Goal: Information Seeking & Learning: Learn about a topic

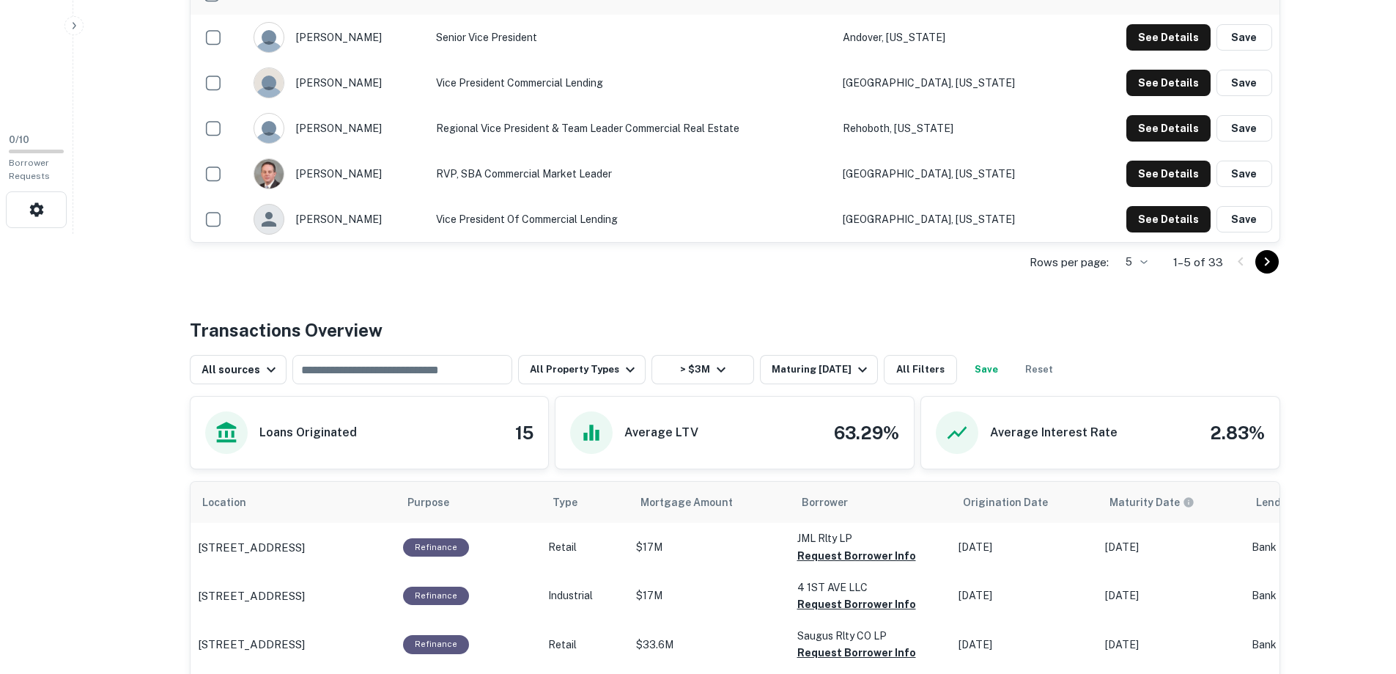
scroll to position [586, 0]
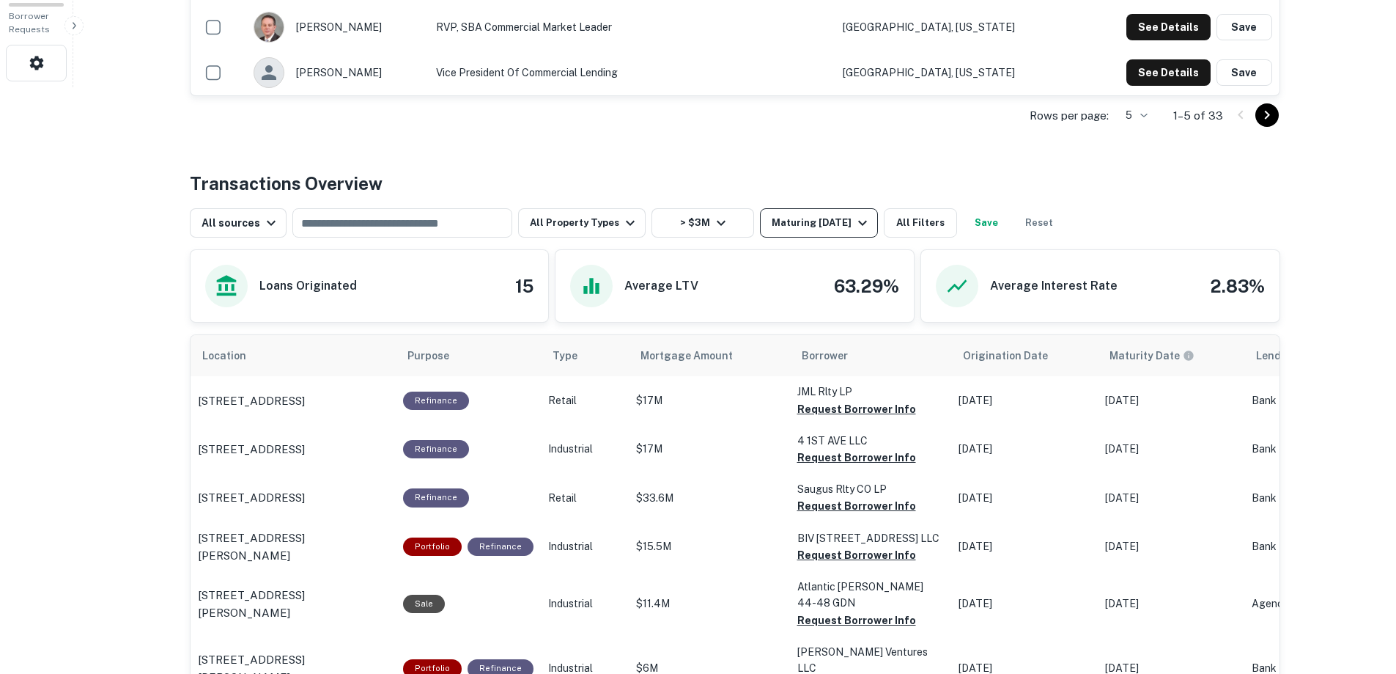
click at [868, 220] on icon "button" at bounding box center [863, 223] width 18 height 18
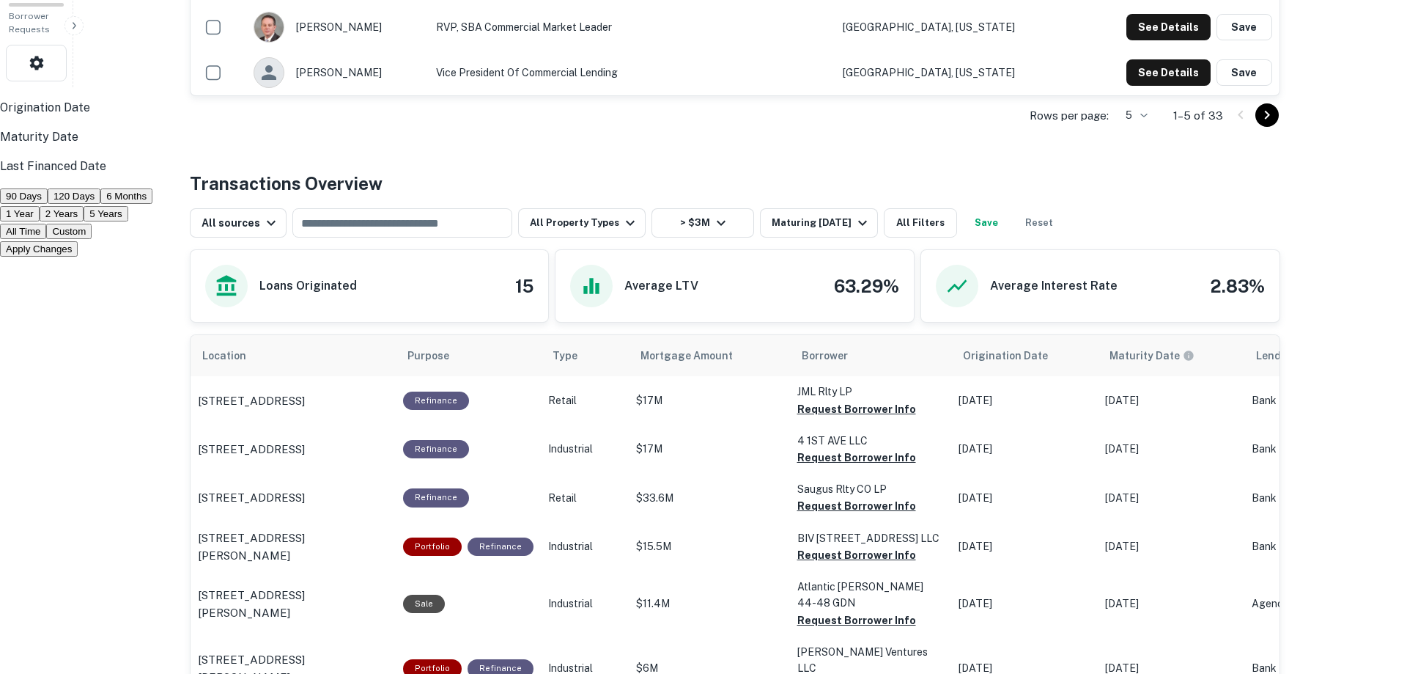
click at [128, 221] on button "5 Years" at bounding box center [106, 213] width 44 height 15
click at [78, 257] on button "Apply Changes" at bounding box center [39, 248] width 78 height 15
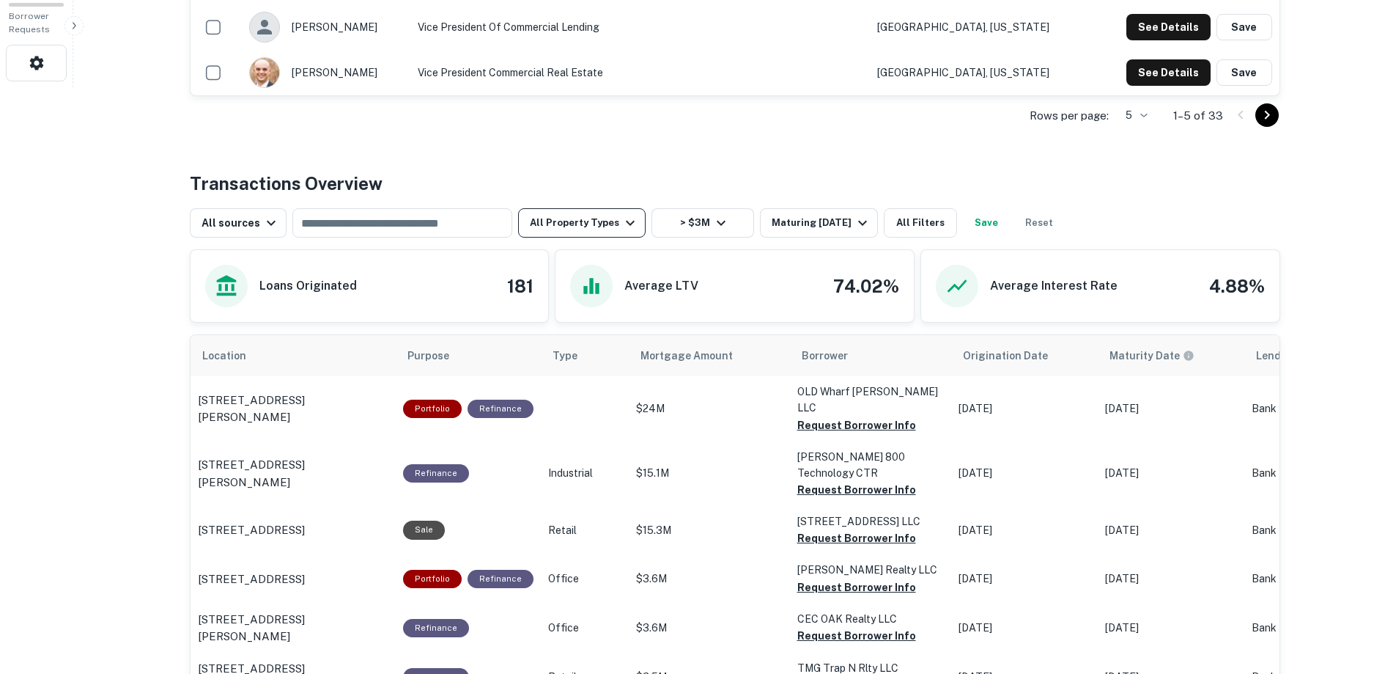
click at [622, 221] on icon "button" at bounding box center [631, 223] width 18 height 18
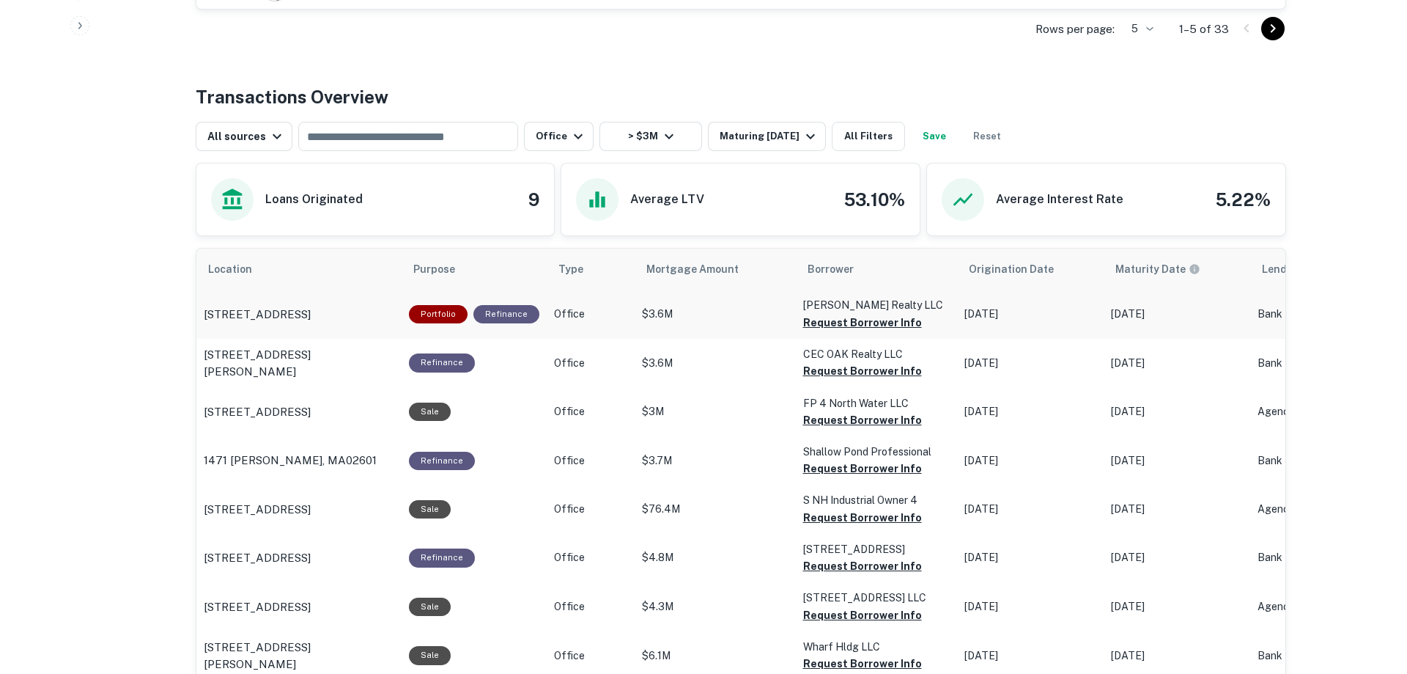
scroll to position [705, 0]
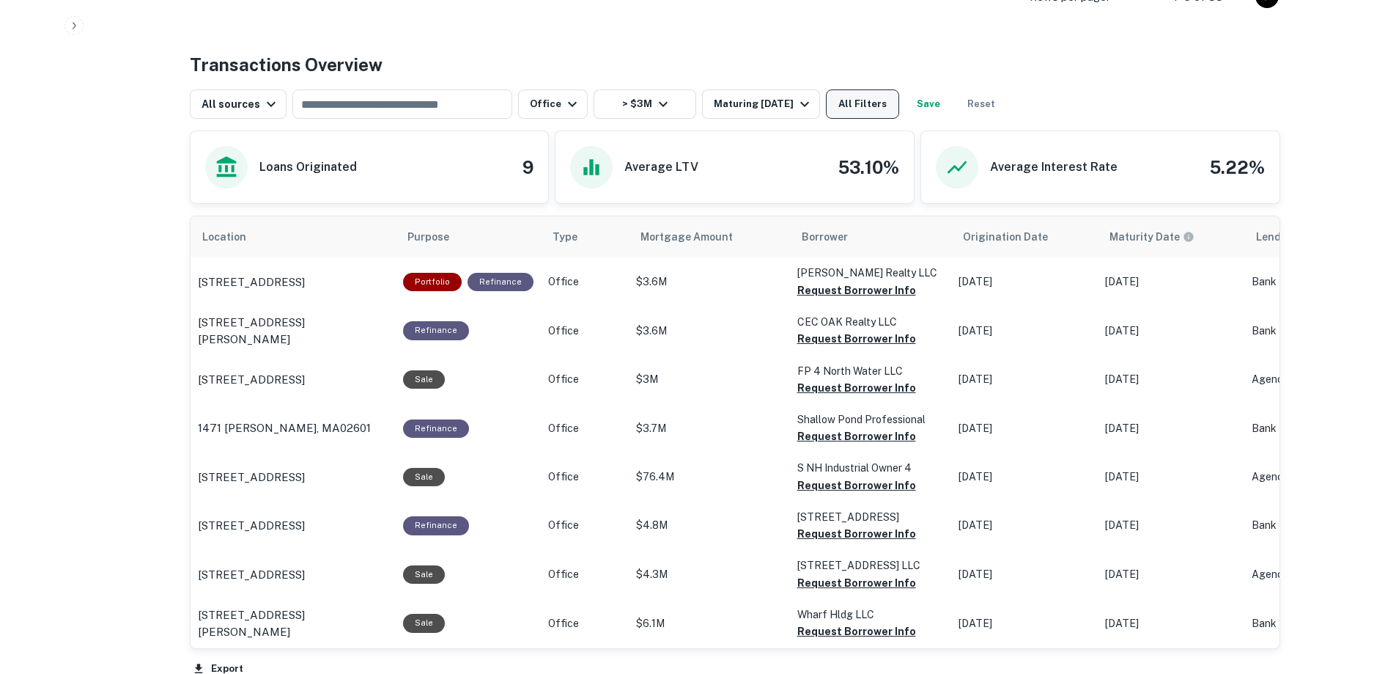
click at [860, 98] on button "All Filters" at bounding box center [862, 103] width 73 height 29
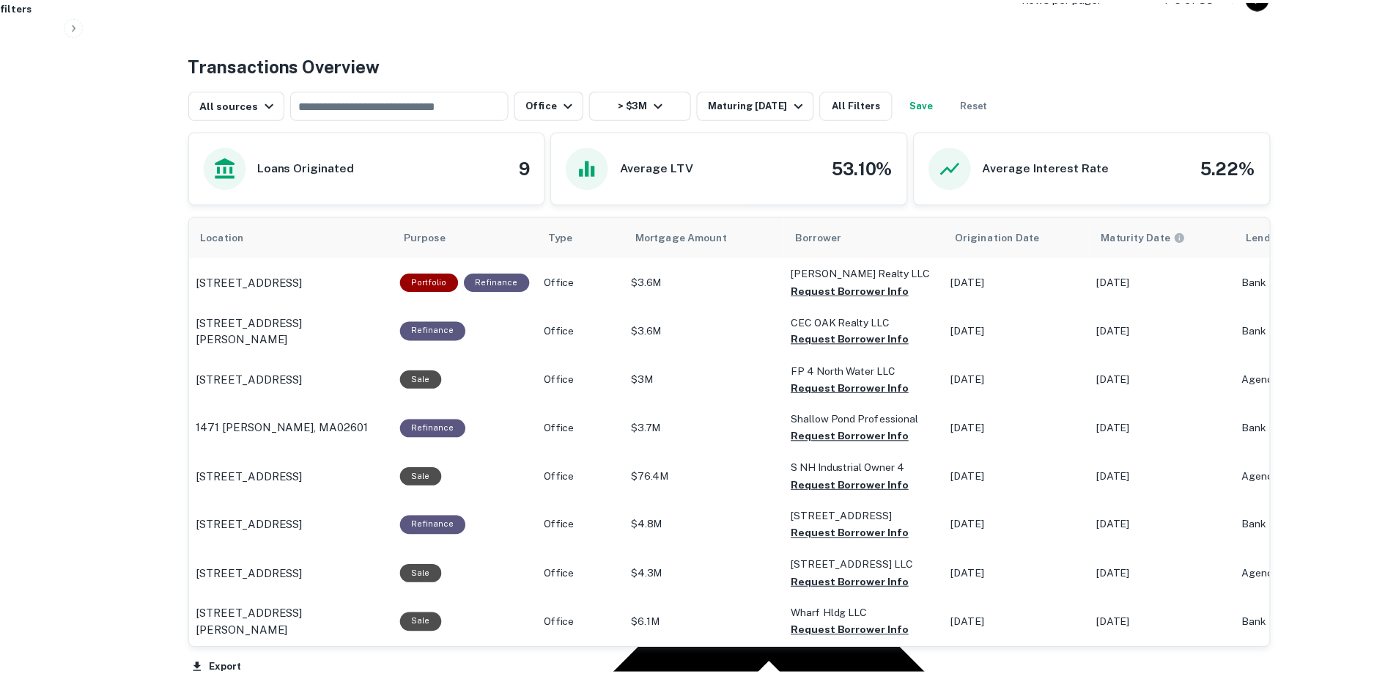
scroll to position [0, 0]
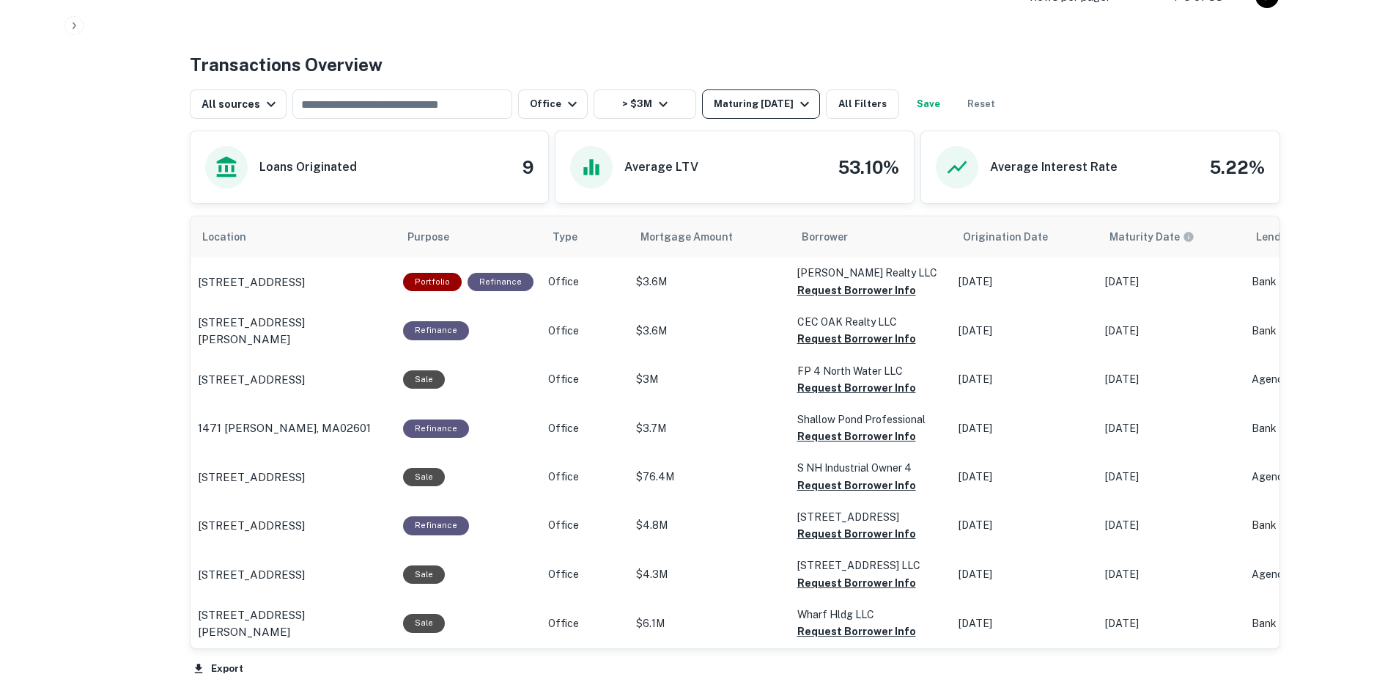
click at [787, 103] on div "Maturing In 5 Years" at bounding box center [764, 104] width 100 height 18
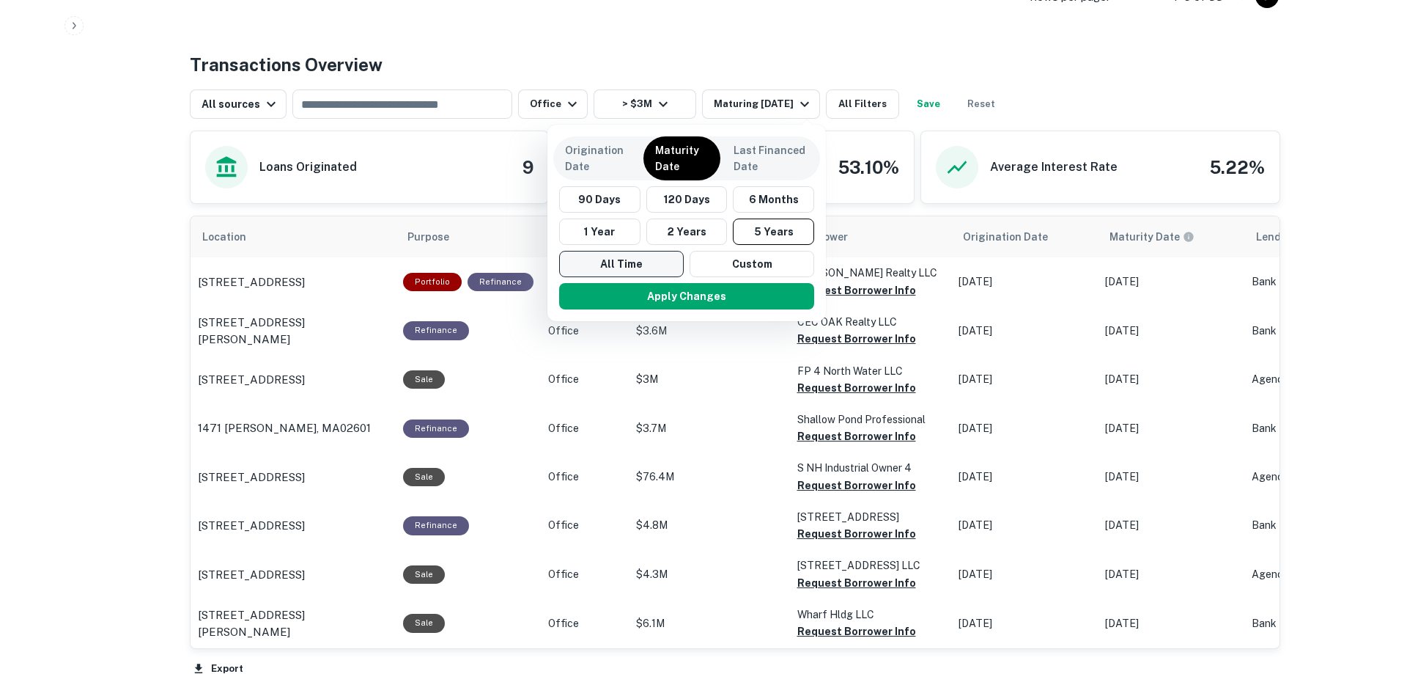
click at [614, 259] on button "All Time" at bounding box center [621, 264] width 125 height 26
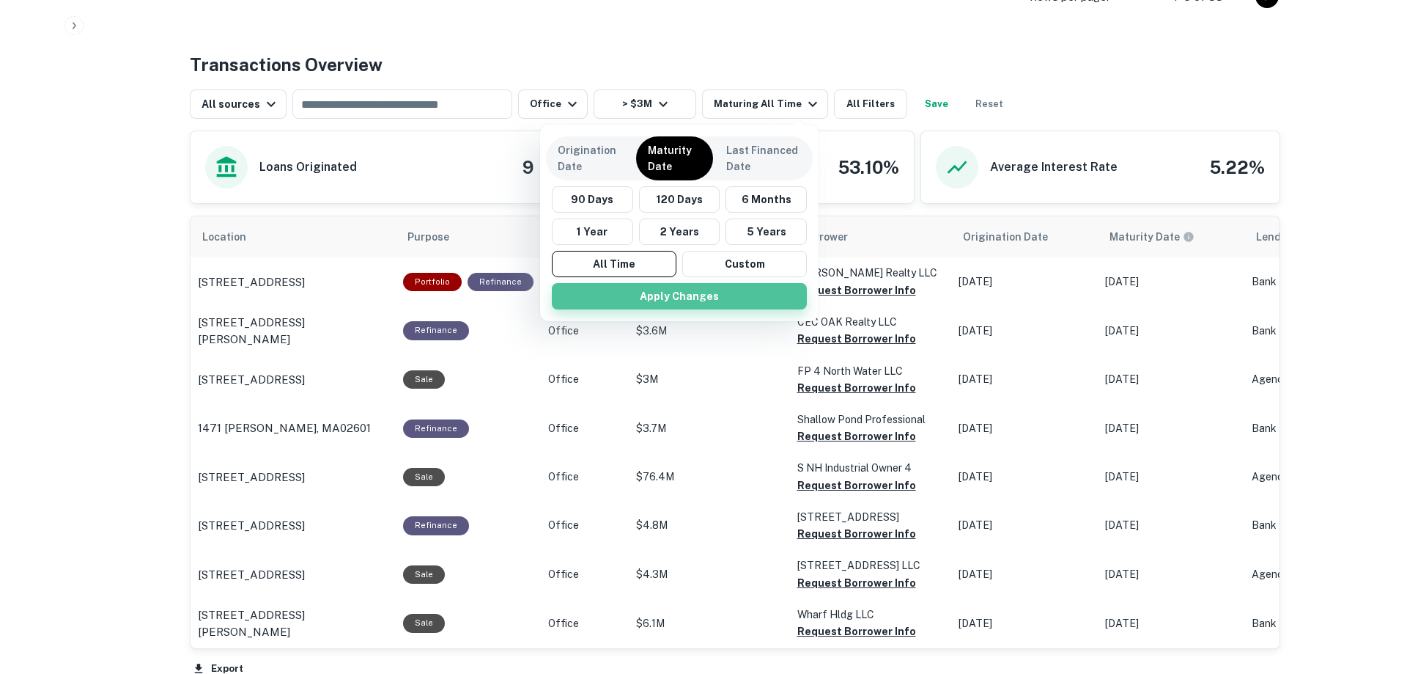
click at [689, 296] on button "Apply Changes" at bounding box center [679, 296] width 255 height 26
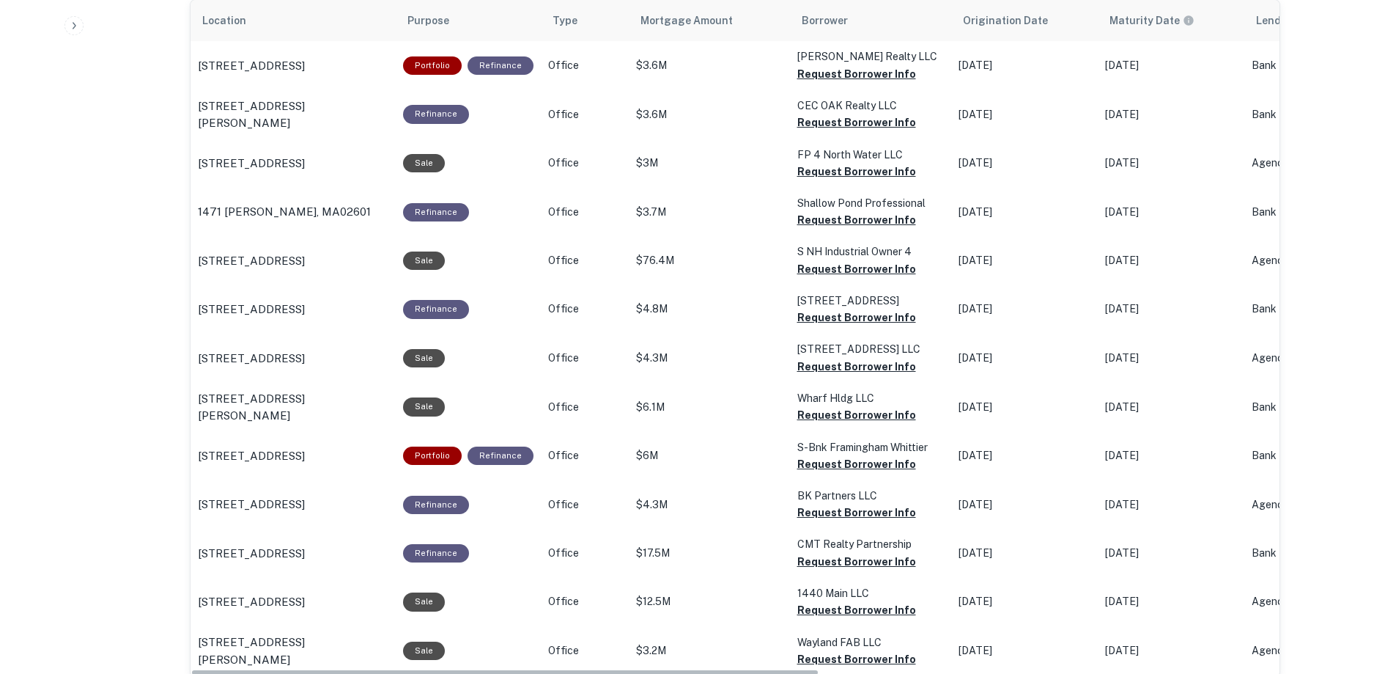
scroll to position [950, 0]
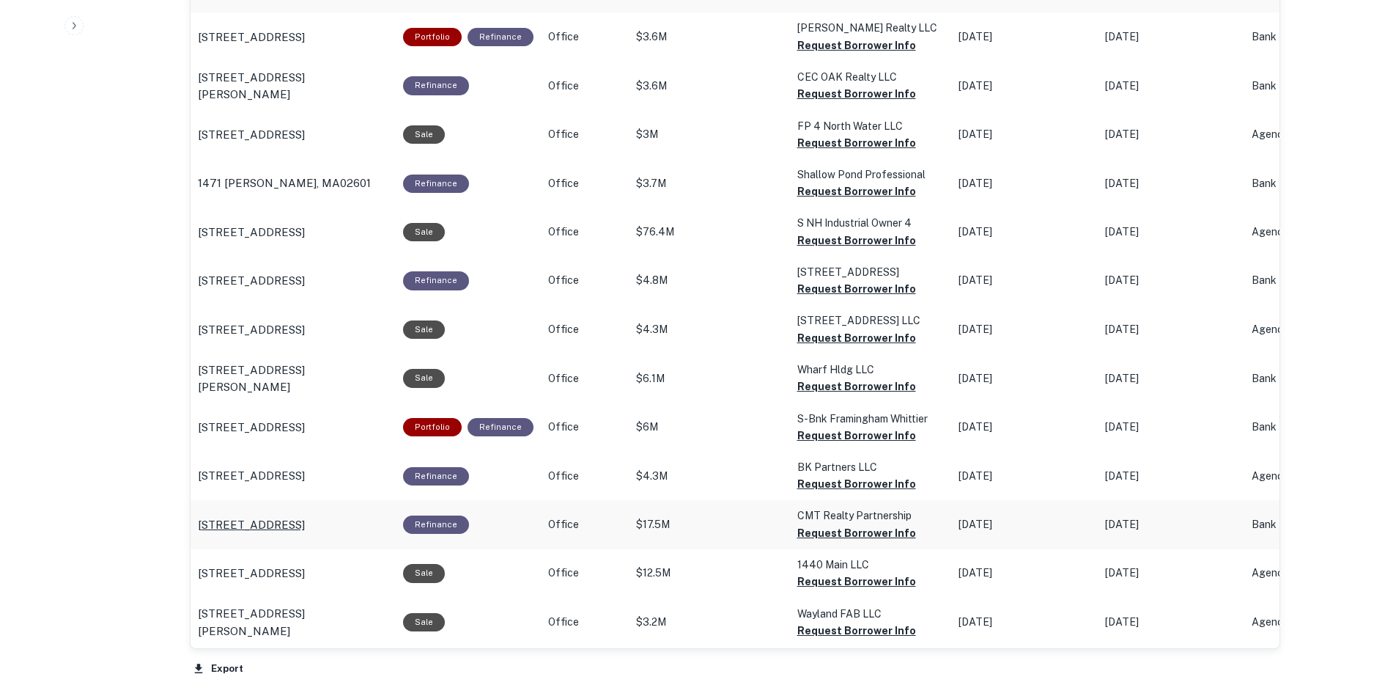
click at [298, 516] on p "209 Burlington Rd Bedford, MA01730" at bounding box center [251, 525] width 107 height 18
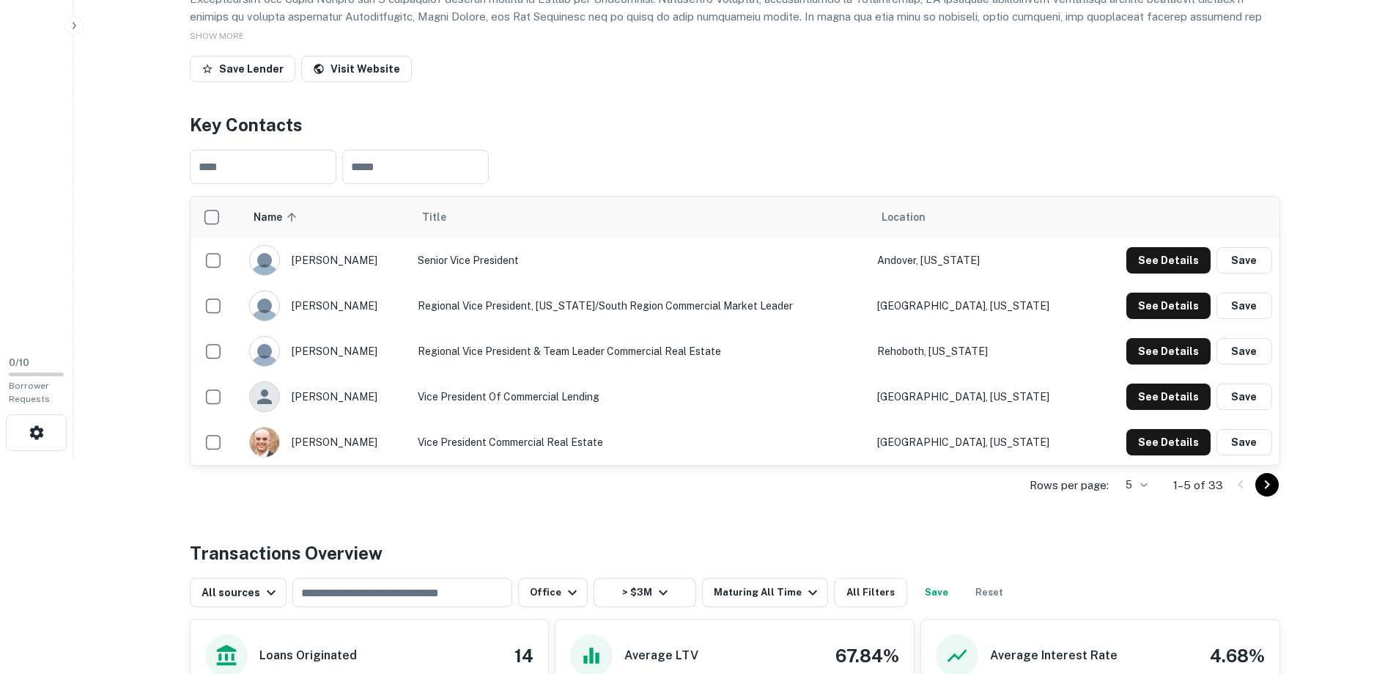
scroll to position [0, 0]
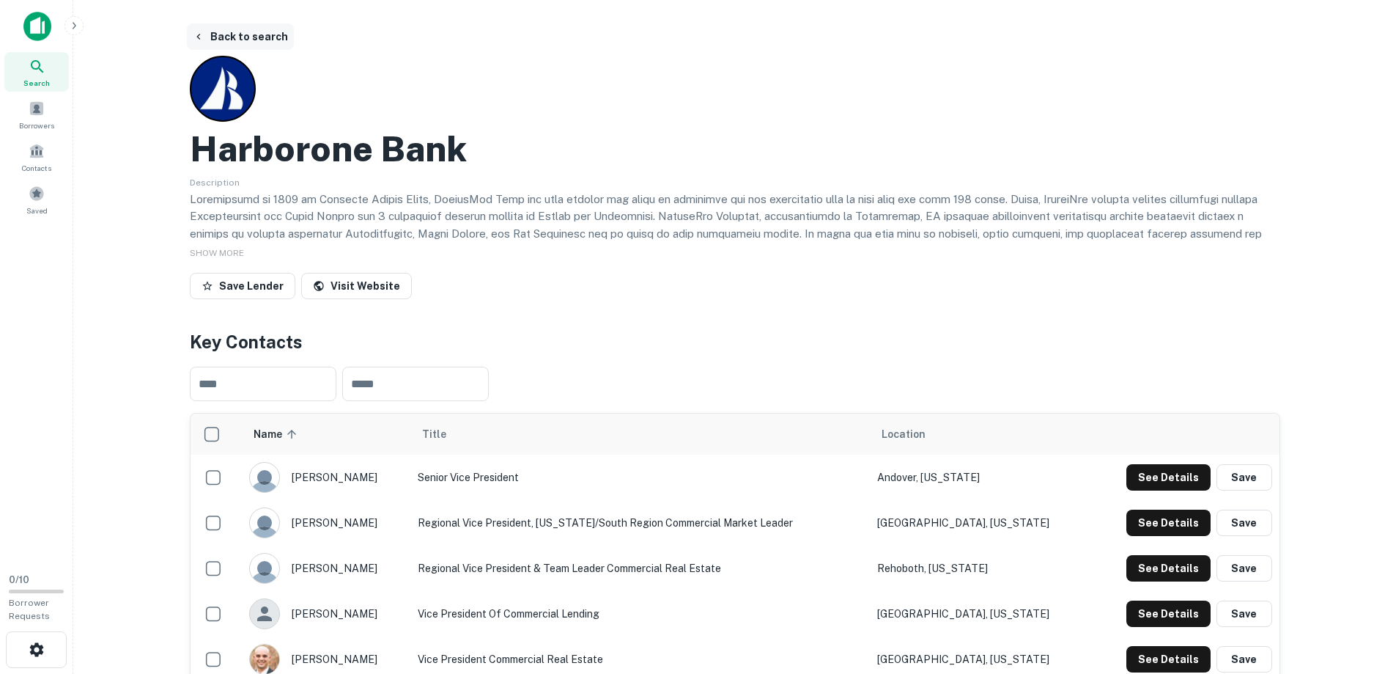
click at [256, 39] on button "Back to search" at bounding box center [240, 36] width 107 height 26
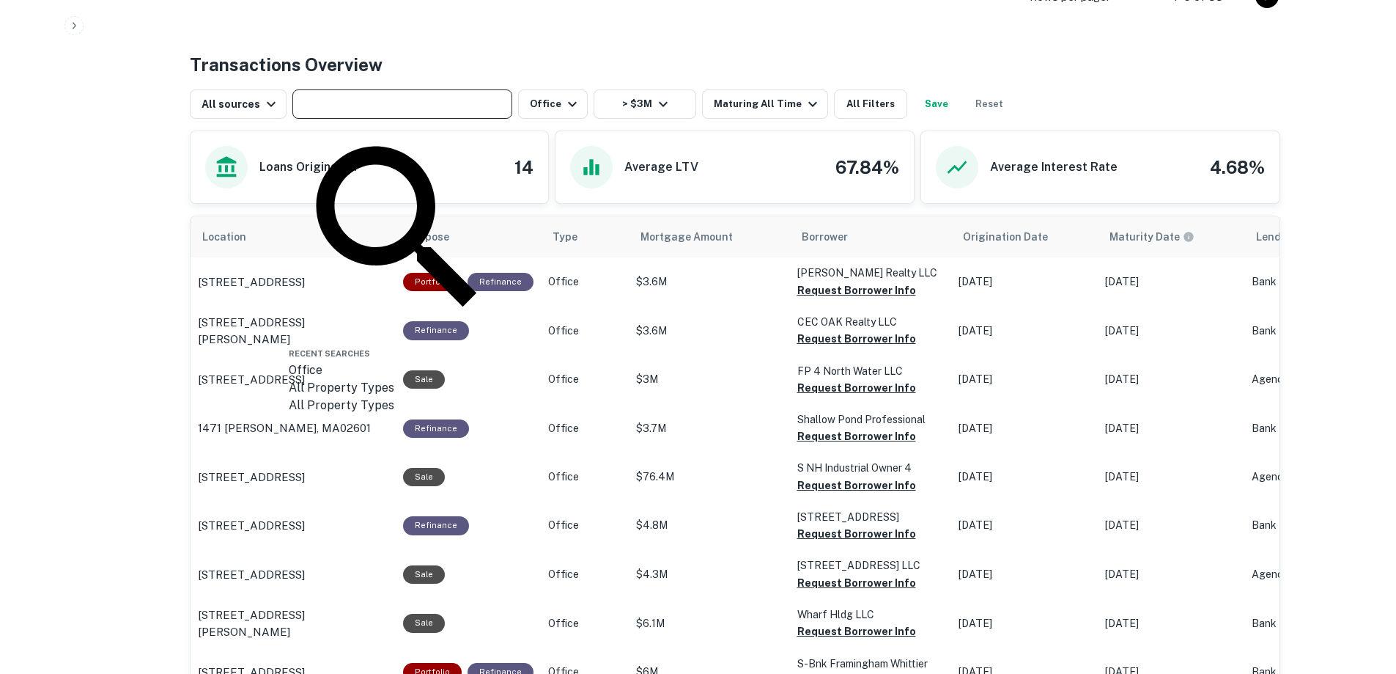
click at [424, 108] on input "text" at bounding box center [401, 104] width 209 height 21
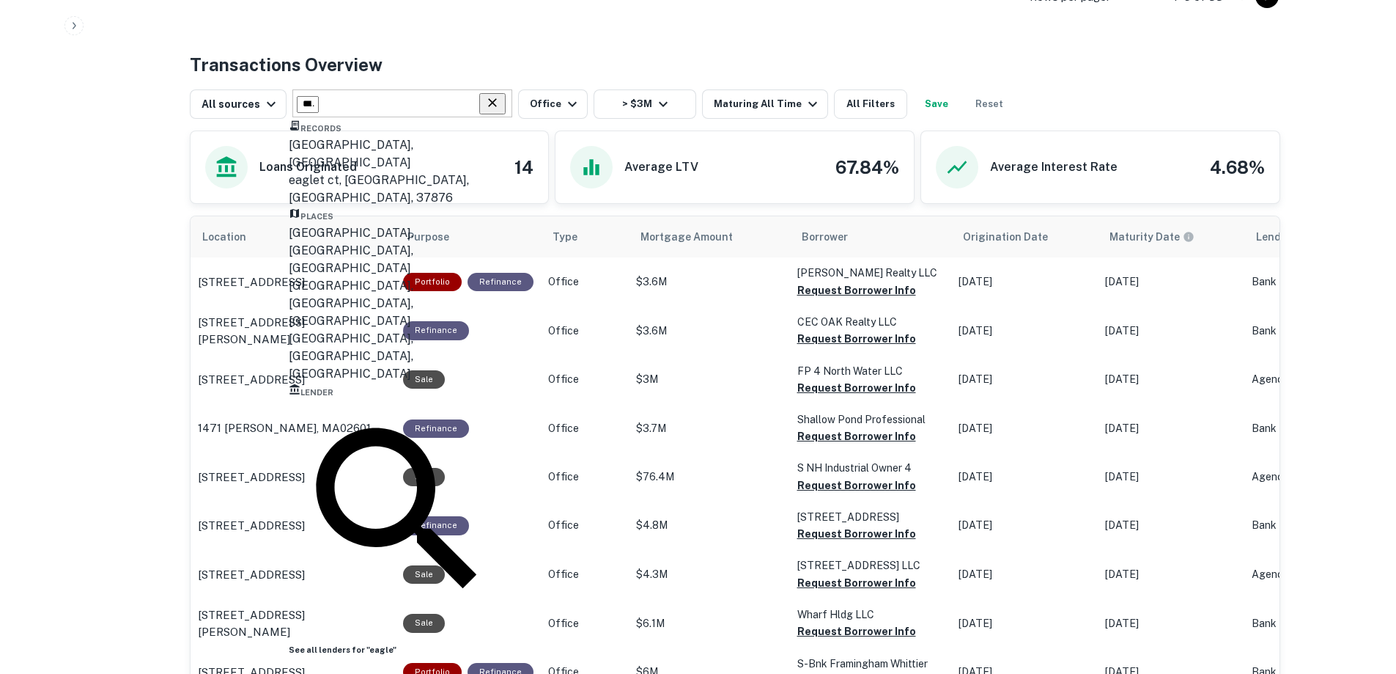
type input "*****"
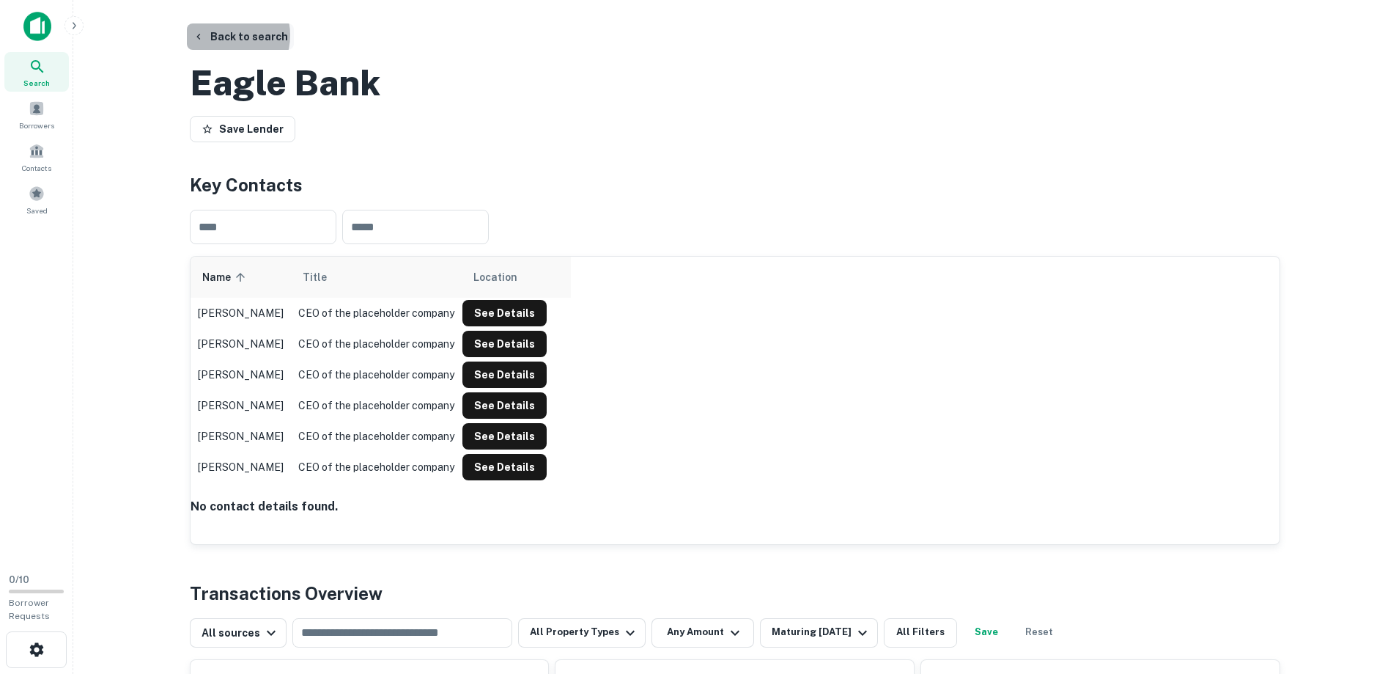
click at [220, 35] on button "Back to search" at bounding box center [240, 36] width 107 height 26
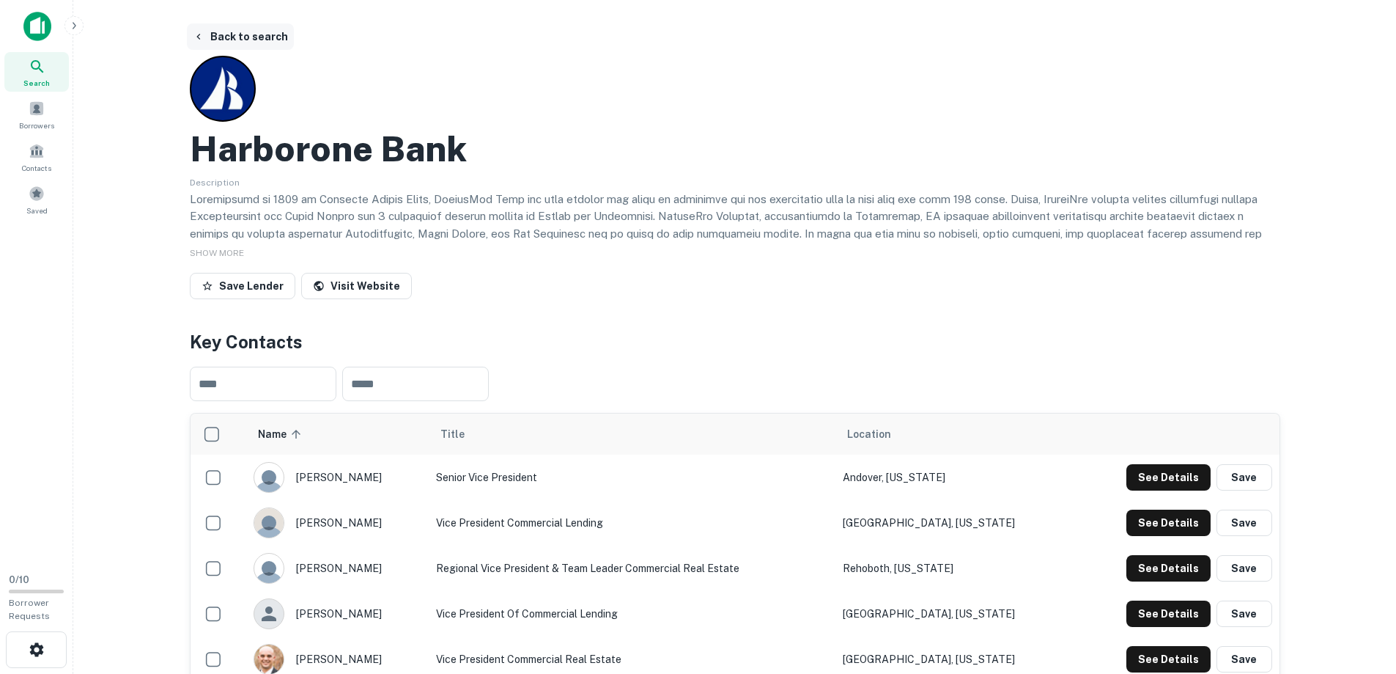
click at [260, 38] on button "Back to search" at bounding box center [240, 36] width 107 height 26
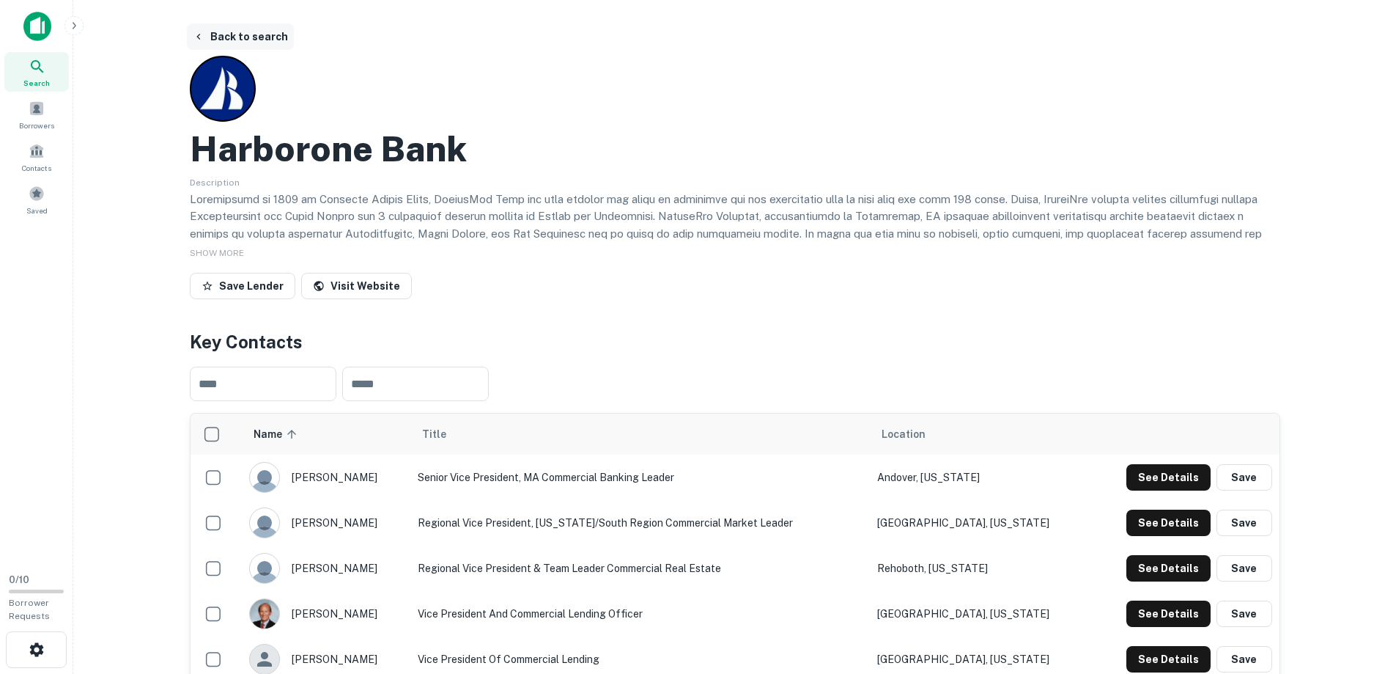
click at [263, 36] on button "Back to search" at bounding box center [240, 36] width 107 height 26
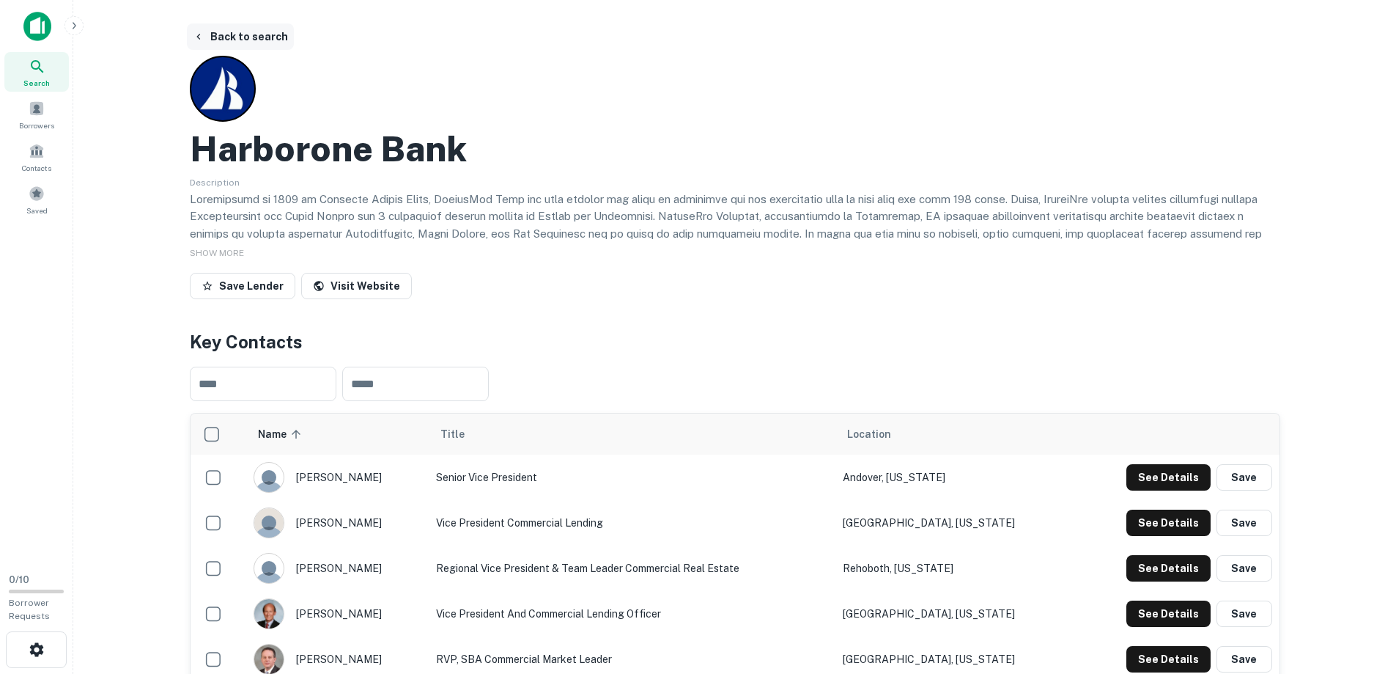
click at [205, 34] on button "Back to search" at bounding box center [240, 36] width 107 height 26
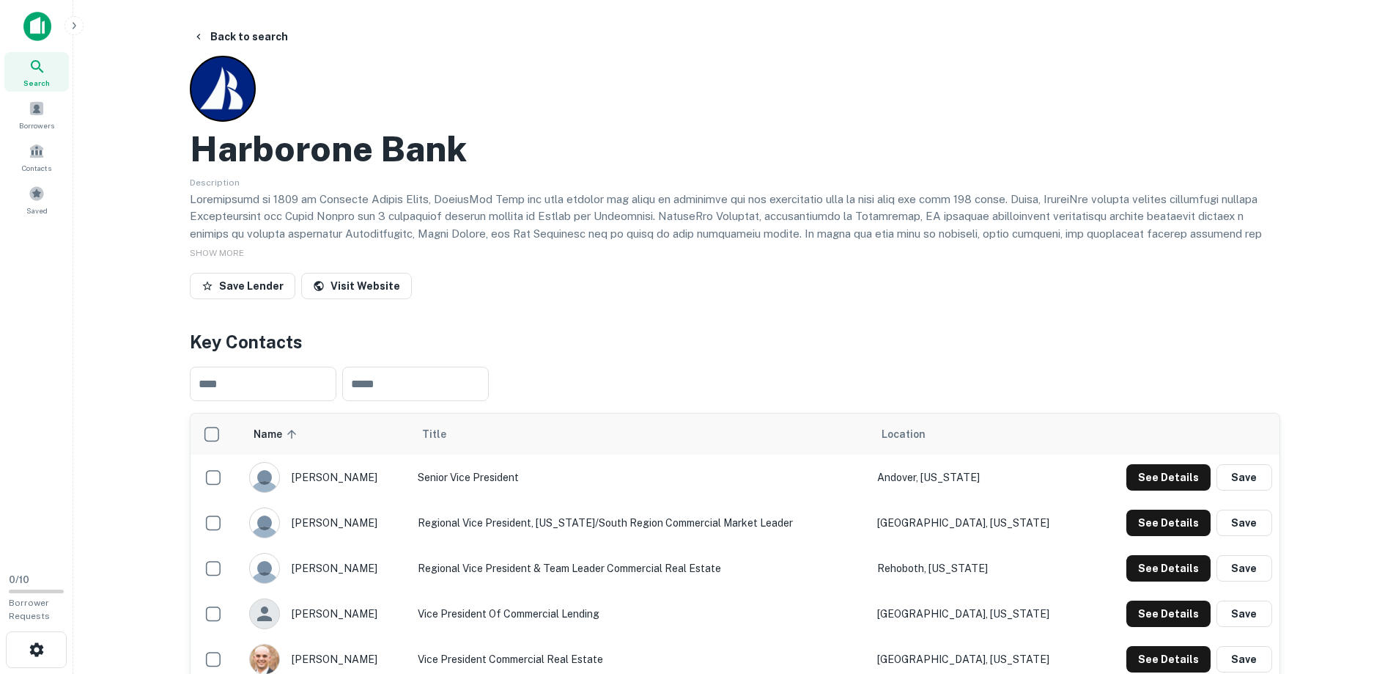
click at [33, 62] on icon at bounding box center [37, 66] width 12 height 12
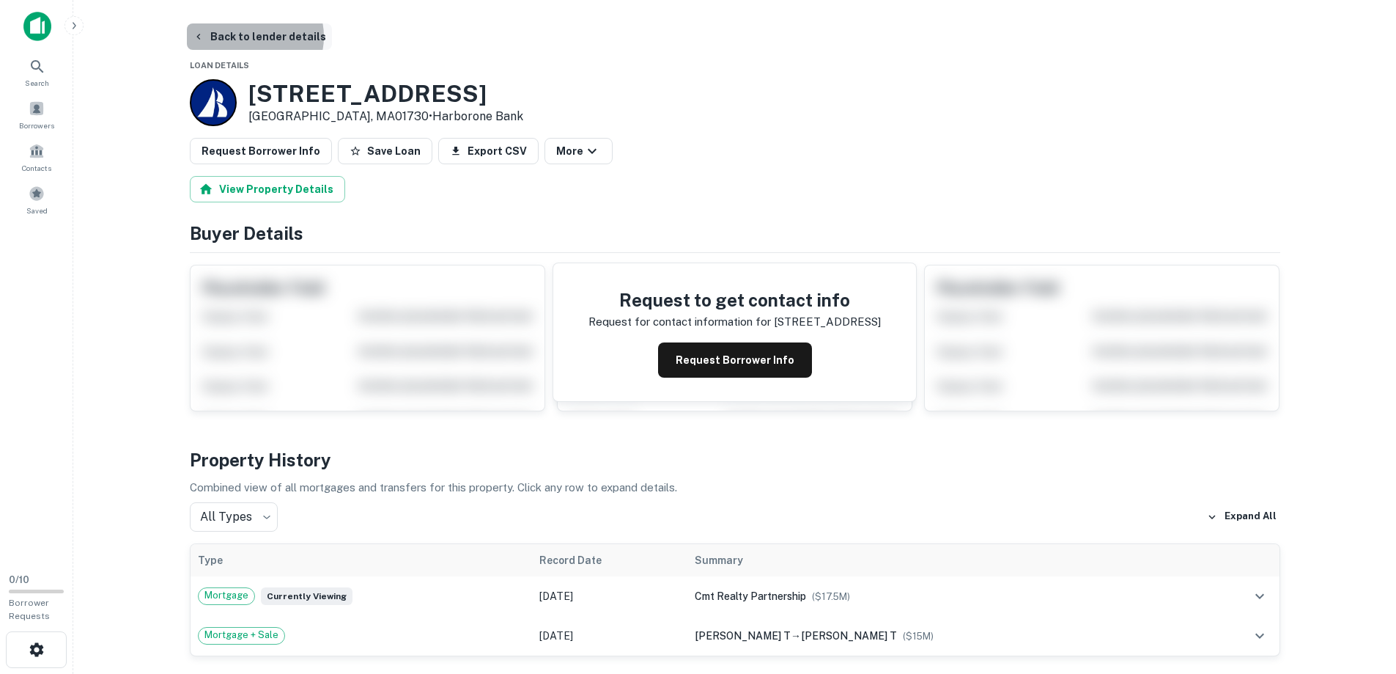
click at [254, 37] on button "Back to lender details" at bounding box center [259, 36] width 145 height 26
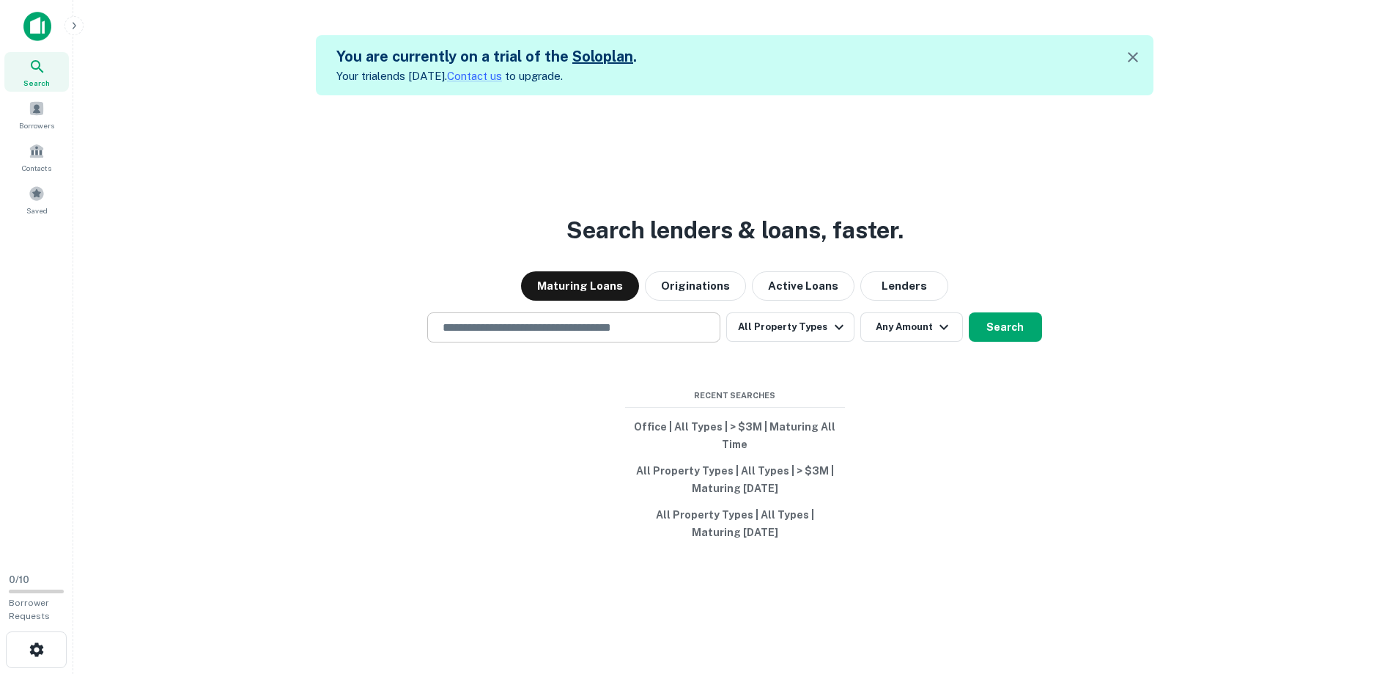
click at [636, 328] on input "text" at bounding box center [574, 327] width 280 height 17
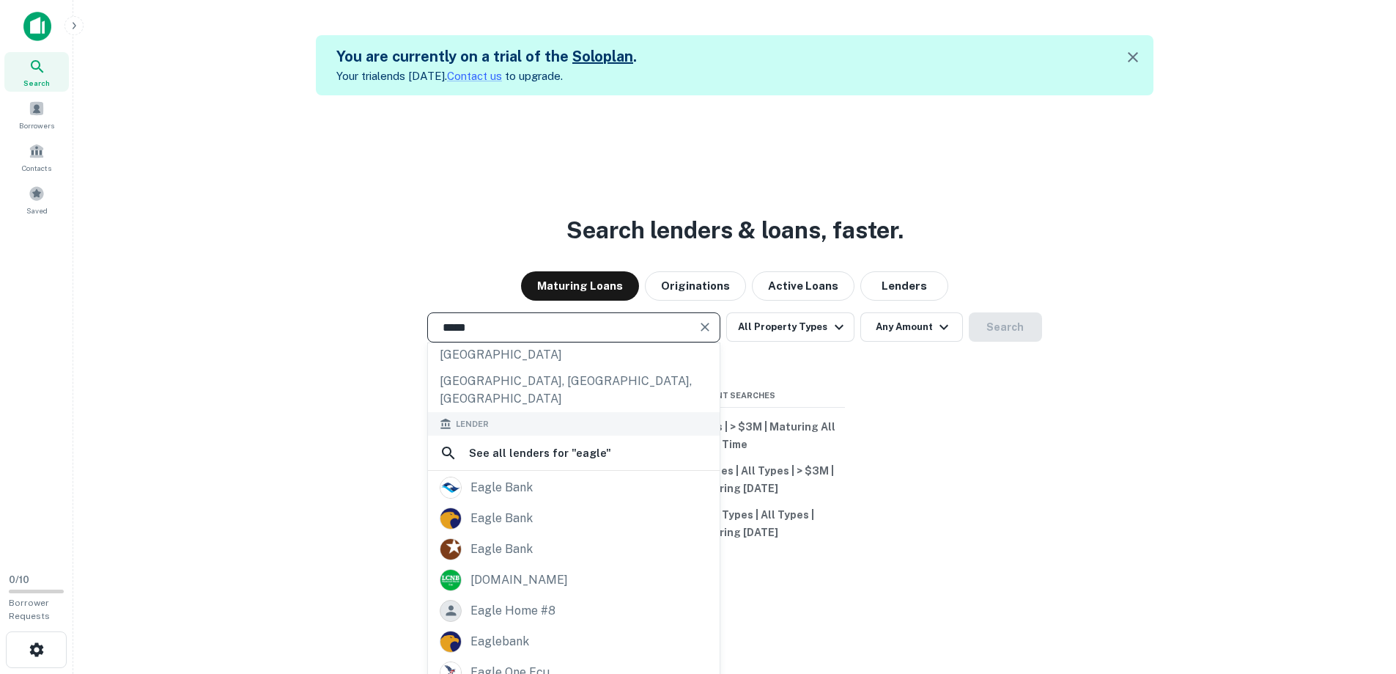
scroll to position [23, 0]
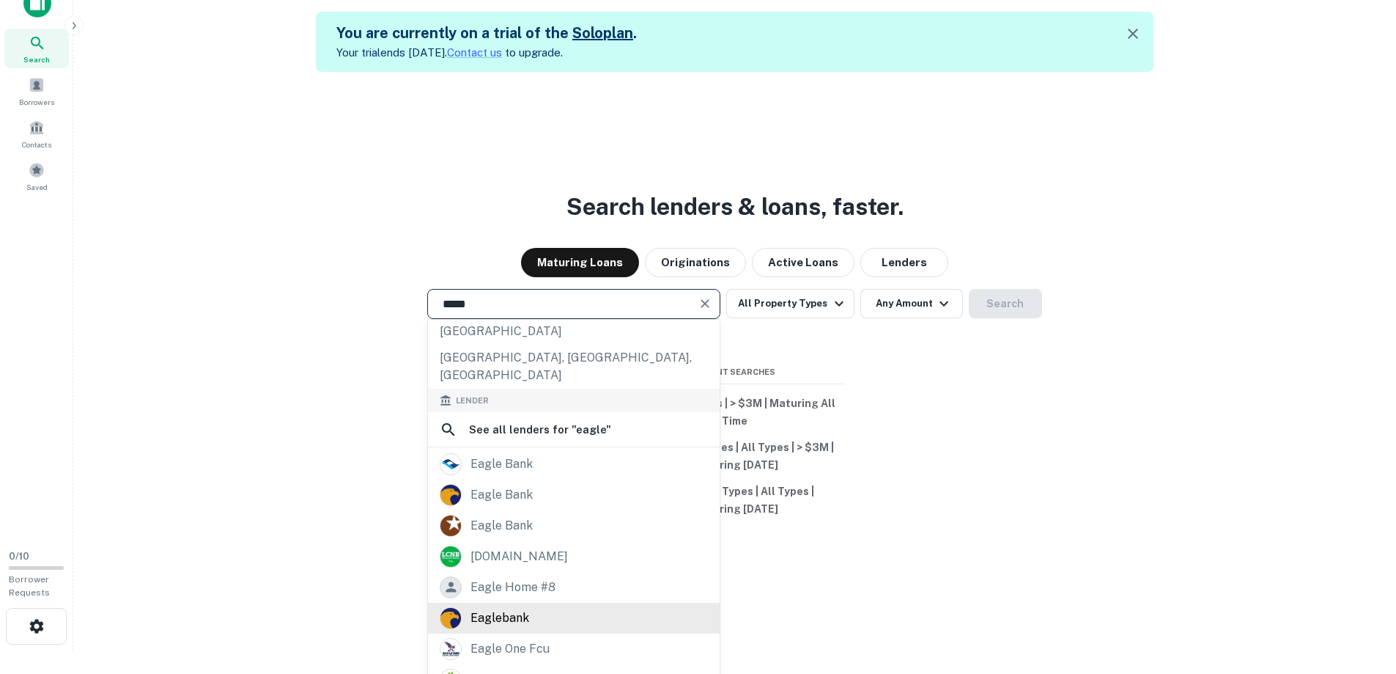
type input "*****"
click at [501, 607] on div "eaglebank" at bounding box center [500, 618] width 59 height 22
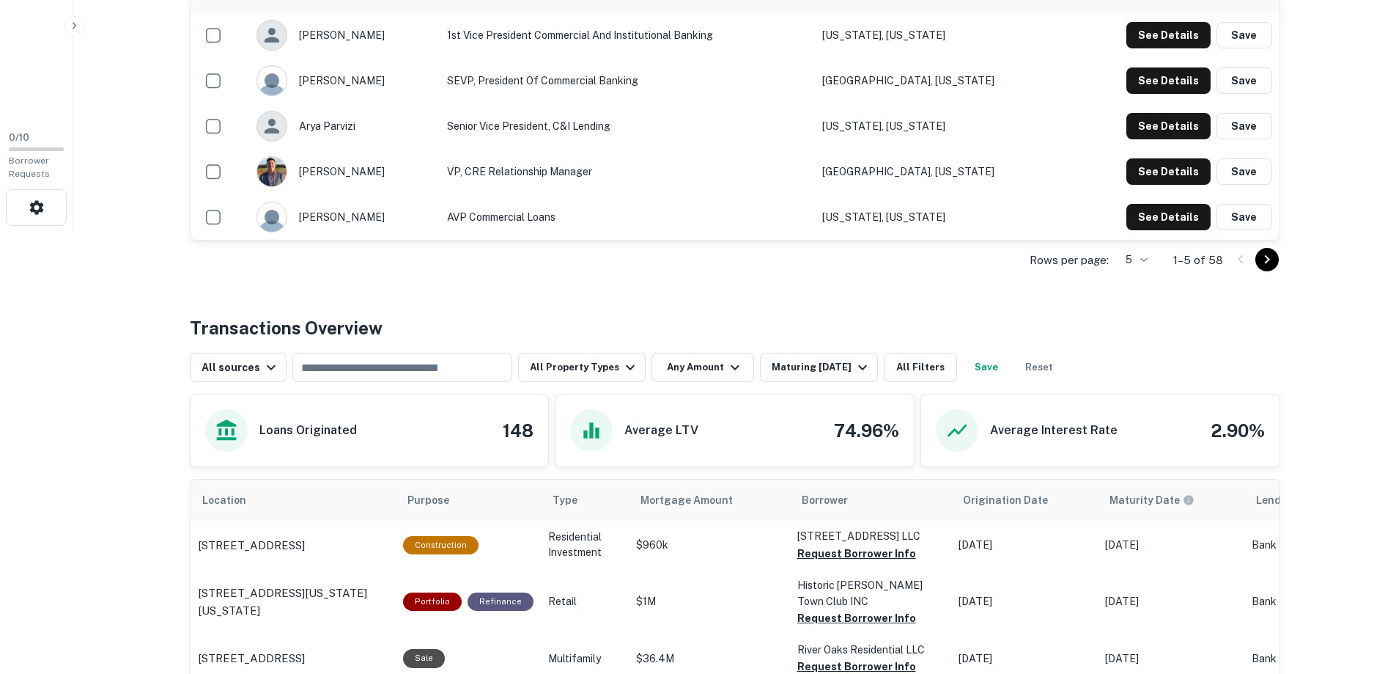
scroll to position [589, 0]
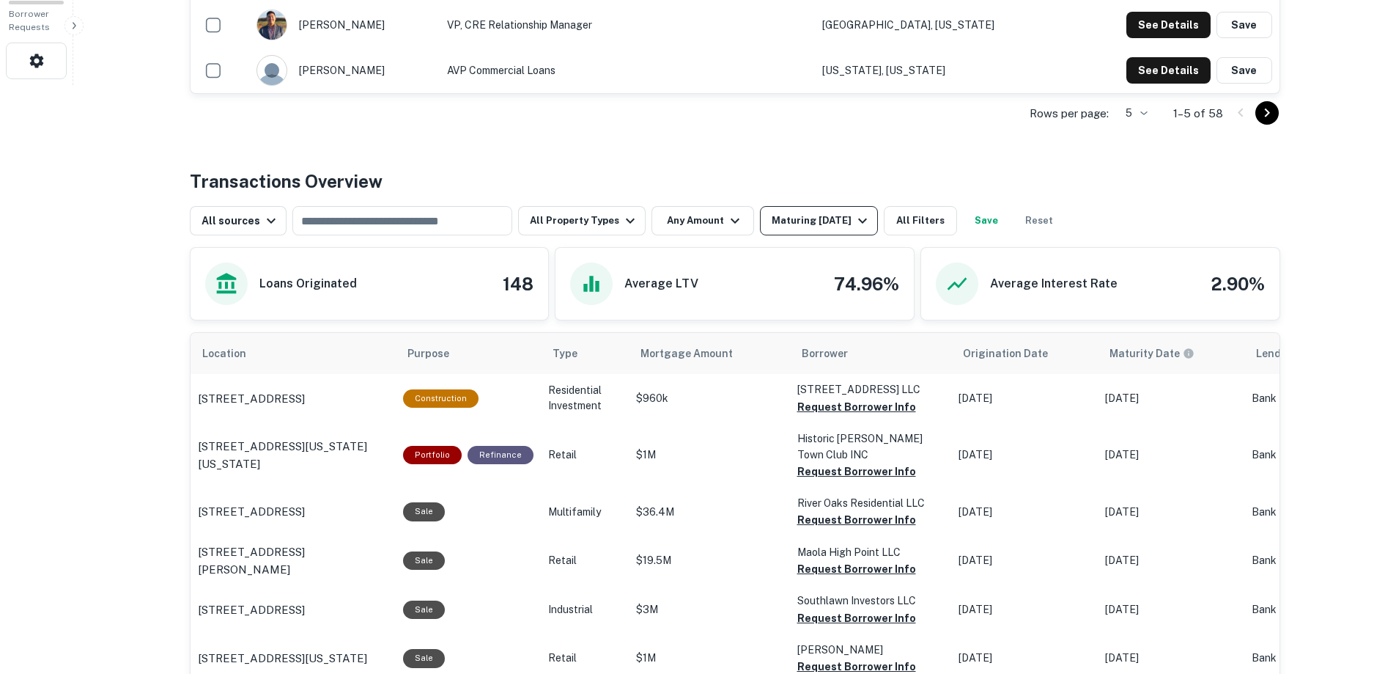
click at [854, 221] on icon "button" at bounding box center [863, 221] width 18 height 18
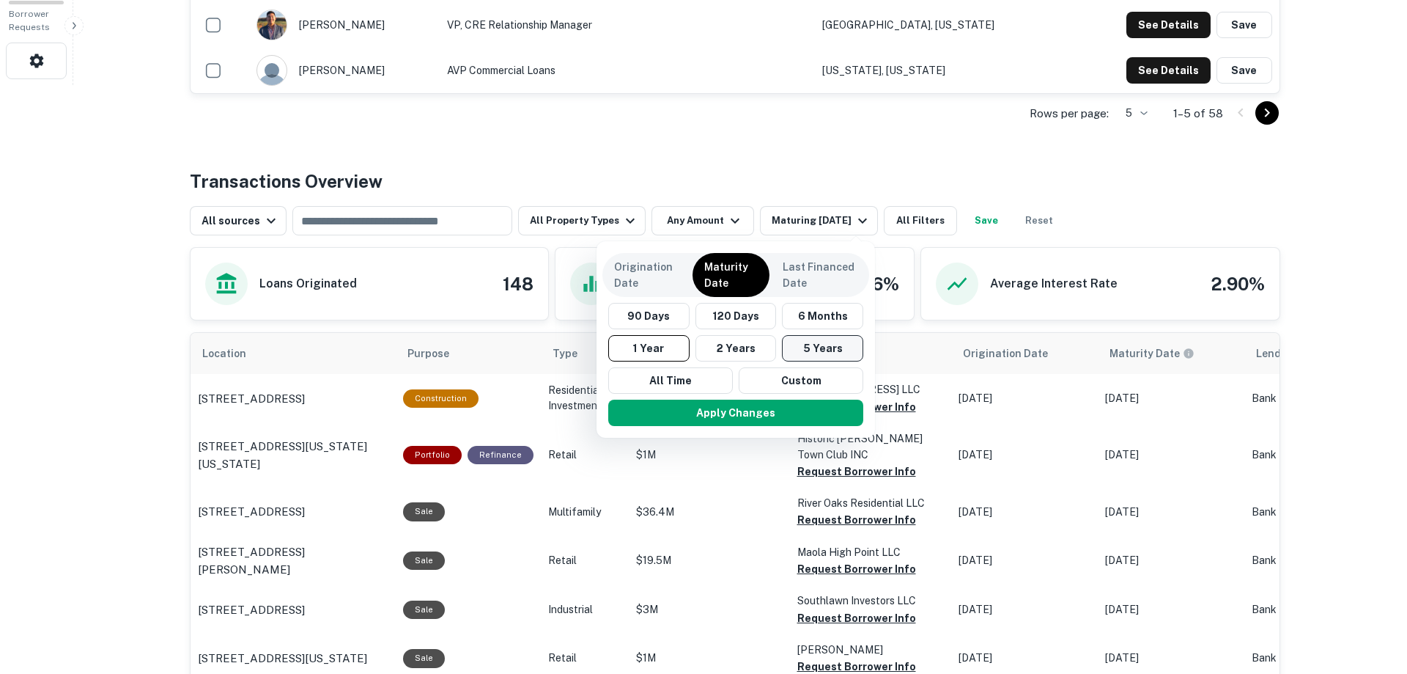
click at [816, 349] on button "5 Years" at bounding box center [822, 348] width 81 height 26
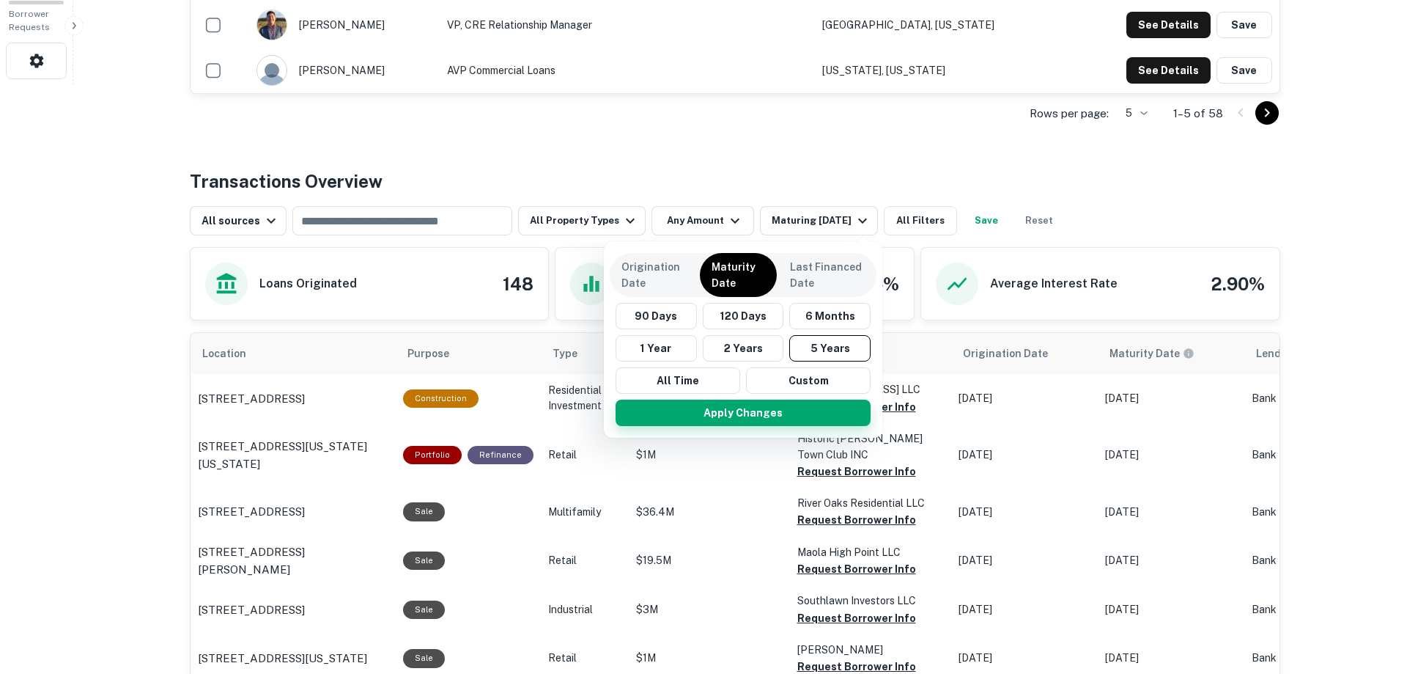
click at [745, 412] on button "Apply Changes" at bounding box center [743, 413] width 255 height 26
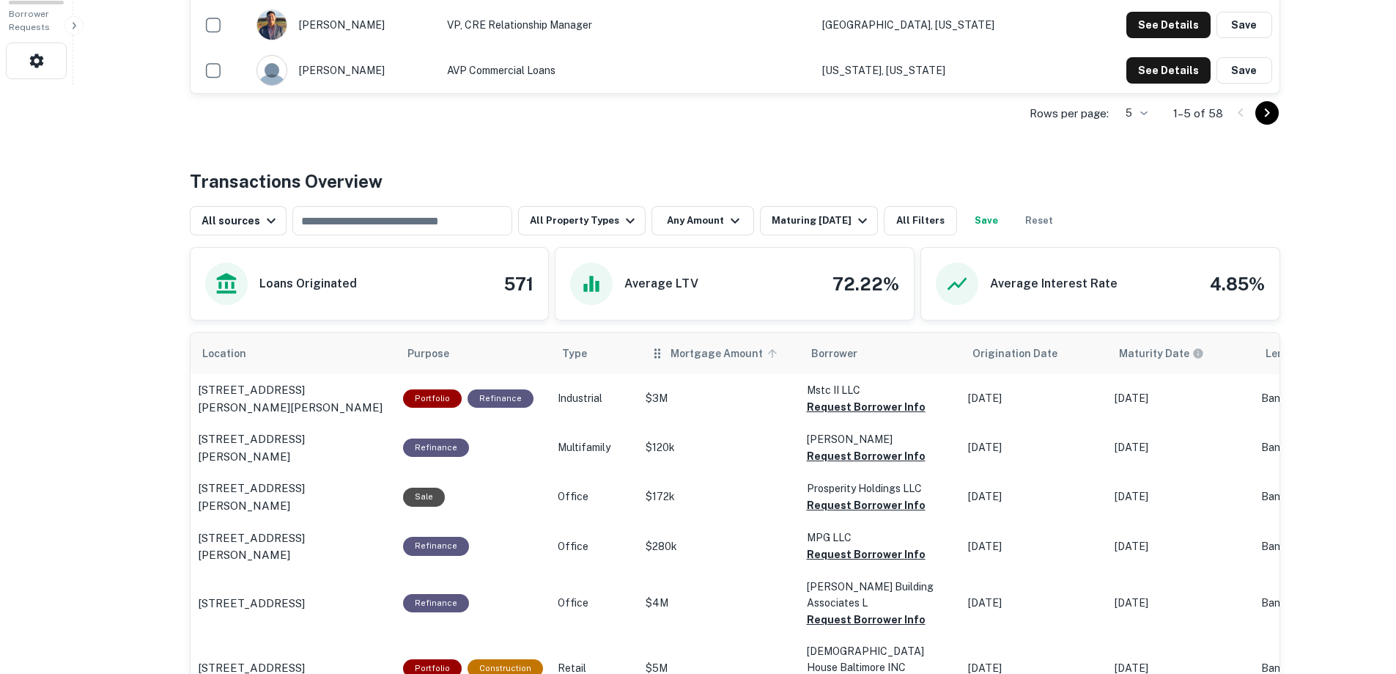
click at [692, 361] on span "Mortgage Amount" at bounding box center [726, 354] width 111 height 18
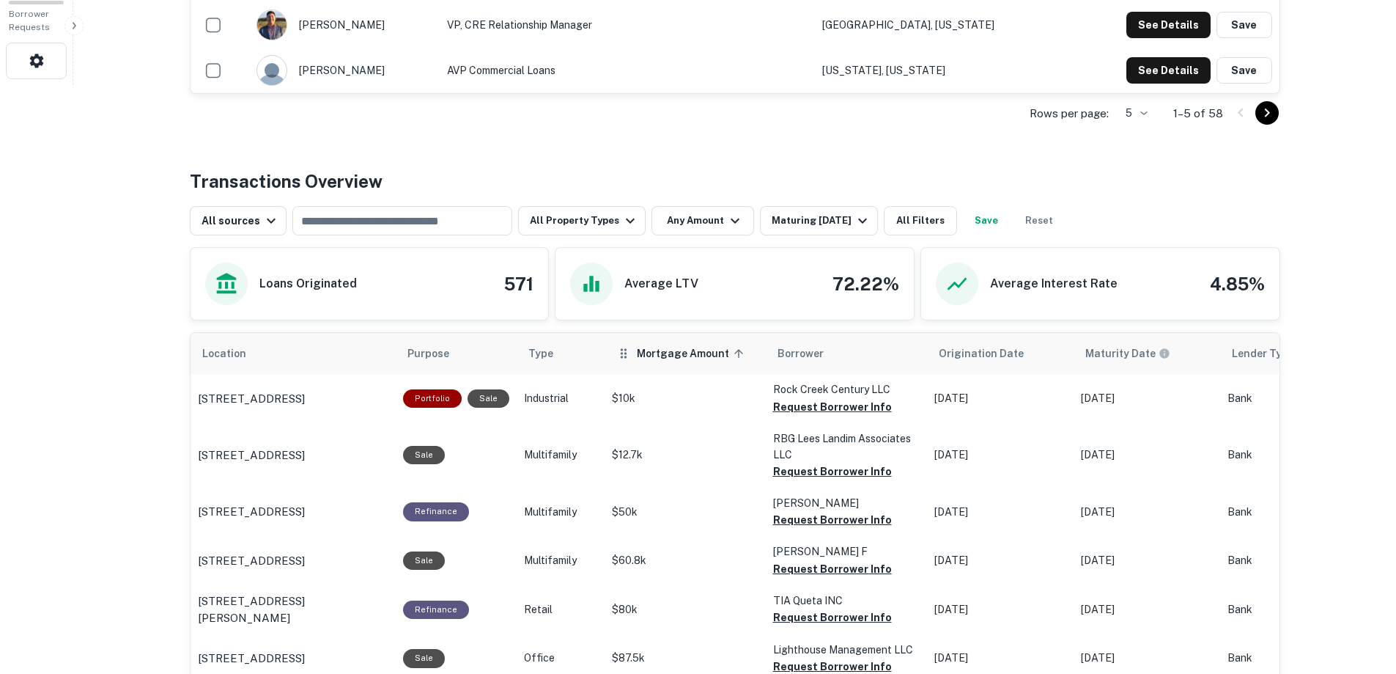
click at [692, 354] on span "Mortgage Amount sorted ascending" at bounding box center [692, 354] width 111 height 18
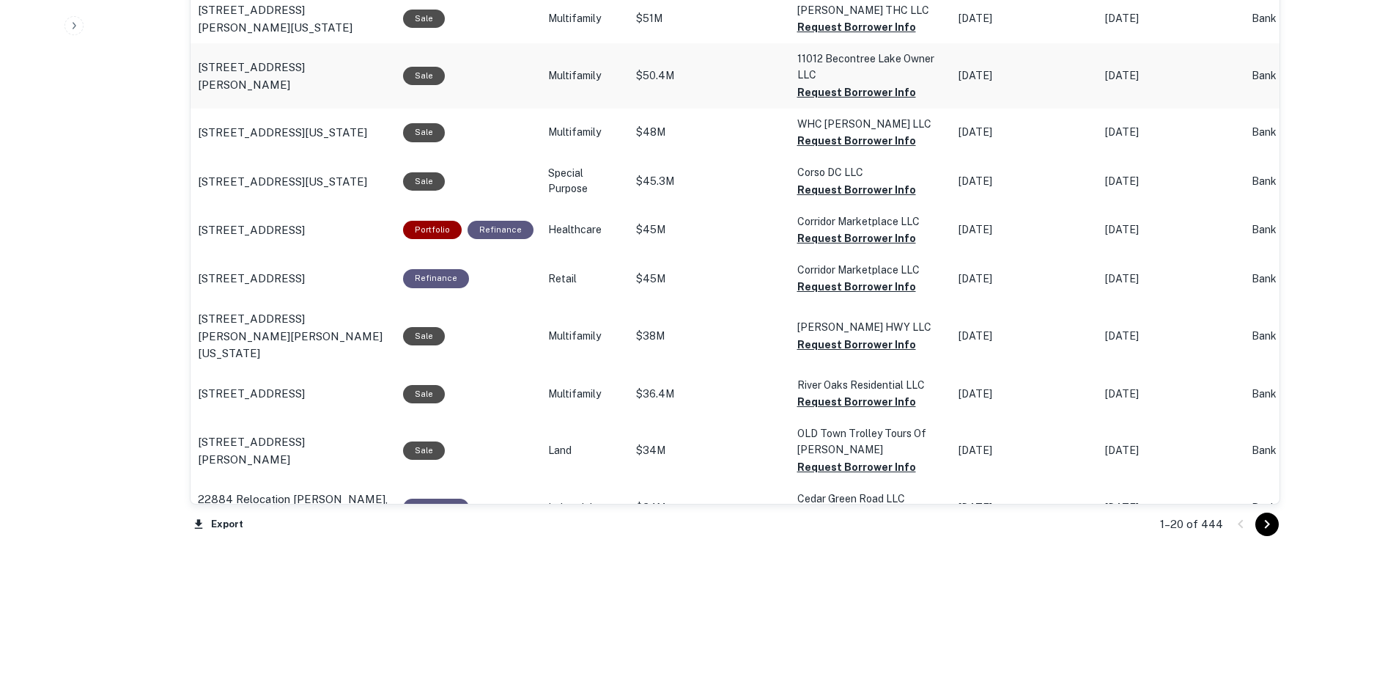
scroll to position [1498, 0]
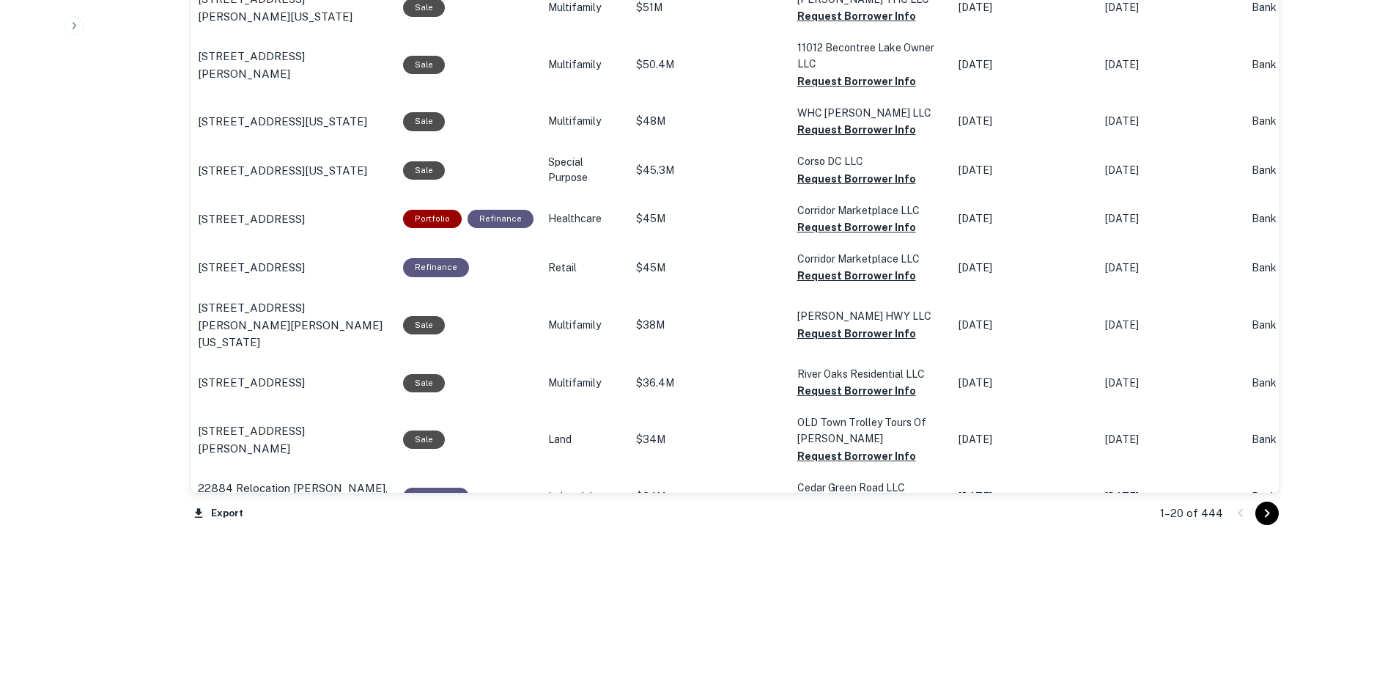
click at [1267, 510] on icon "Go to next page" at bounding box center [1268, 513] width 18 height 18
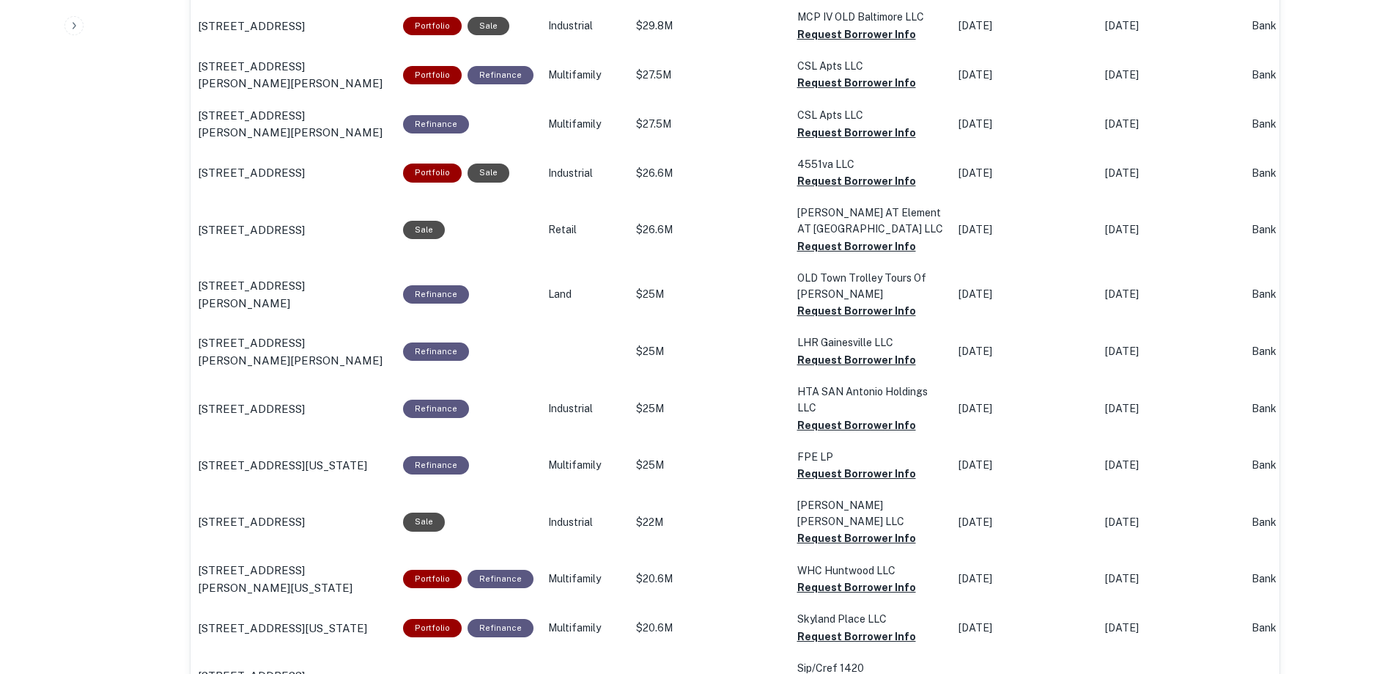
scroll to position [1497, 0]
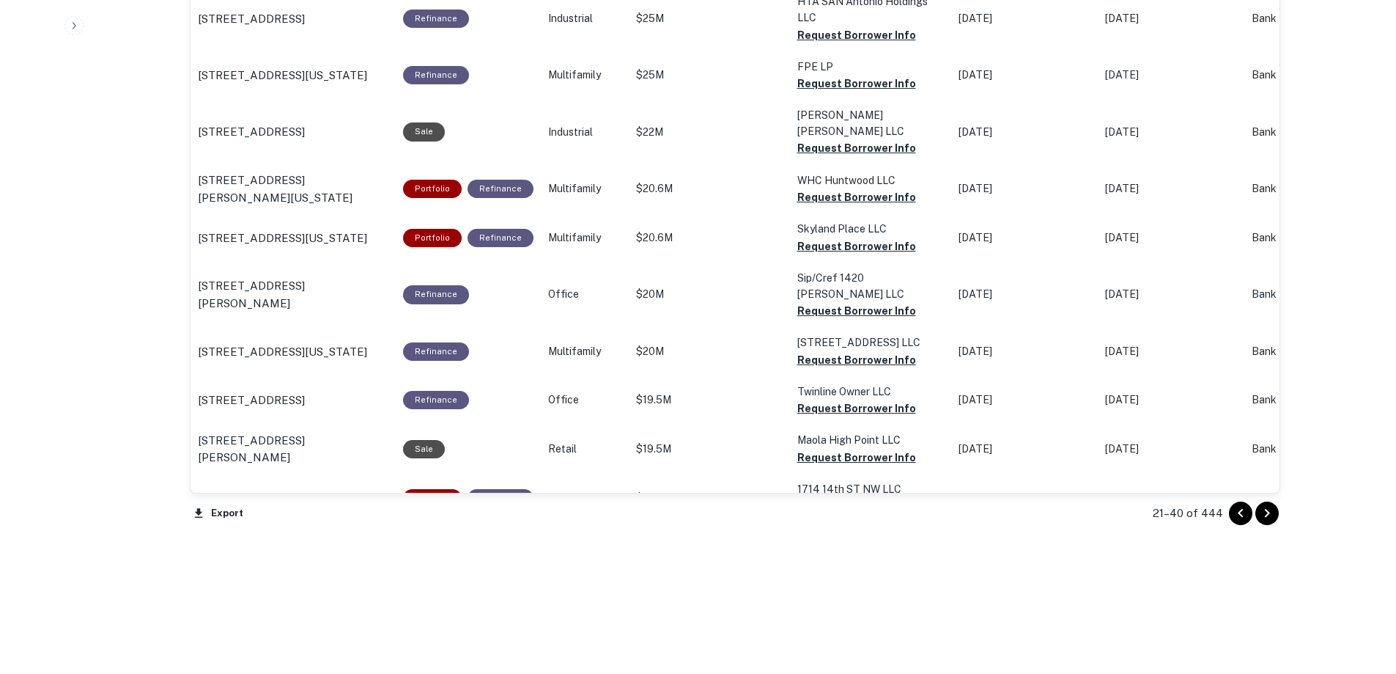
click at [1267, 510] on icon "Go to next page" at bounding box center [1268, 513] width 18 height 18
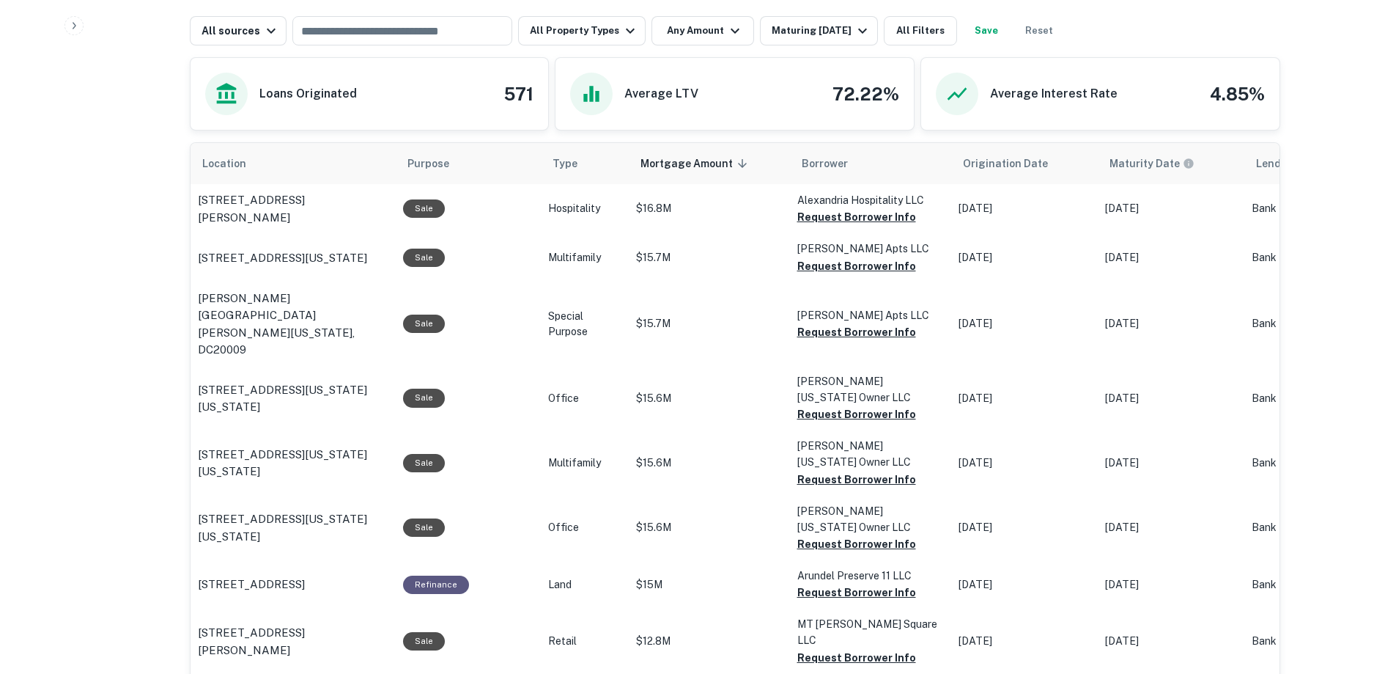
scroll to position [617, 0]
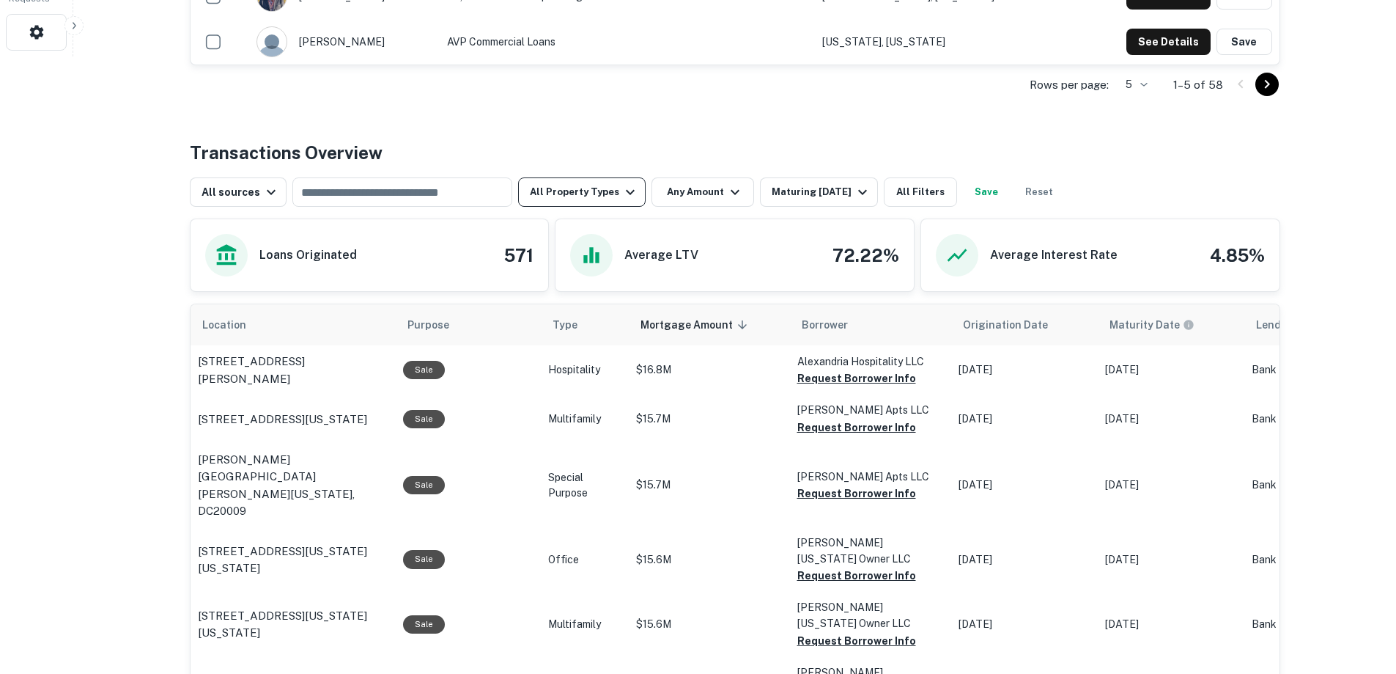
click at [630, 190] on button "All Property Types" at bounding box center [582, 191] width 128 height 29
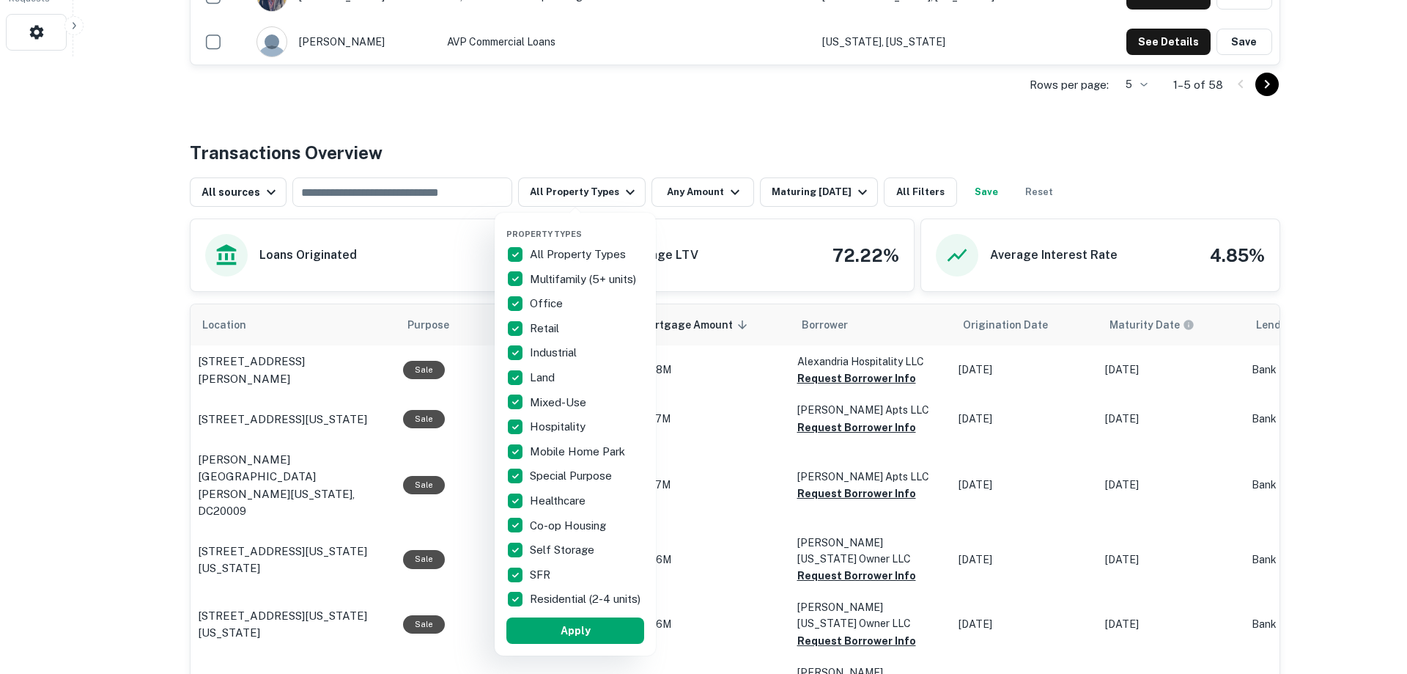
click at [547, 248] on p "All Property Types" at bounding box center [579, 255] width 99 height 18
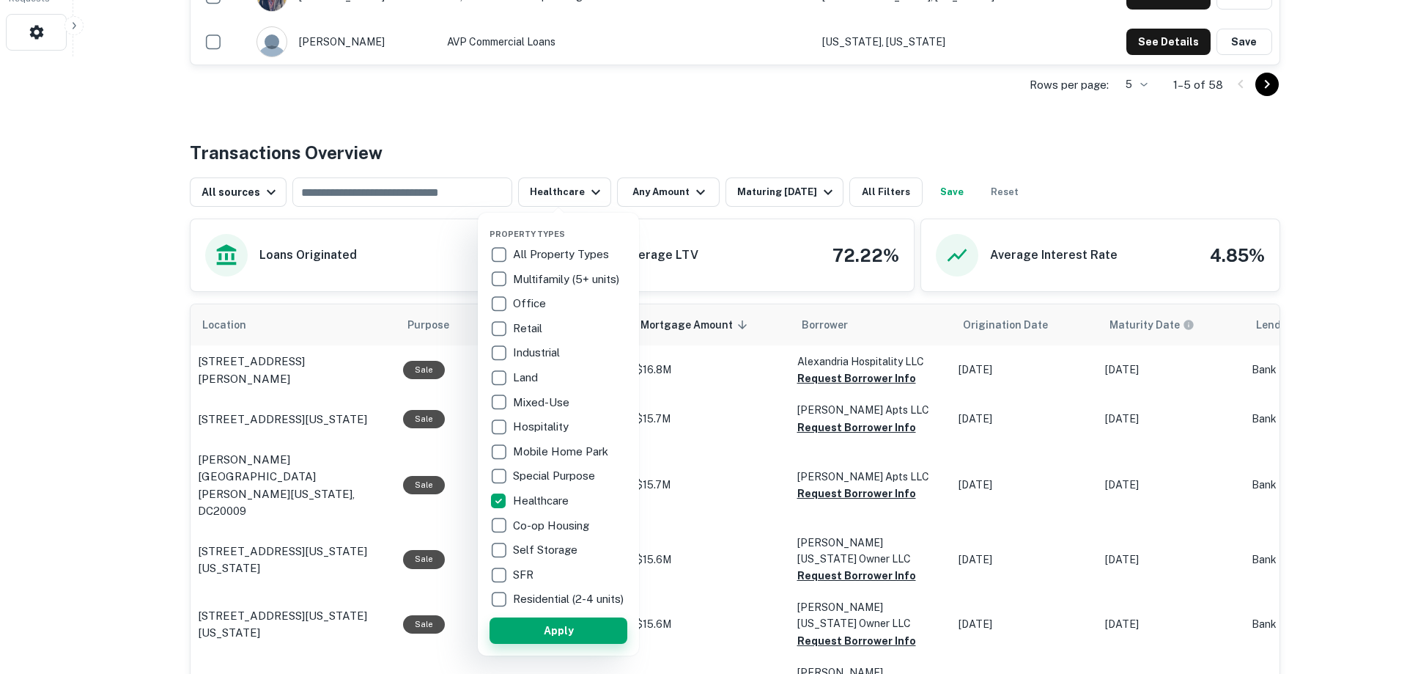
click at [556, 634] on button "Apply" at bounding box center [559, 630] width 138 height 26
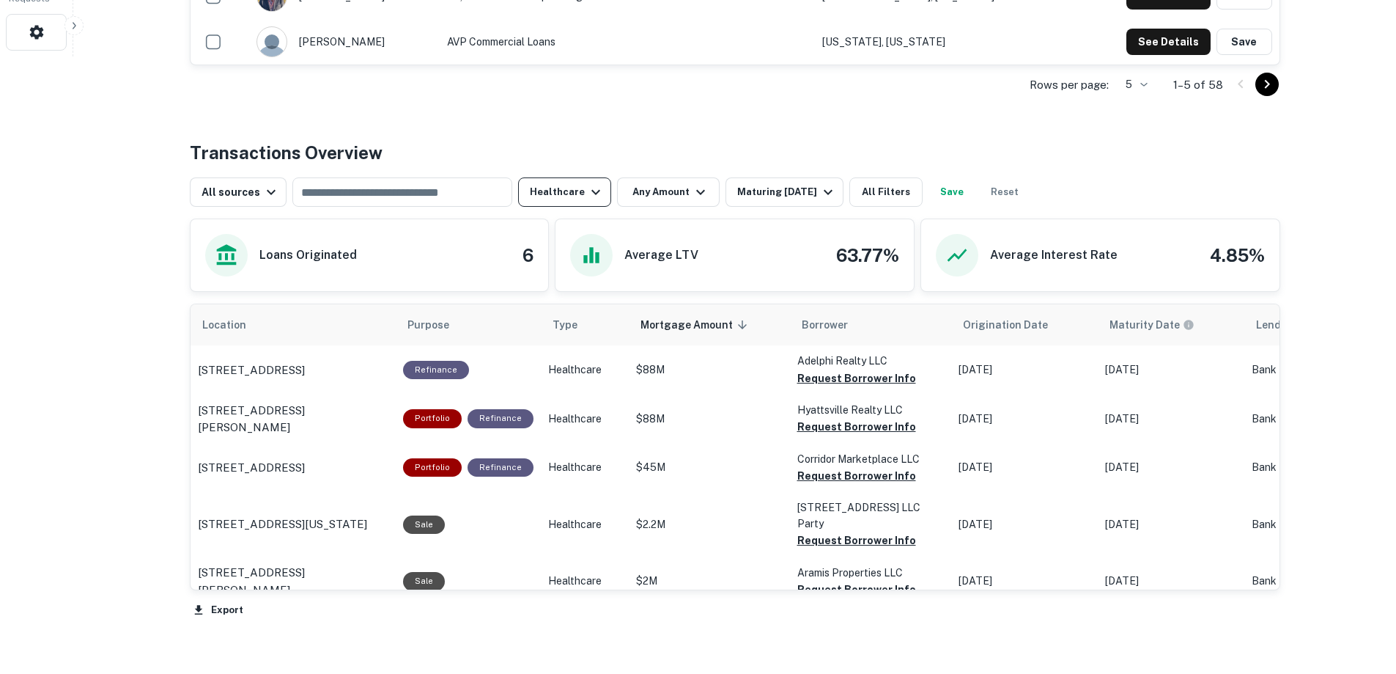
click at [593, 189] on icon "button" at bounding box center [596, 192] width 18 height 18
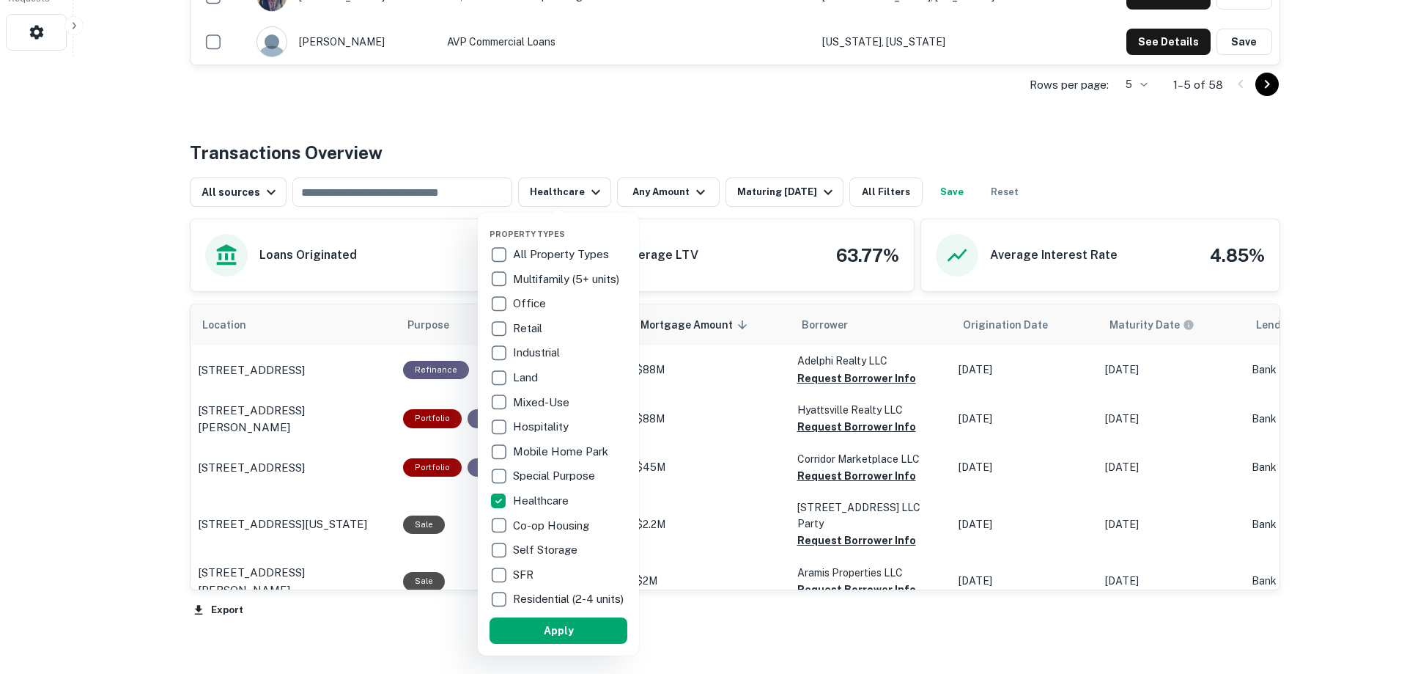
click at [528, 251] on p "All Property Types" at bounding box center [562, 255] width 99 height 18
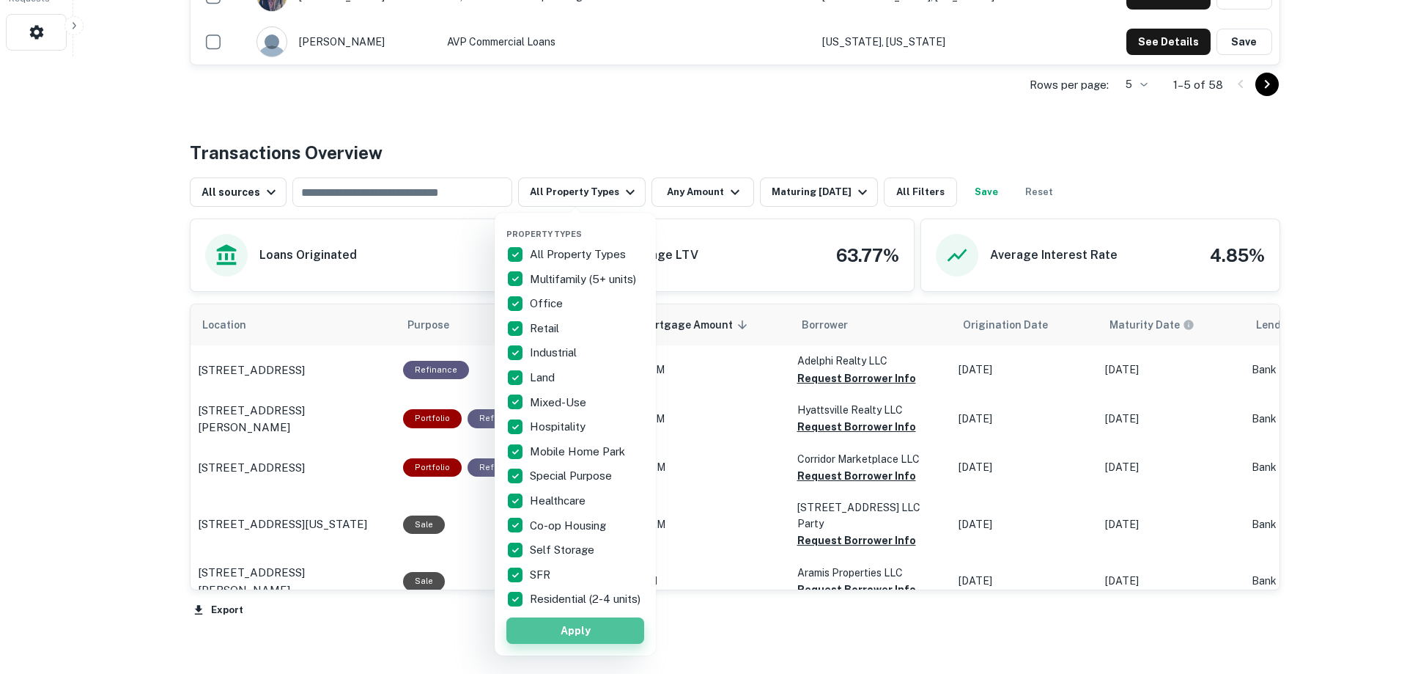
click at [565, 638] on button "Apply" at bounding box center [576, 630] width 138 height 26
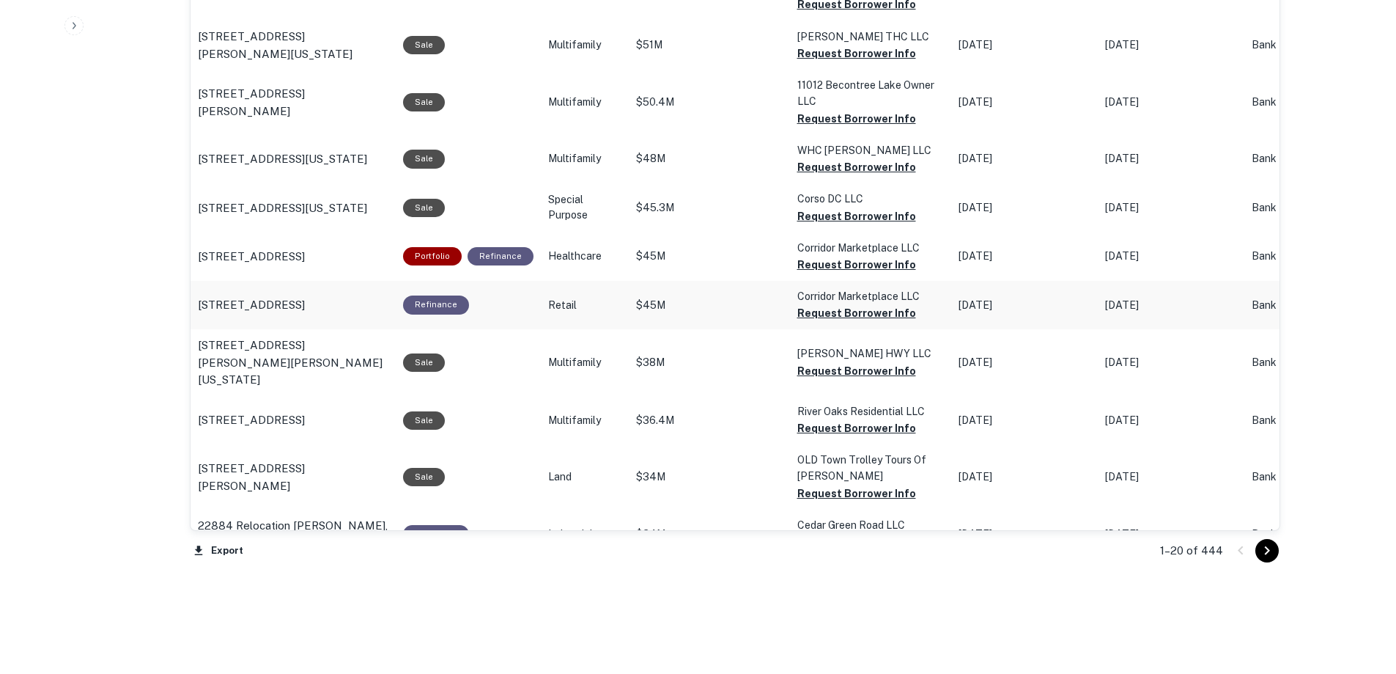
scroll to position [1498, 0]
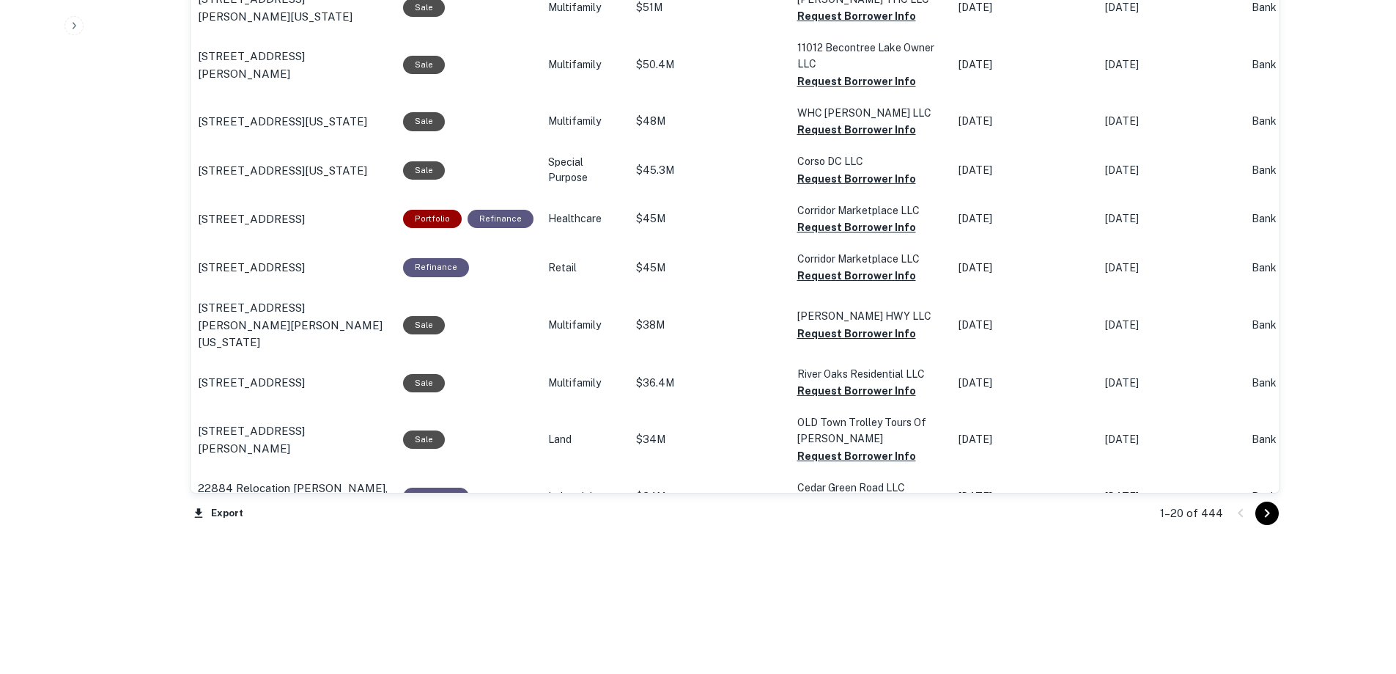
click at [1275, 511] on icon "Go to next page" at bounding box center [1268, 513] width 18 height 18
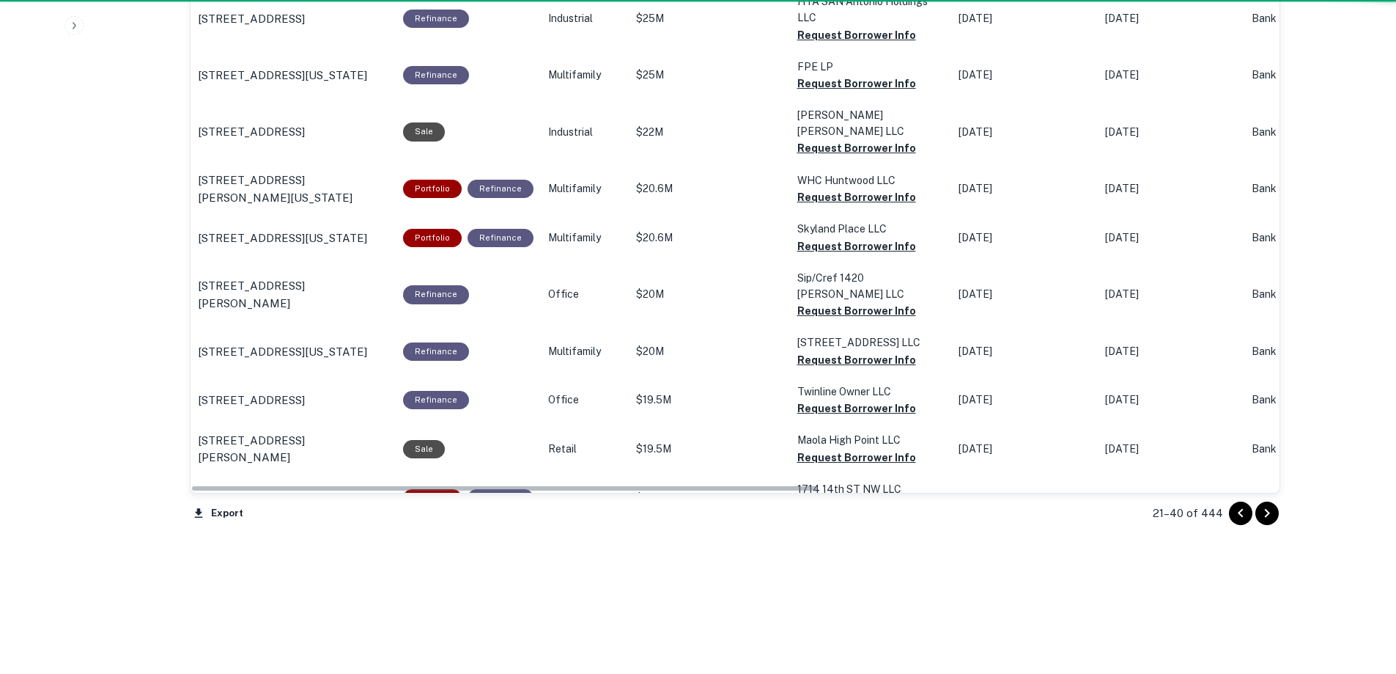
scroll to position [1497, 0]
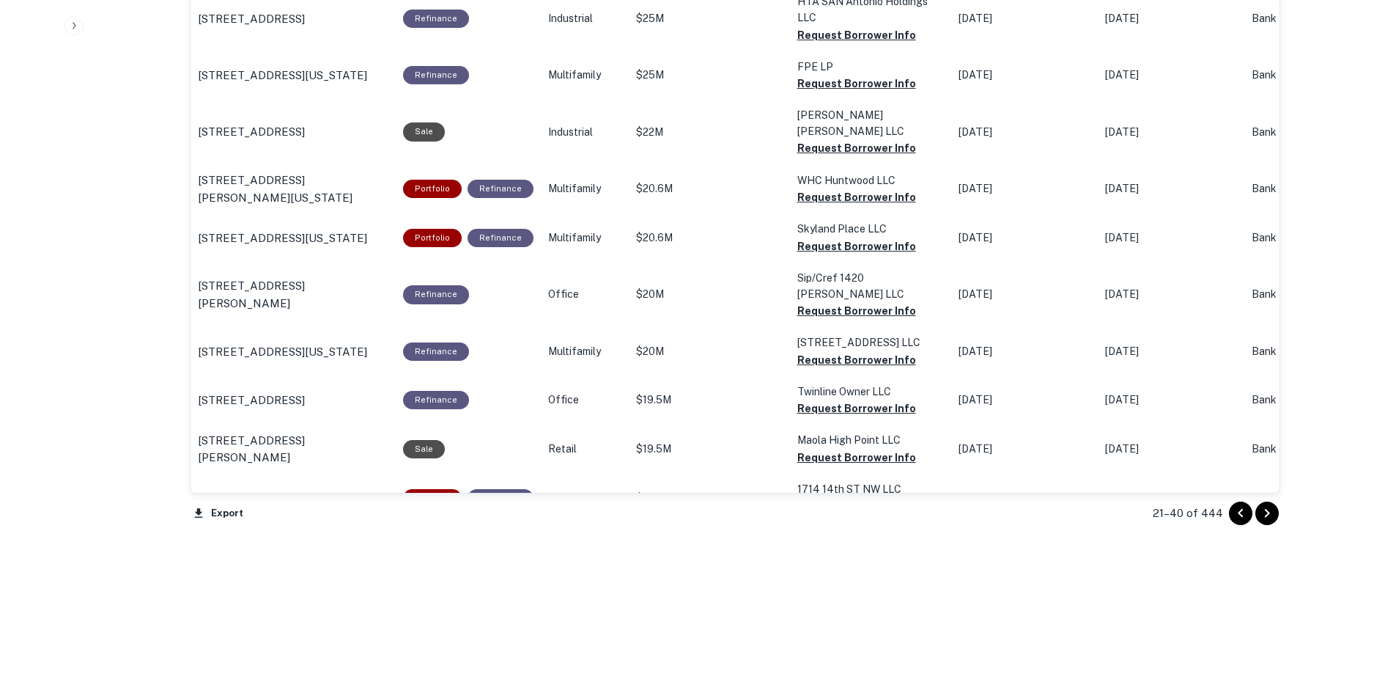
click at [1268, 514] on icon "Go to next page" at bounding box center [1266, 513] width 5 height 9
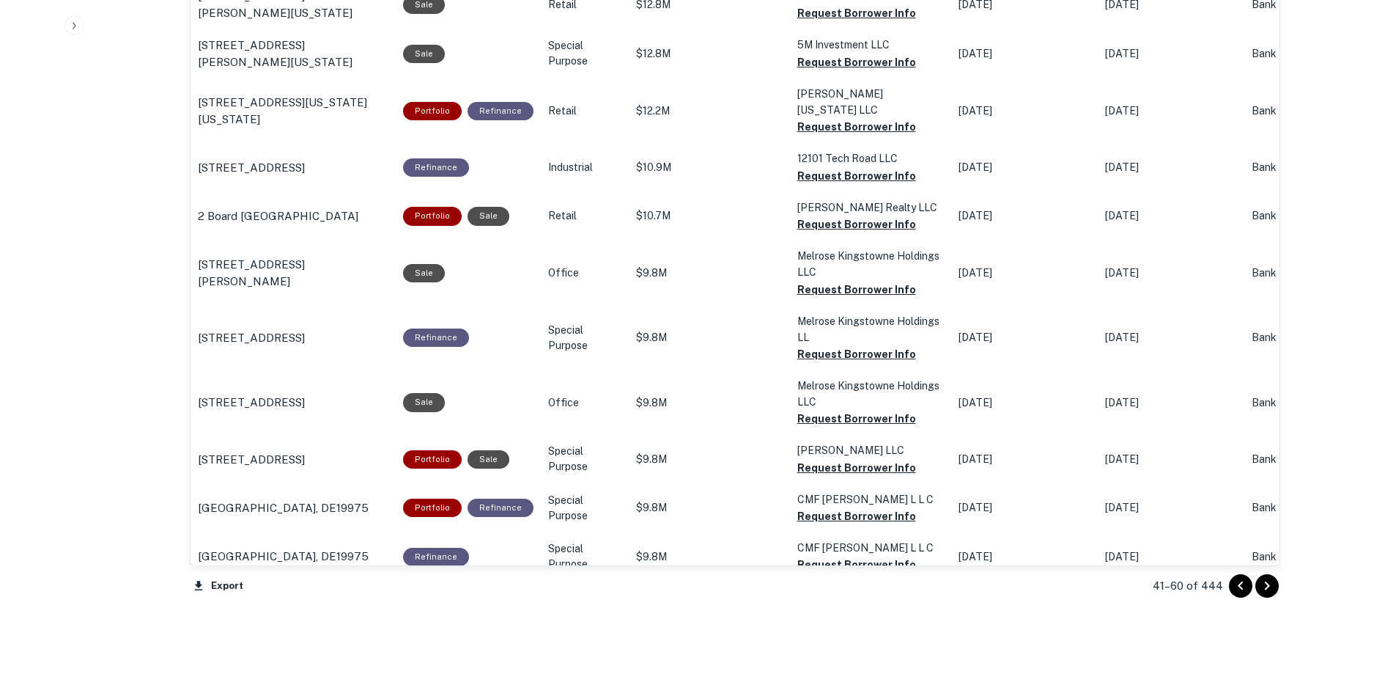
scroll to position [1545, 0]
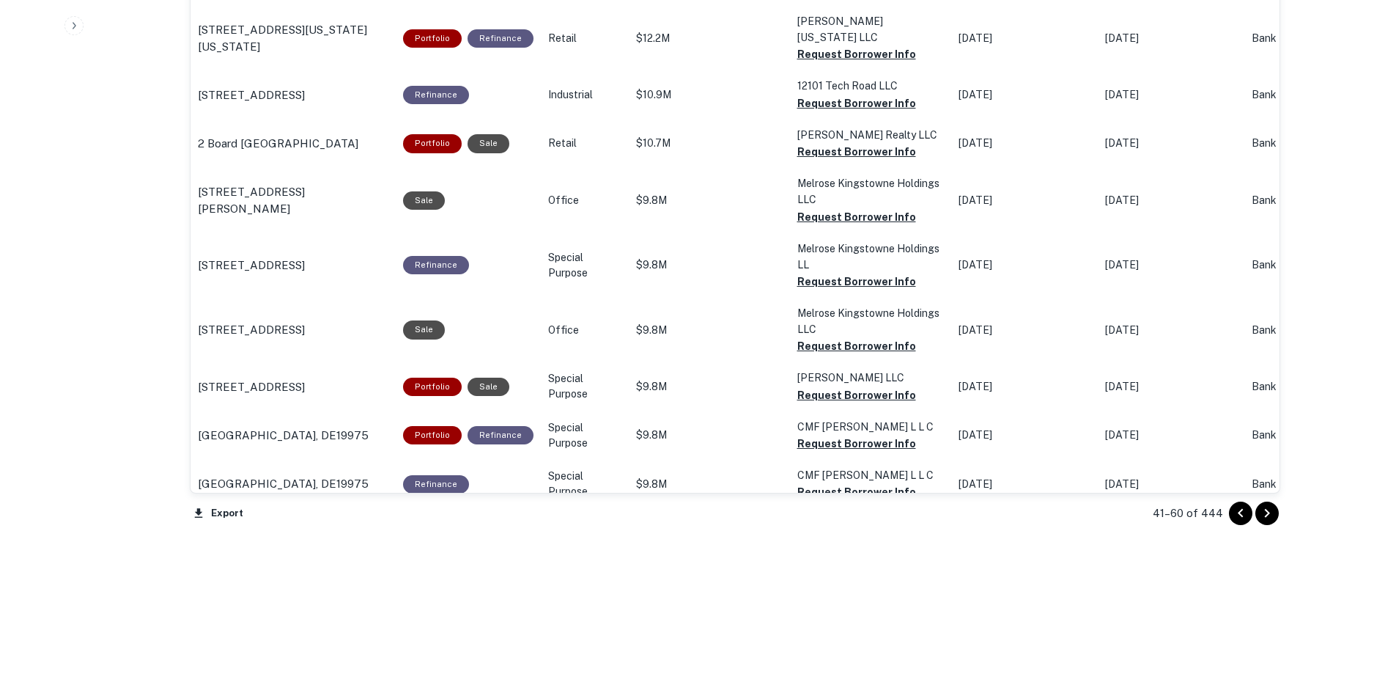
click at [1243, 515] on icon "Go to previous page" at bounding box center [1241, 513] width 18 height 18
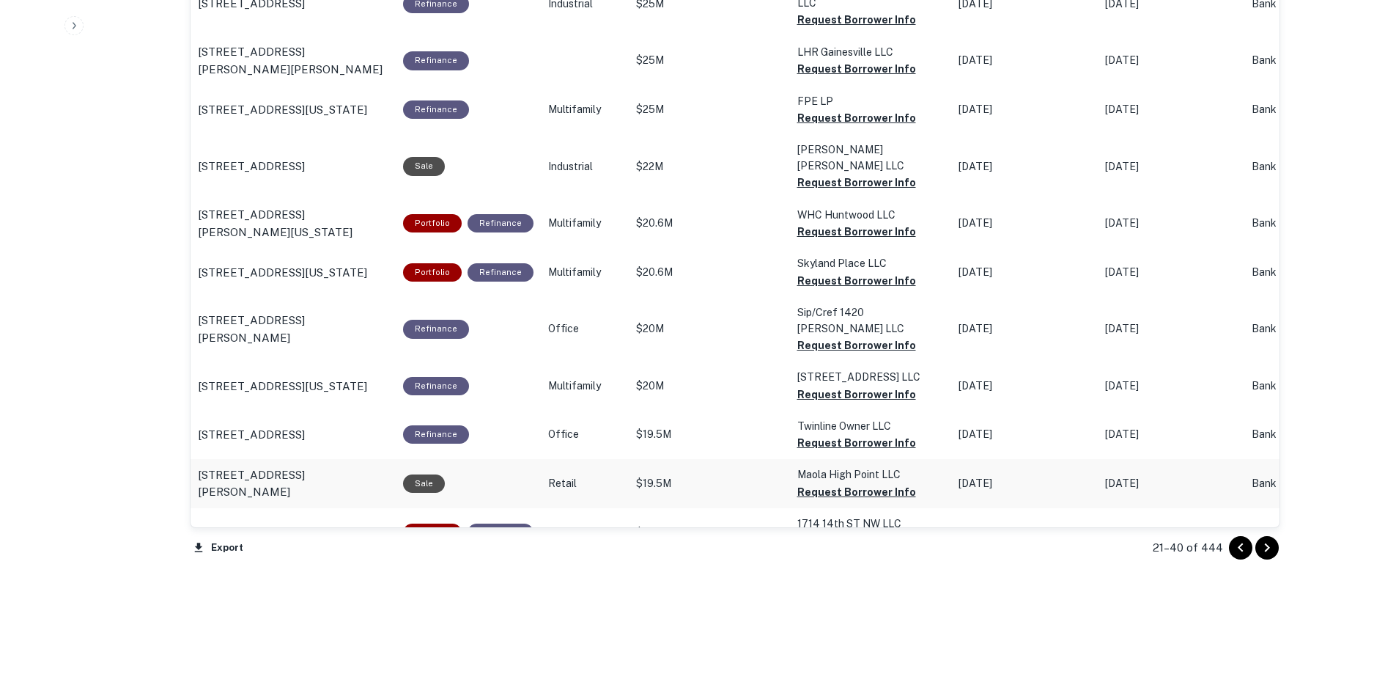
scroll to position [1497, 0]
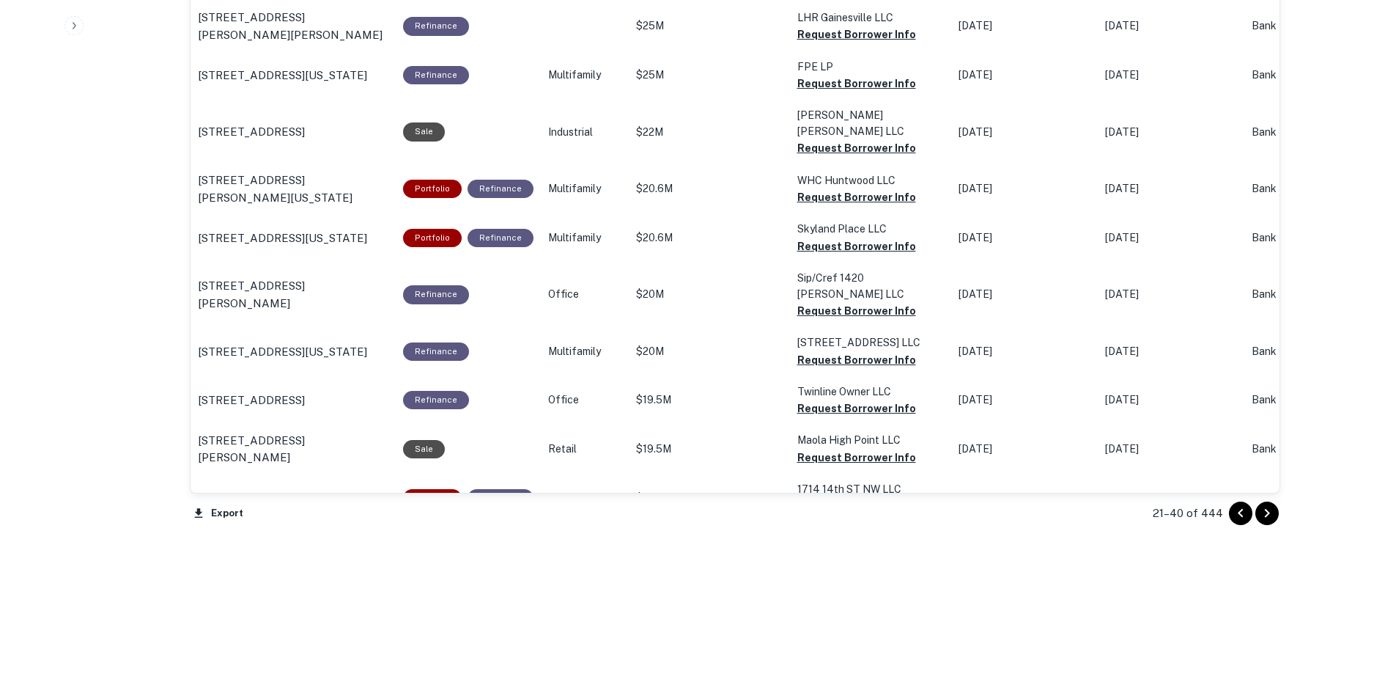
click at [1237, 512] on icon "Go to previous page" at bounding box center [1241, 513] width 18 height 18
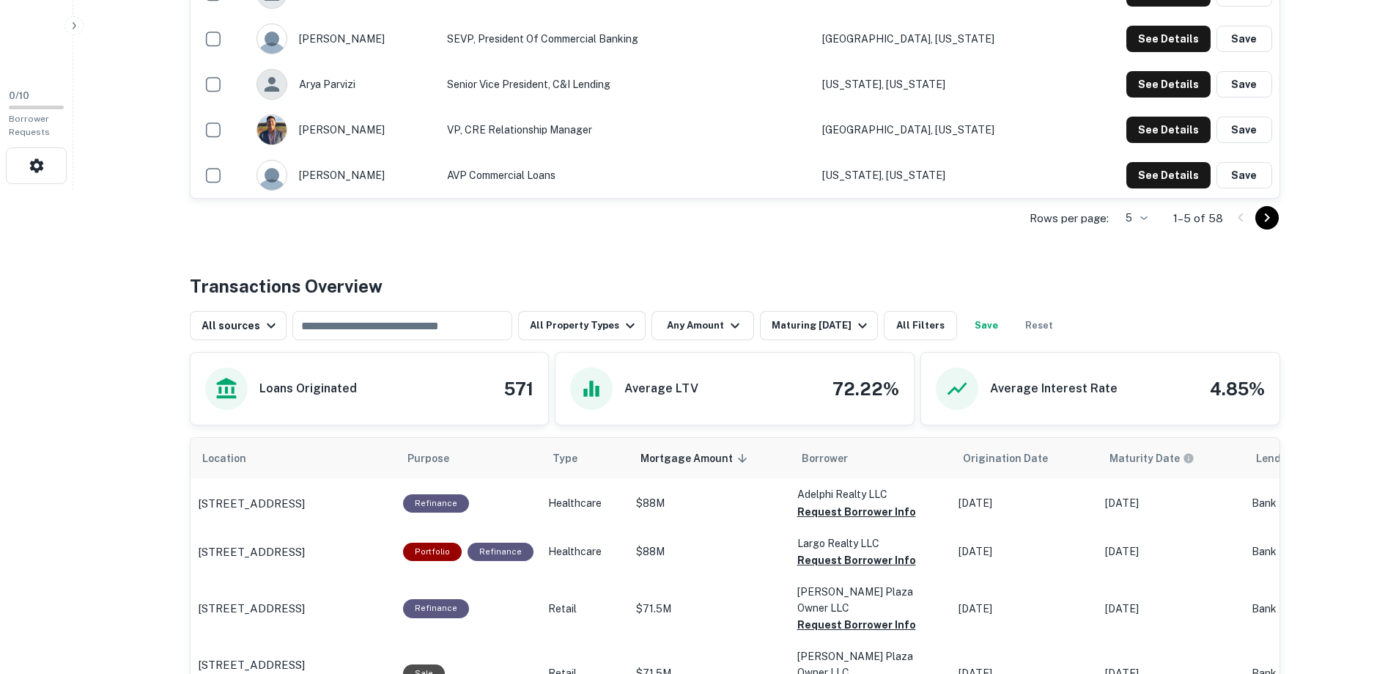
scroll to position [471, 0]
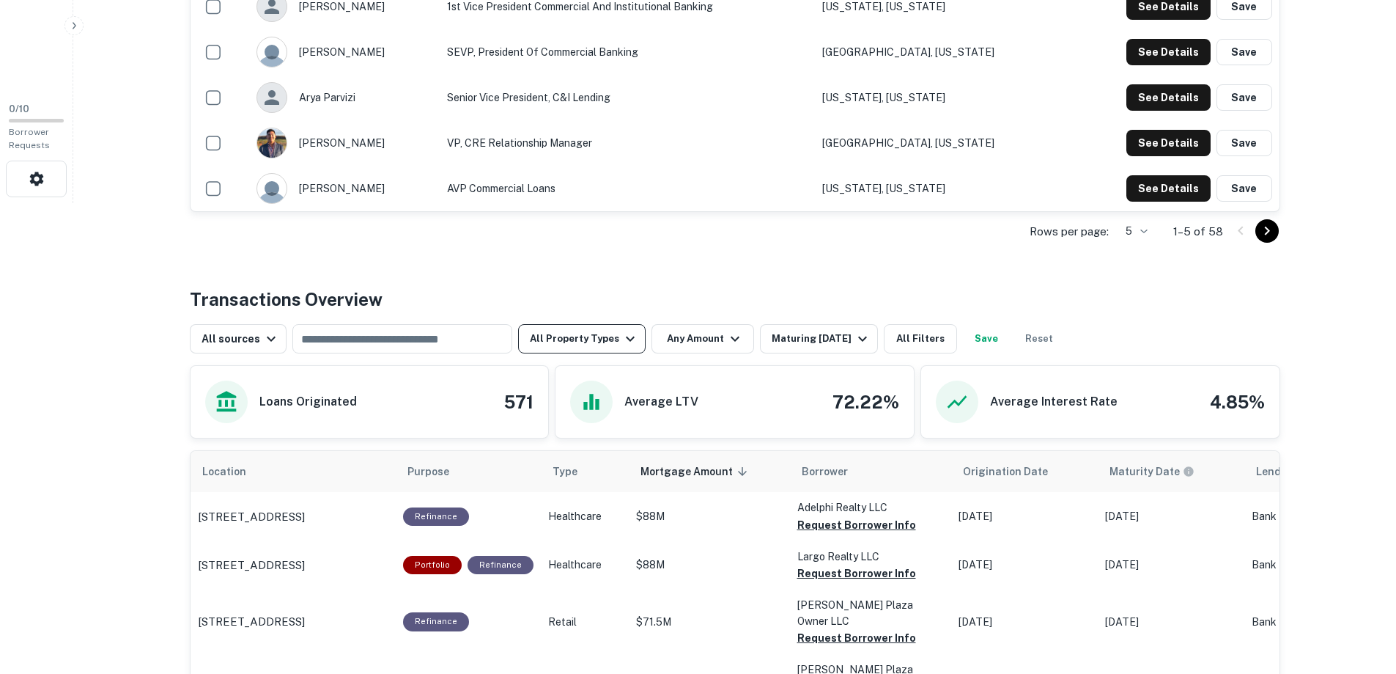
click at [625, 336] on icon "button" at bounding box center [631, 339] width 18 height 18
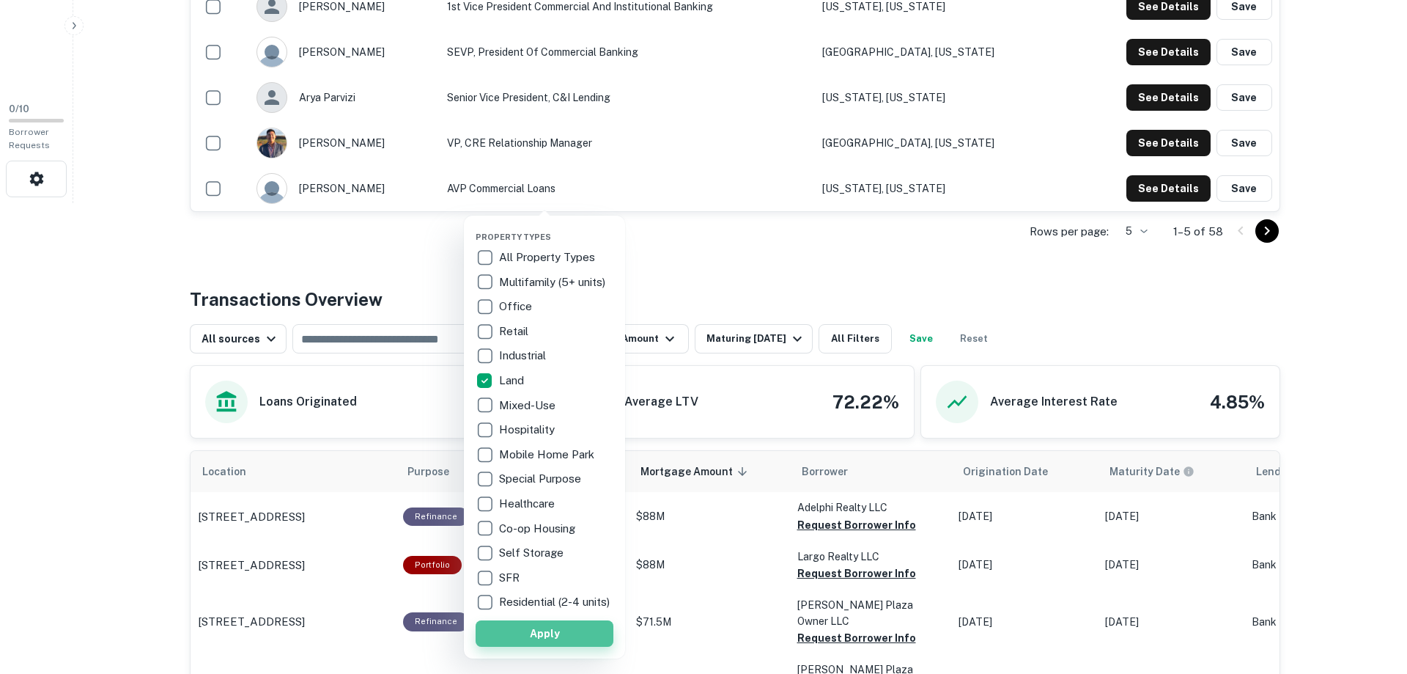
click at [546, 640] on button "Apply" at bounding box center [545, 633] width 138 height 26
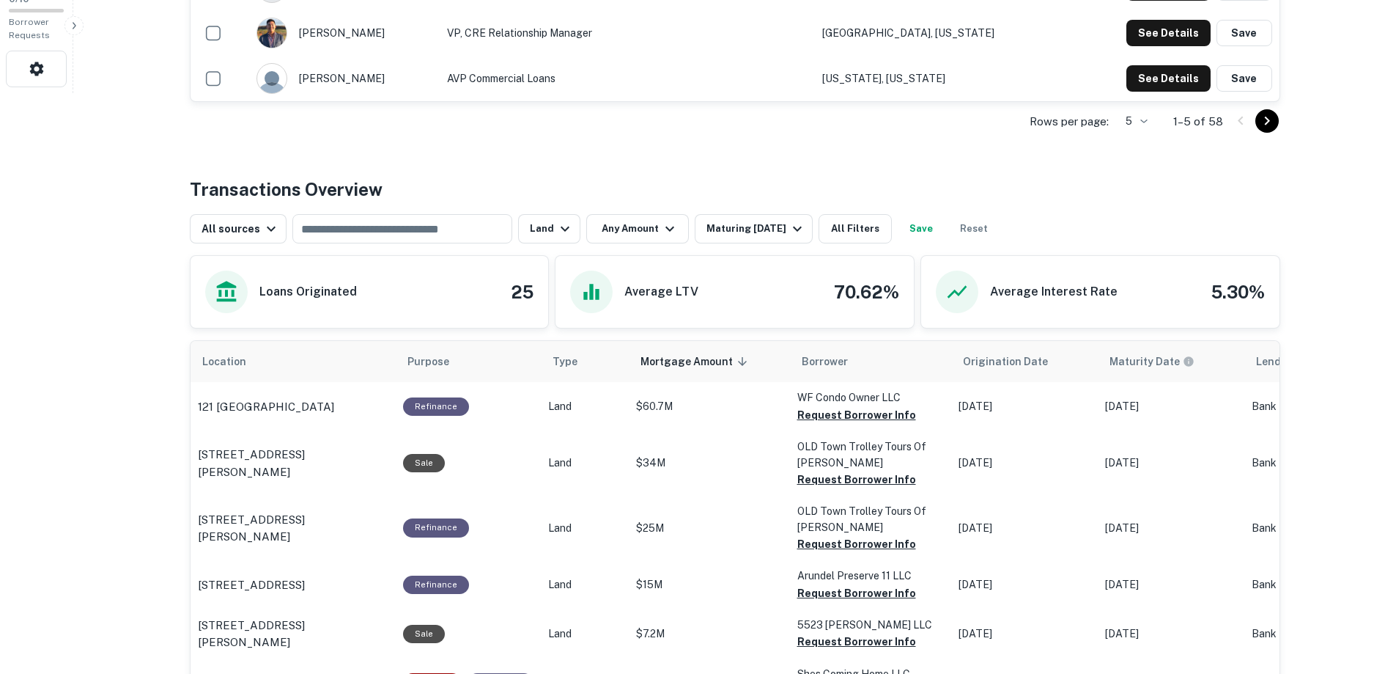
scroll to position [471, 0]
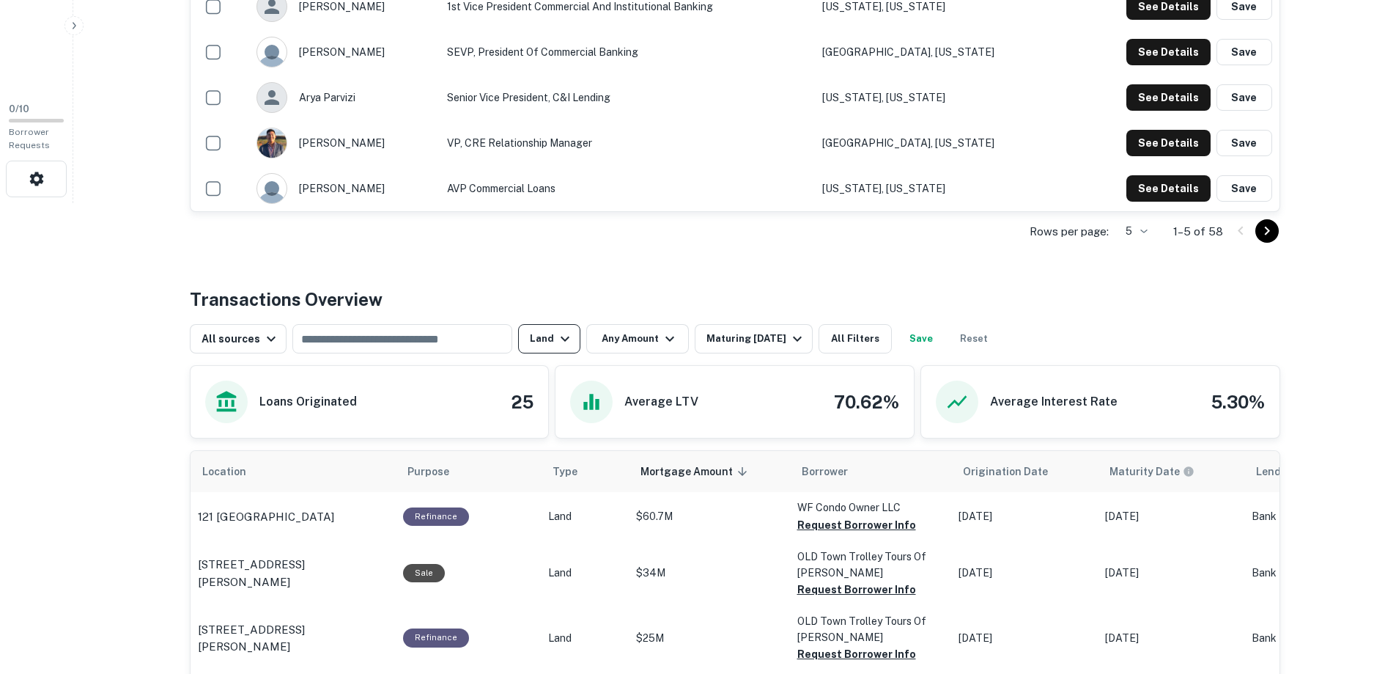
click at [561, 340] on icon "button" at bounding box center [565, 338] width 9 height 5
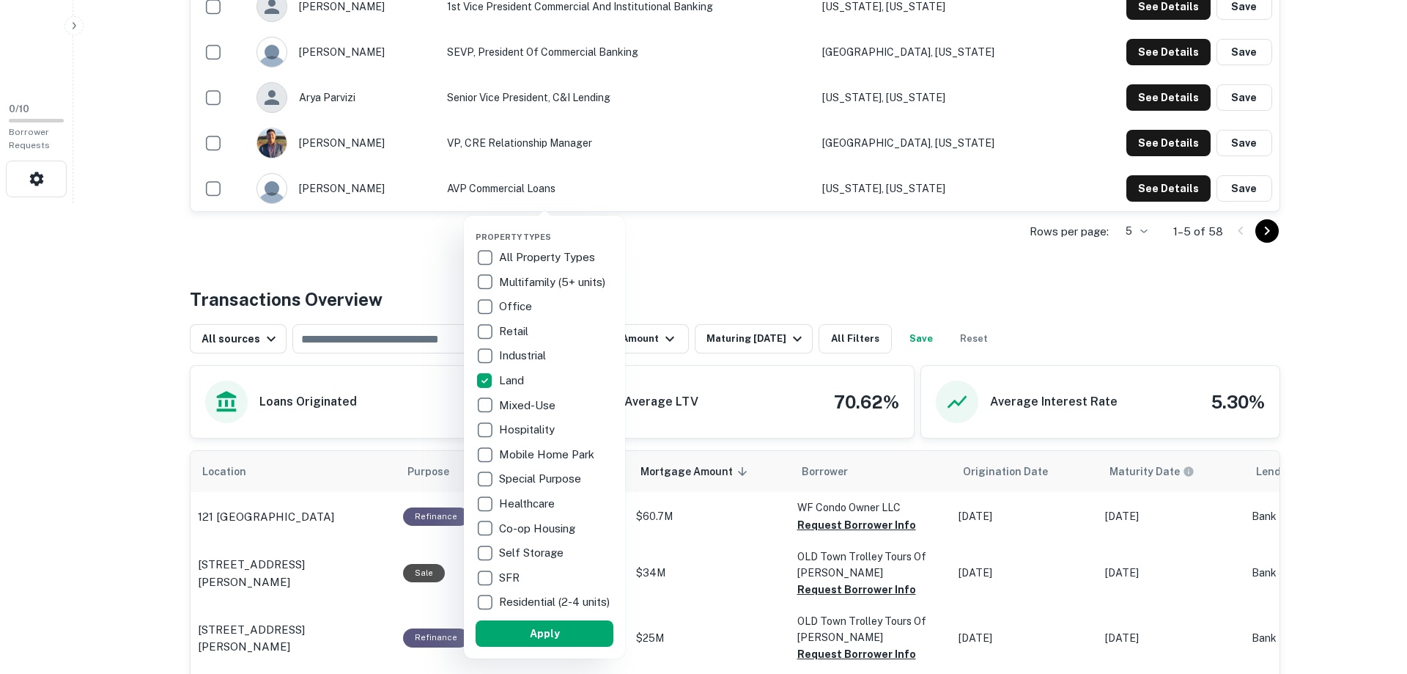
click at [533, 261] on p "All Property Types" at bounding box center [548, 257] width 99 height 18
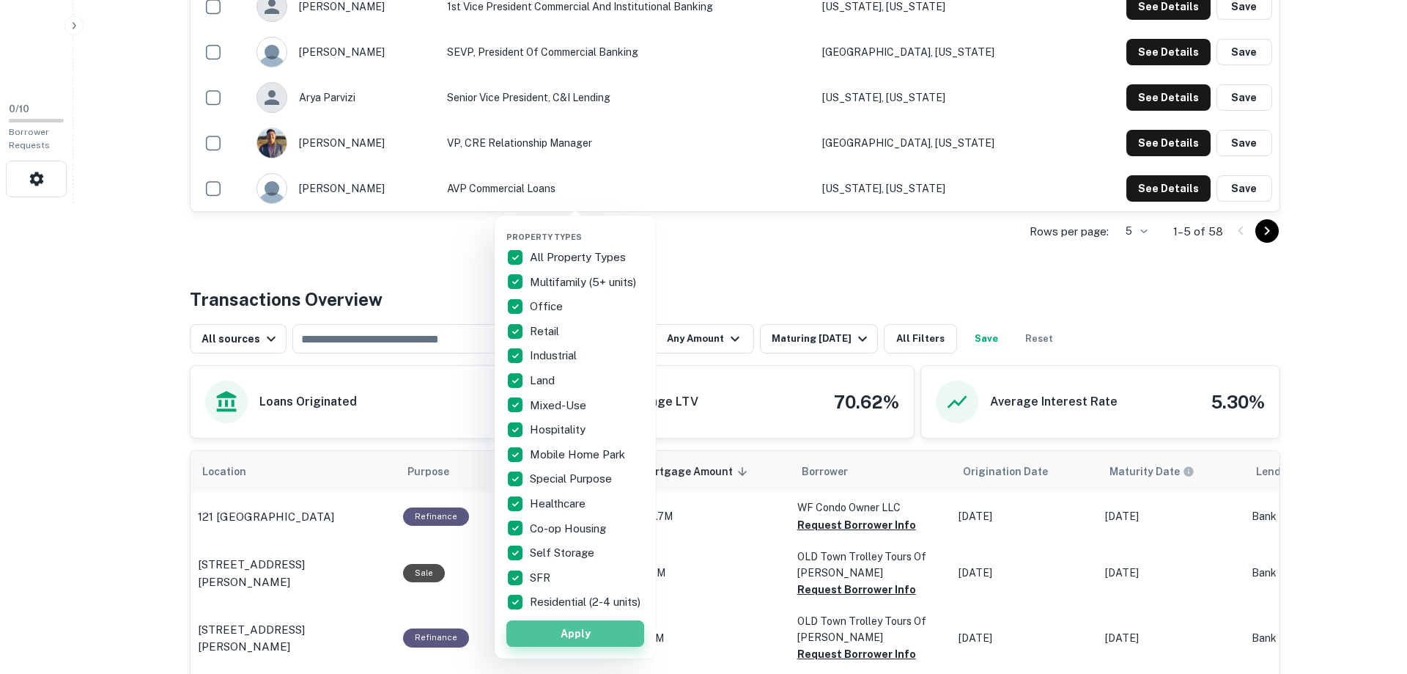
click at [567, 637] on button "Apply" at bounding box center [576, 633] width 138 height 26
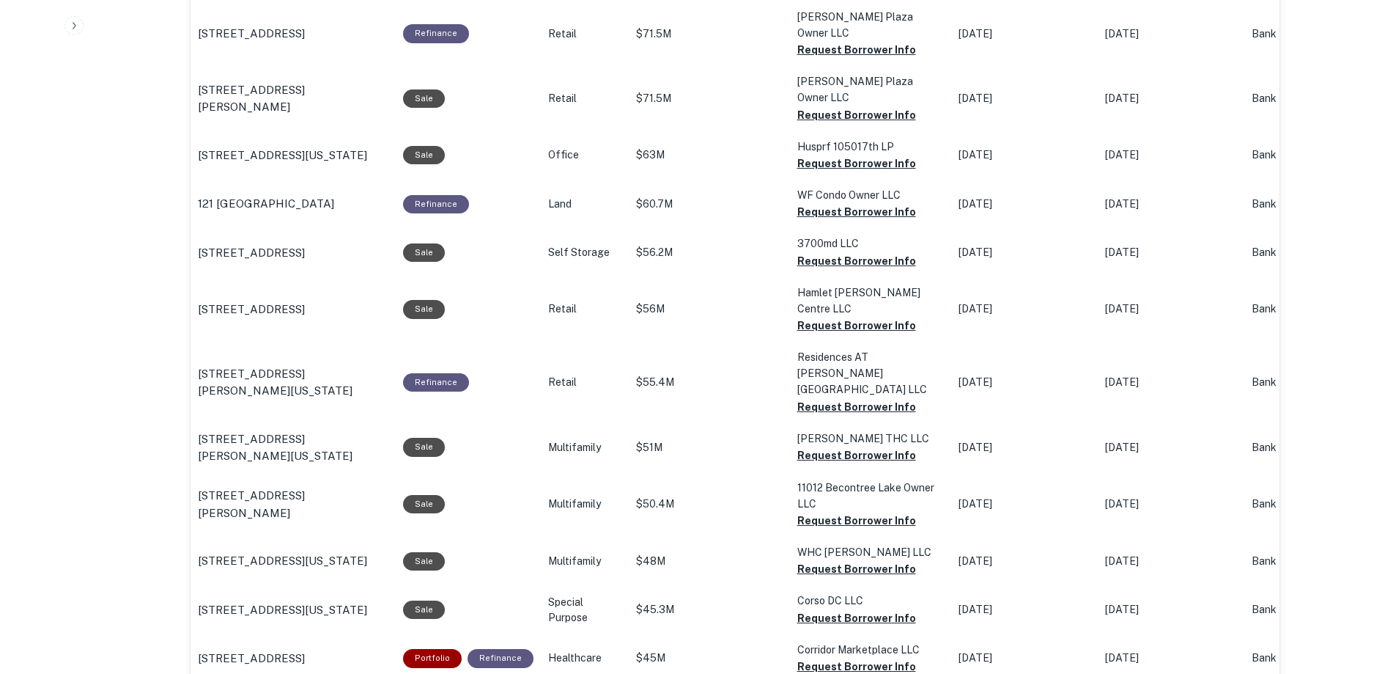
scroll to position [619, 0]
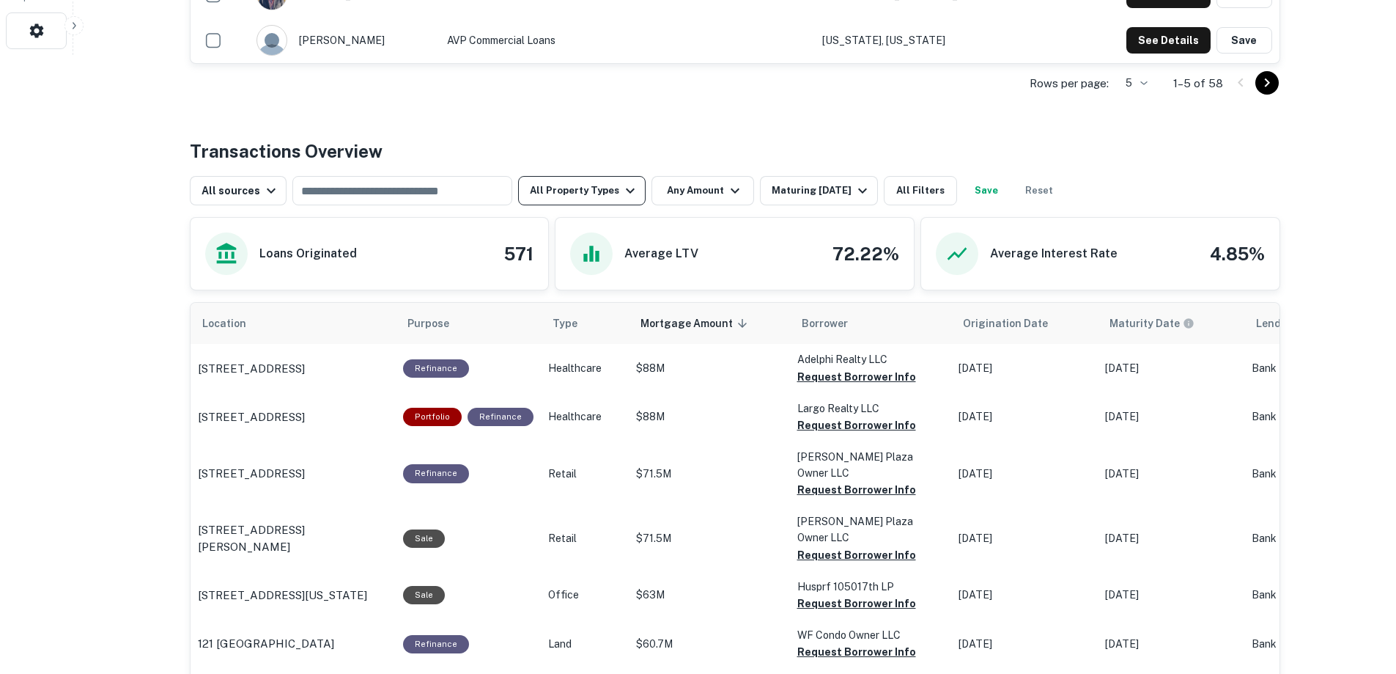
click at [611, 183] on button "All Property Types" at bounding box center [582, 190] width 128 height 29
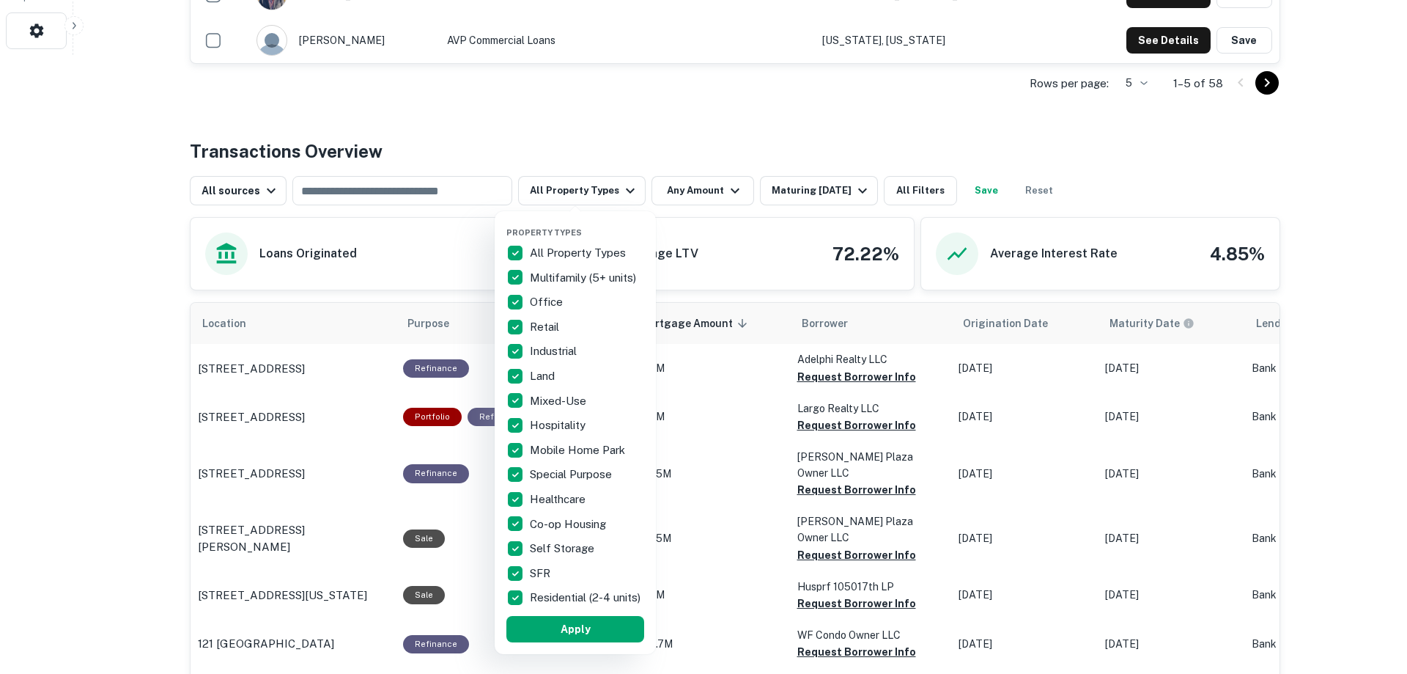
click at [539, 304] on p "Office" at bounding box center [548, 302] width 36 height 18
click at [545, 302] on p "Office" at bounding box center [548, 302] width 36 height 18
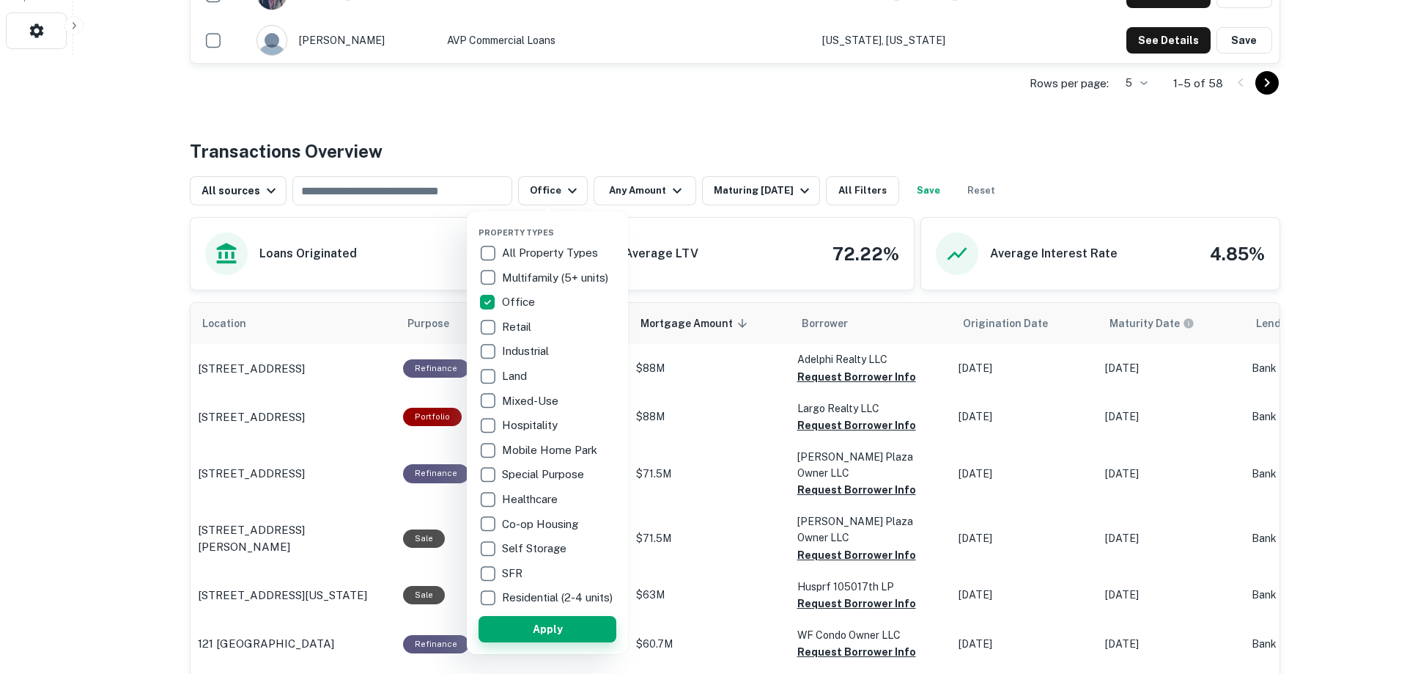
click at [555, 631] on button "Apply" at bounding box center [548, 629] width 138 height 26
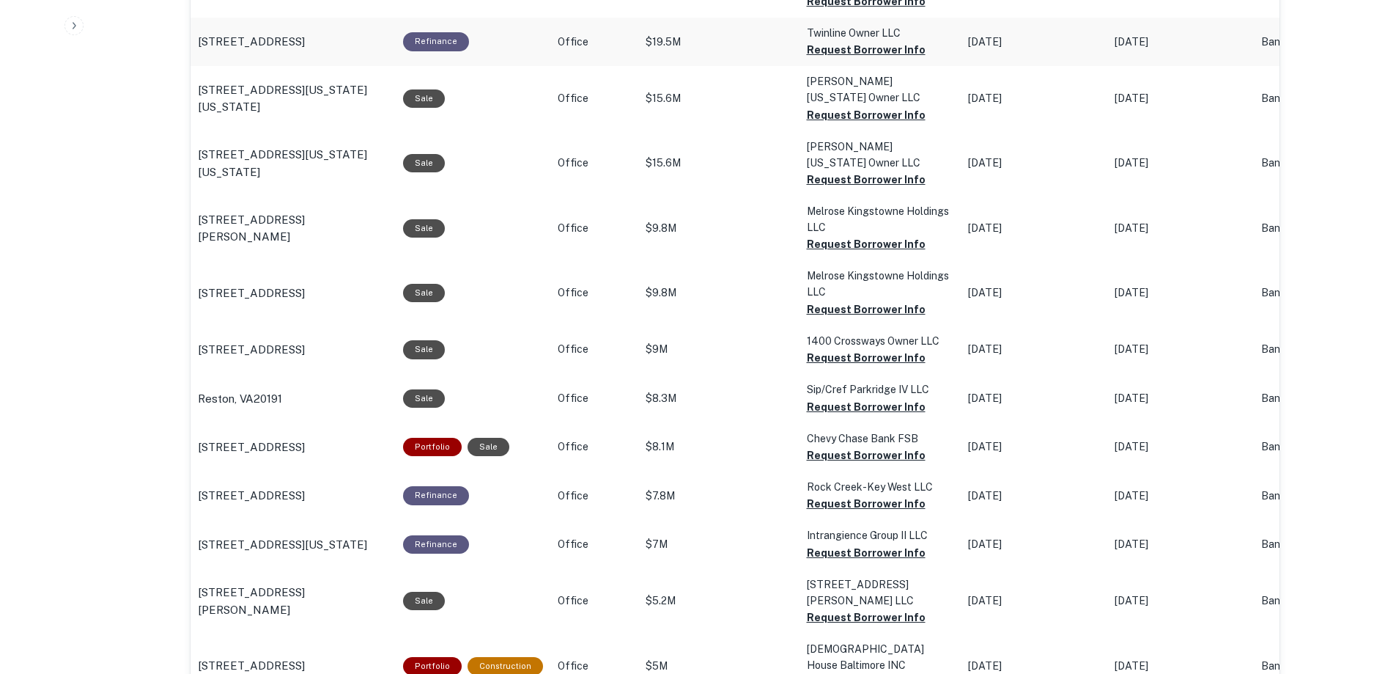
scroll to position [765, 0]
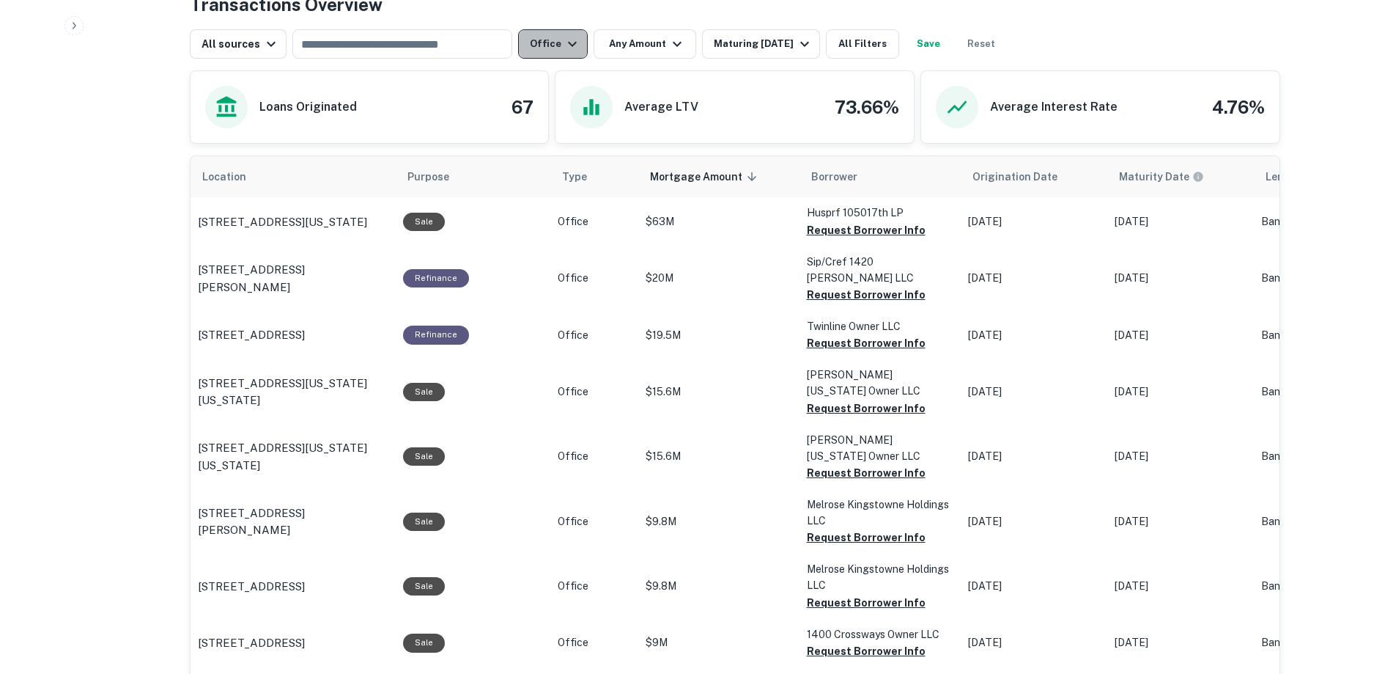
click at [569, 39] on icon "button" at bounding box center [573, 44] width 18 height 18
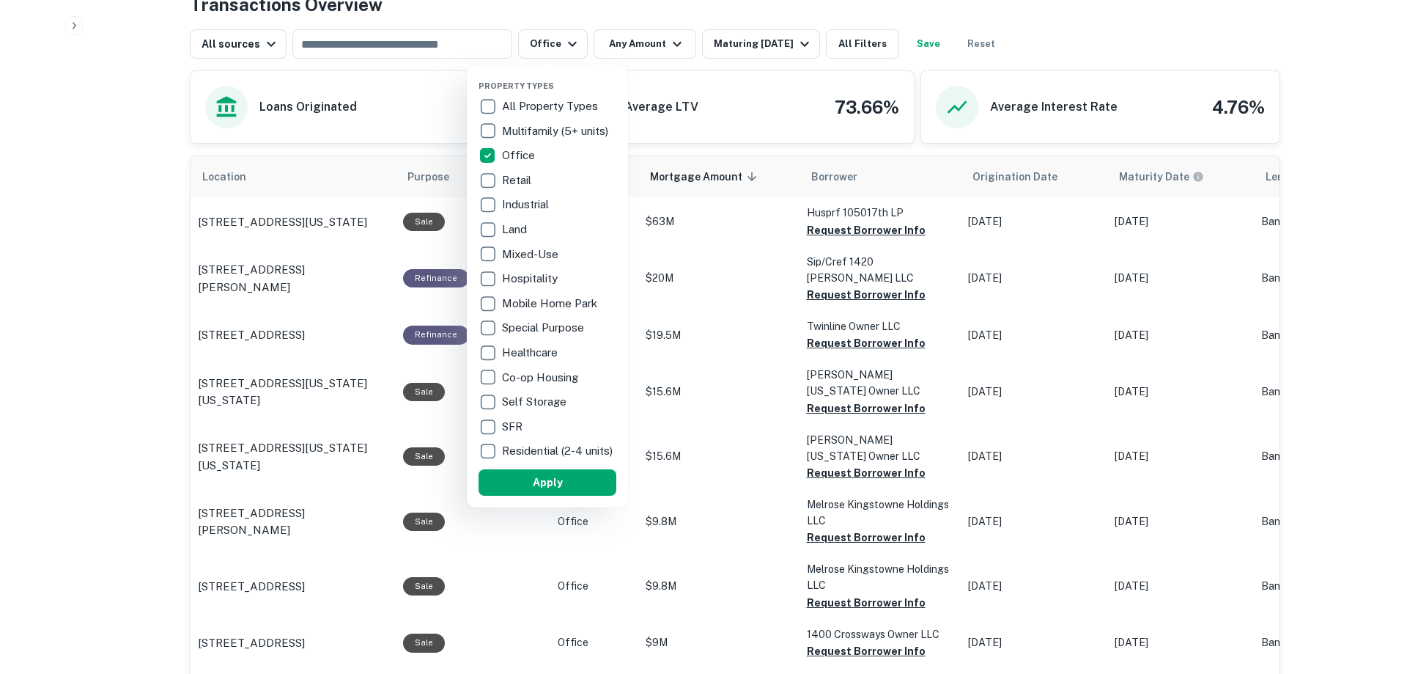
click at [545, 108] on p "All Property Types" at bounding box center [551, 106] width 99 height 18
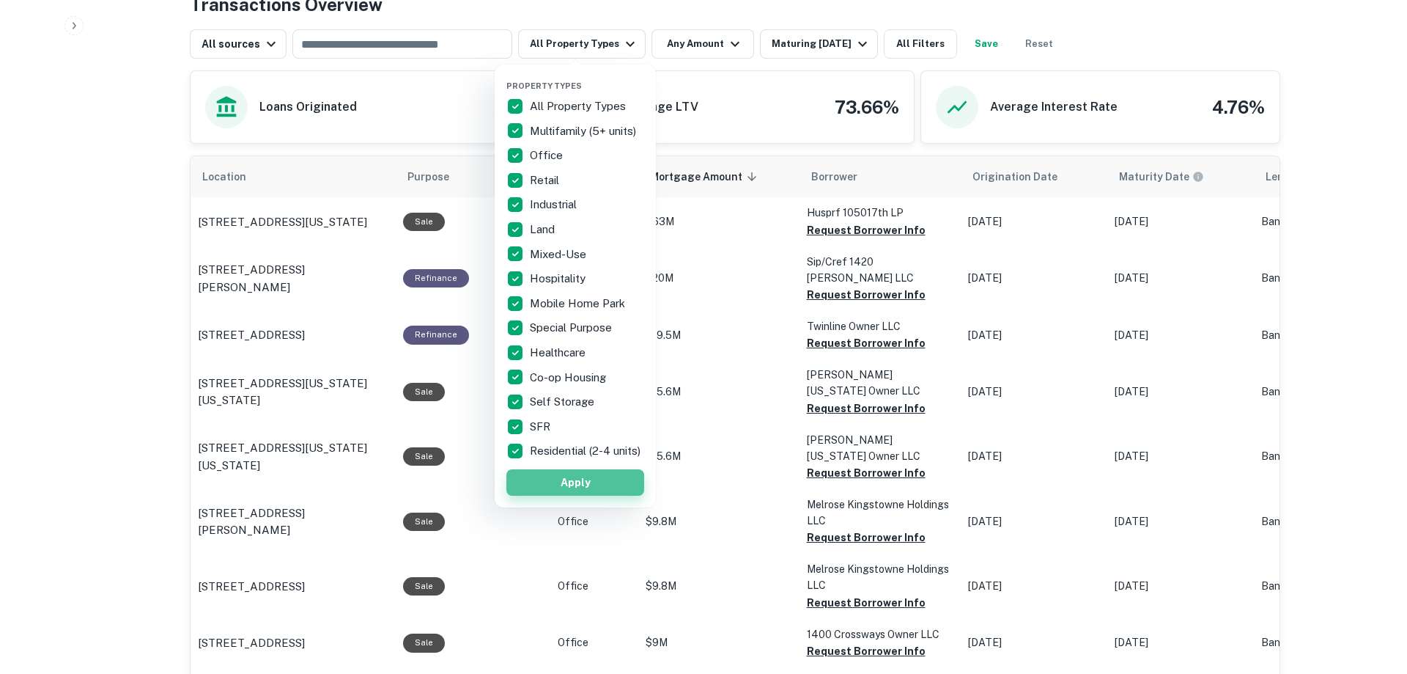
click at [579, 489] on button "Apply" at bounding box center [576, 482] width 138 height 26
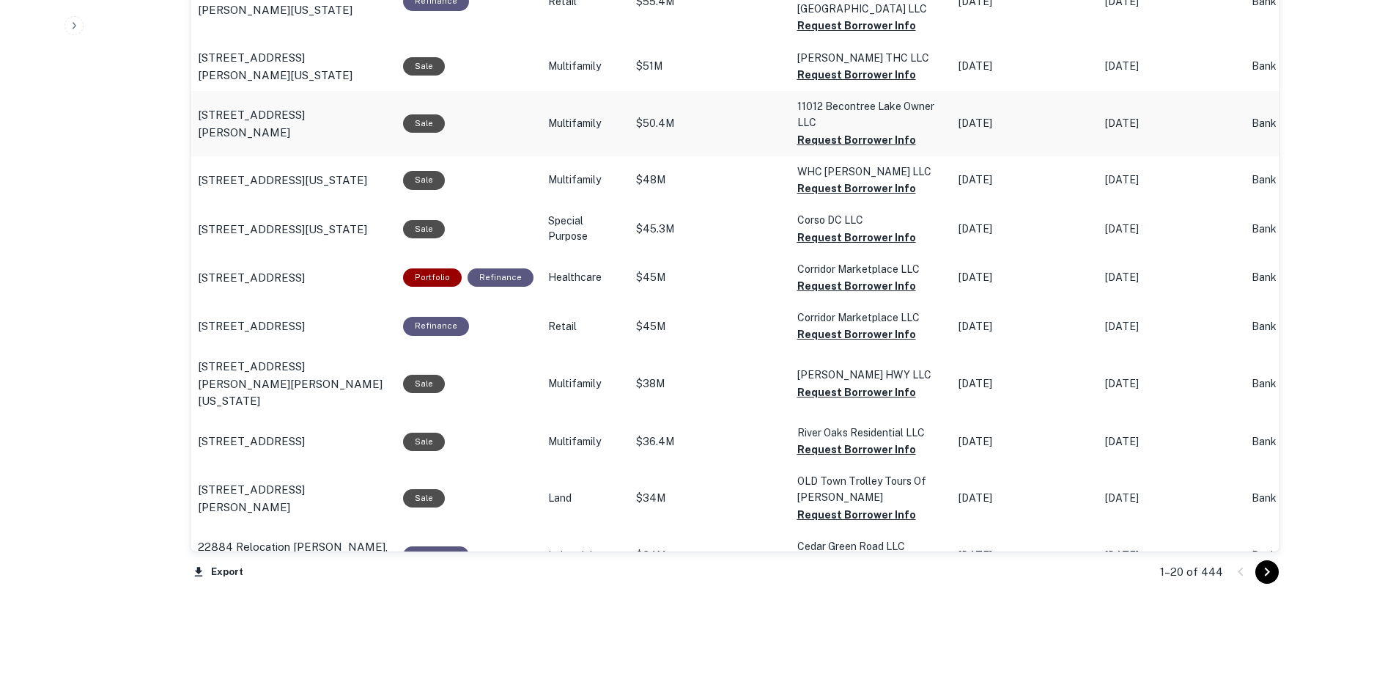
scroll to position [1498, 0]
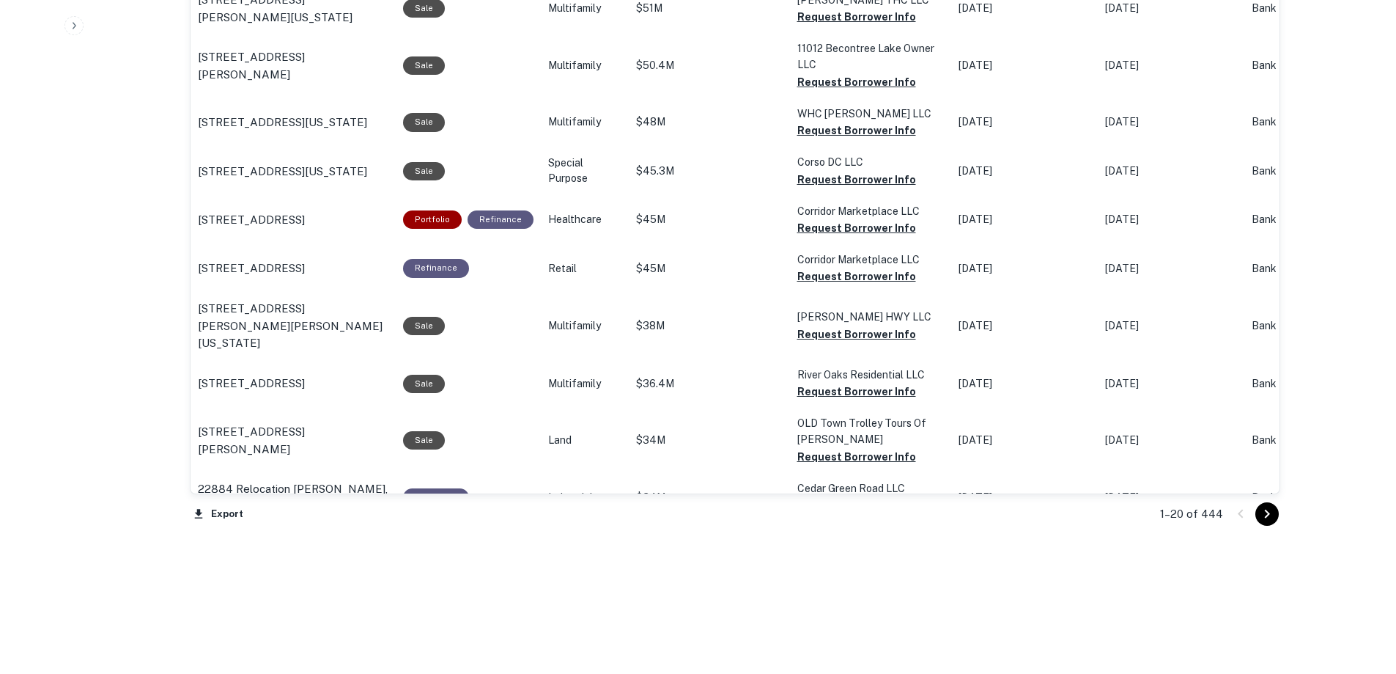
click at [1265, 509] on icon "Go to next page" at bounding box center [1268, 514] width 18 height 18
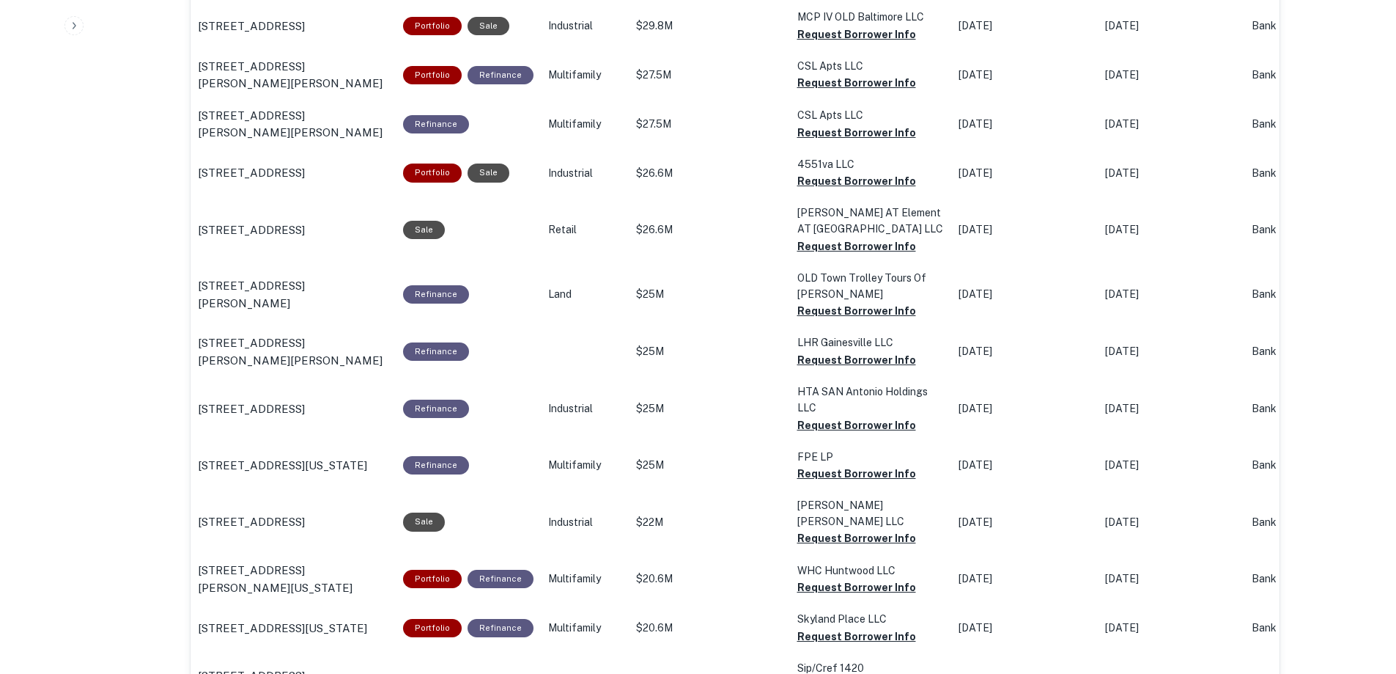
scroll to position [1497, 0]
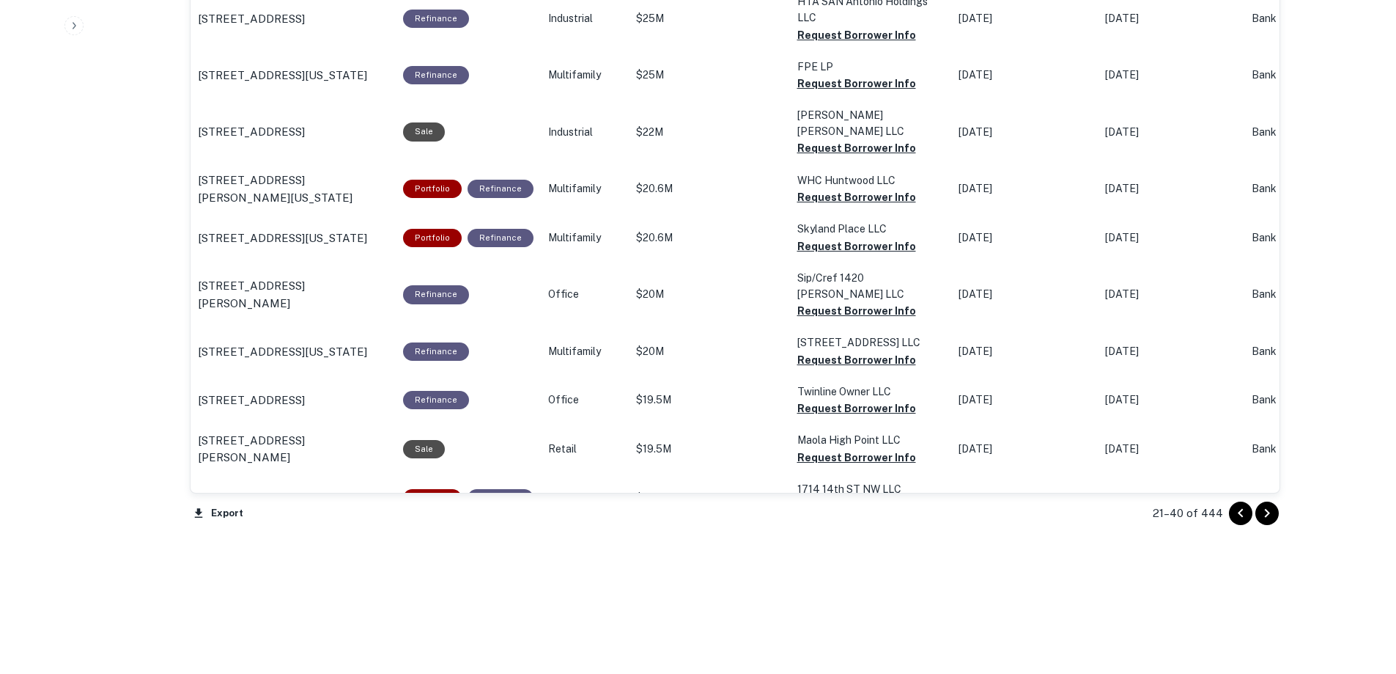
click at [1275, 513] on icon "Go to next page" at bounding box center [1268, 513] width 18 height 18
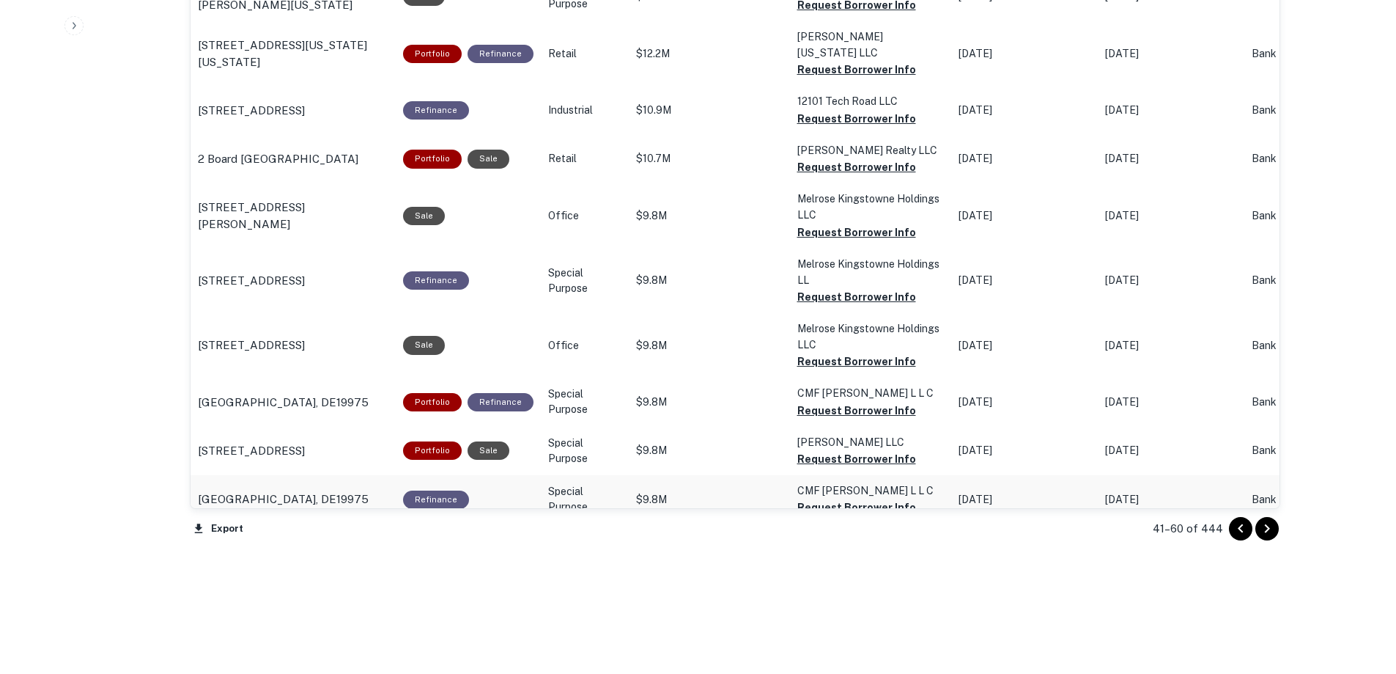
scroll to position [1545, 0]
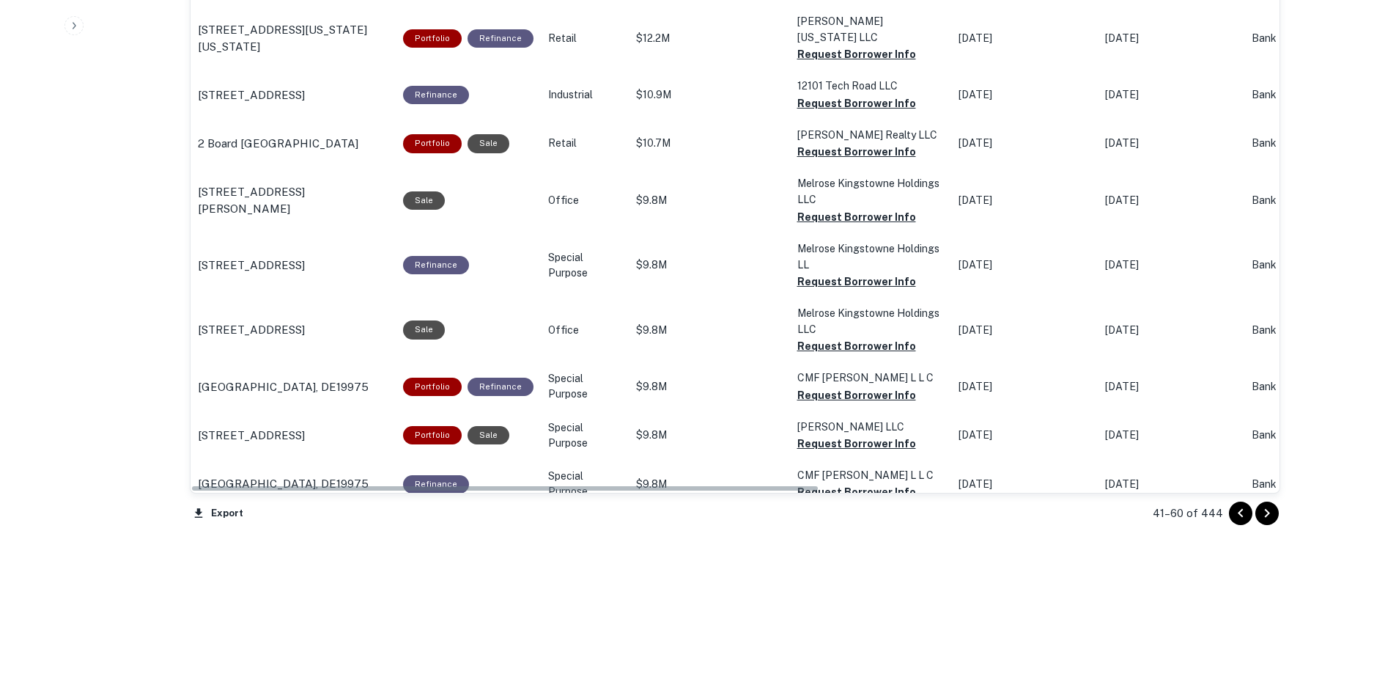
click at [1239, 509] on icon "Go to previous page" at bounding box center [1241, 513] width 18 height 18
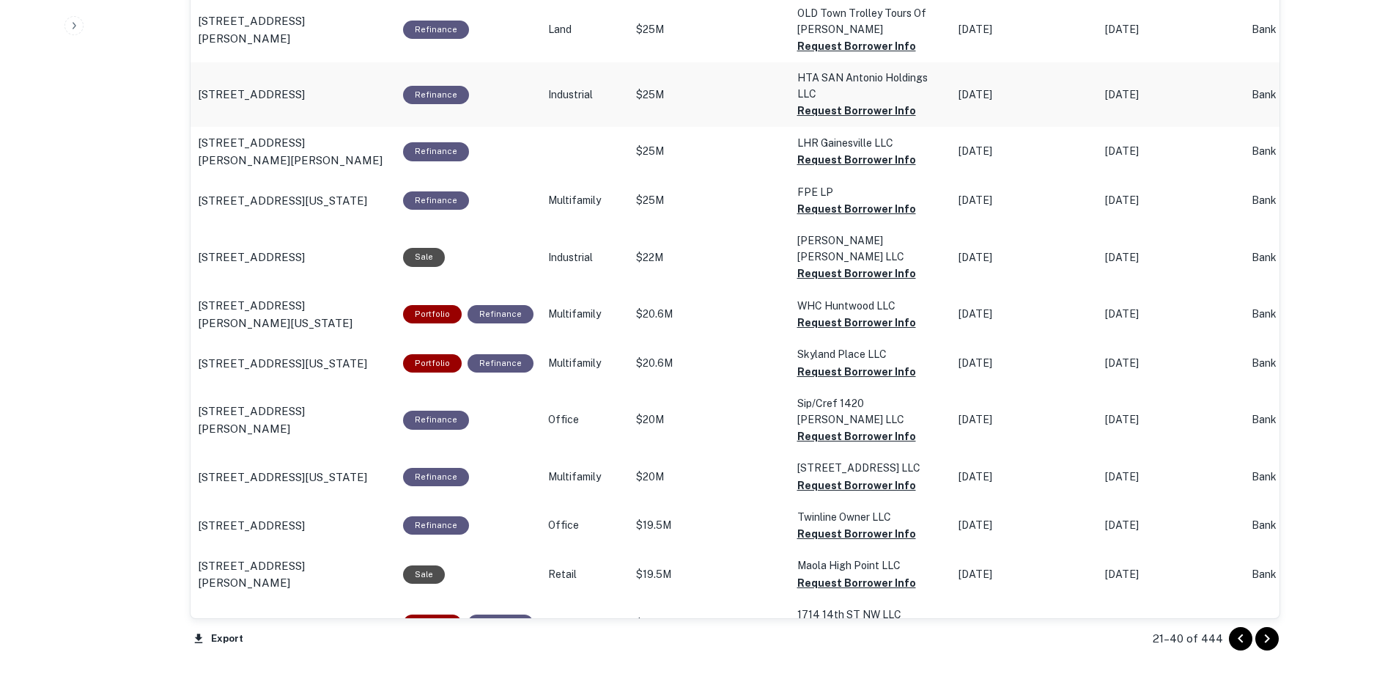
scroll to position [1497, 0]
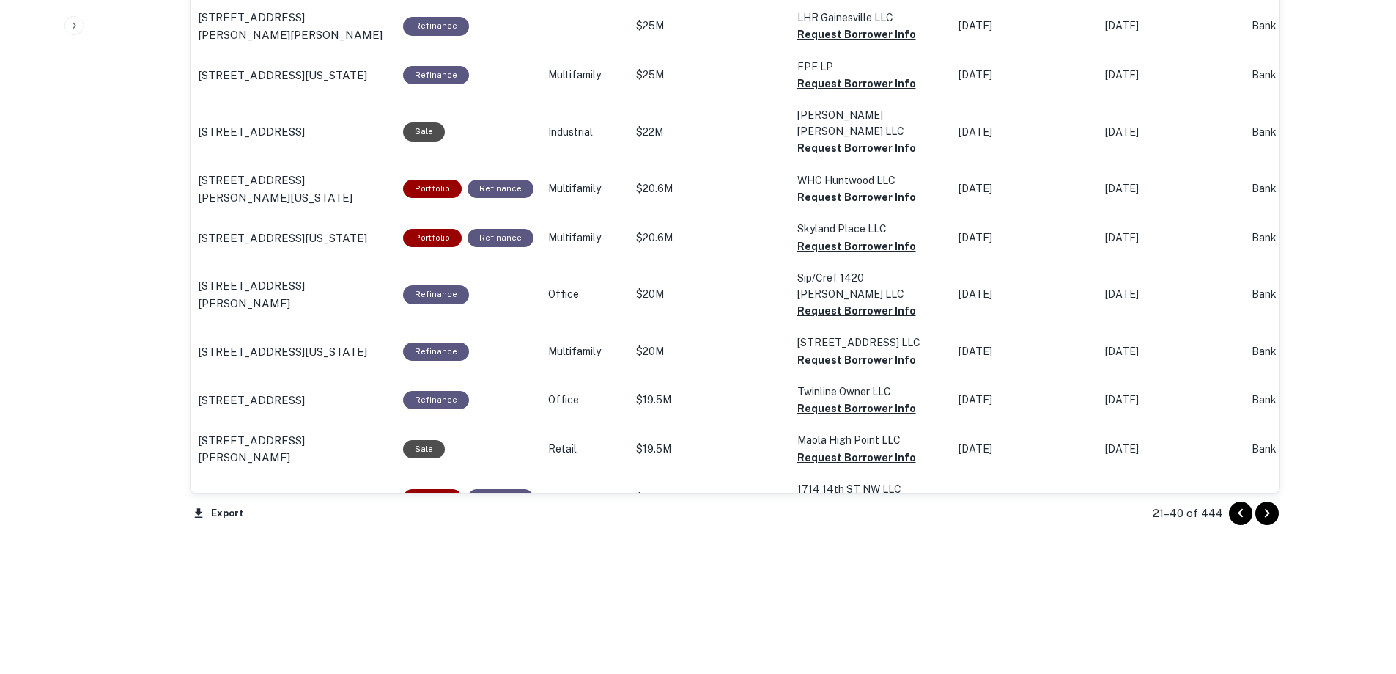
click at [1273, 515] on icon "Go to next page" at bounding box center [1268, 513] width 18 height 18
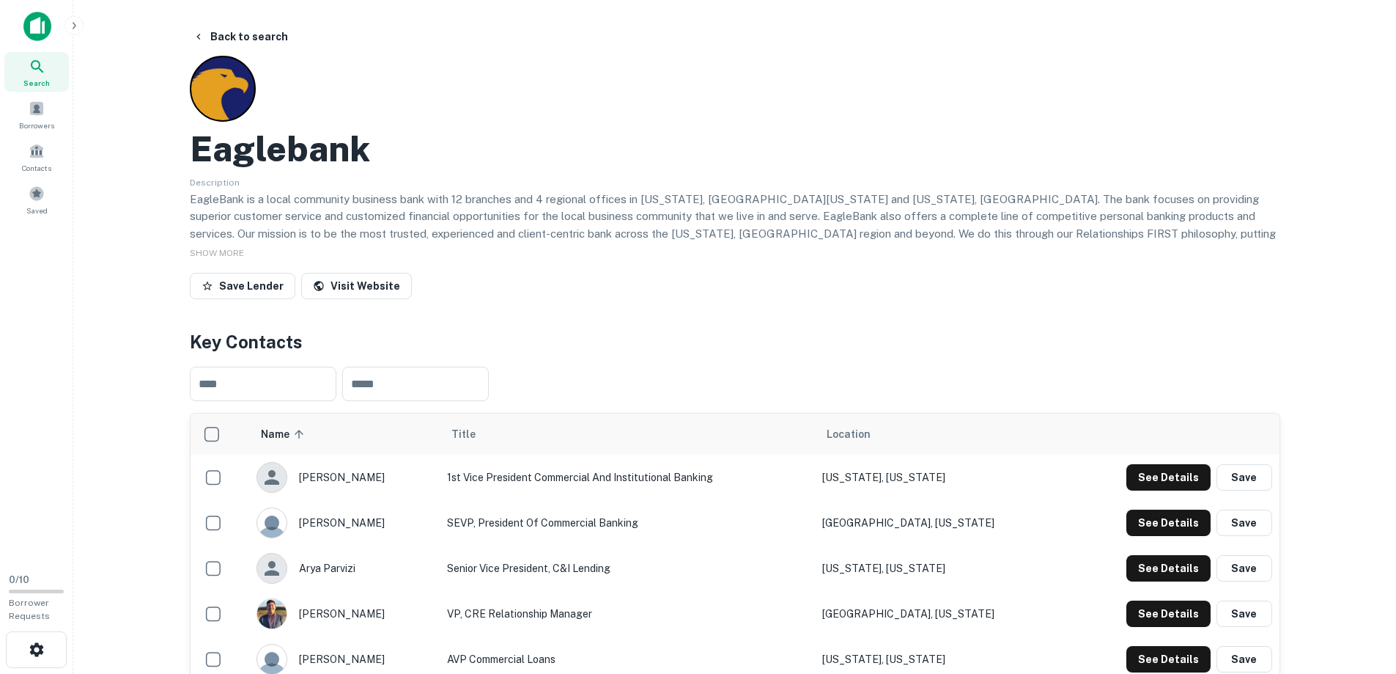
drag, startPoint x: 32, startPoint y: 70, endPoint x: 40, endPoint y: 66, distance: 9.8
click at [32, 70] on icon at bounding box center [38, 67] width 18 height 18
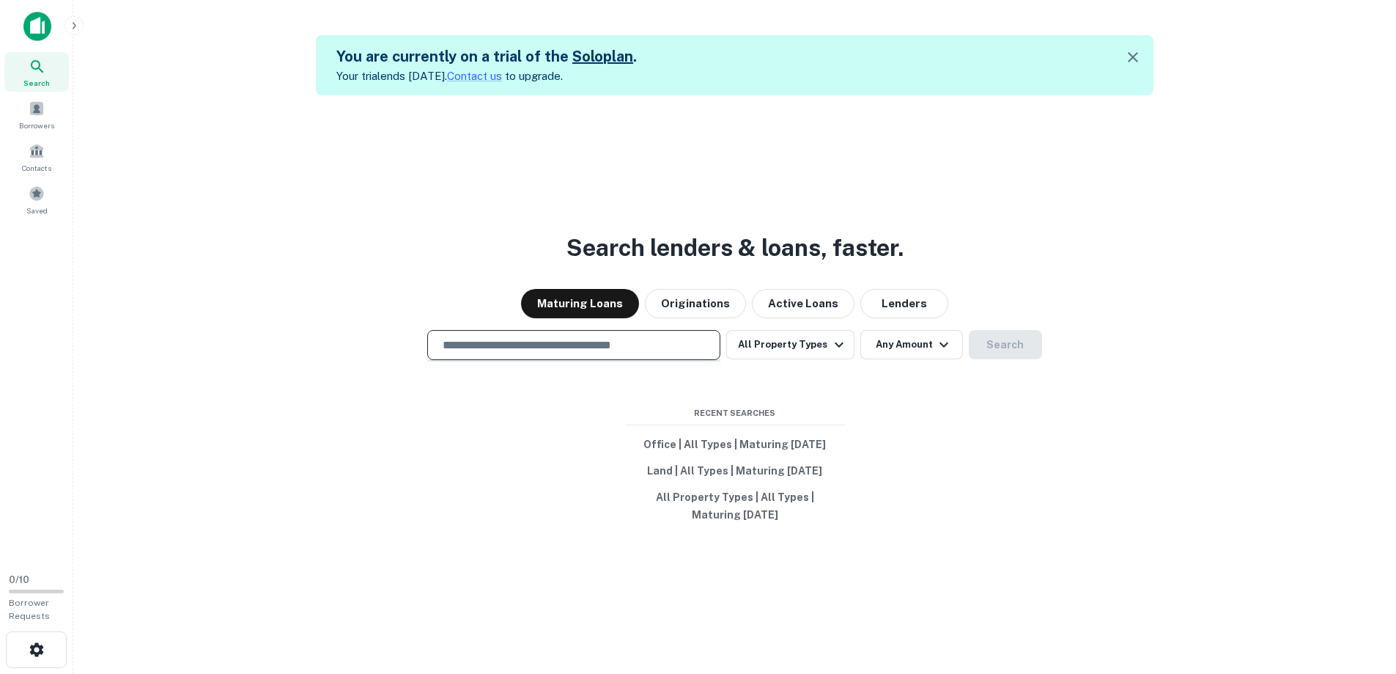
click at [553, 345] on input "text" at bounding box center [574, 344] width 280 height 17
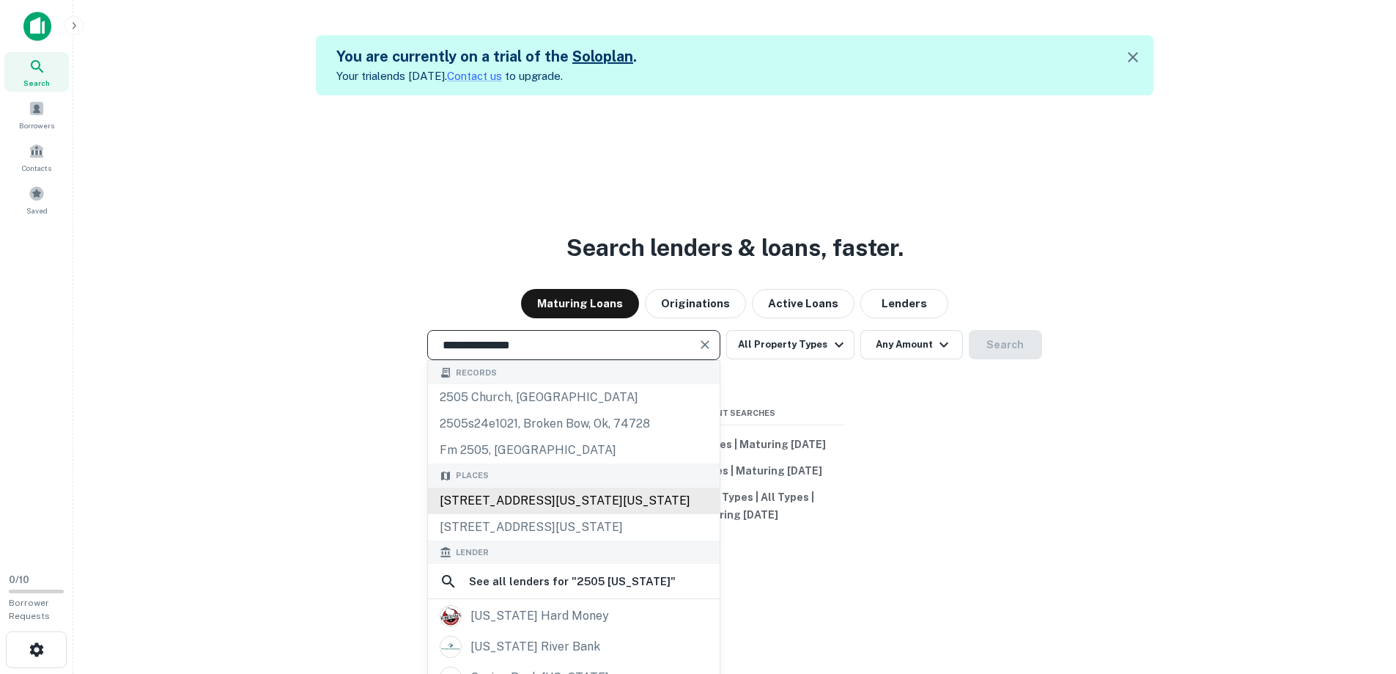
click at [486, 503] on div "2505 Wisconsin Avenue Northwest, Washington, DC, USA" at bounding box center [574, 500] width 292 height 26
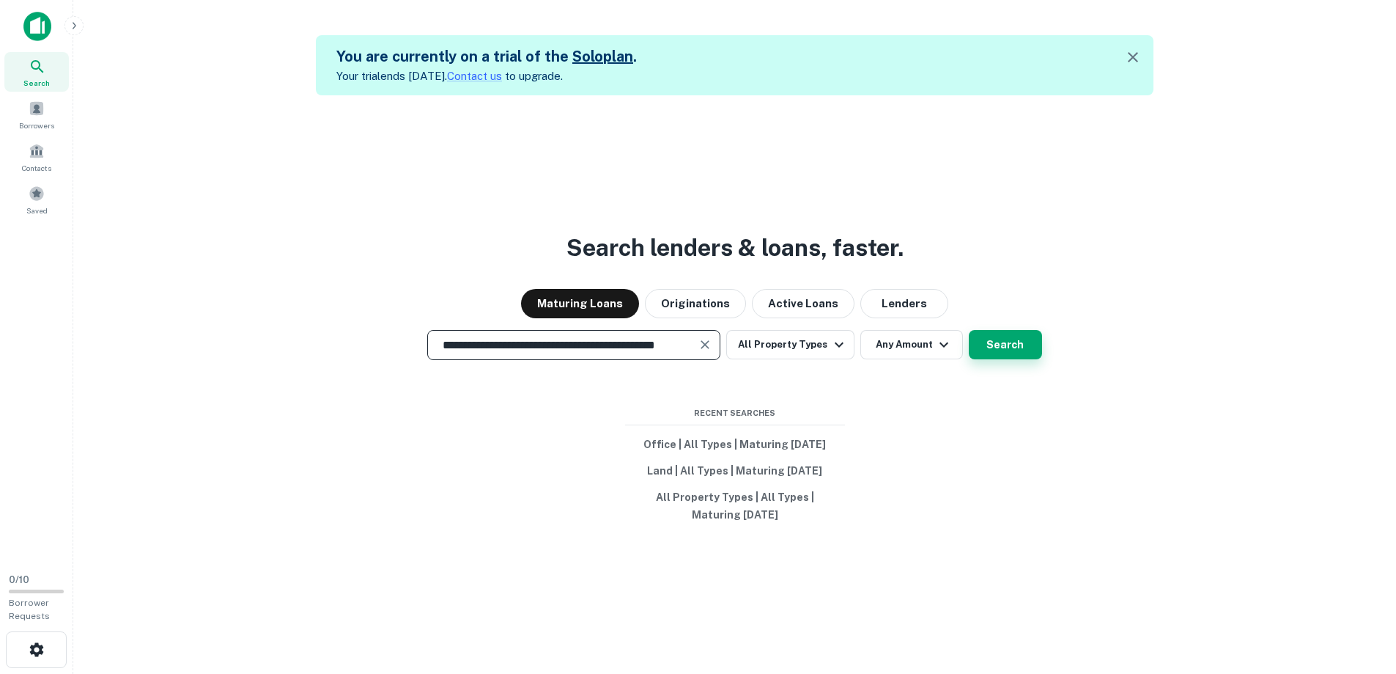
type input "**********"
click at [993, 342] on button "Search" at bounding box center [1005, 344] width 73 height 29
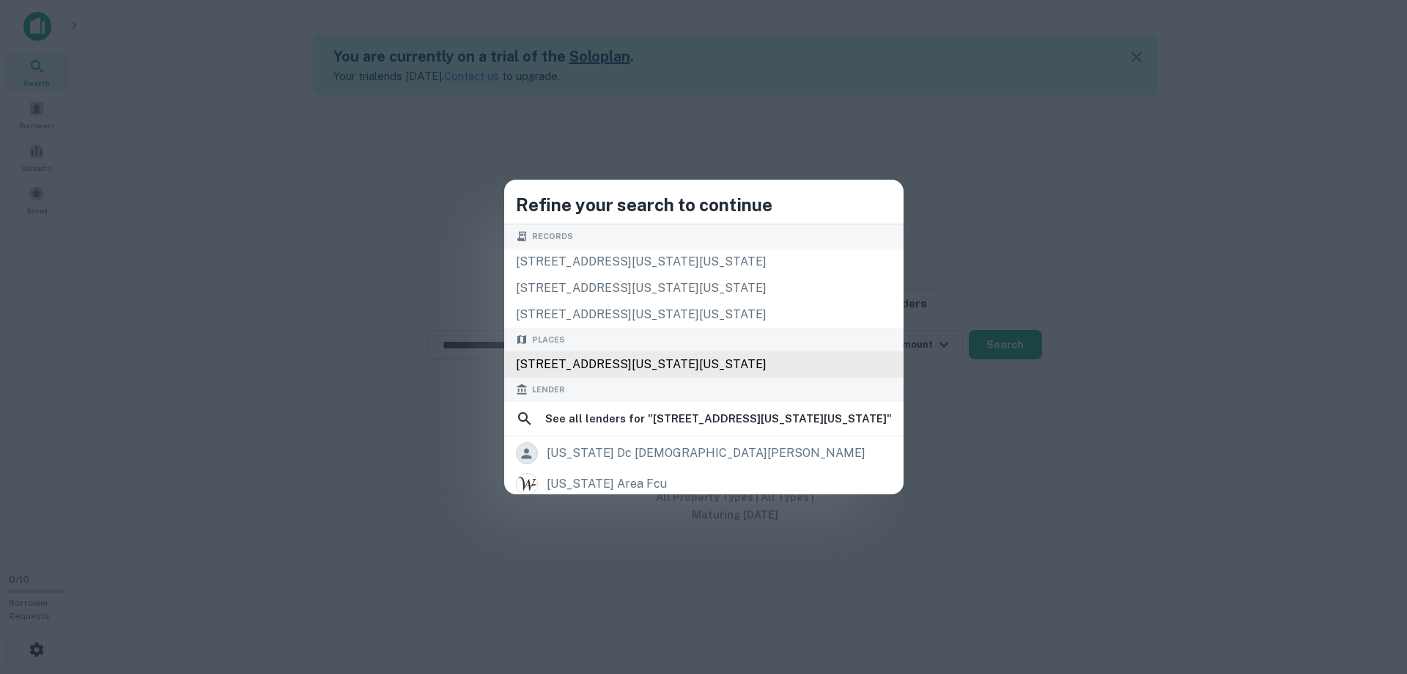
click at [648, 361] on div "2505 Wisconsin Ave NW, Washington, DC 20007, USA" at bounding box center [704, 364] width 400 height 26
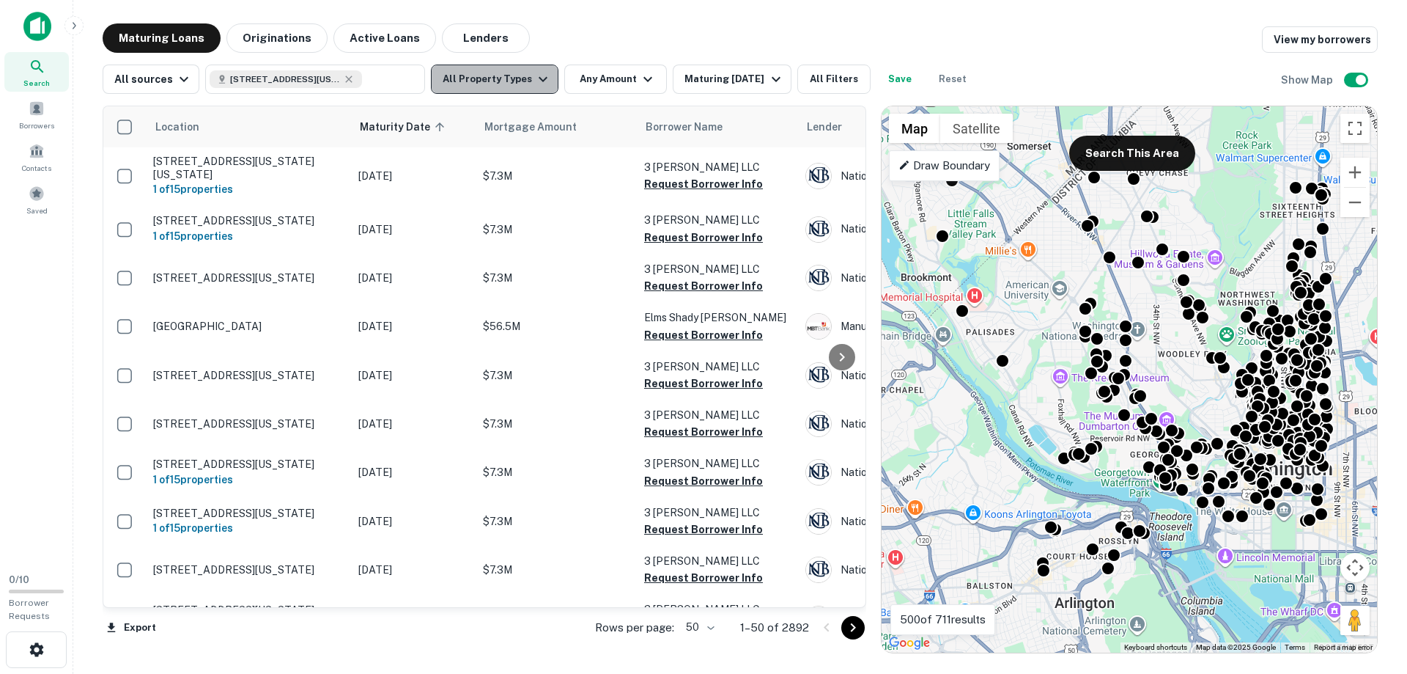
click at [539, 76] on icon "button" at bounding box center [543, 79] width 18 height 18
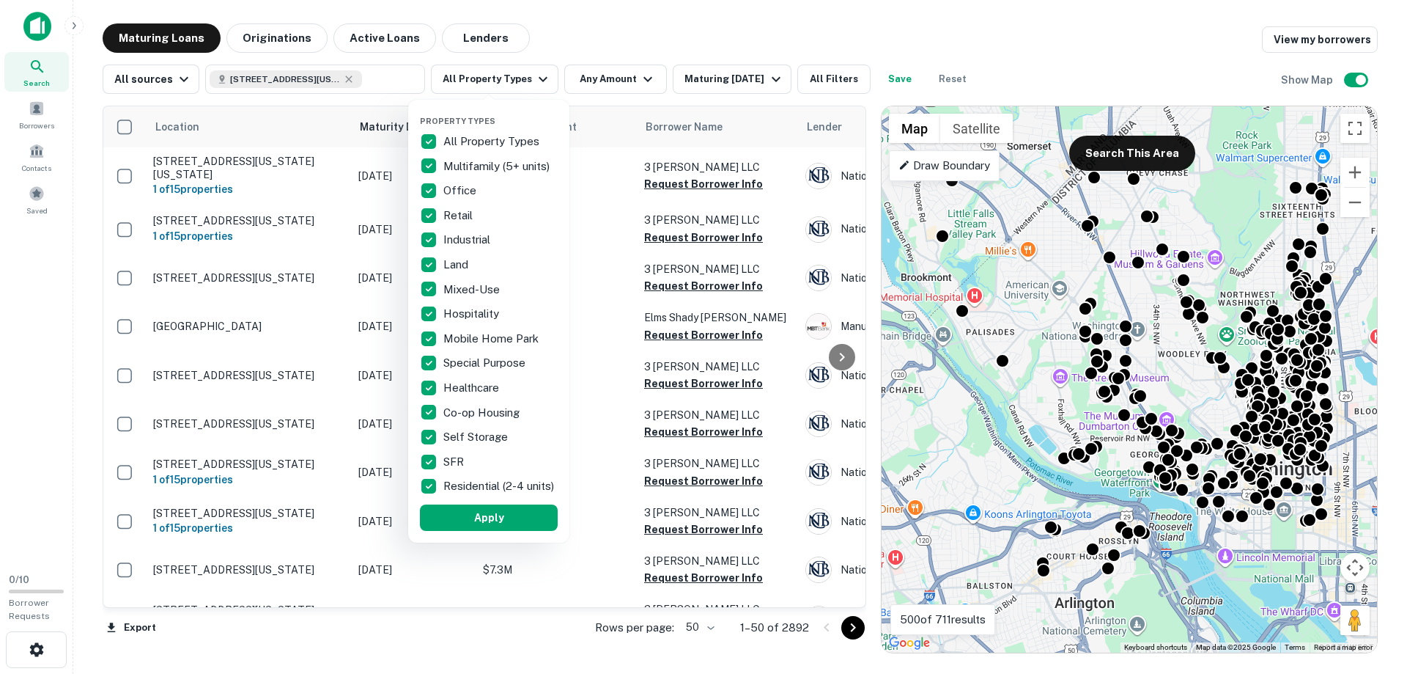
click at [455, 142] on p "All Property Types" at bounding box center [492, 142] width 99 height 18
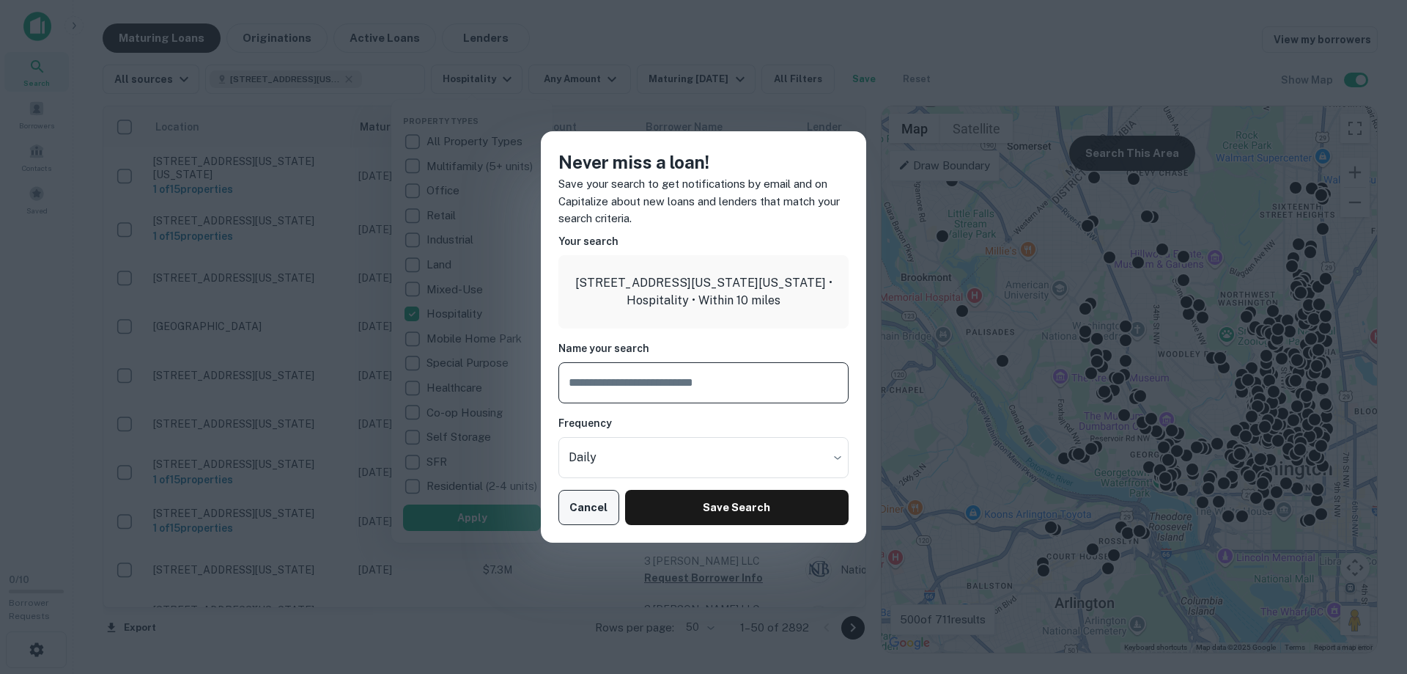
click at [597, 504] on button "Cancel" at bounding box center [589, 507] width 61 height 35
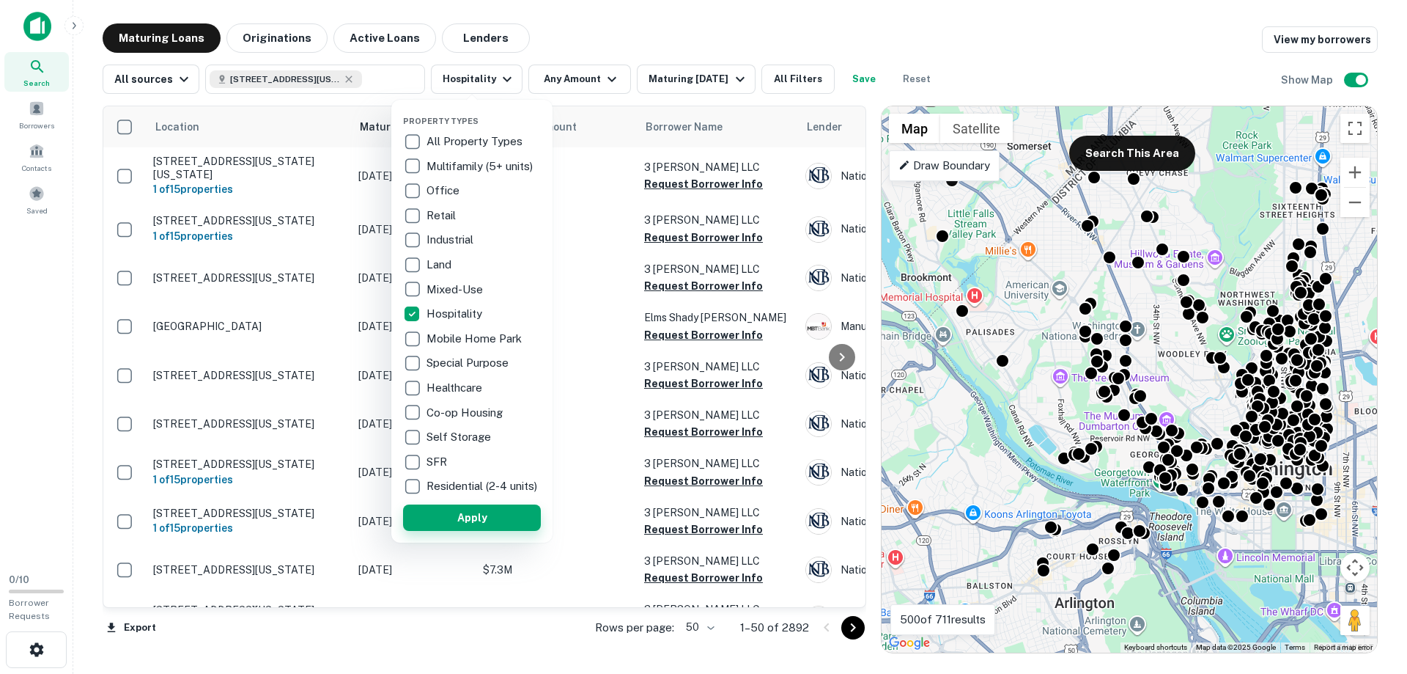
click at [465, 523] on button "Apply" at bounding box center [472, 517] width 138 height 26
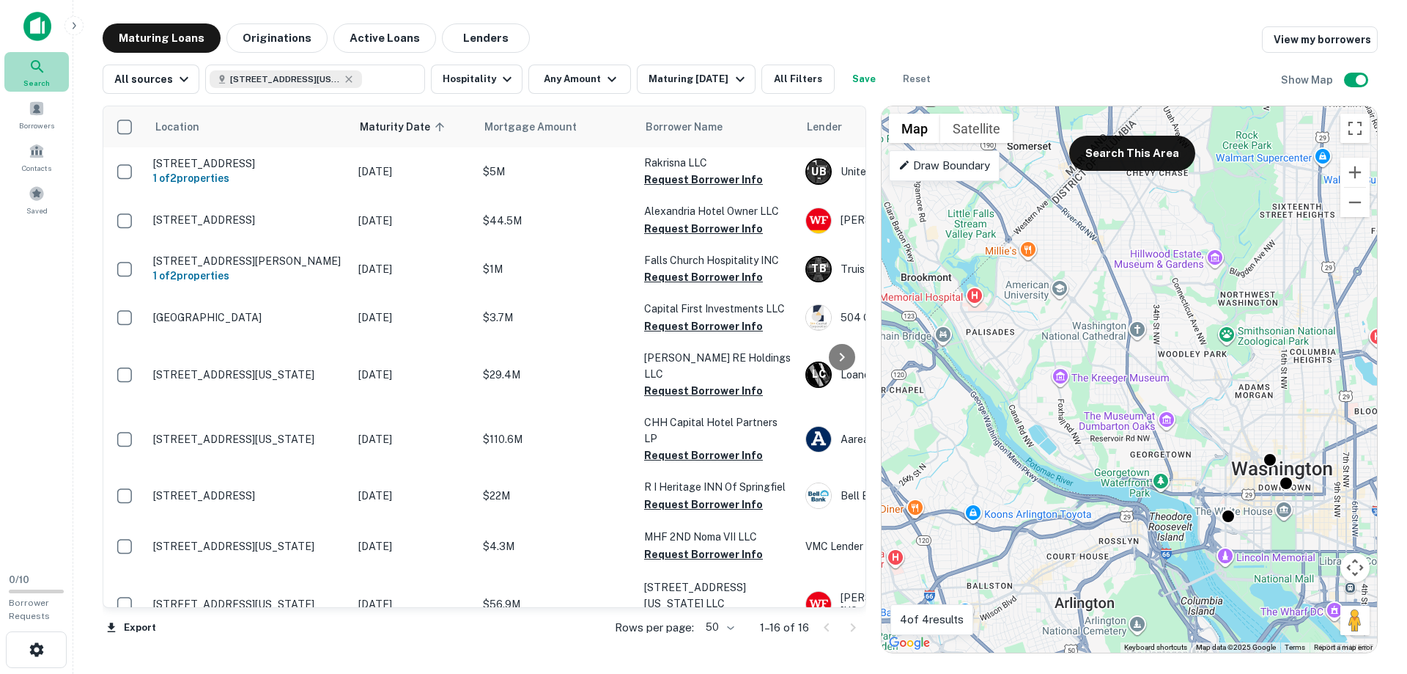
click at [32, 65] on icon at bounding box center [37, 66] width 12 height 12
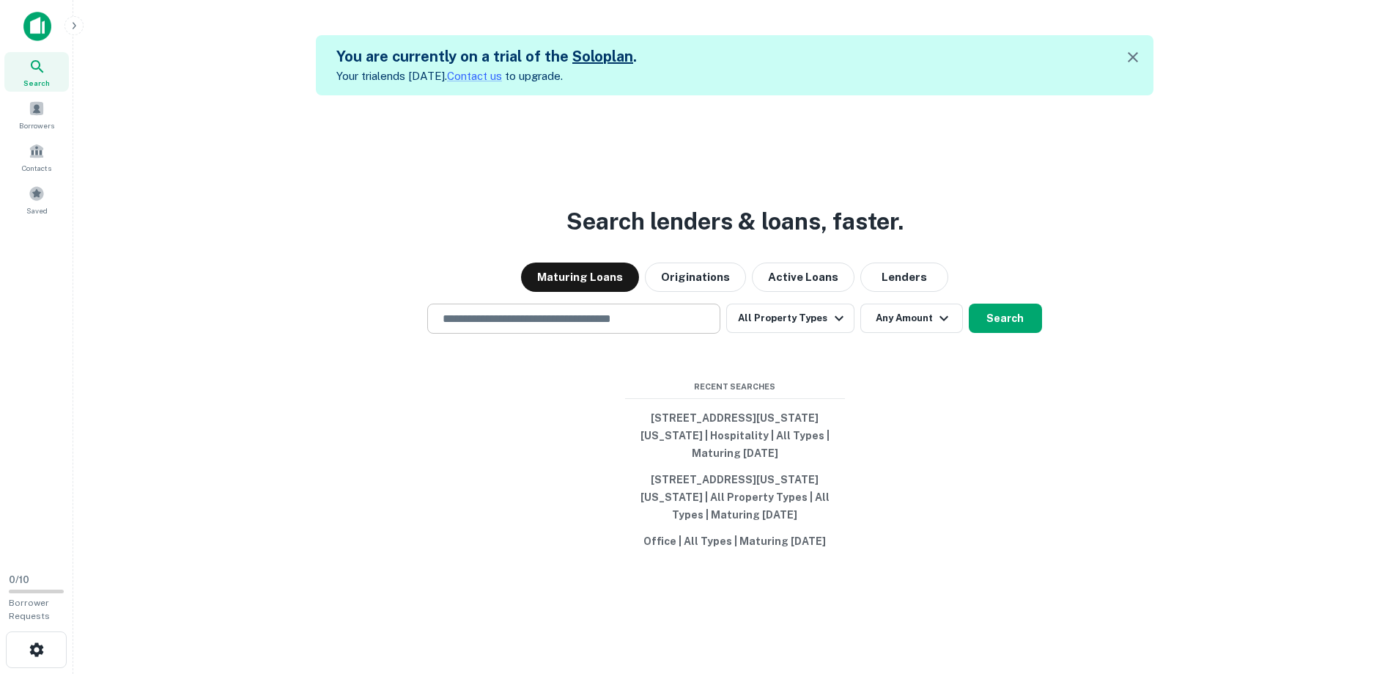
click at [641, 317] on input "text" at bounding box center [574, 318] width 280 height 17
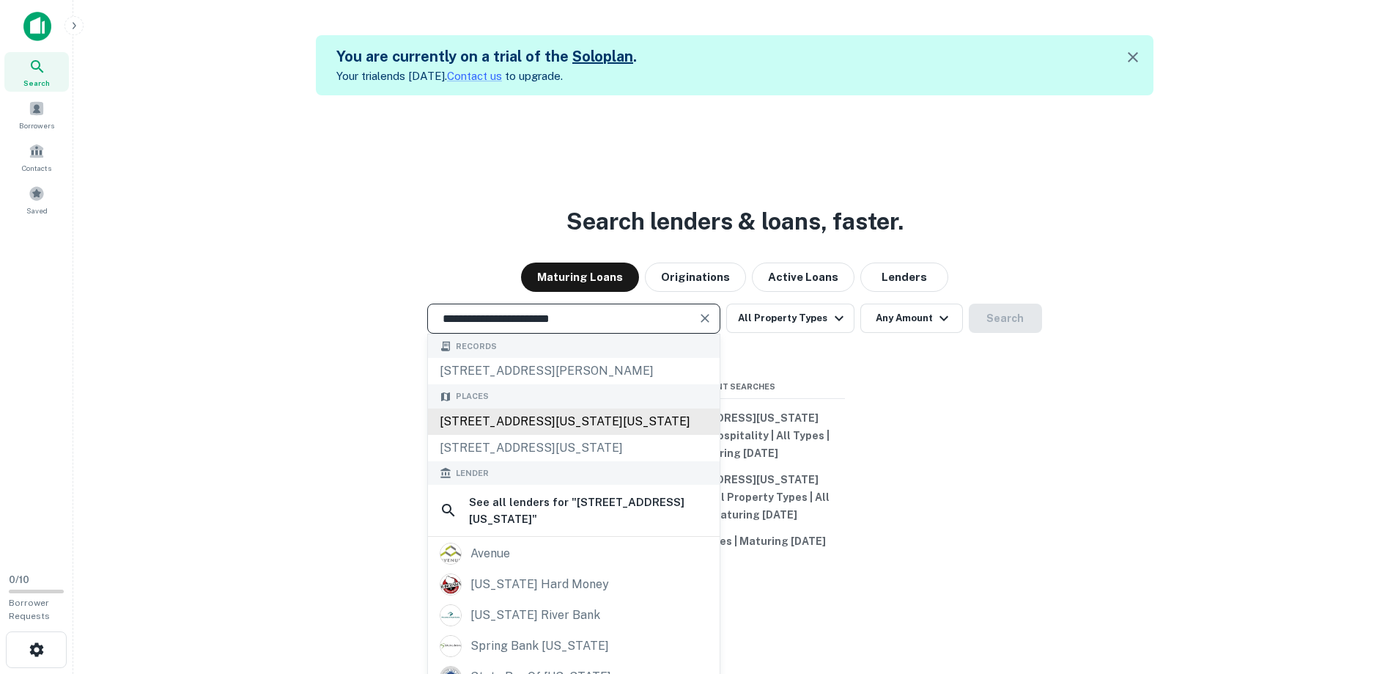
type input "**********"
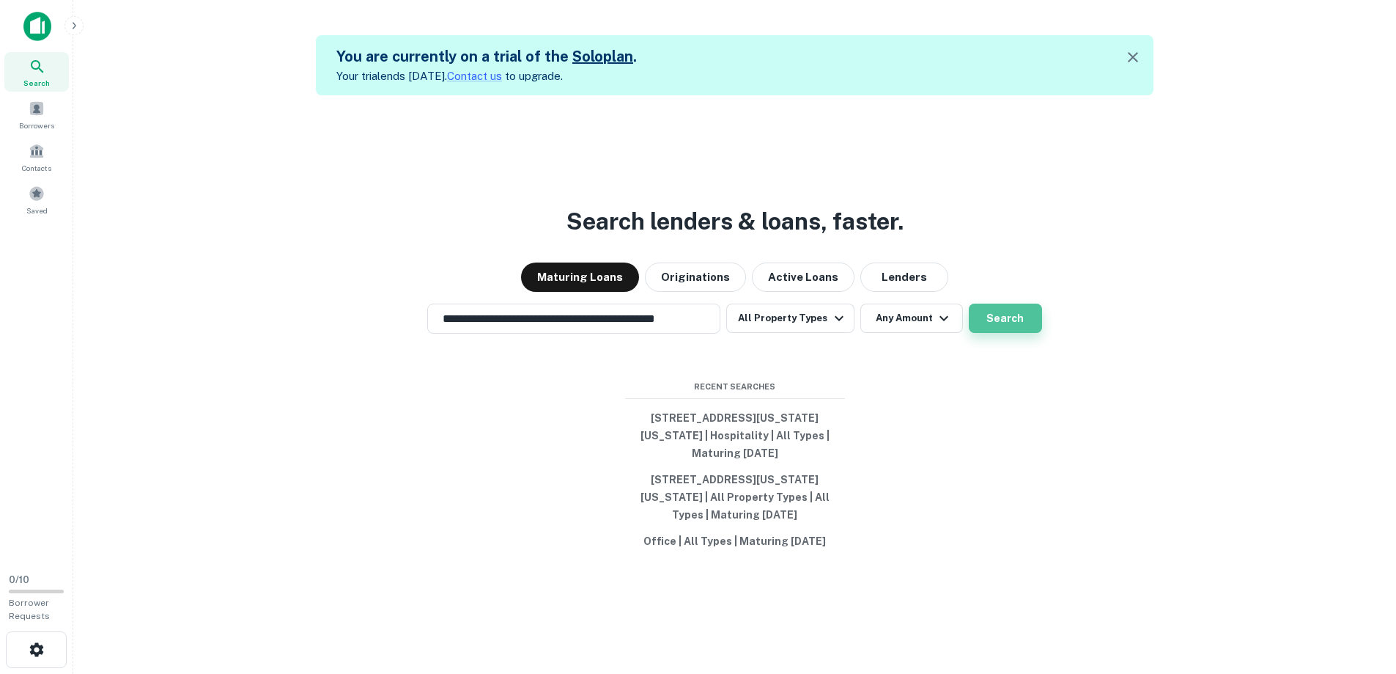
click at [993, 312] on button "Search" at bounding box center [1005, 317] width 73 height 29
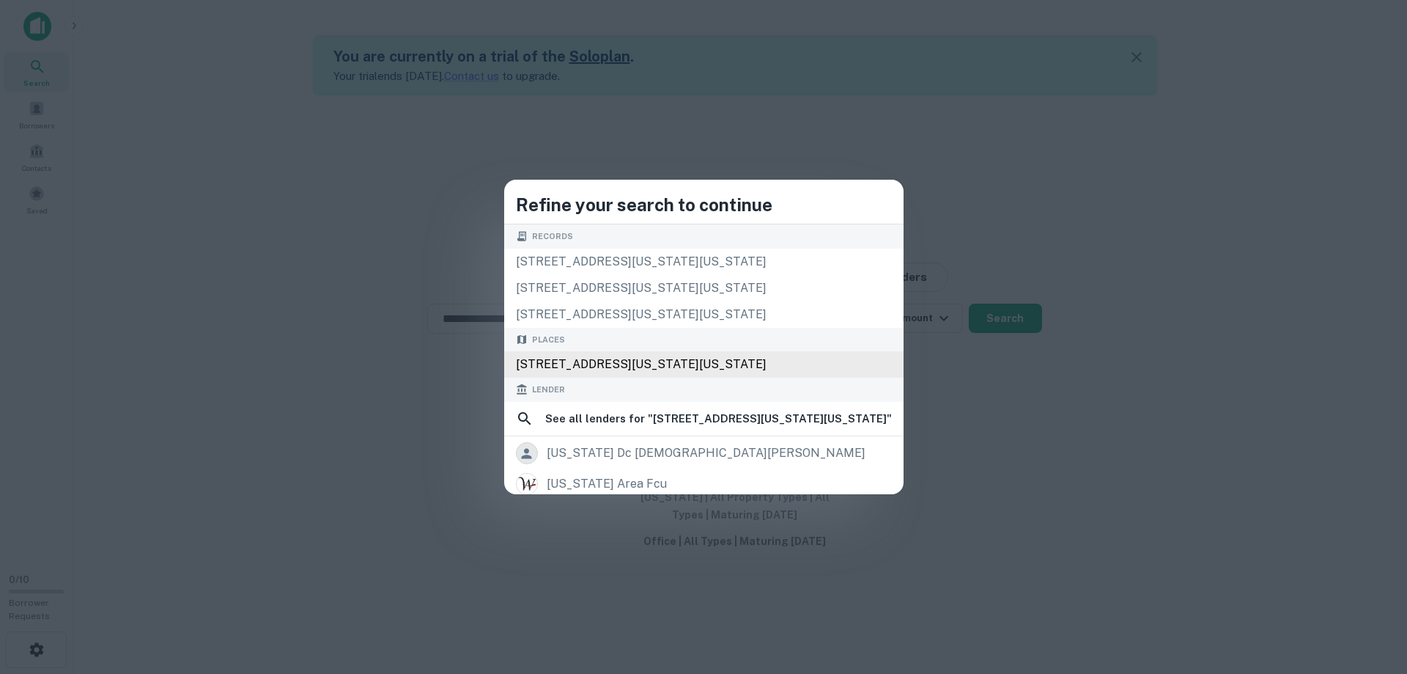
click at [601, 356] on div "[STREET_ADDRESS][US_STATE][US_STATE]" at bounding box center [704, 364] width 400 height 26
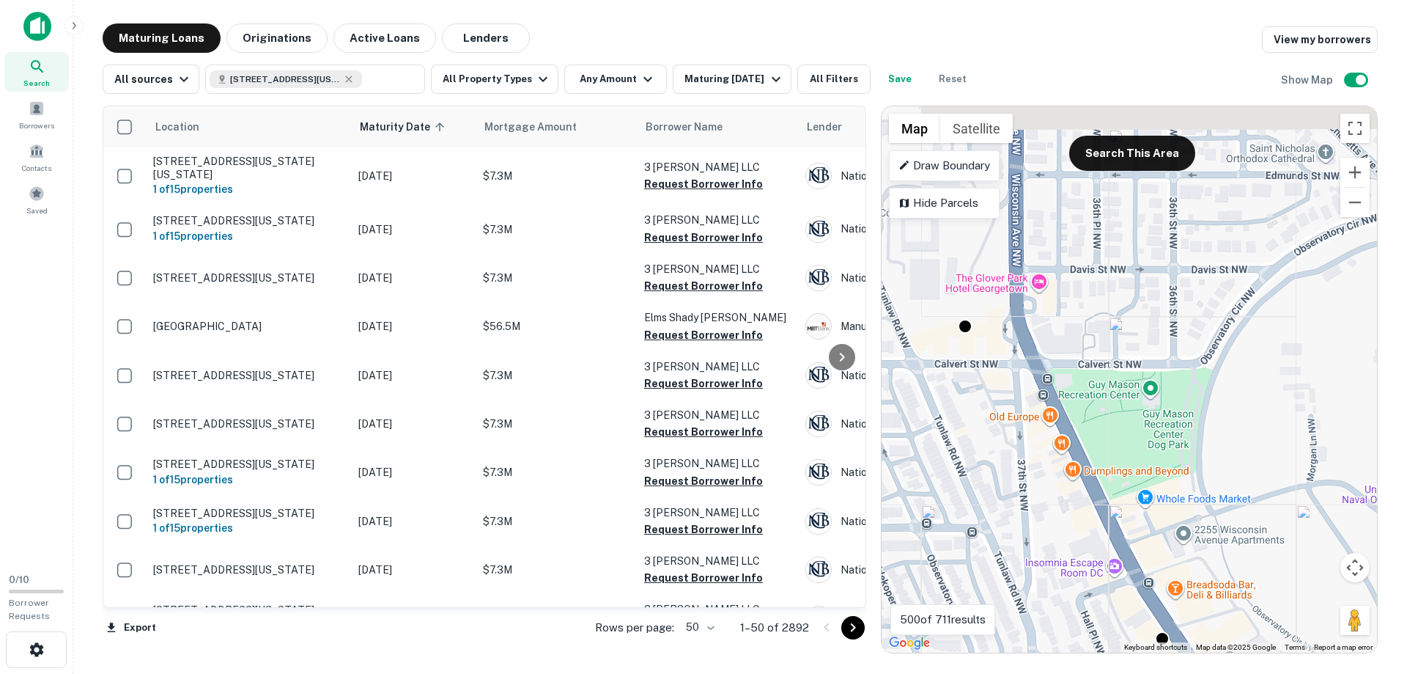
drag, startPoint x: 1160, startPoint y: 334, endPoint x: 999, endPoint y: 483, distance: 219.9
click at [999, 483] on div "To activate drag with keyboard, press Alt + Enter. Once in keyboard drag state,…" at bounding box center [1130, 379] width 496 height 546
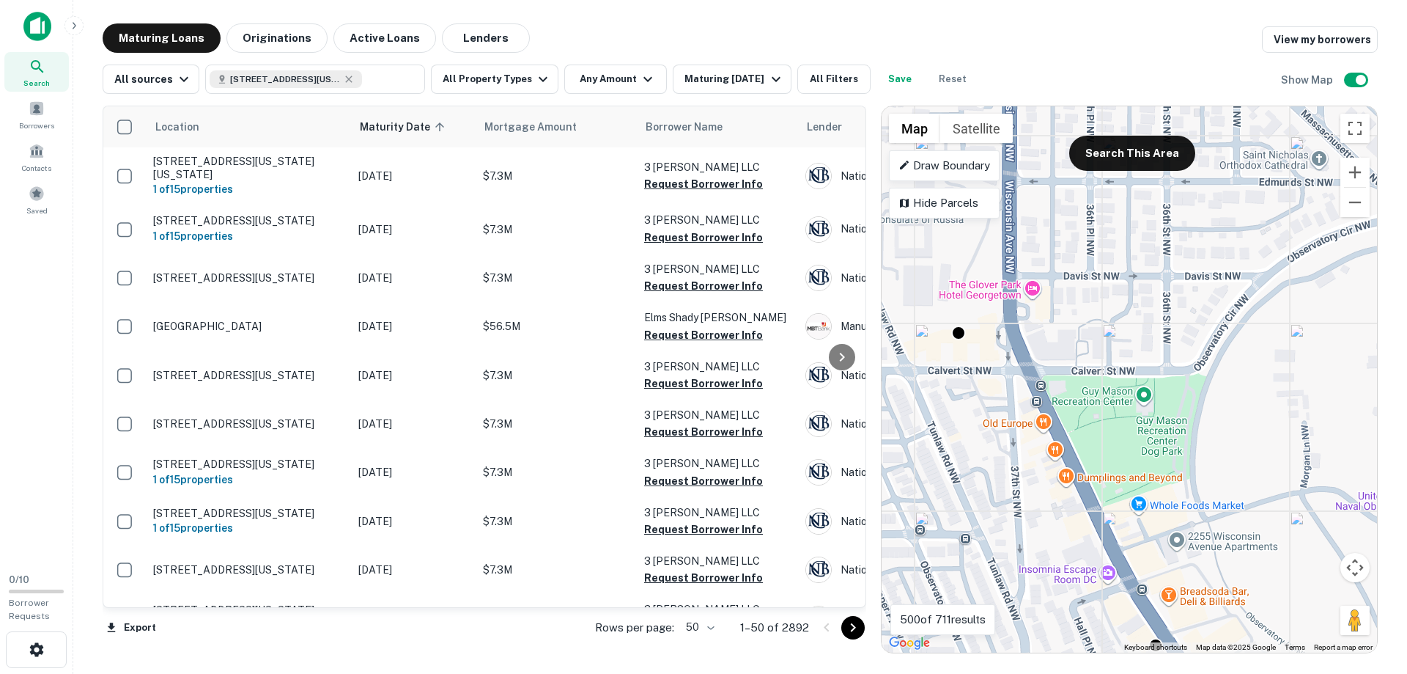
click at [1042, 303] on gmp-advanced-marker at bounding box center [1042, 303] width 0 height 0
click at [998, 290] on div "To activate drag with keyboard, press Alt + Enter. Once in keyboard drag state,…" at bounding box center [1130, 379] width 496 height 546
click at [1097, 332] on div "To activate drag with keyboard, press Alt + Enter. Once in keyboard drag state,…" at bounding box center [1130, 379] width 496 height 546
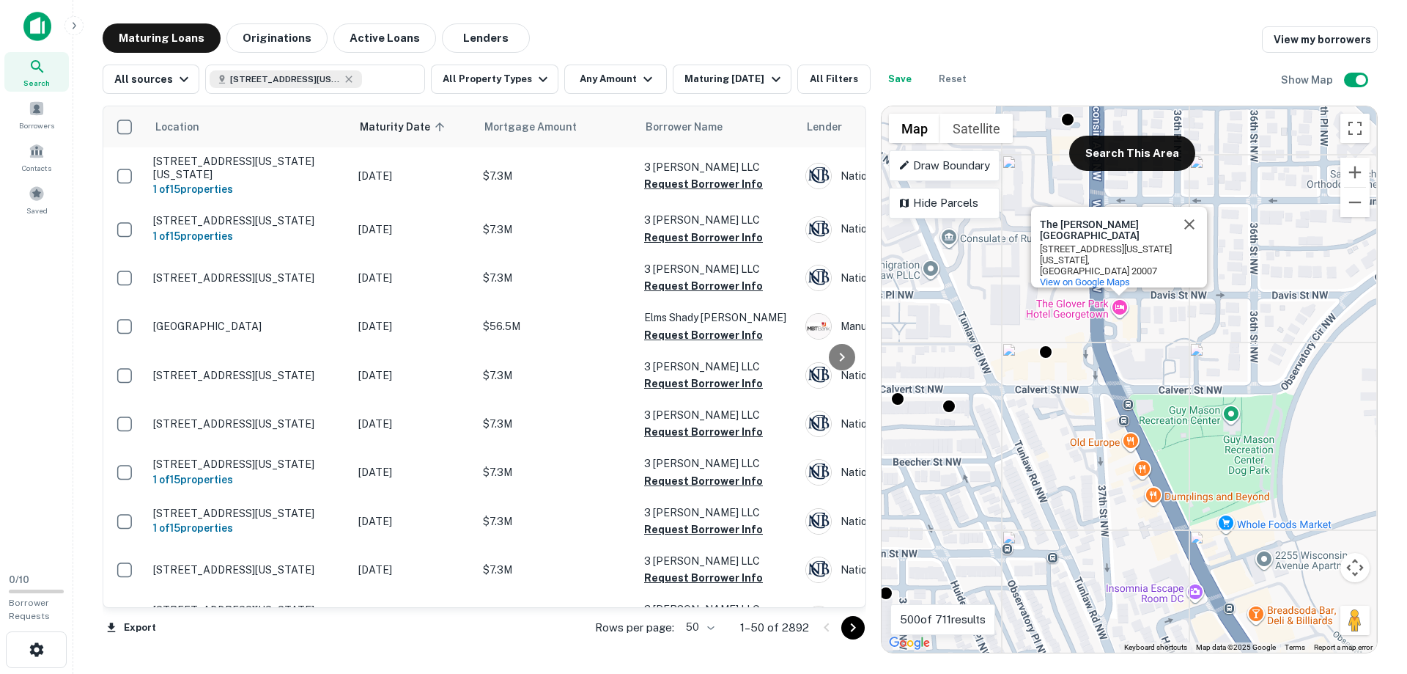
drag, startPoint x: 1061, startPoint y: 351, endPoint x: 1155, endPoint y: 371, distance: 95.2
click at [1155, 371] on div "To activate drag with keyboard, press Alt + Enter. Once in keyboard drag state,…" at bounding box center [1130, 379] width 496 height 546
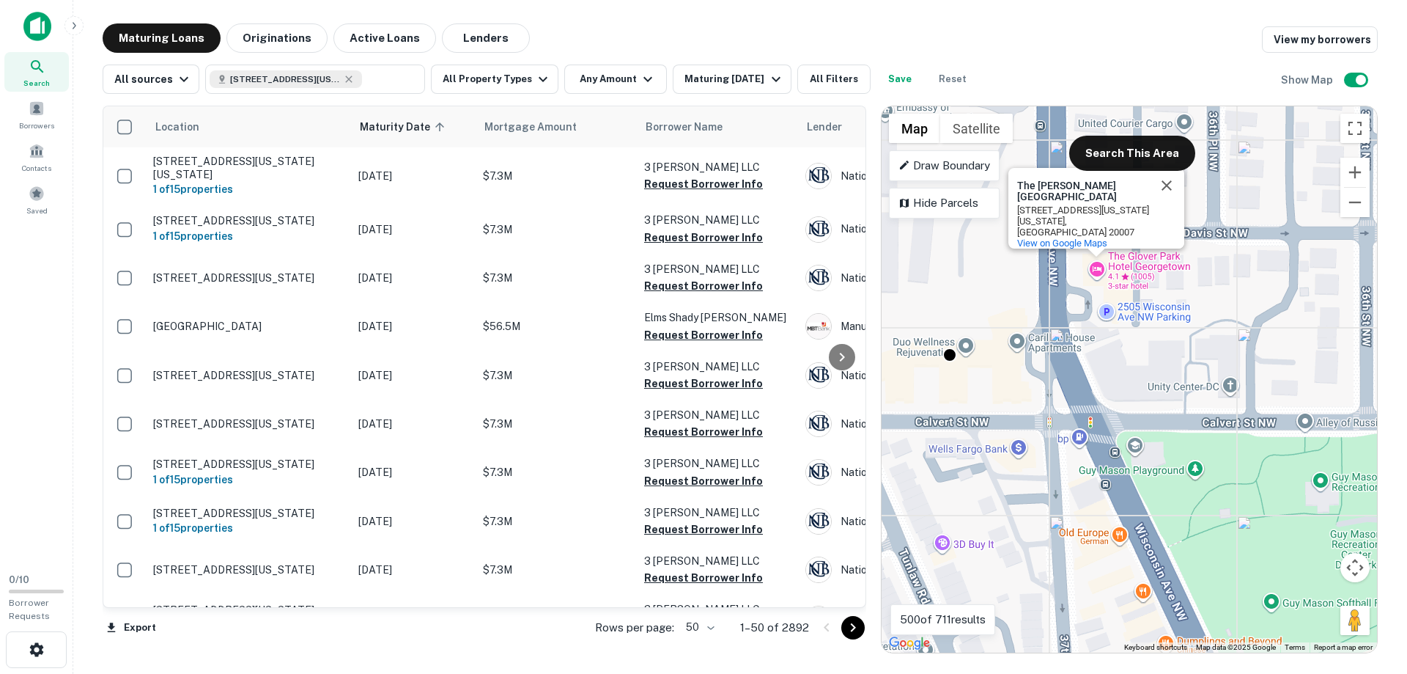
click at [1141, 368] on div "To activate drag with keyboard, press Alt + Enter. Once in keyboard drag state,…" at bounding box center [1130, 379] width 496 height 546
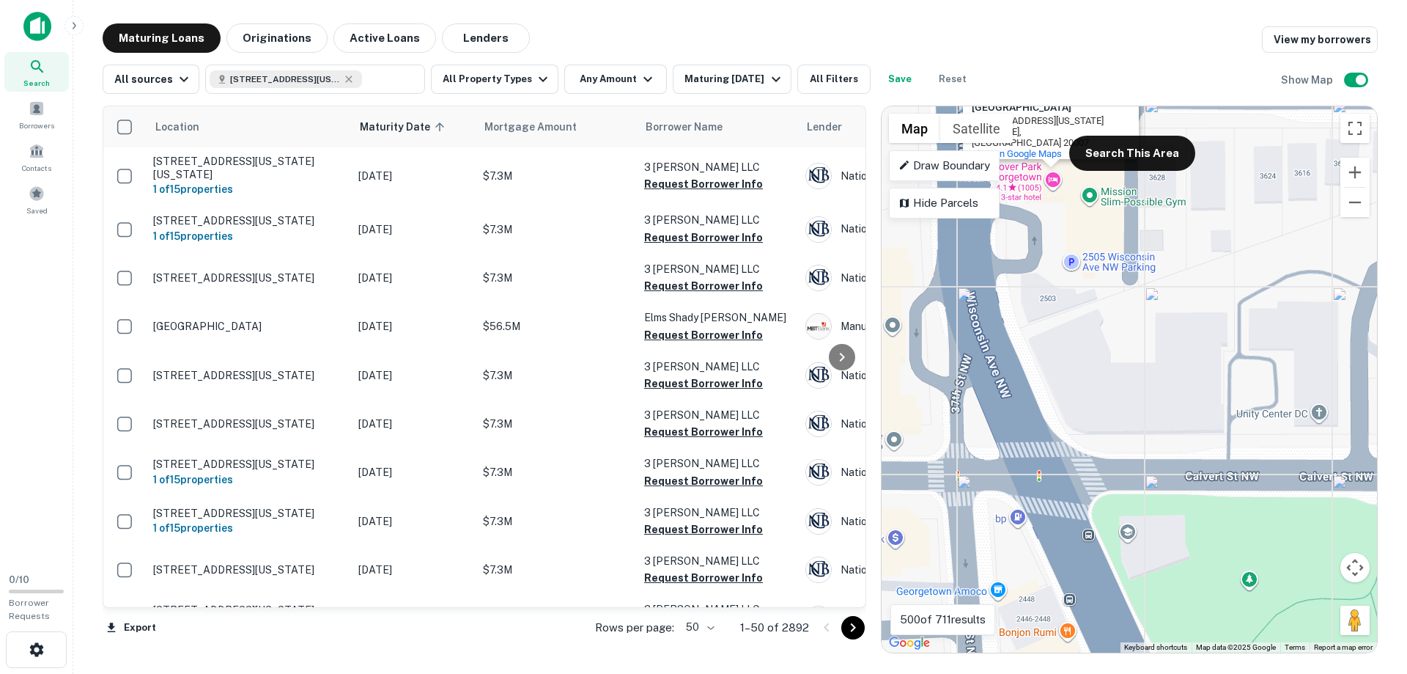
click at [1152, 367] on div "To activate drag with keyboard, press Alt + Enter. Once in keyboard drag state,…" at bounding box center [1130, 379] width 496 height 546
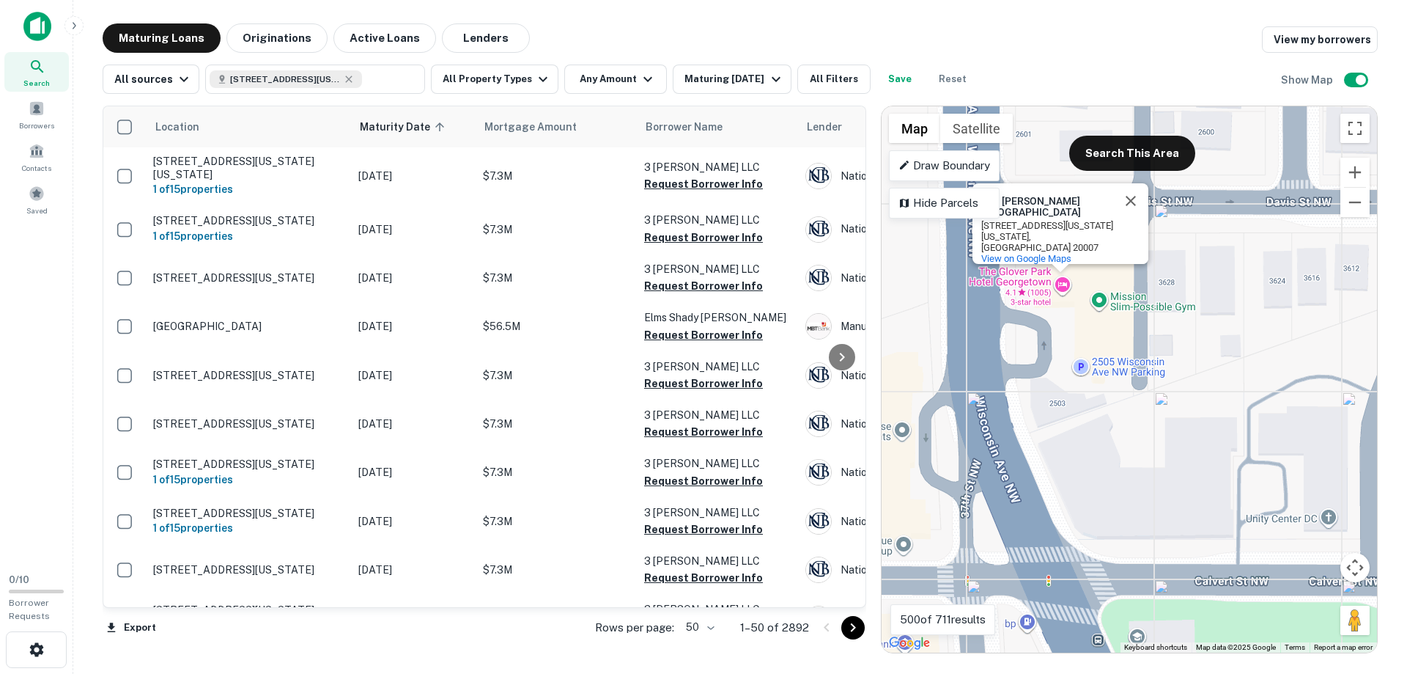
drag, startPoint x: 1148, startPoint y: 378, endPoint x: 1157, endPoint y: 482, distance: 105.3
click at [1157, 482] on div "To activate drag with keyboard, press Alt + Enter. Once in keyboard drag state,…" at bounding box center [1130, 379] width 496 height 546
click at [1177, 334] on div "To activate drag with keyboard, press Alt + Enter. Once in keyboard drag state,…" at bounding box center [1130, 379] width 496 height 546
click at [1124, 336] on div "To activate drag with keyboard, press Alt + Enter. Once in keyboard drag state,…" at bounding box center [1130, 379] width 496 height 546
click at [39, 115] on span at bounding box center [37, 108] width 16 height 16
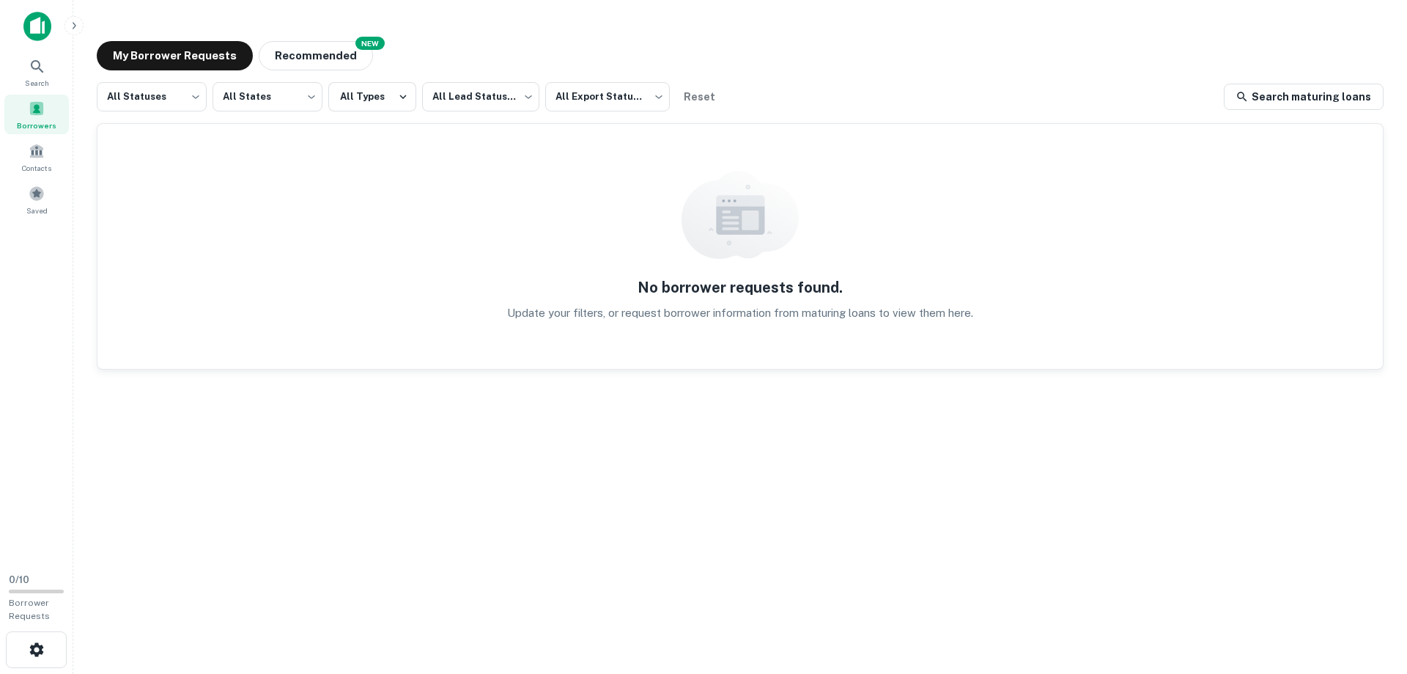
click at [34, 28] on img at bounding box center [37, 26] width 28 height 29
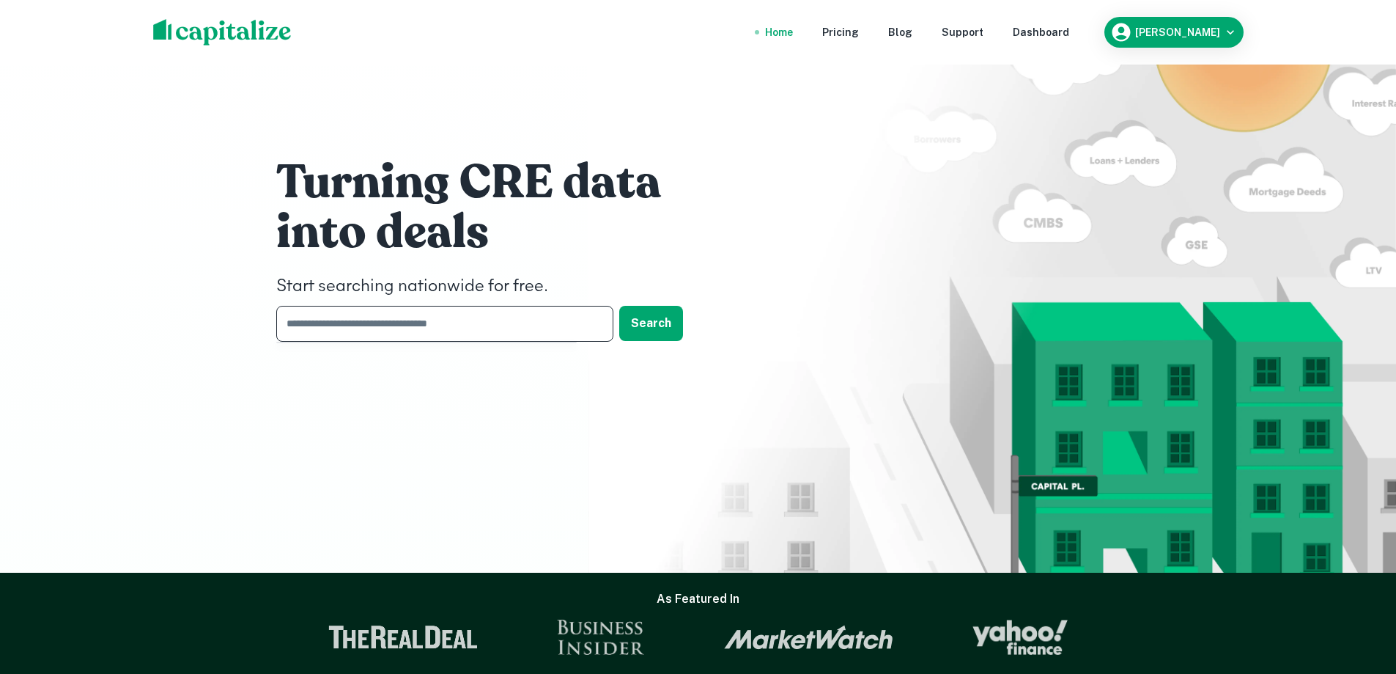
click at [470, 321] on input "text" at bounding box center [439, 324] width 327 height 36
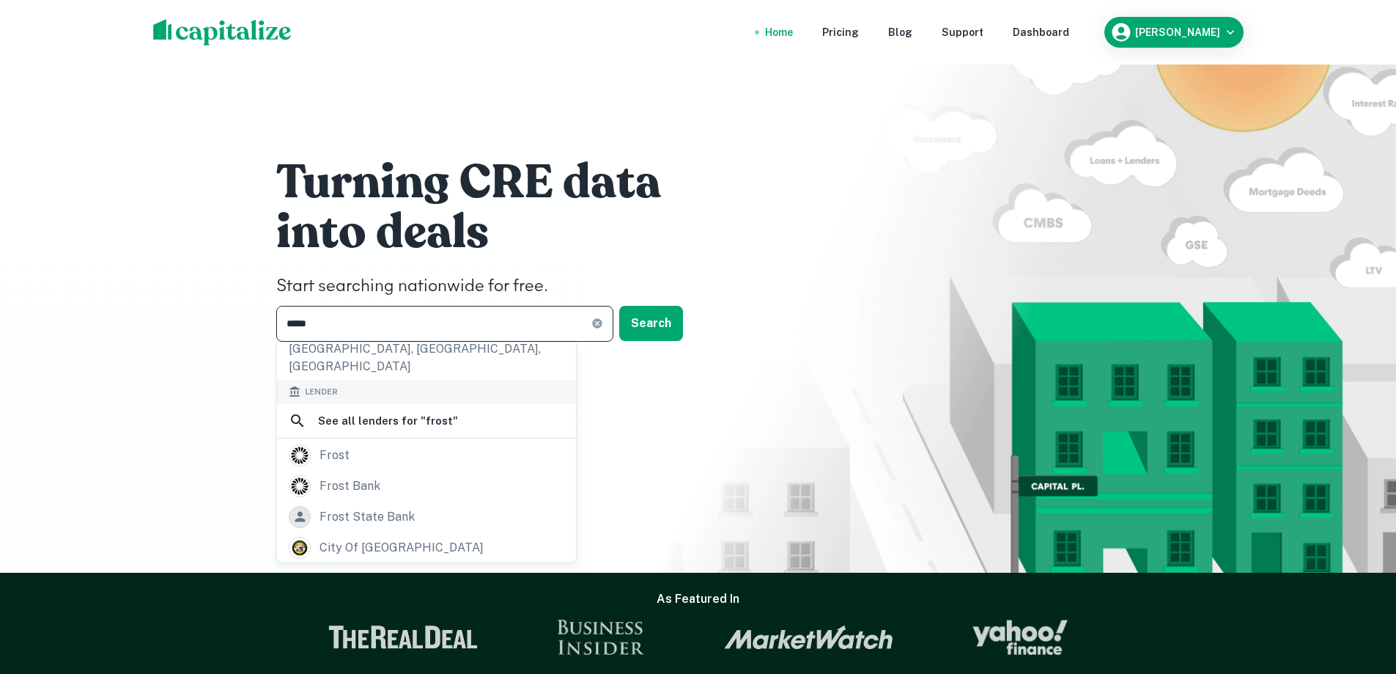
scroll to position [293, 0]
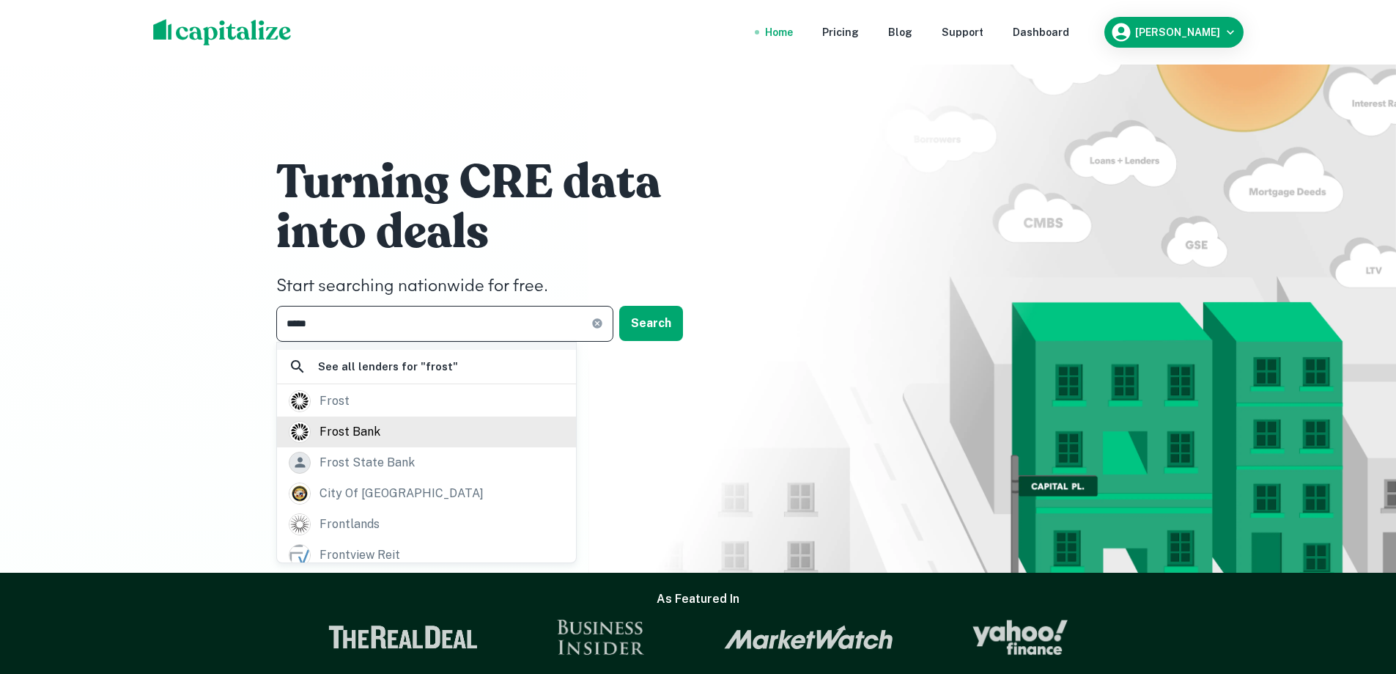
type input "*****"
click at [362, 421] on div "frost bank" at bounding box center [350, 432] width 61 height 22
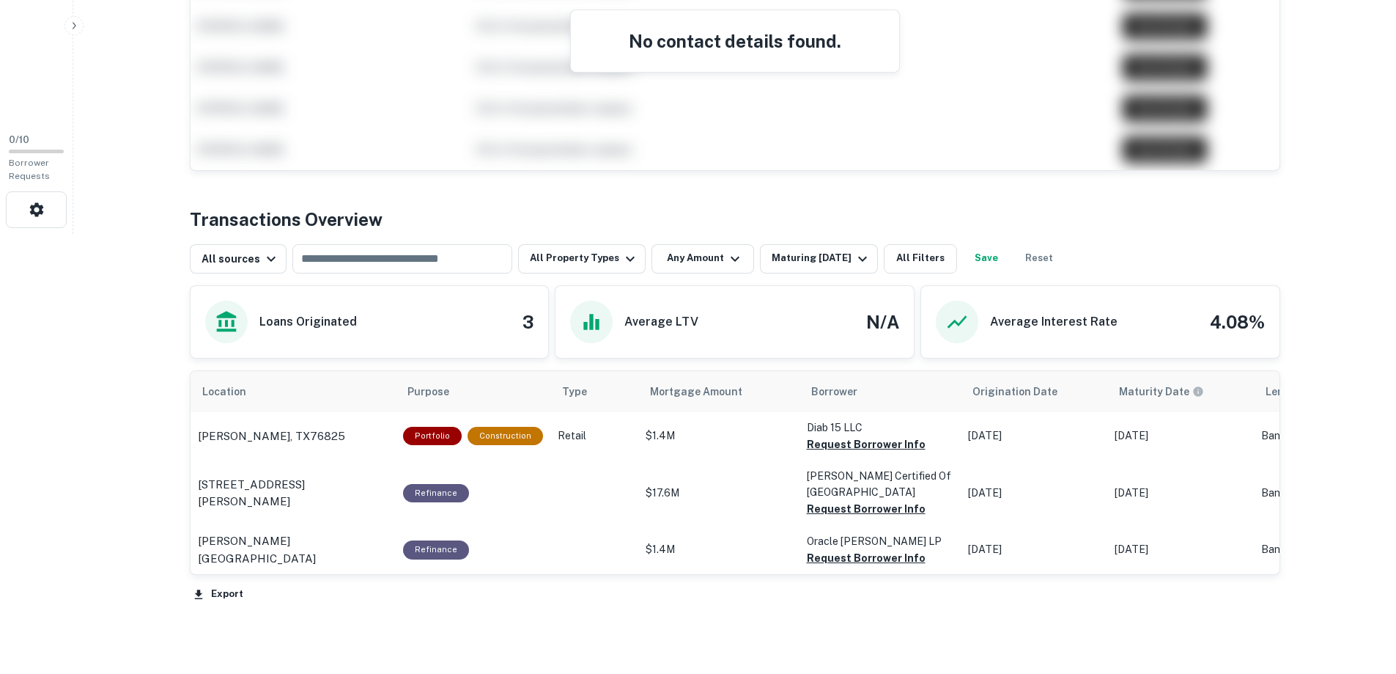
scroll to position [512, 0]
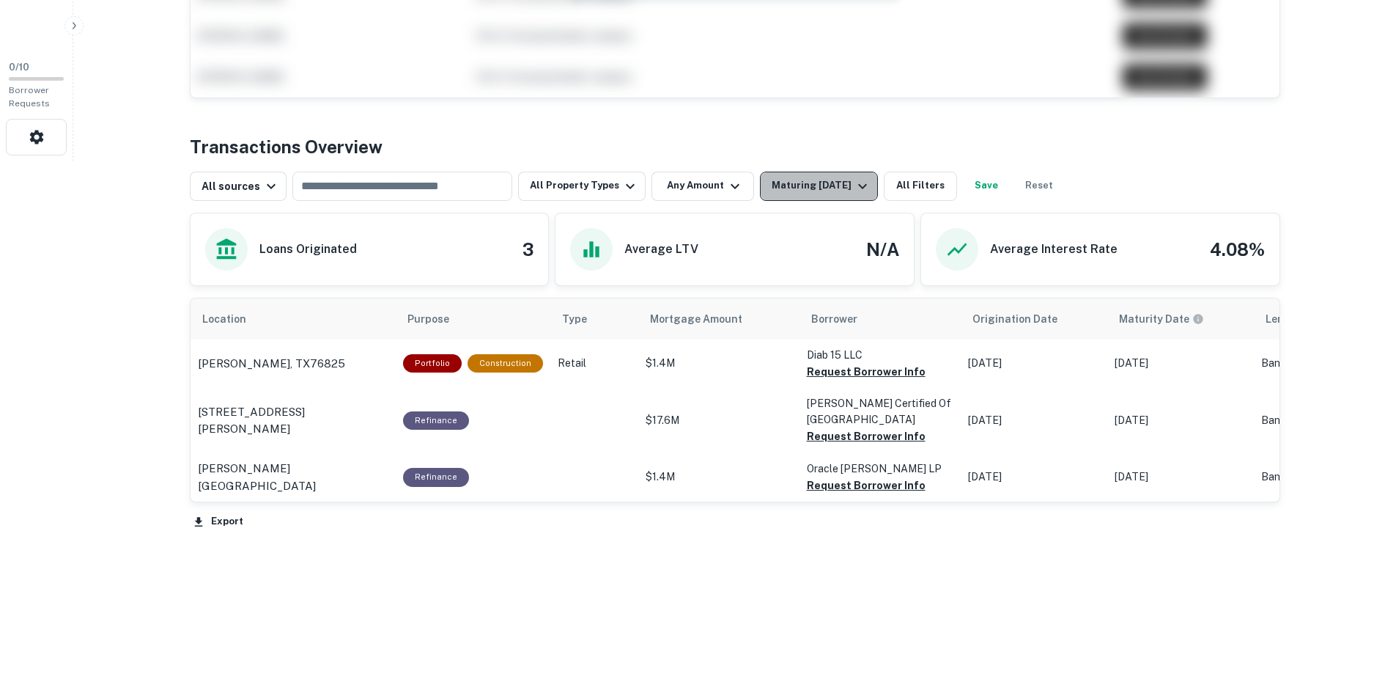
click at [855, 181] on icon "button" at bounding box center [863, 186] width 18 height 18
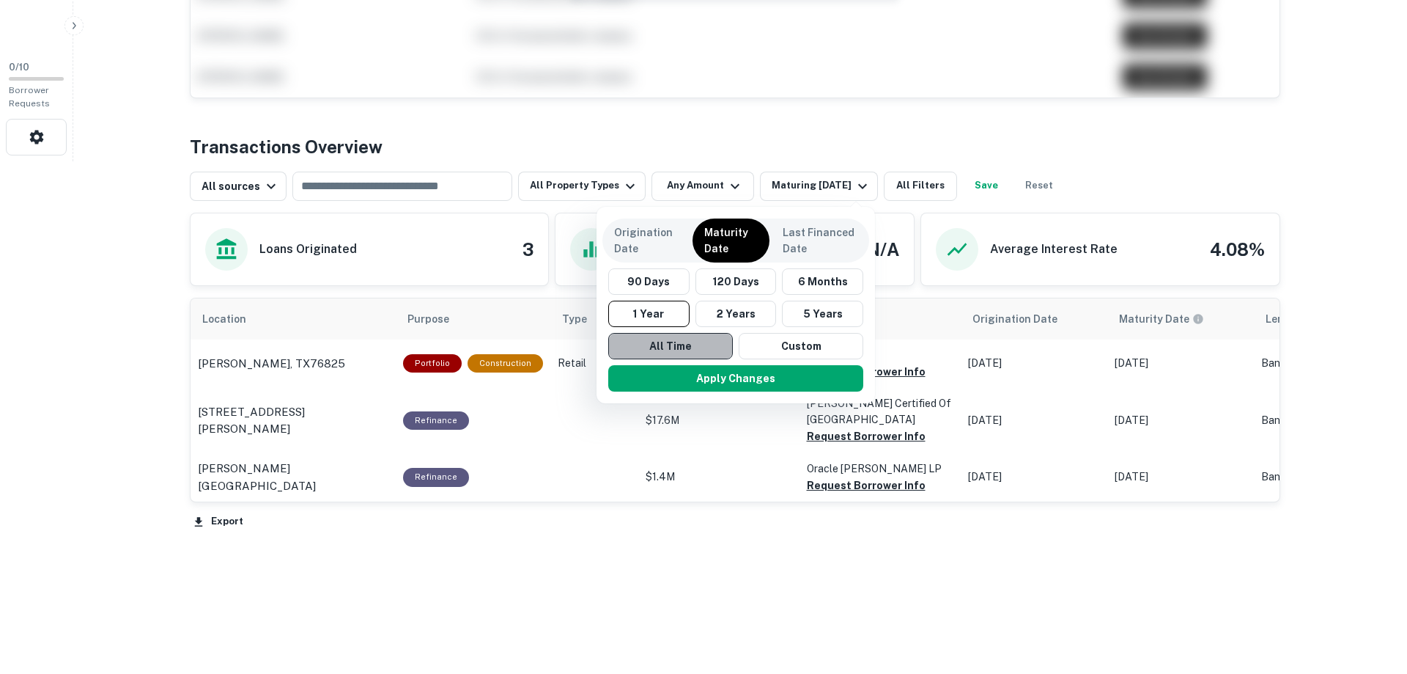
click at [666, 343] on button "All Time" at bounding box center [670, 346] width 125 height 26
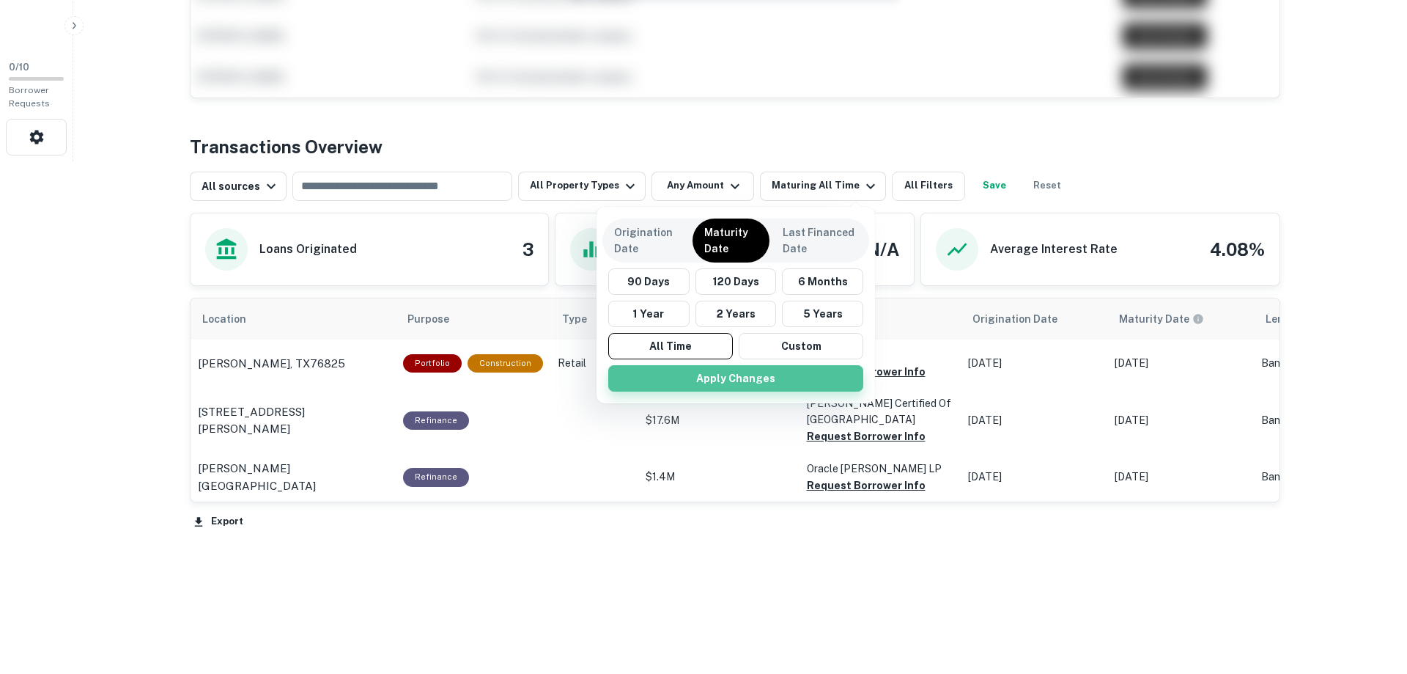
click at [734, 376] on button "Apply Changes" at bounding box center [735, 378] width 255 height 26
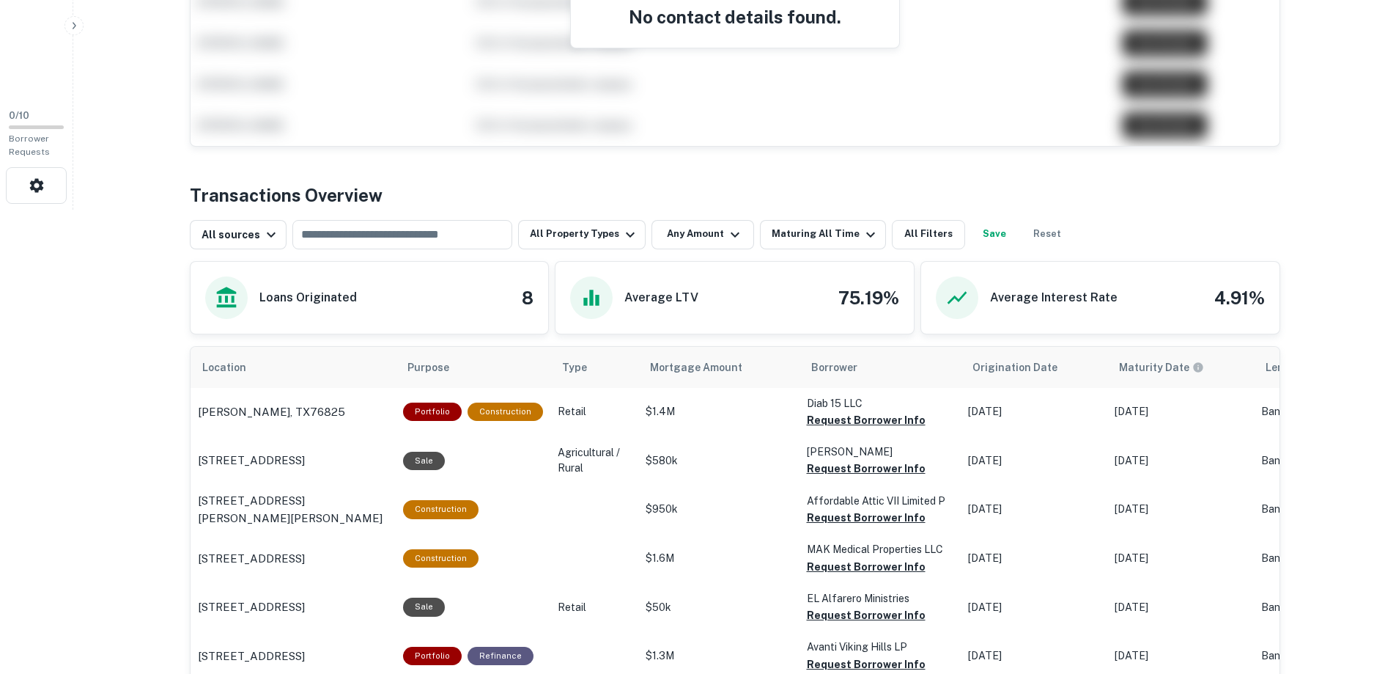
scroll to position [24, 0]
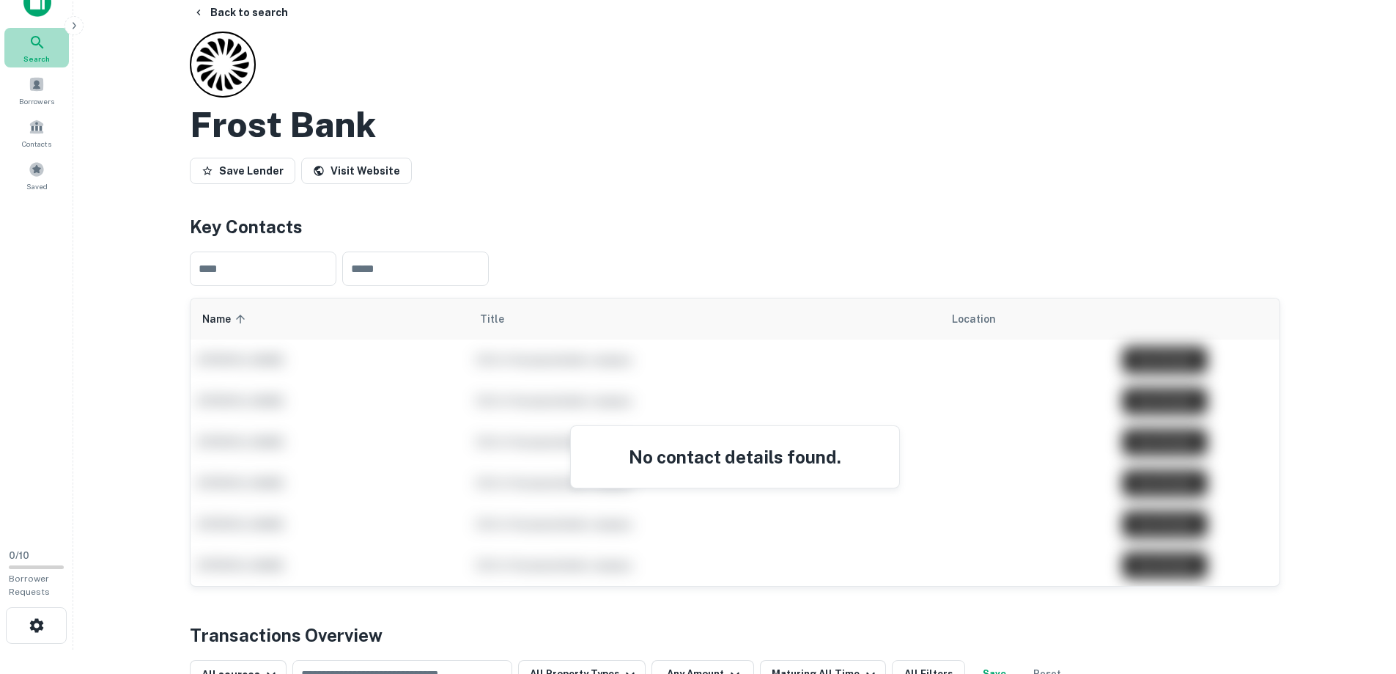
click at [34, 47] on icon at bounding box center [38, 43] width 18 height 18
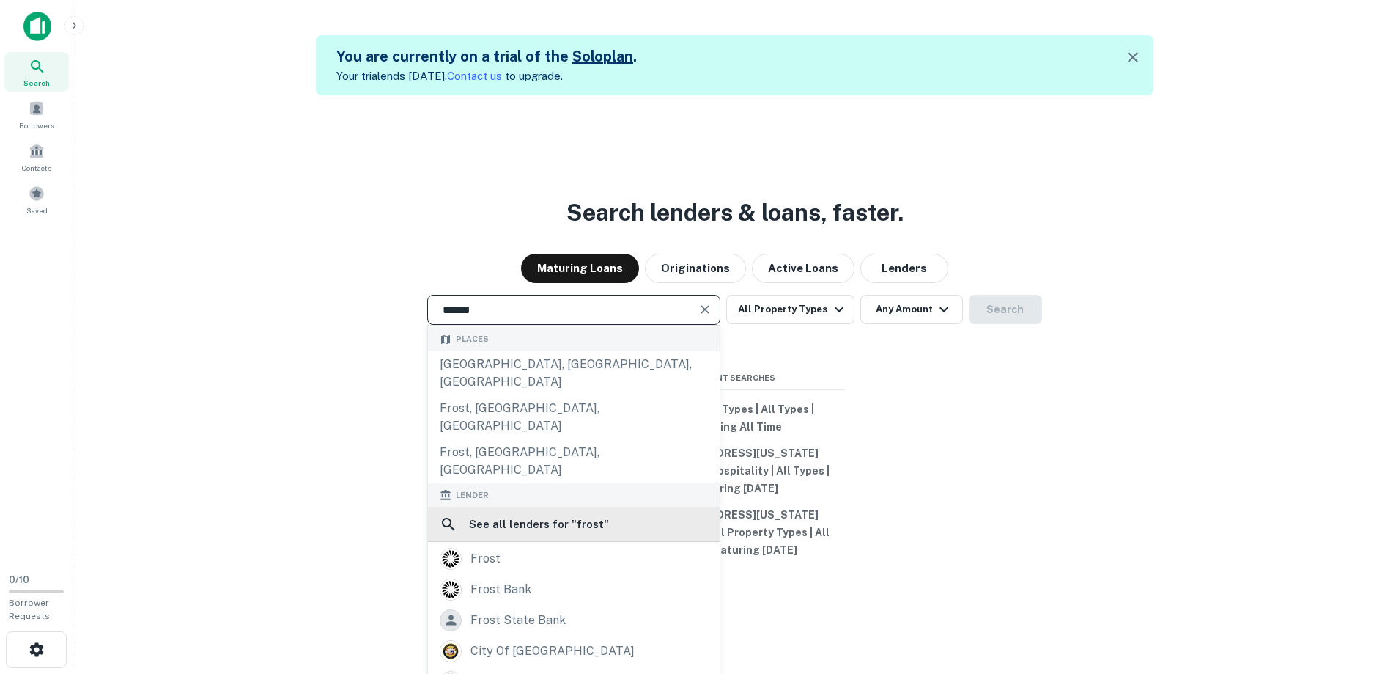
scroll to position [207, 0]
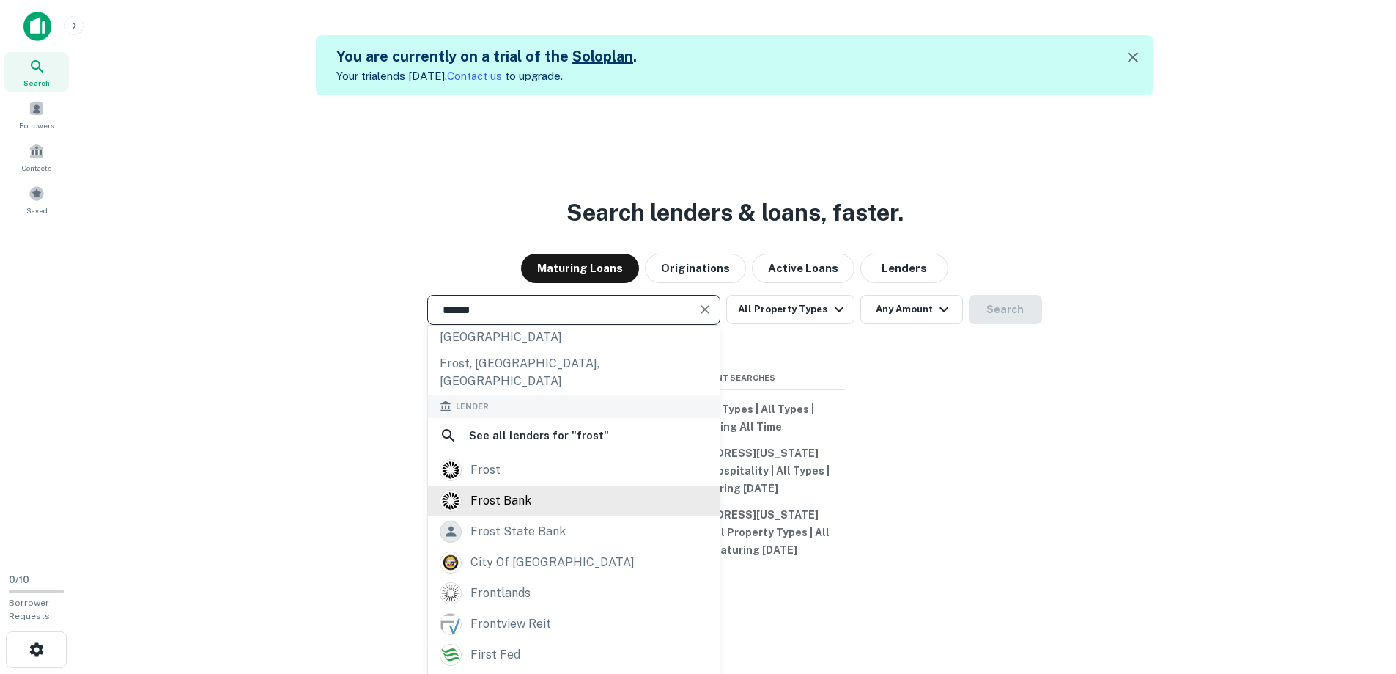
type input "*****"
click at [495, 490] on div "frost bank" at bounding box center [501, 501] width 61 height 22
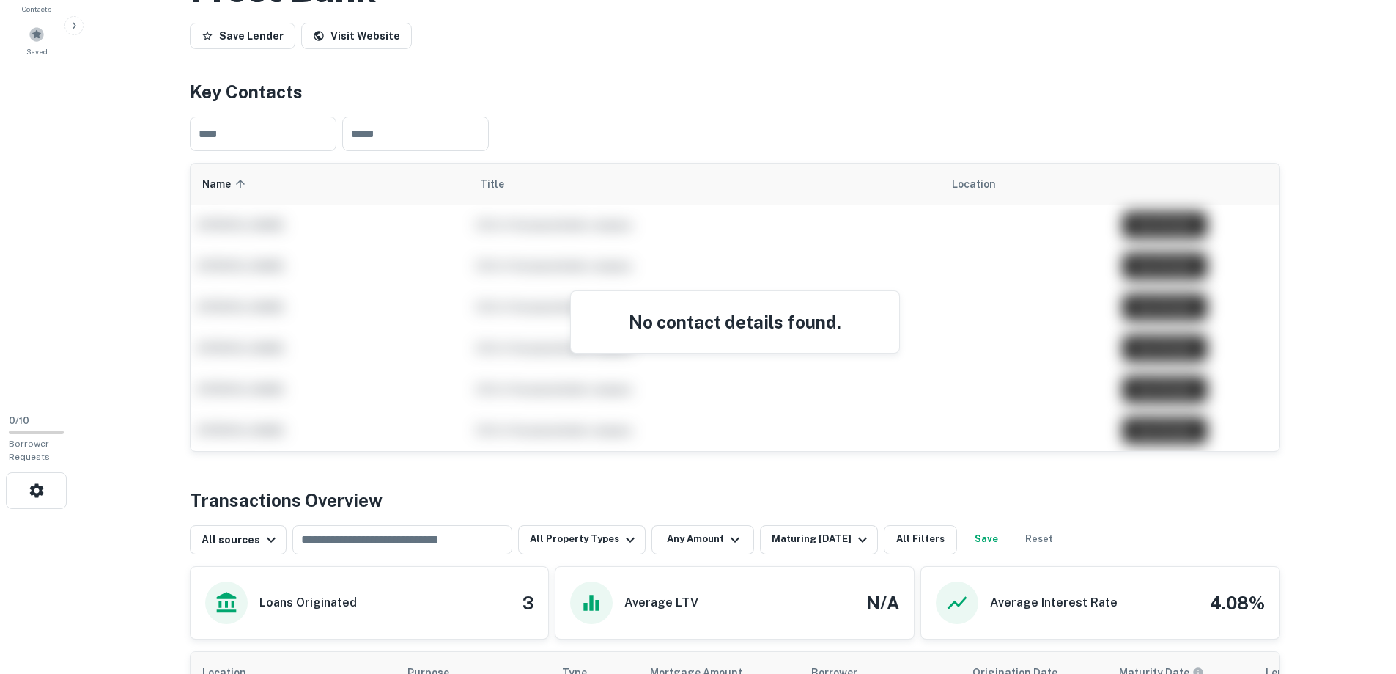
scroll to position [440, 0]
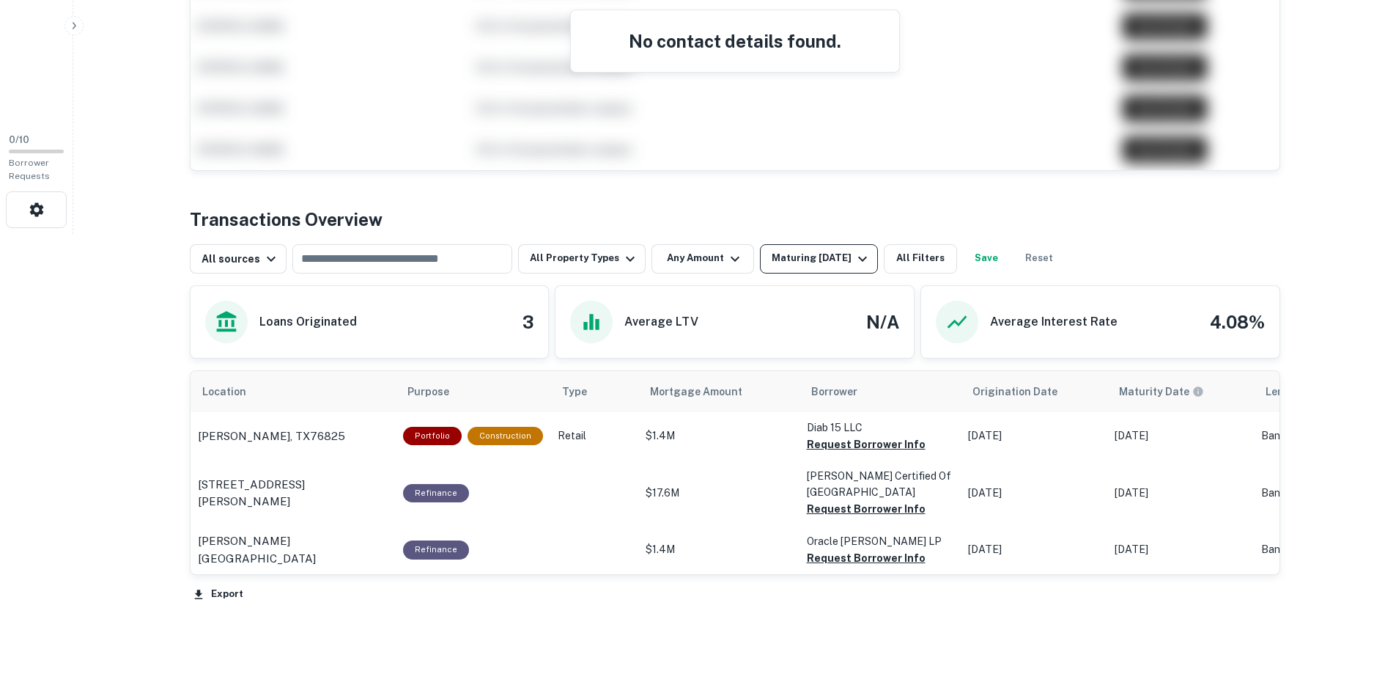
click at [854, 259] on icon "button" at bounding box center [863, 259] width 18 height 18
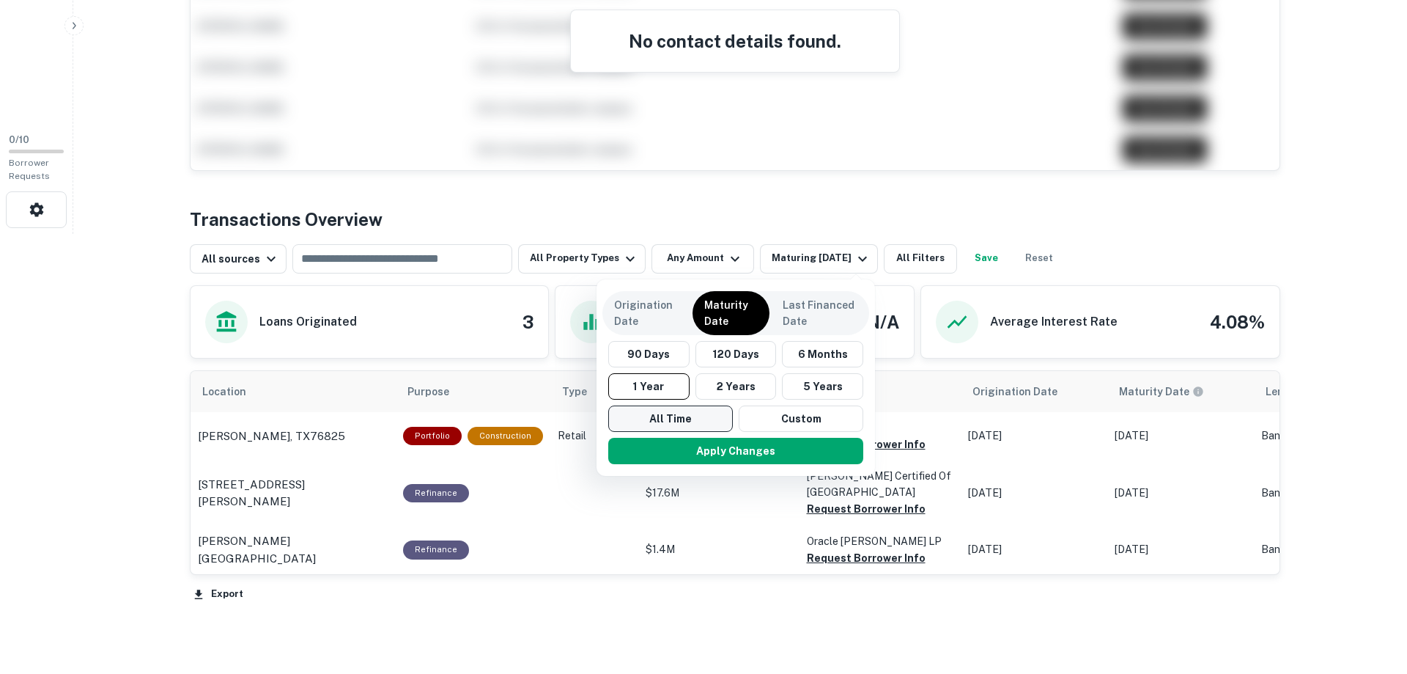
click at [677, 408] on button "All Time" at bounding box center [670, 418] width 125 height 26
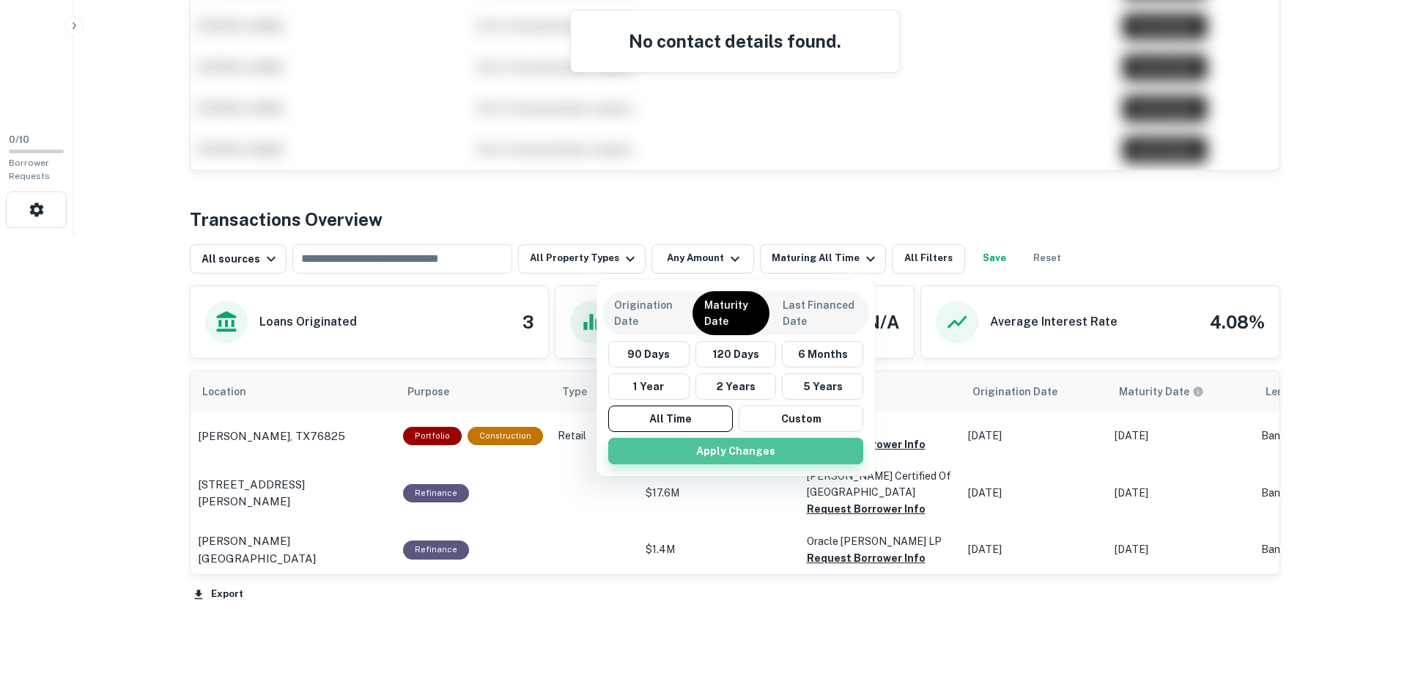
click at [726, 458] on button "Apply Changes" at bounding box center [735, 451] width 255 height 26
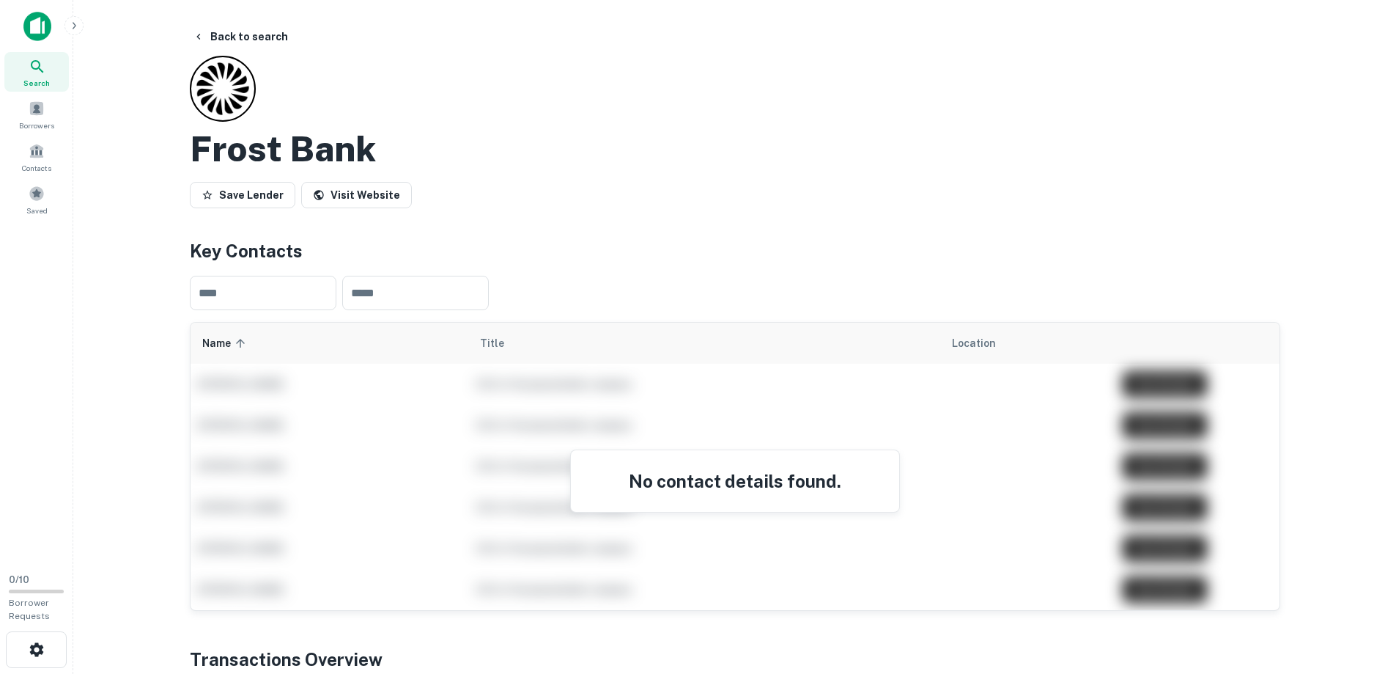
click at [33, 24] on img at bounding box center [37, 26] width 28 height 29
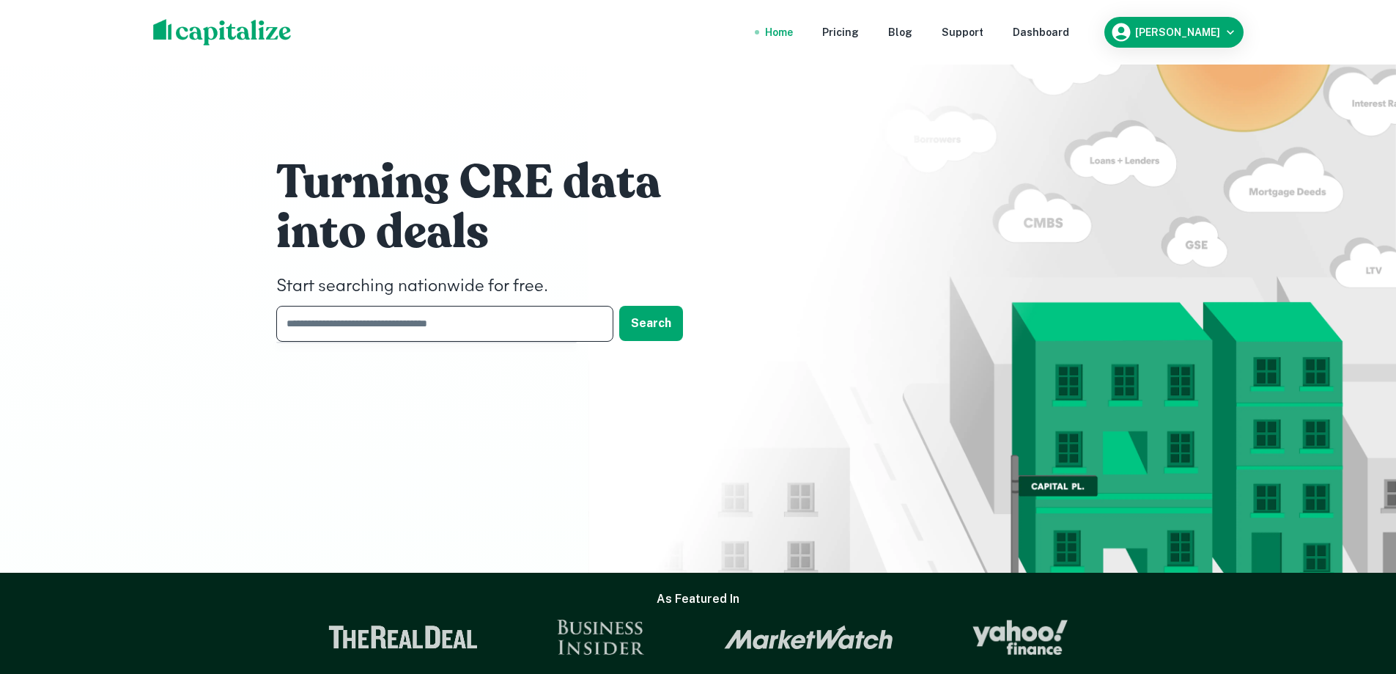
click at [465, 316] on input "text" at bounding box center [439, 324] width 327 height 36
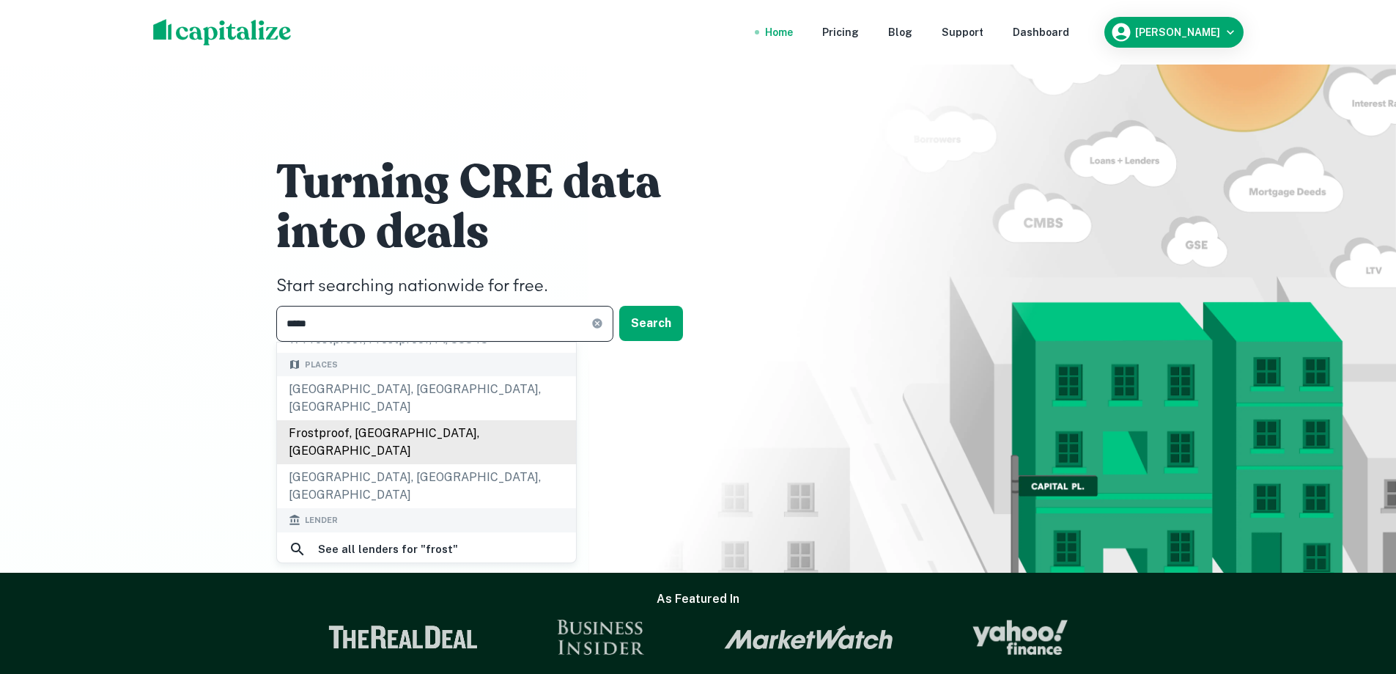
scroll to position [147, 0]
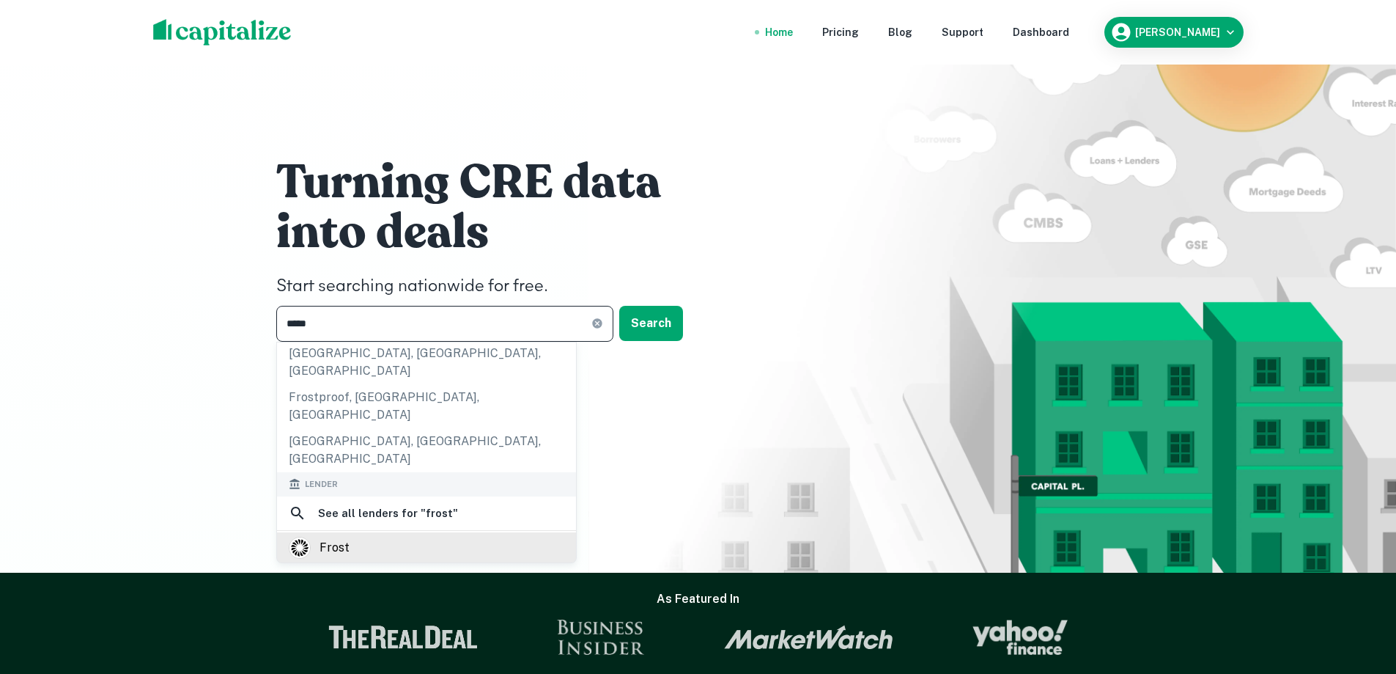
type input "*****"
click at [349, 537] on div "frost" at bounding box center [427, 548] width 276 height 22
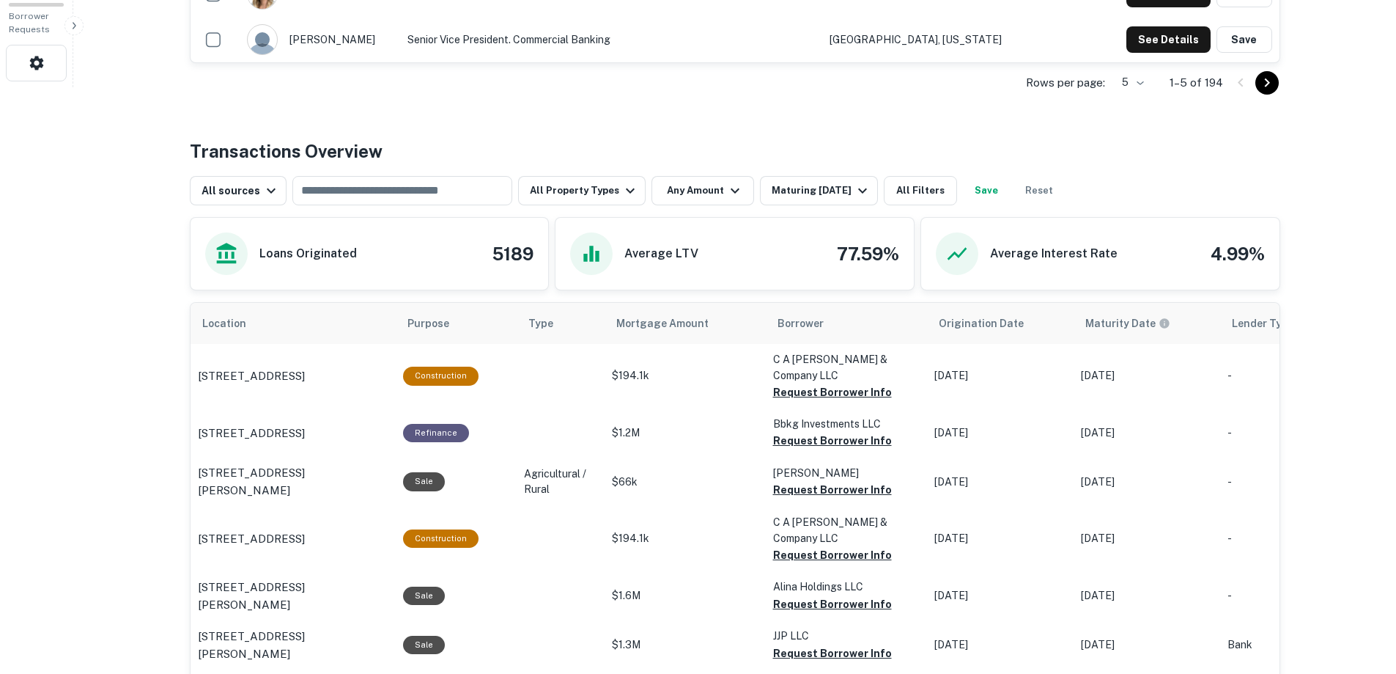
scroll to position [733, 0]
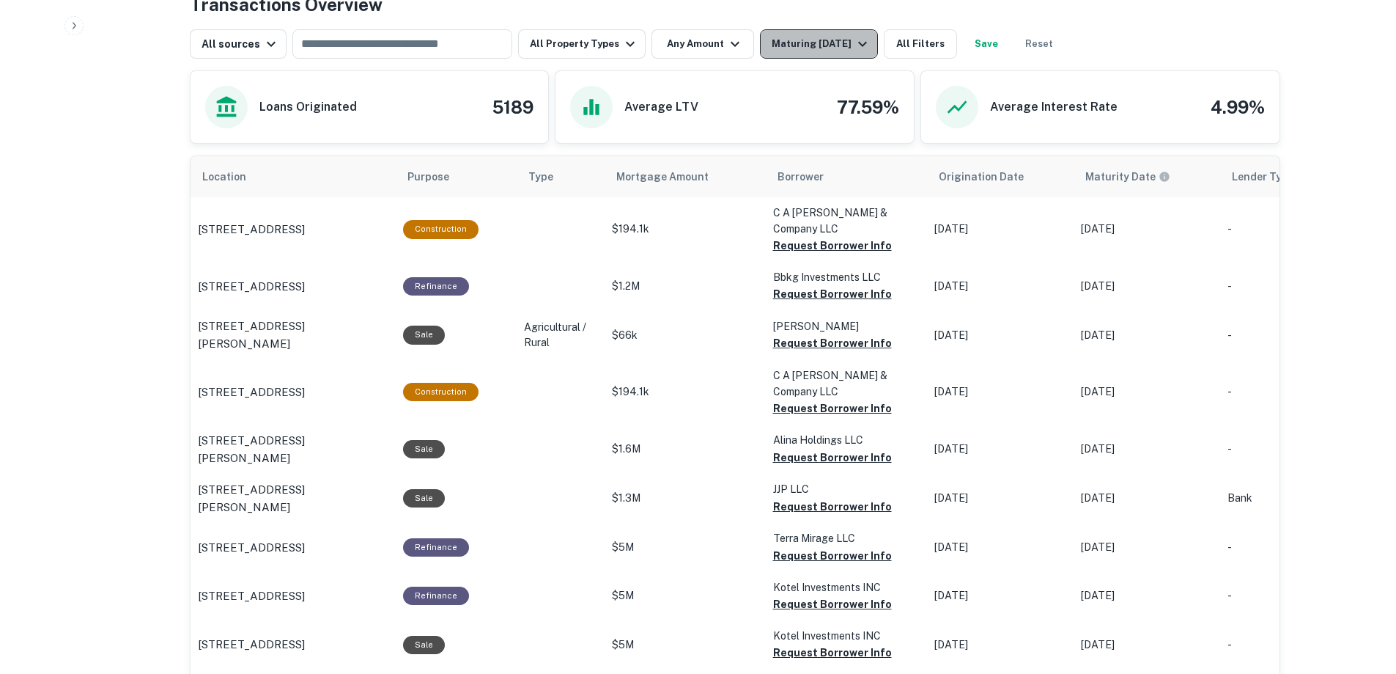
click at [857, 40] on icon "button" at bounding box center [863, 44] width 18 height 18
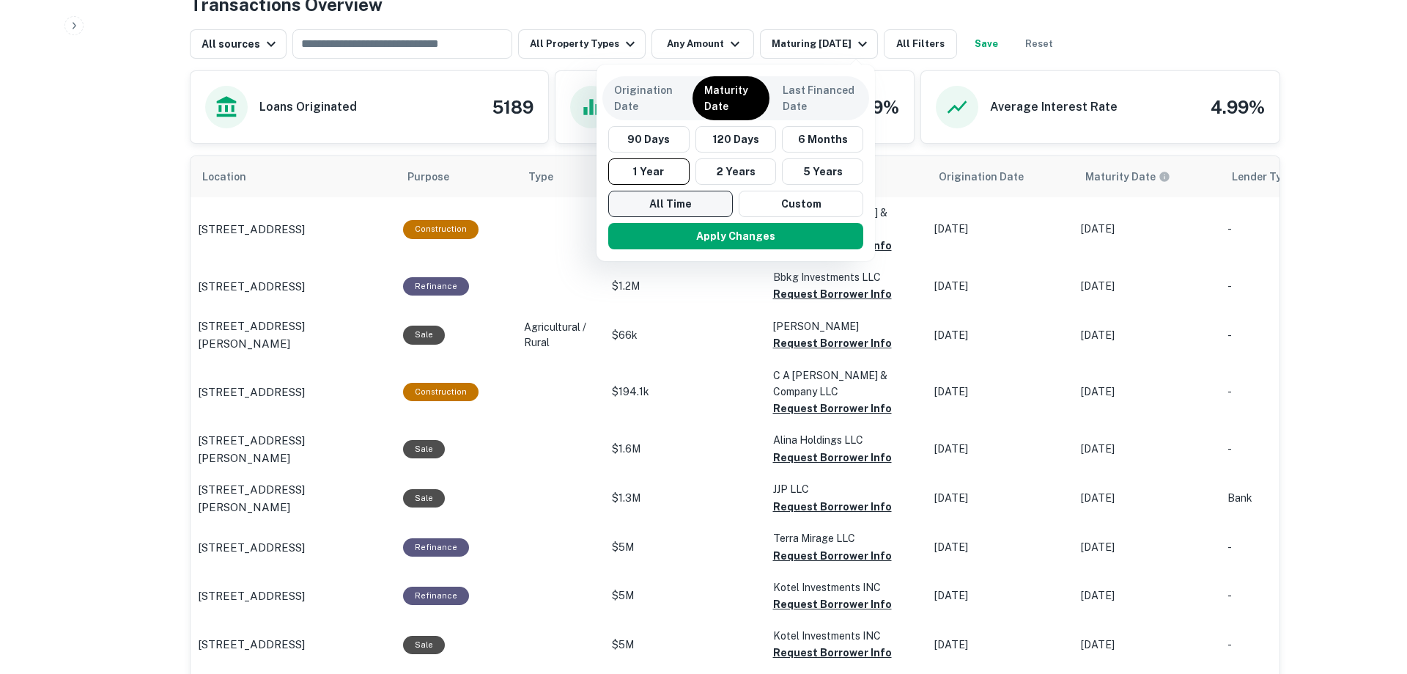
click at [678, 203] on button "All Time" at bounding box center [670, 204] width 125 height 26
click at [730, 226] on button "Apply Changes" at bounding box center [735, 236] width 255 height 26
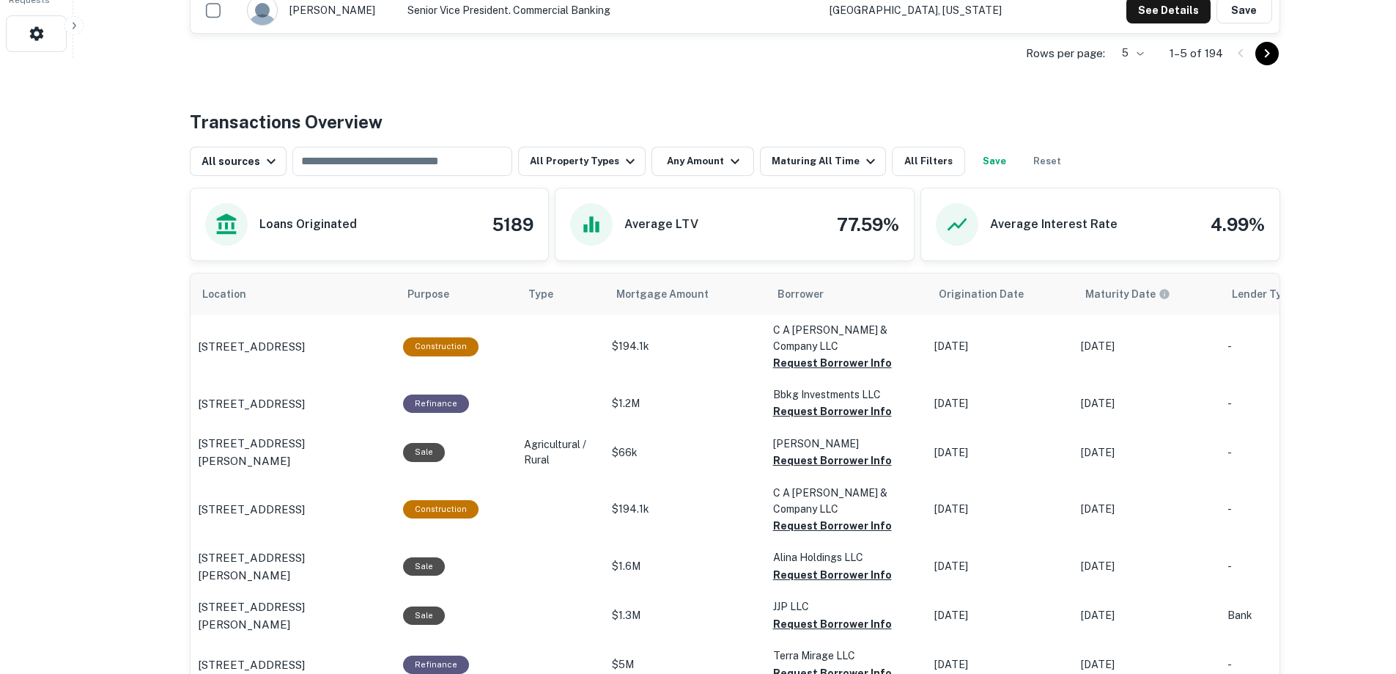
scroll to position [733, 0]
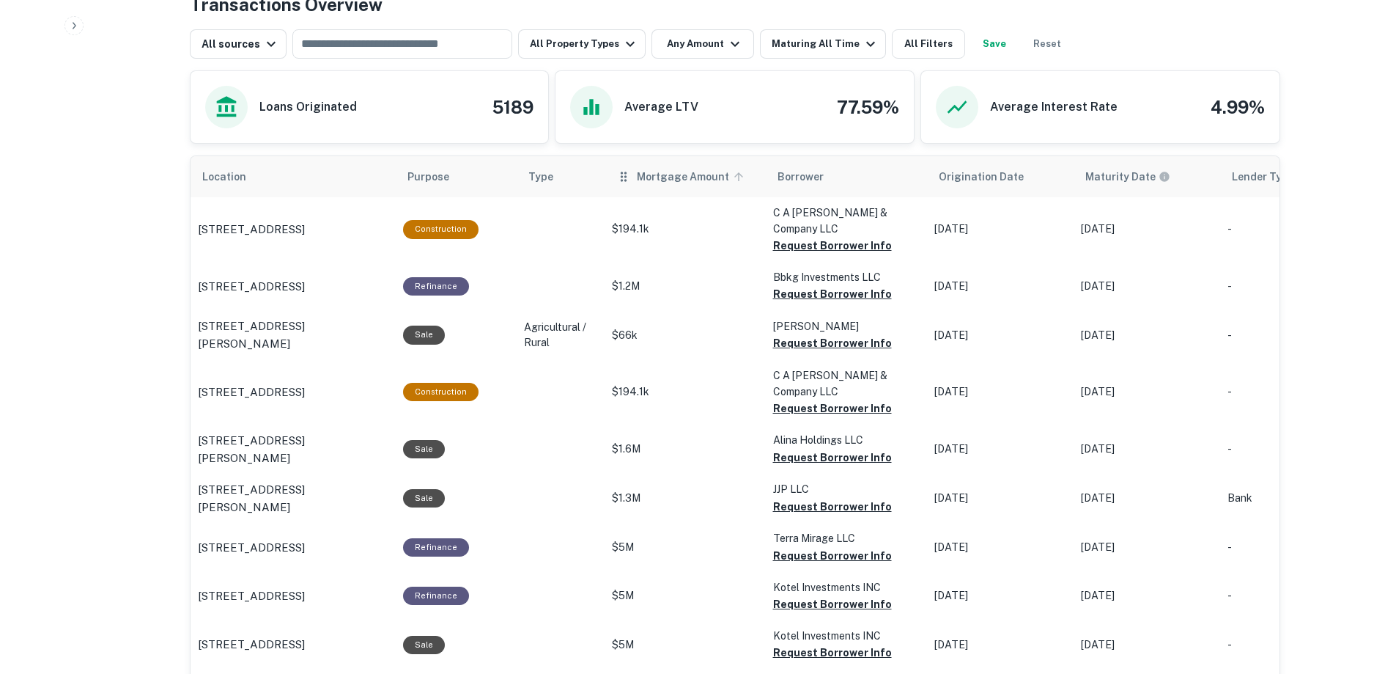
click at [660, 174] on span "Mortgage Amount" at bounding box center [692, 177] width 111 height 18
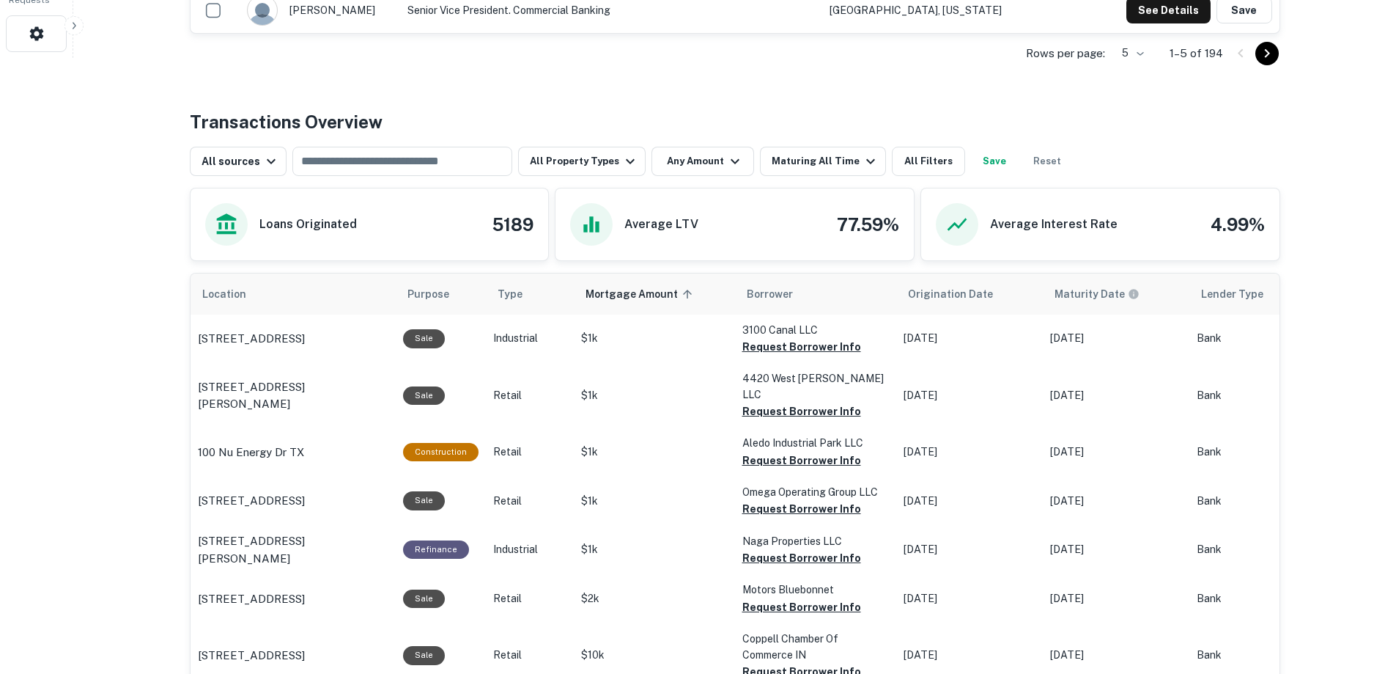
scroll to position [733, 0]
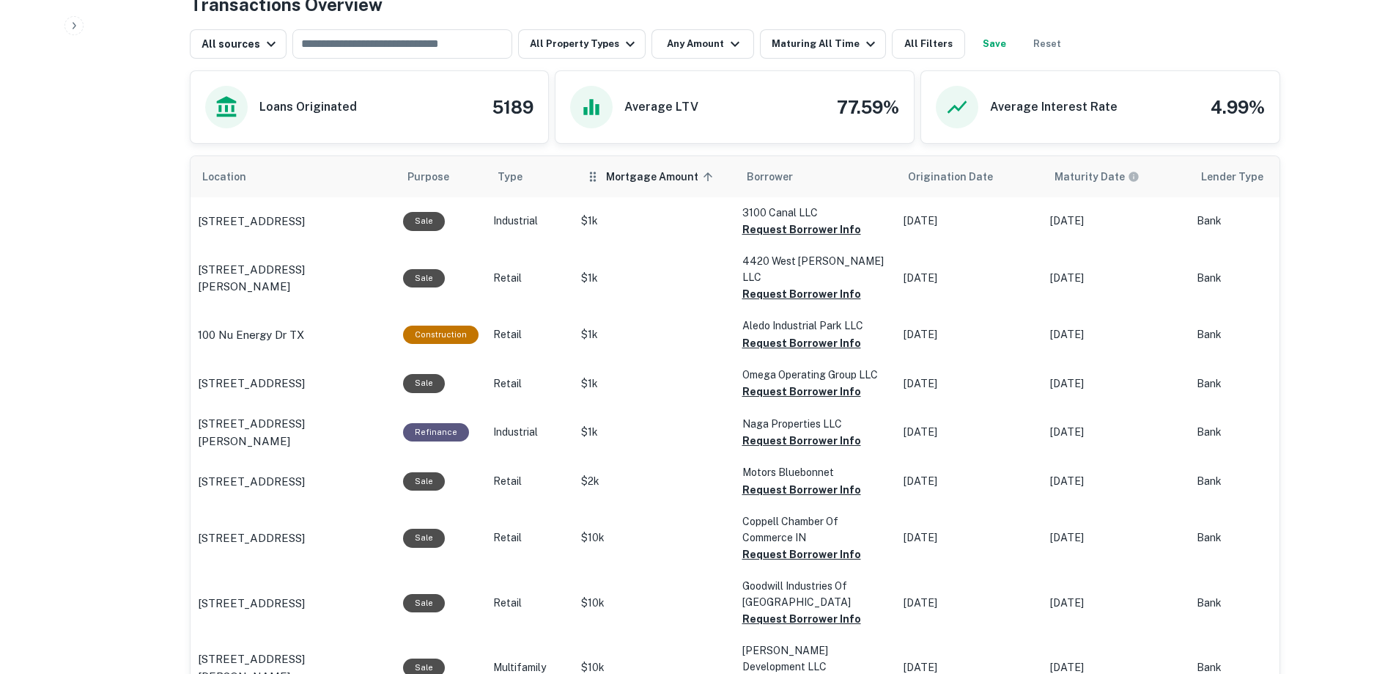
click at [642, 182] on span "Mortgage Amount sorted ascending" at bounding box center [661, 177] width 111 height 18
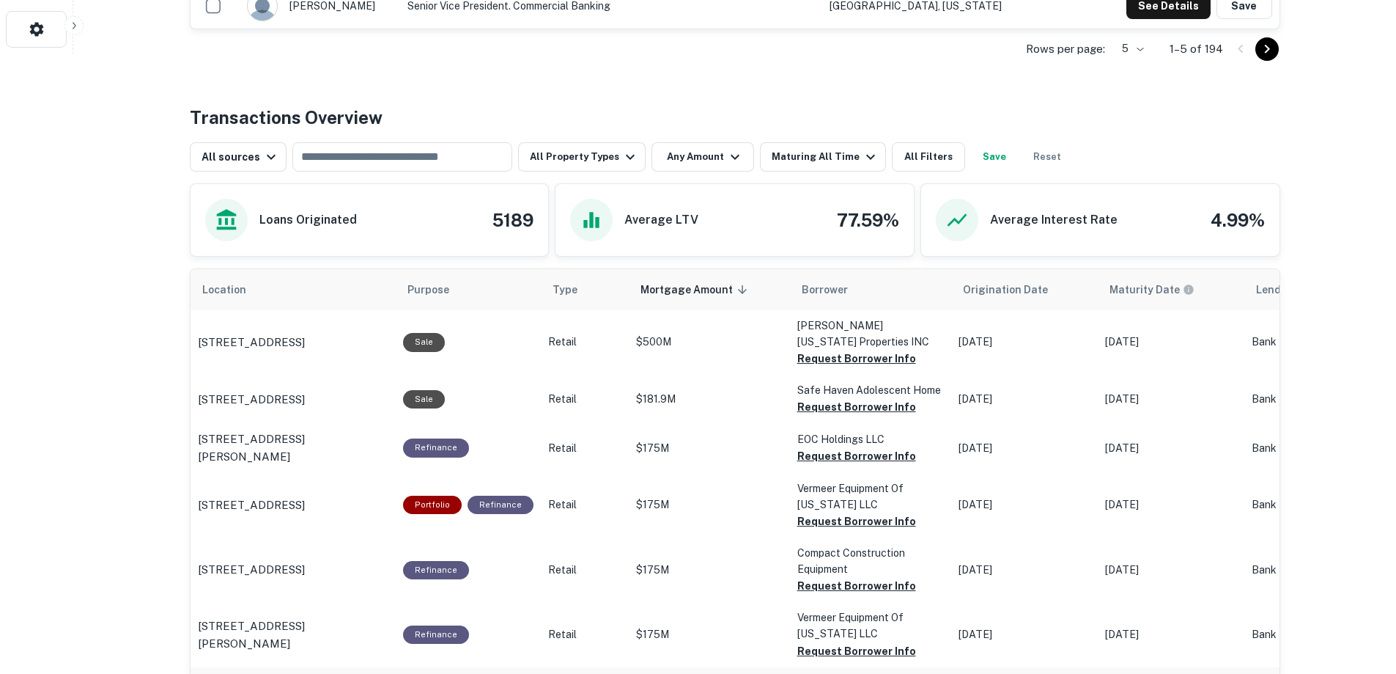
scroll to position [586, 0]
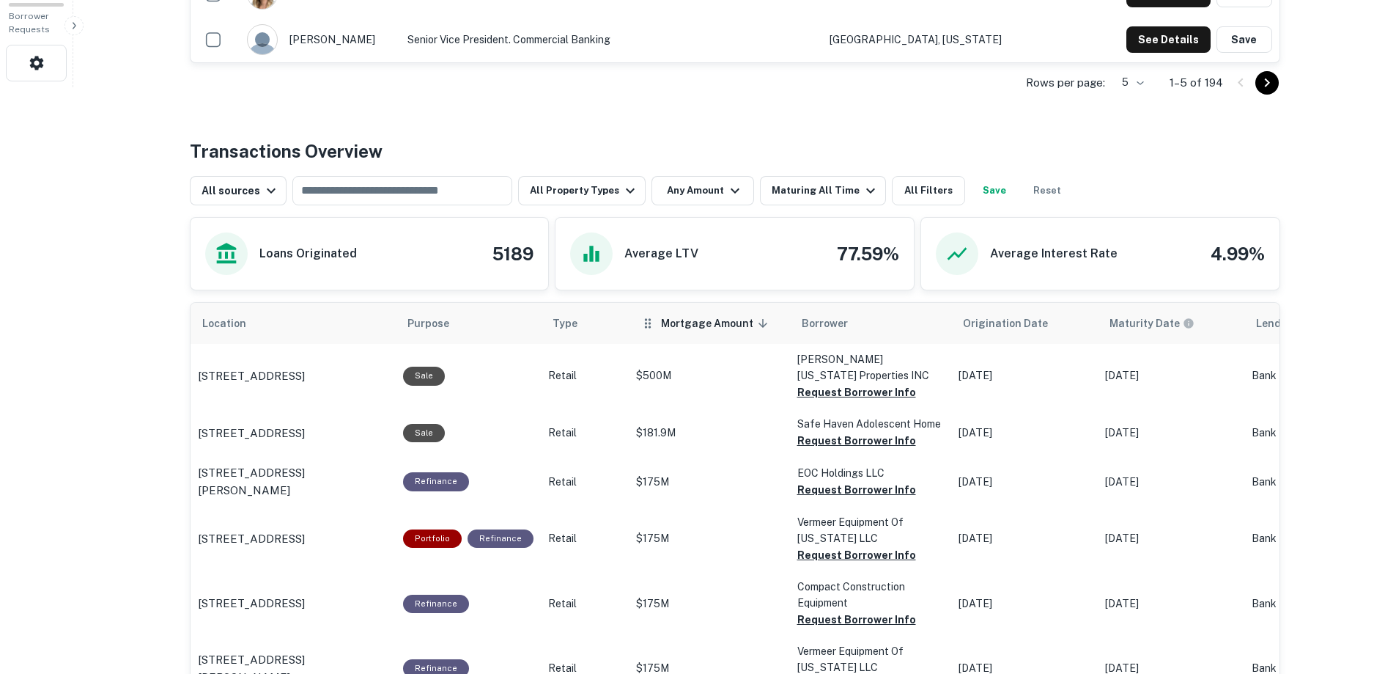
click at [719, 324] on span "Mortgage Amount sorted descending" at bounding box center [716, 323] width 111 height 18
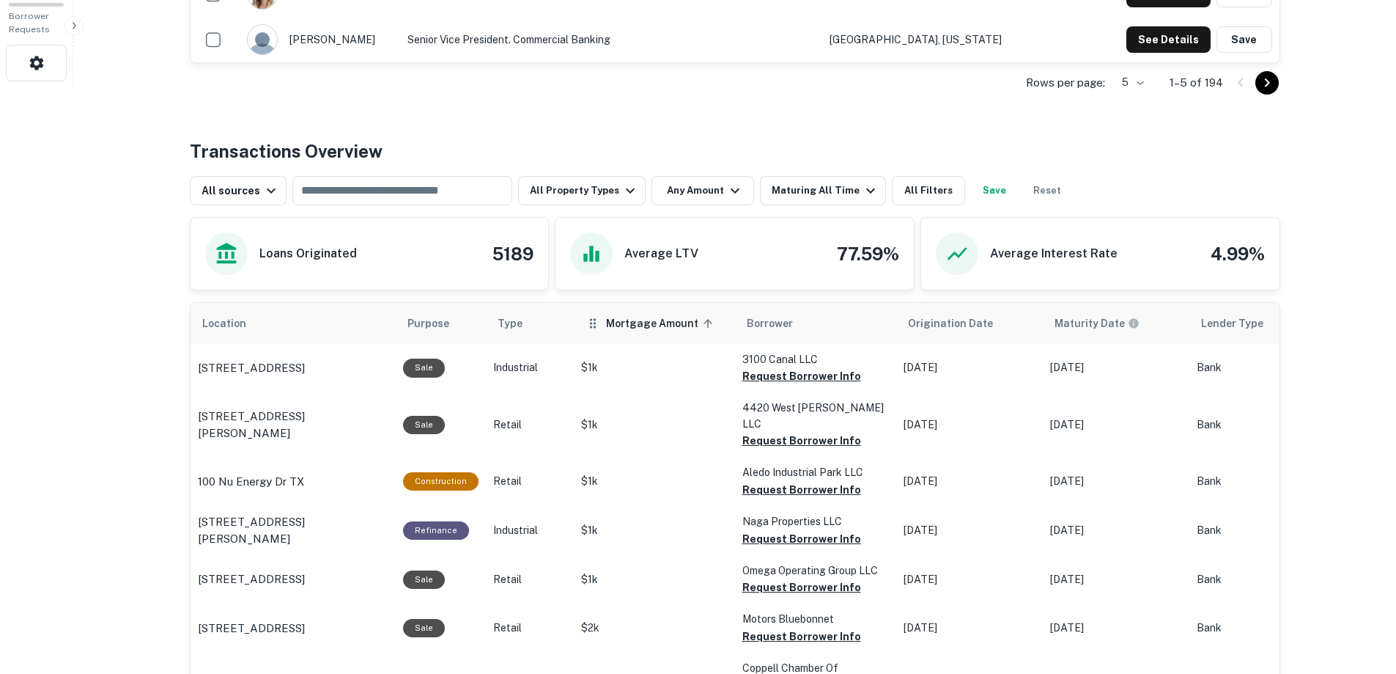
click at [643, 321] on span "Mortgage Amount sorted ascending" at bounding box center [661, 323] width 111 height 18
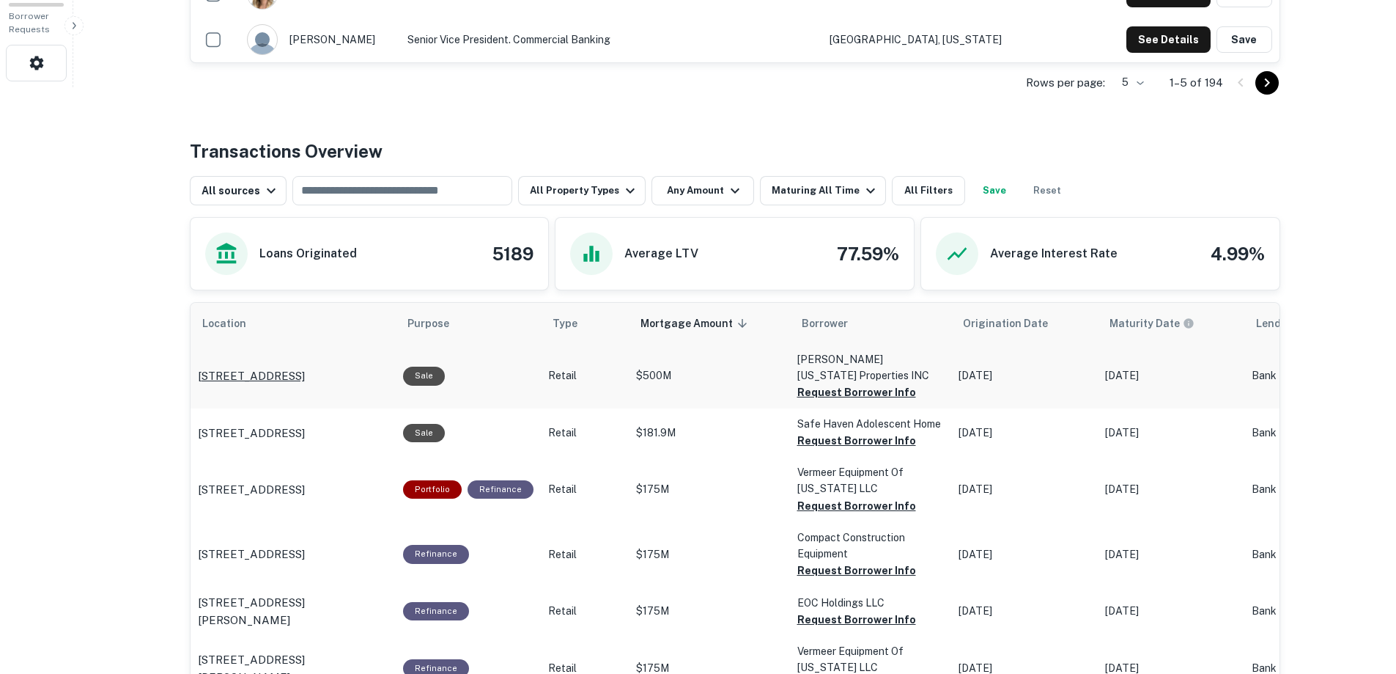
click at [217, 367] on p "[STREET_ADDRESS]" at bounding box center [251, 376] width 107 height 18
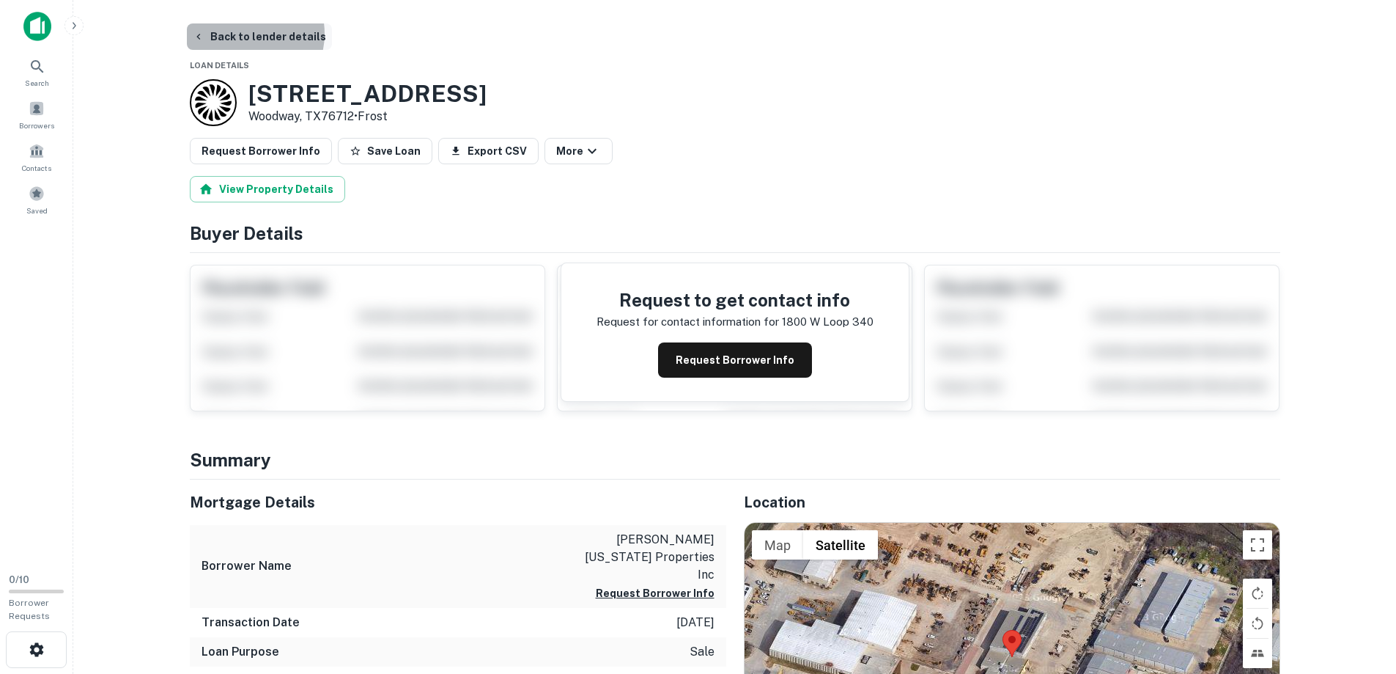
click at [244, 34] on button "Back to lender details" at bounding box center [259, 36] width 145 height 26
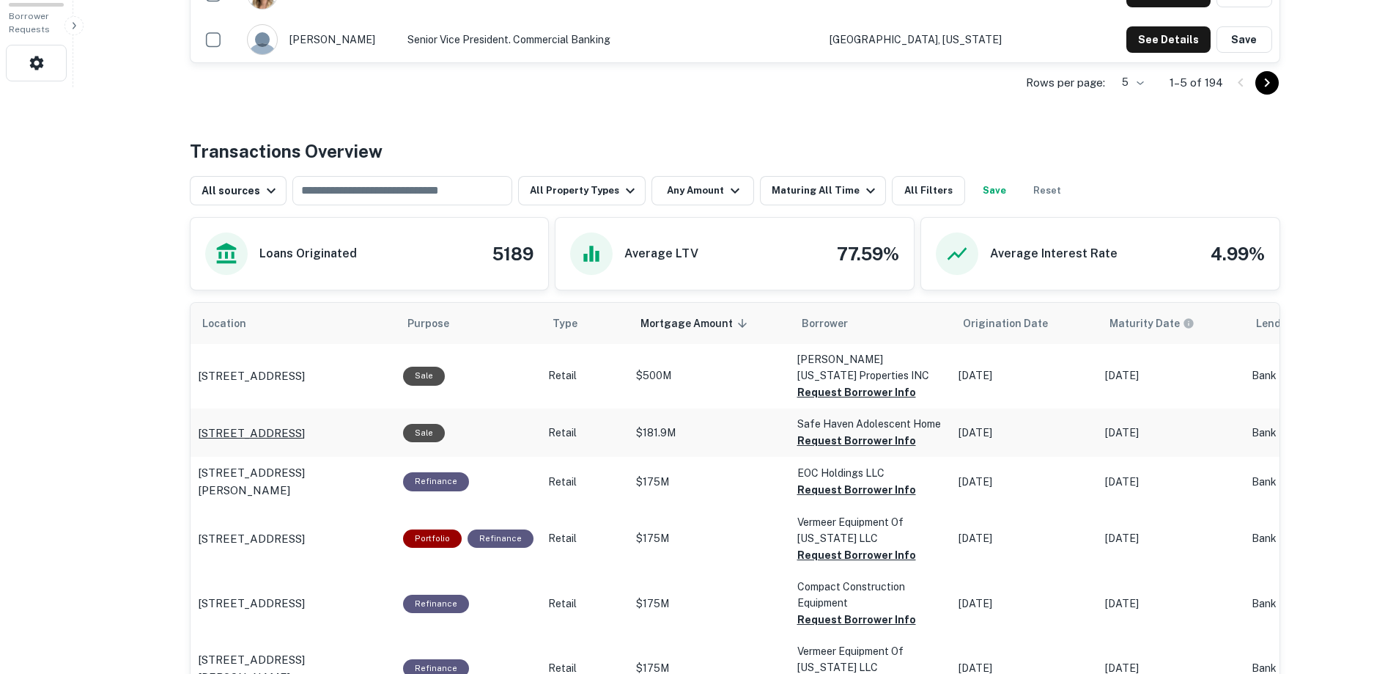
click at [288, 424] on p "[STREET_ADDRESS]" at bounding box center [251, 433] width 107 height 18
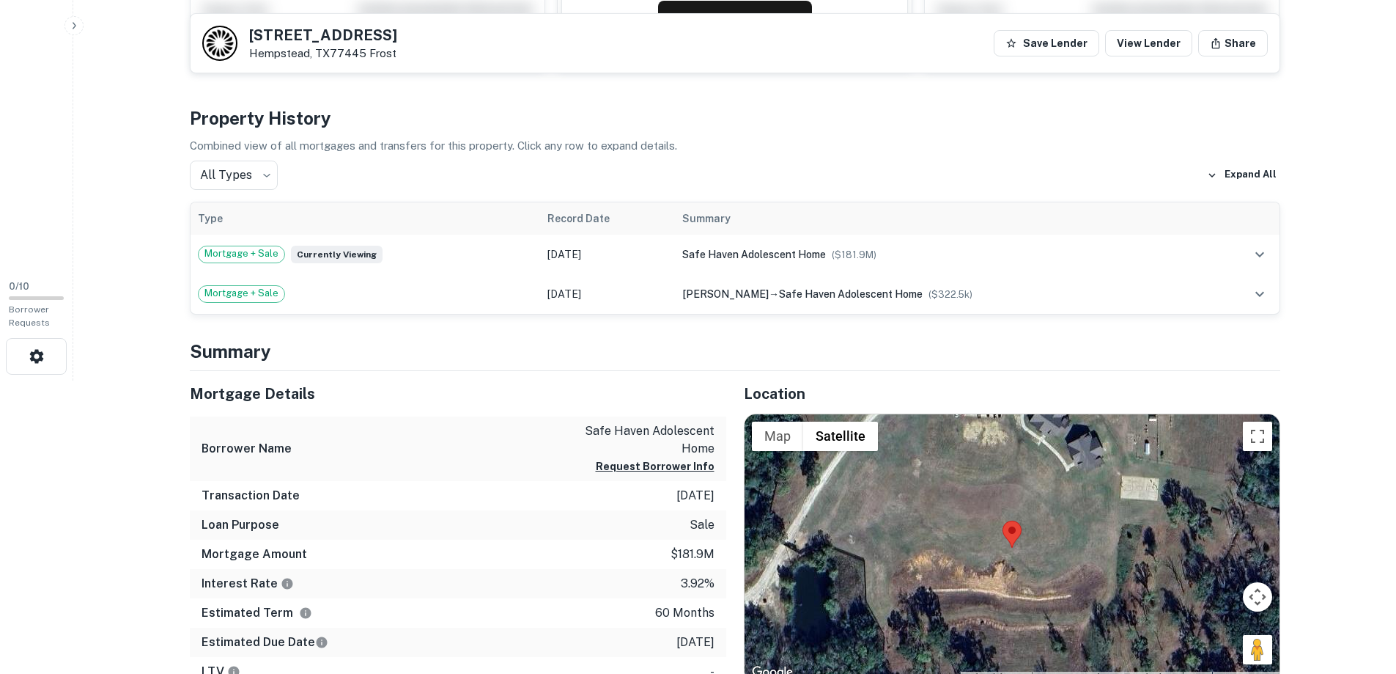
scroll to position [440, 0]
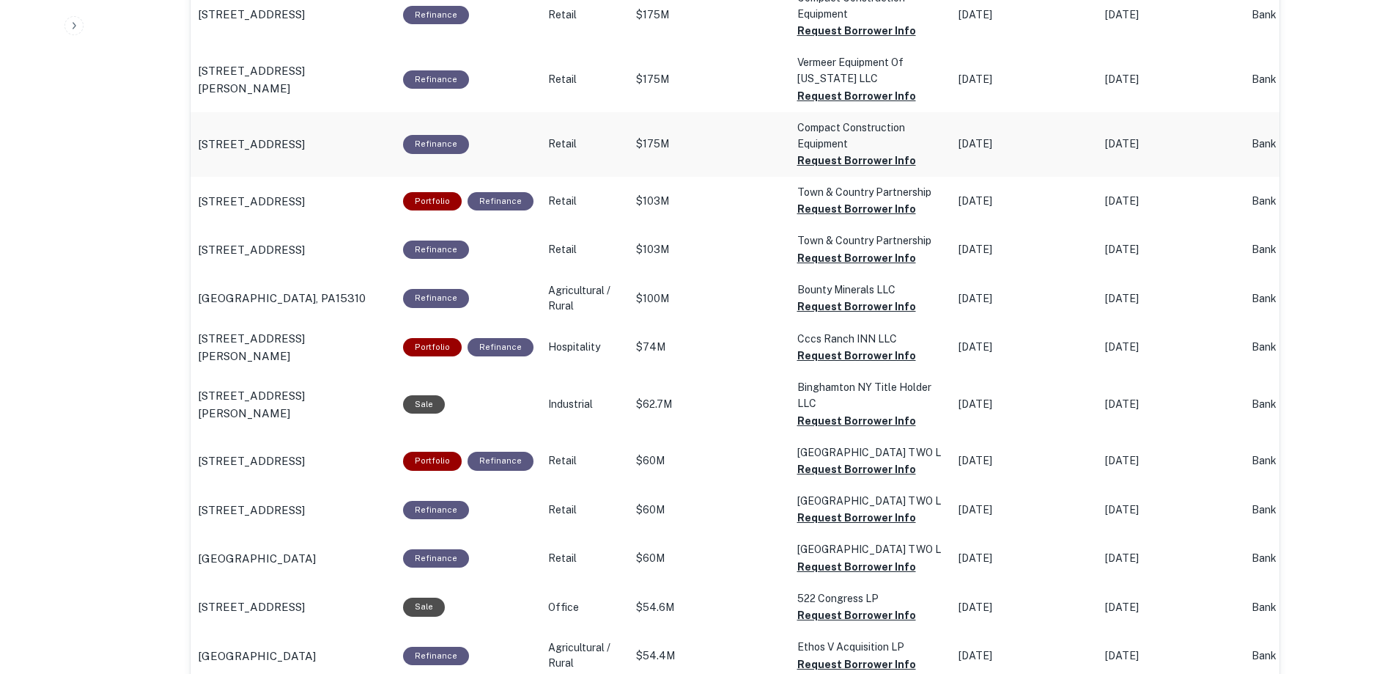
scroll to position [1466, 0]
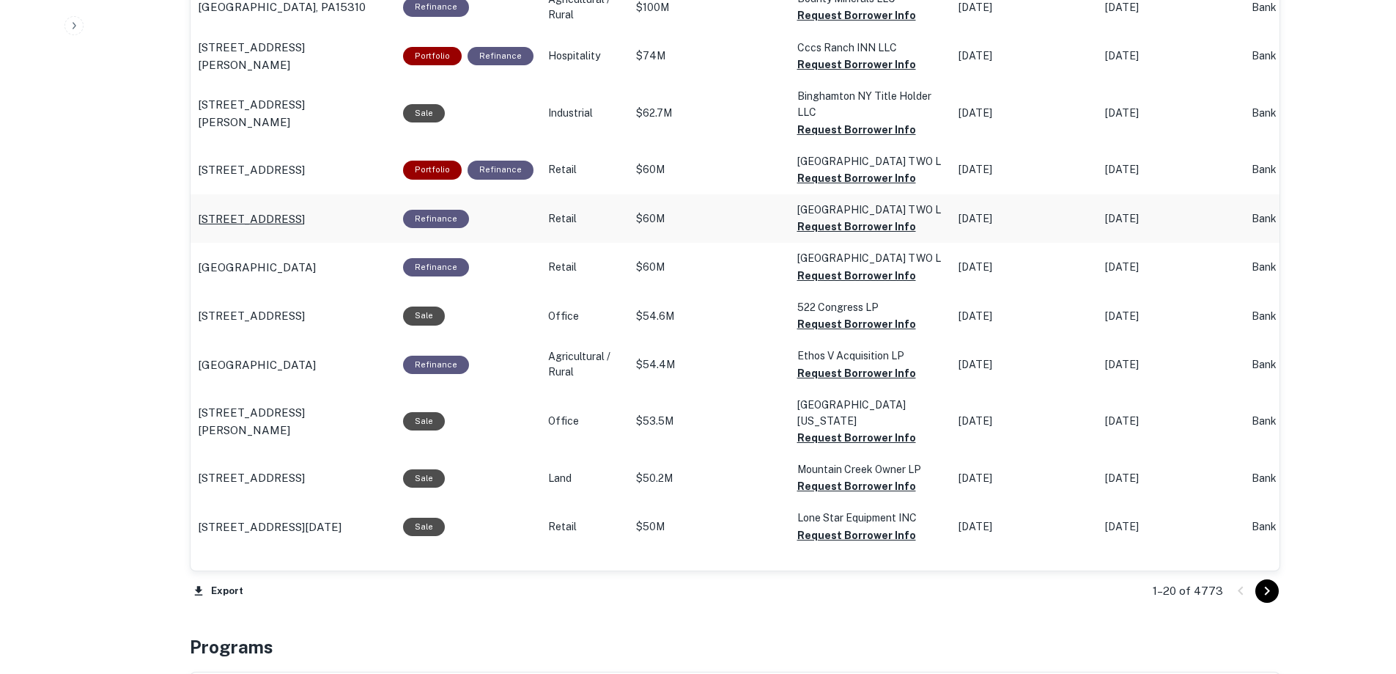
click at [298, 219] on p "[STREET_ADDRESS]" at bounding box center [251, 219] width 107 height 18
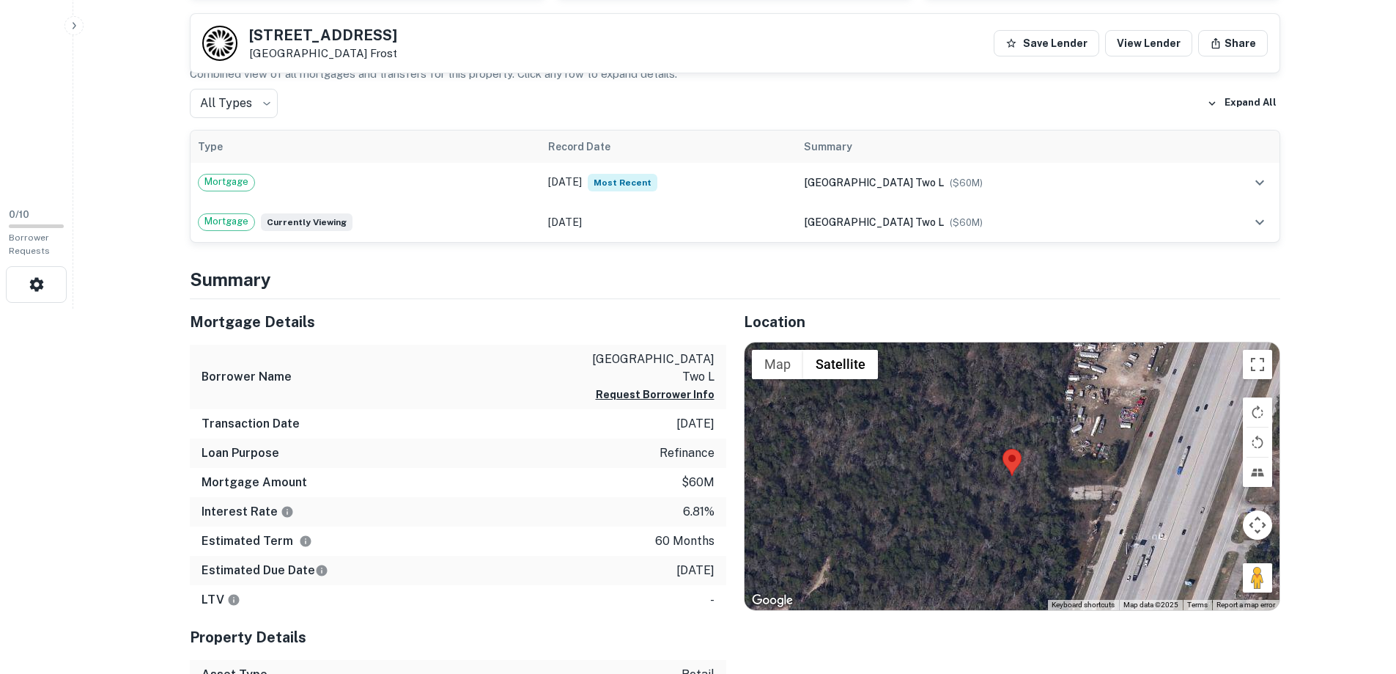
scroll to position [440, 0]
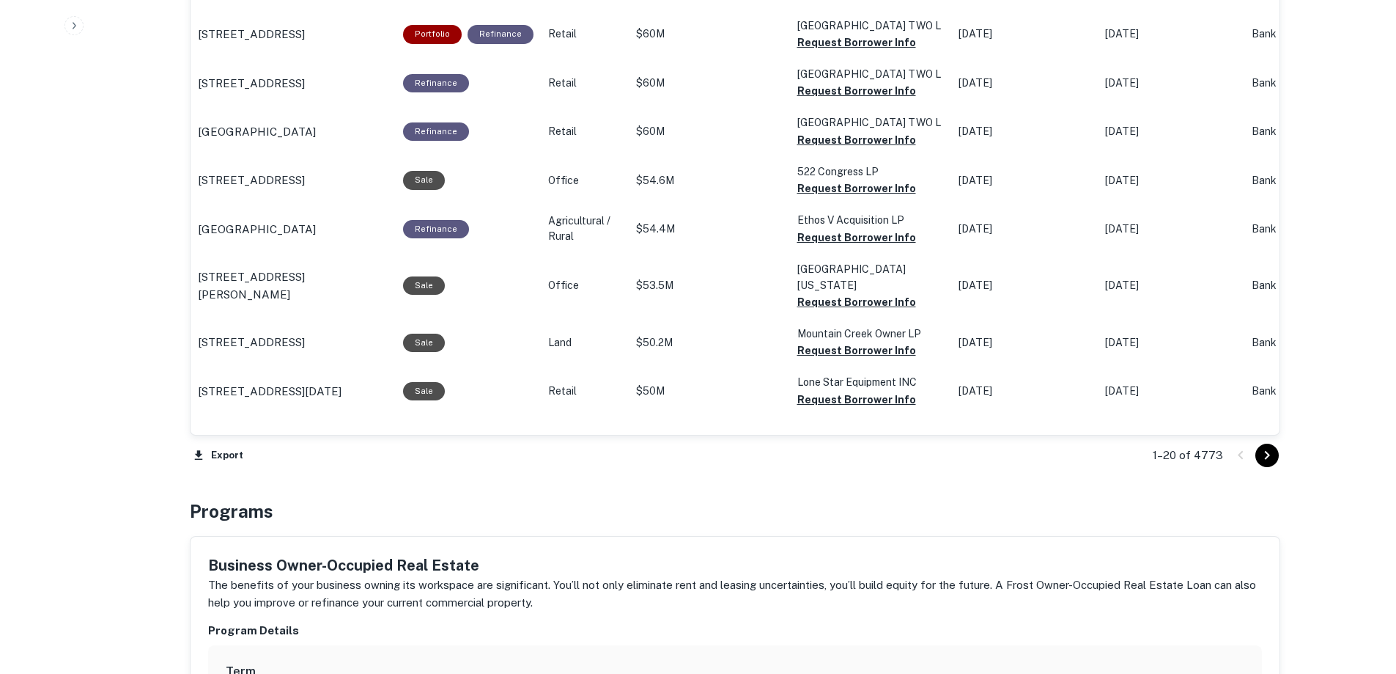
scroll to position [1759, 0]
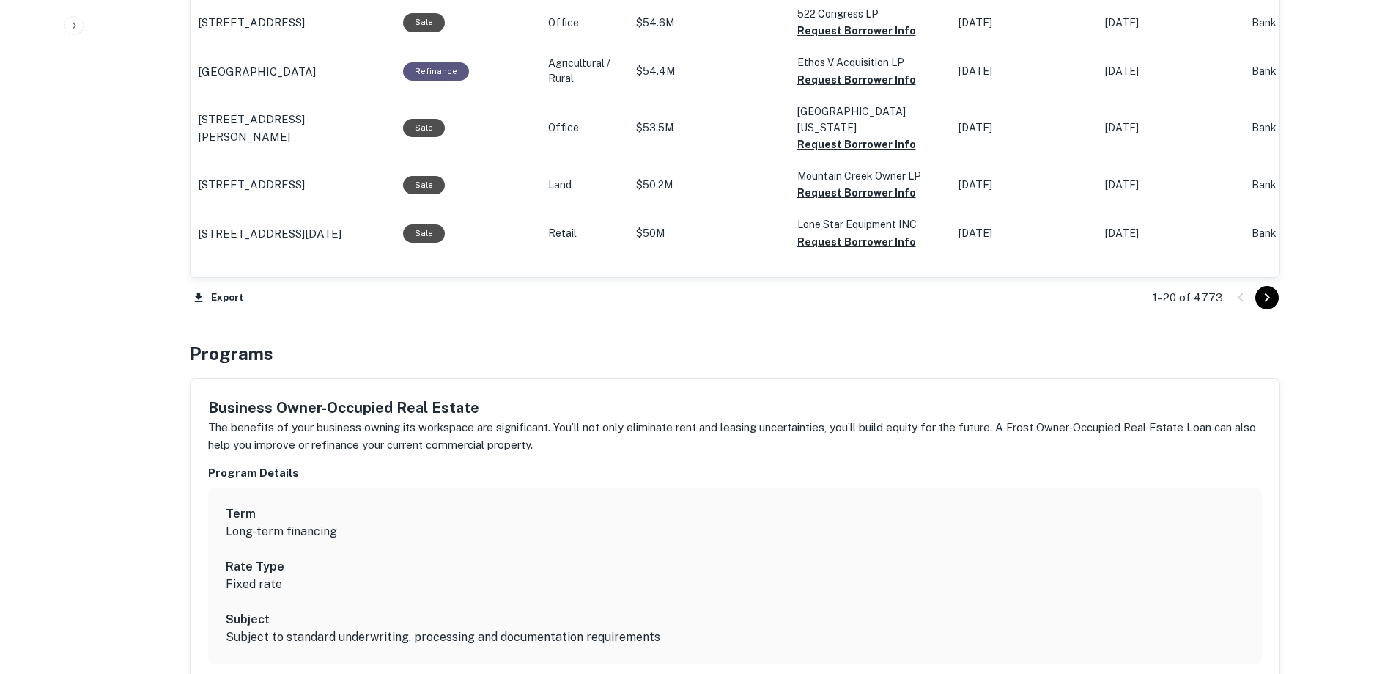
click at [1273, 298] on icon "Go to next page" at bounding box center [1268, 298] width 18 height 18
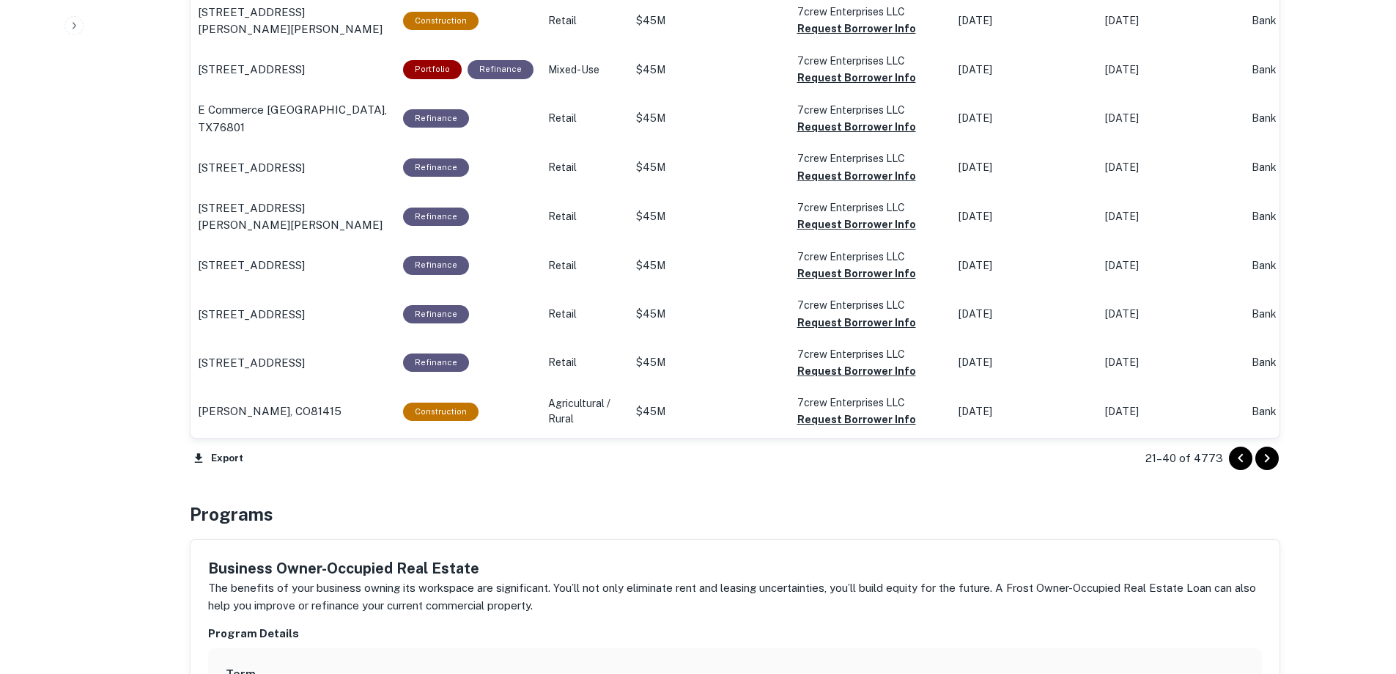
scroll to position [1466, 0]
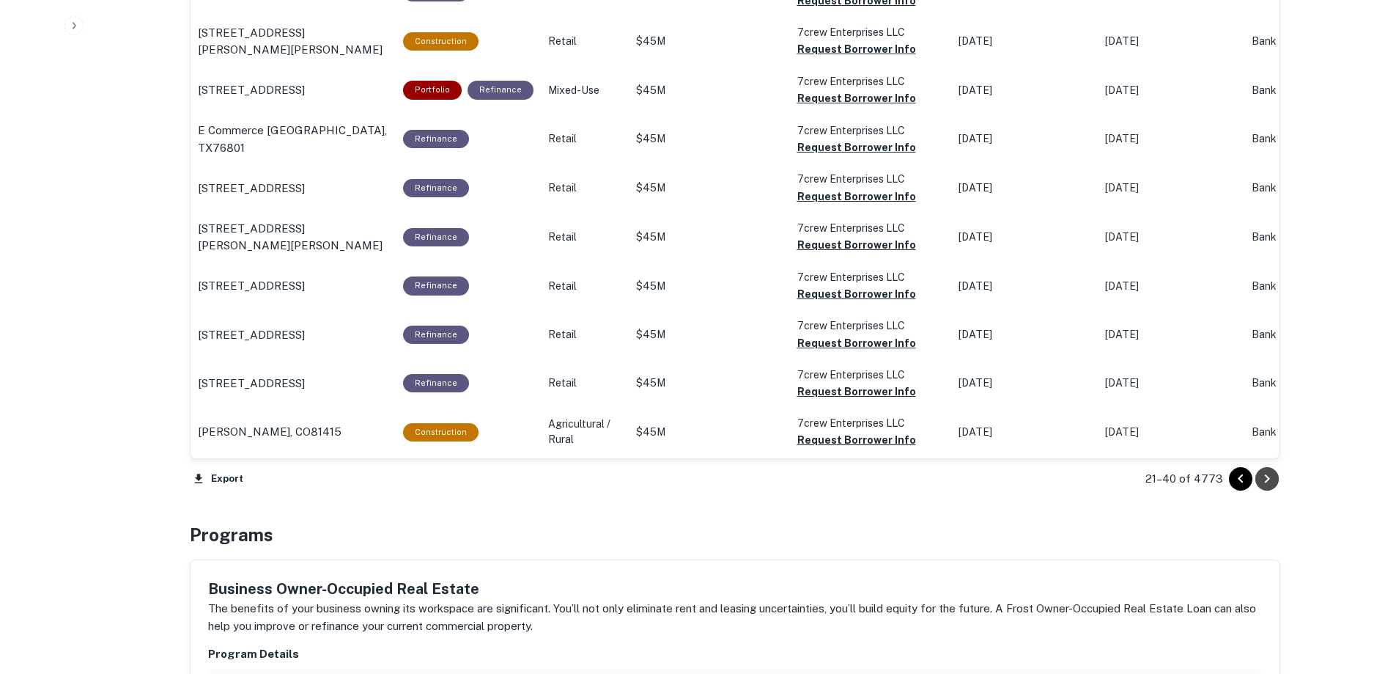
click at [1273, 480] on icon "Go to next page" at bounding box center [1268, 479] width 18 height 18
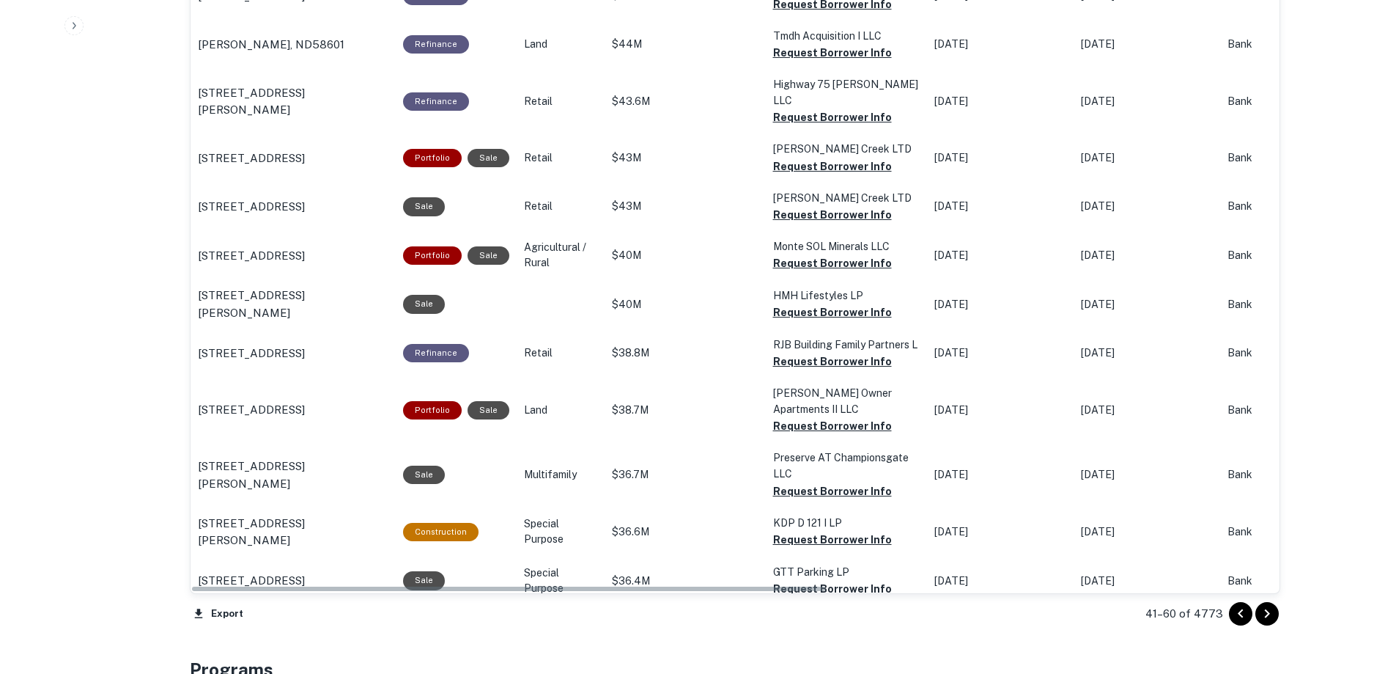
scroll to position [1466, 0]
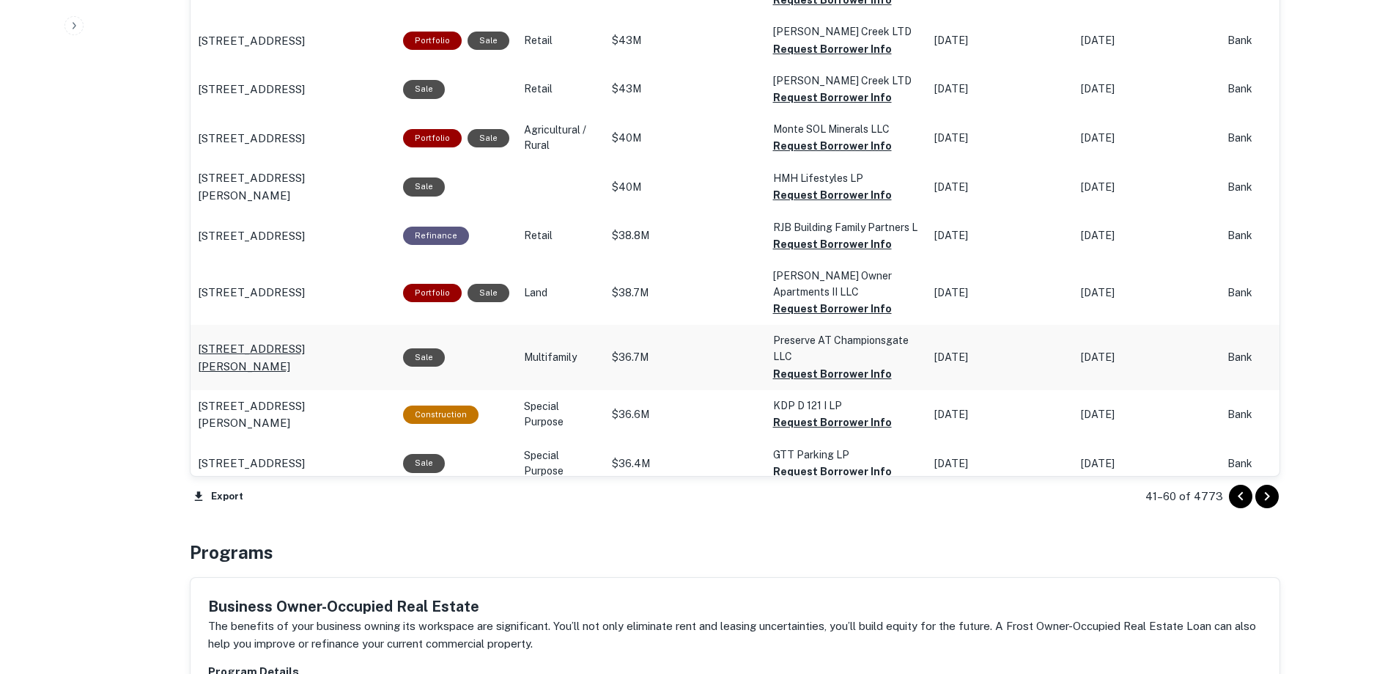
click at [288, 340] on p "[STREET_ADDRESS][PERSON_NAME]" at bounding box center [293, 357] width 191 height 34
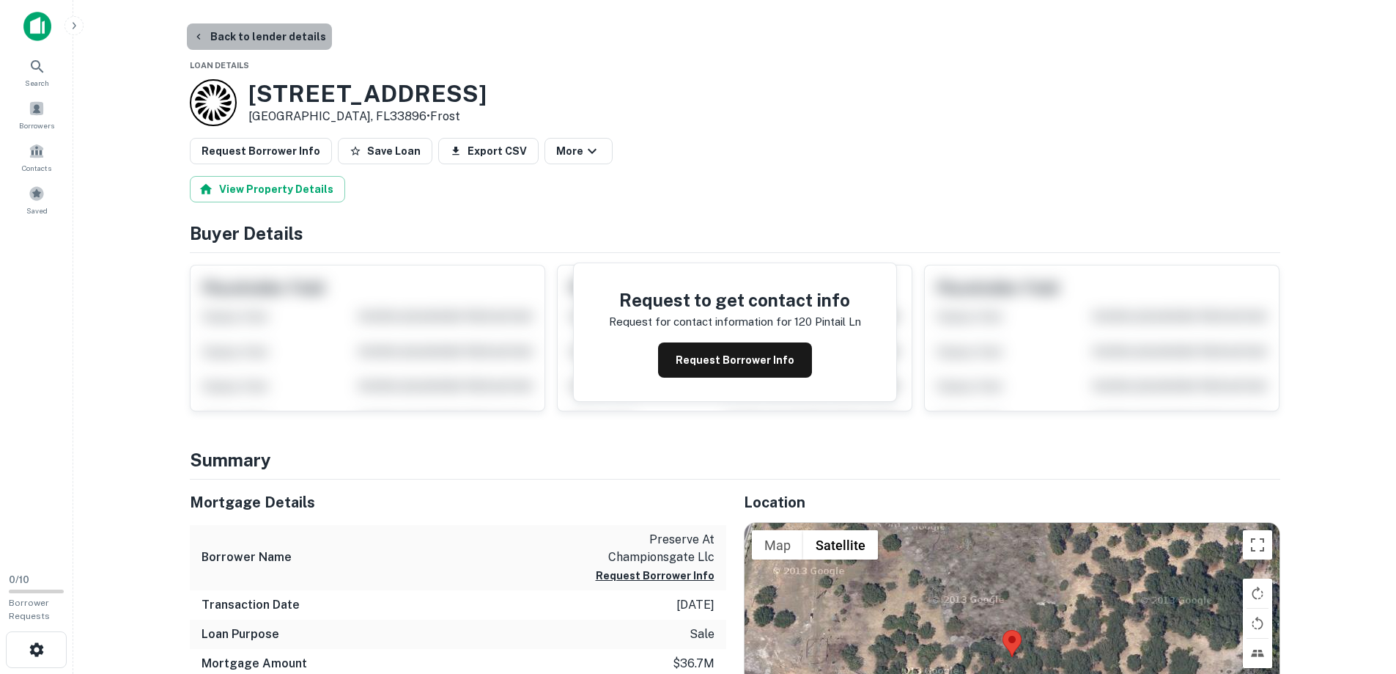
click at [266, 38] on button "Back to lender details" at bounding box center [259, 36] width 145 height 26
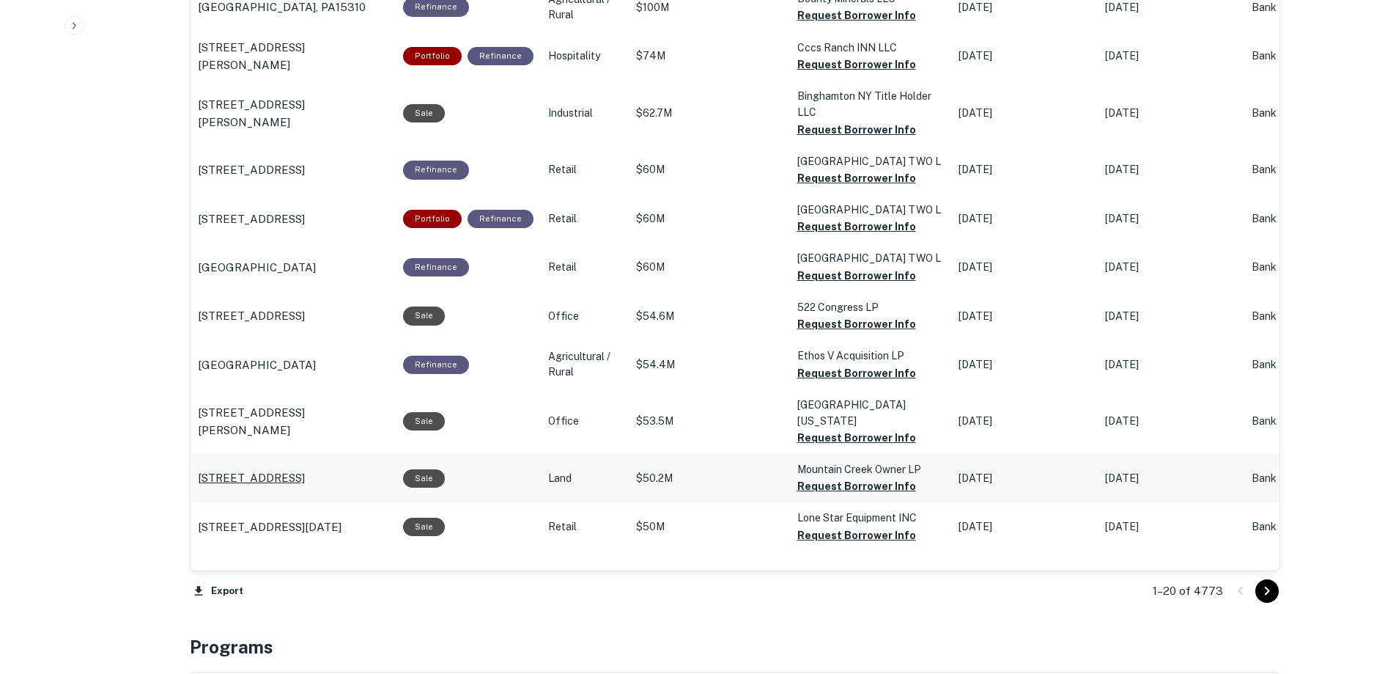
click at [284, 484] on p "4000 Mountain Creek Pkwy Dallas, TX75236" at bounding box center [251, 478] width 107 height 18
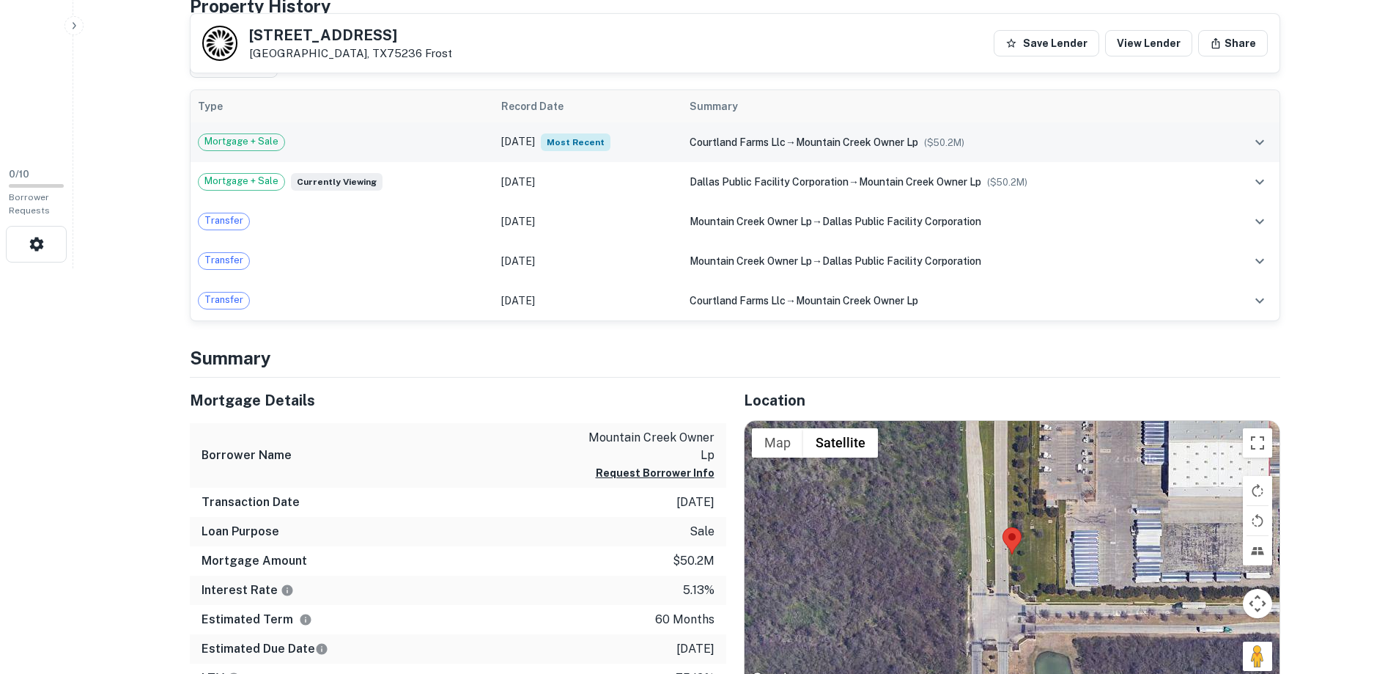
scroll to position [440, 0]
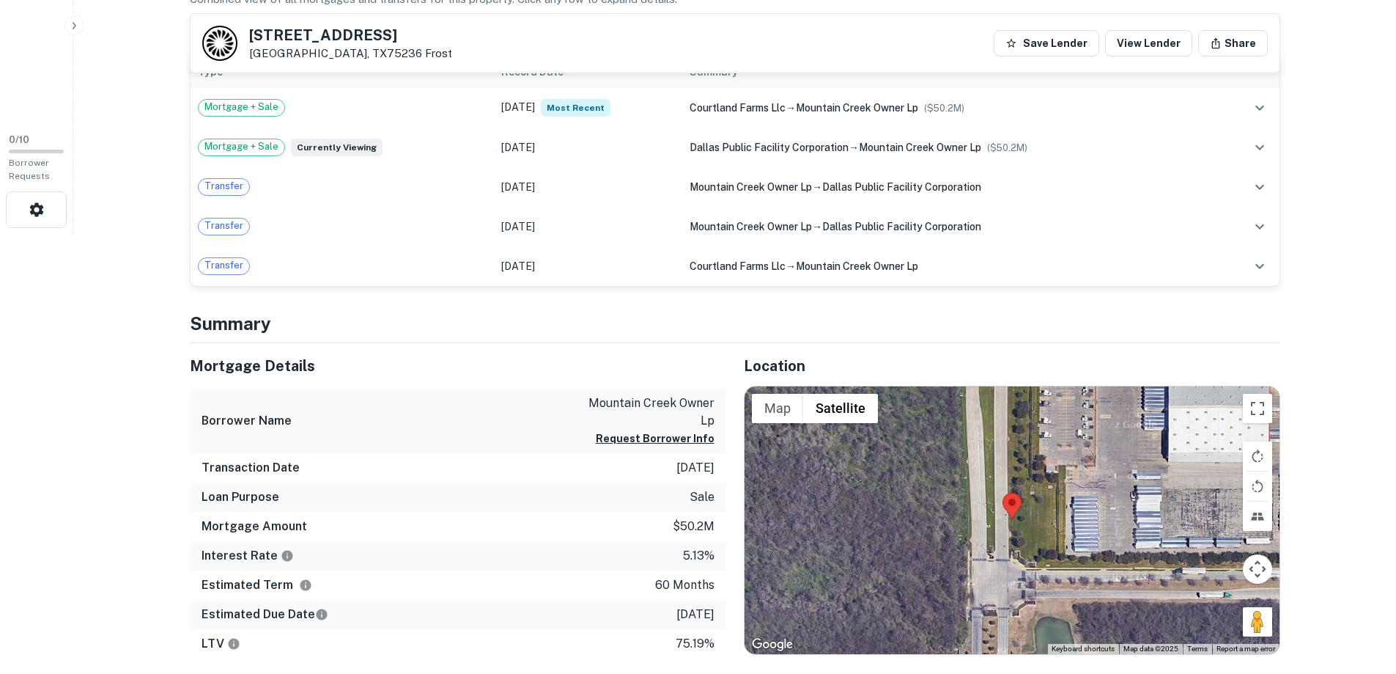
click at [1147, 521] on div at bounding box center [1012, 520] width 535 height 268
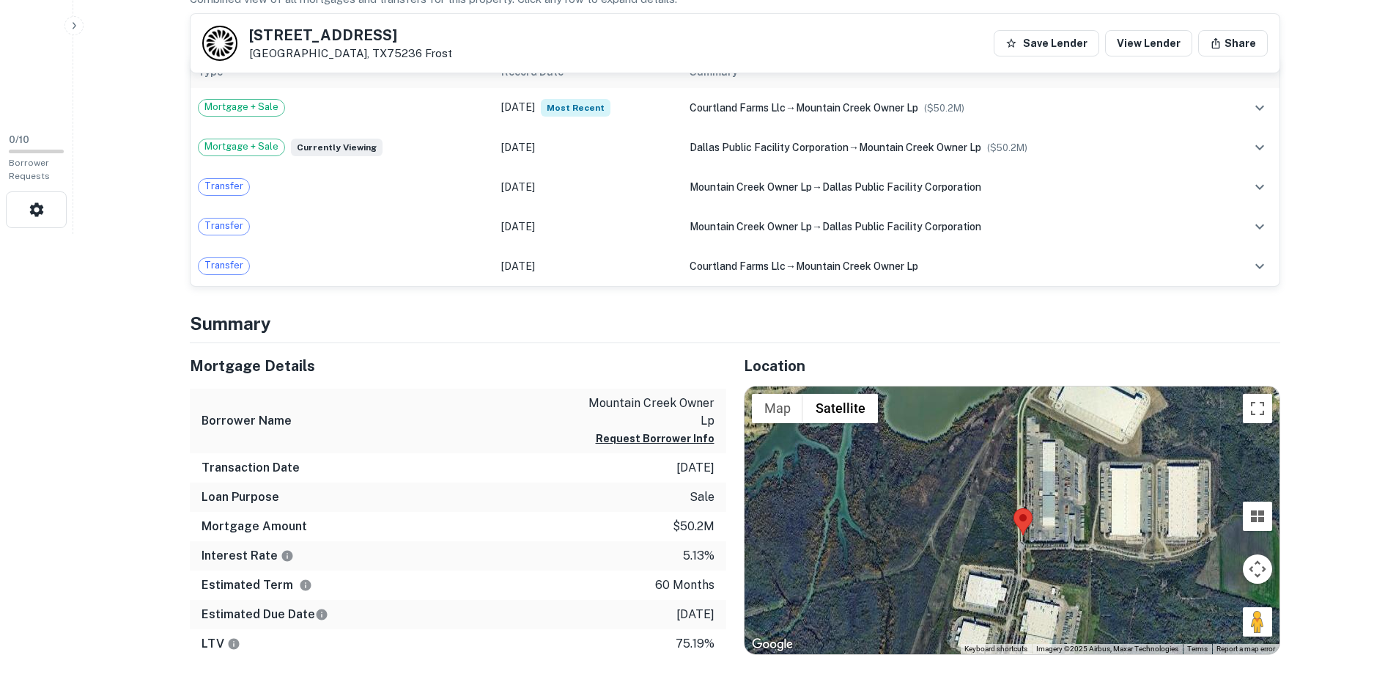
drag, startPoint x: 1051, startPoint y: 530, endPoint x: 1020, endPoint y: 548, distance: 35.5
click at [1020, 548] on div at bounding box center [1012, 520] width 535 height 268
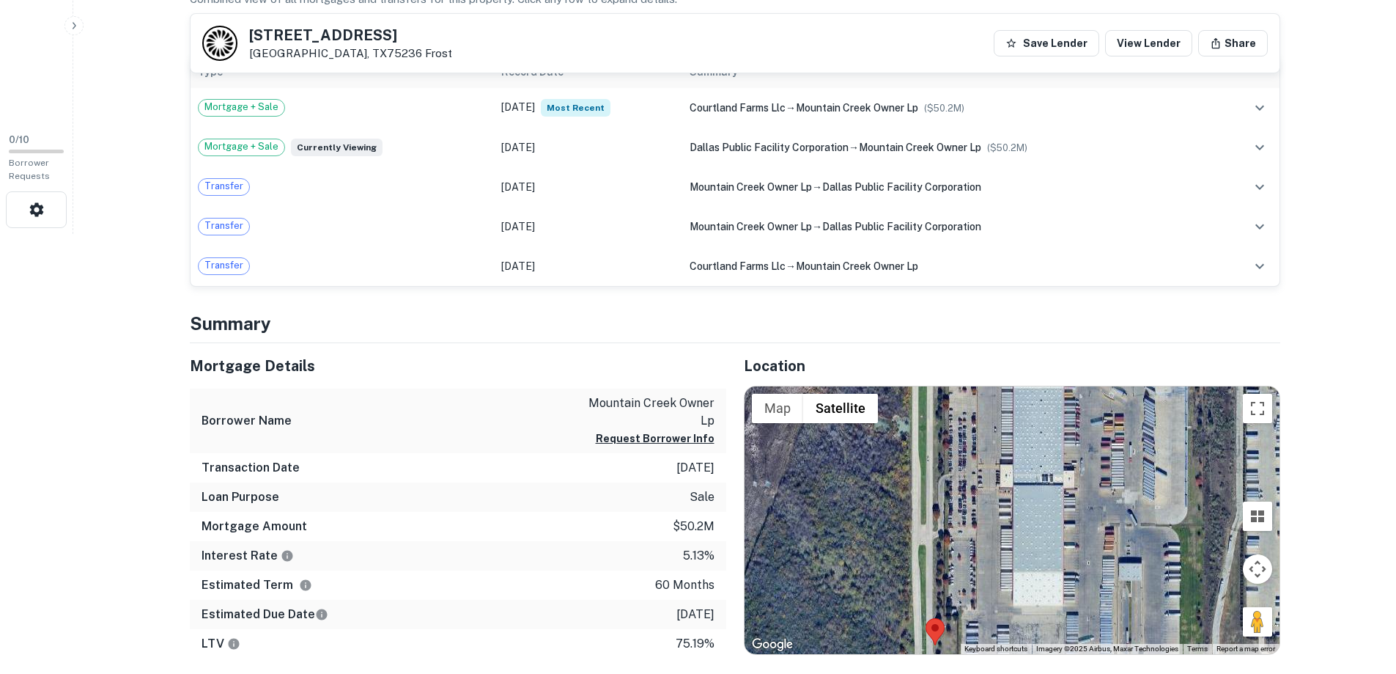
drag, startPoint x: 1039, startPoint y: 486, endPoint x: 1037, endPoint y: 562, distance: 76.3
click at [1037, 562] on div at bounding box center [1012, 520] width 535 height 268
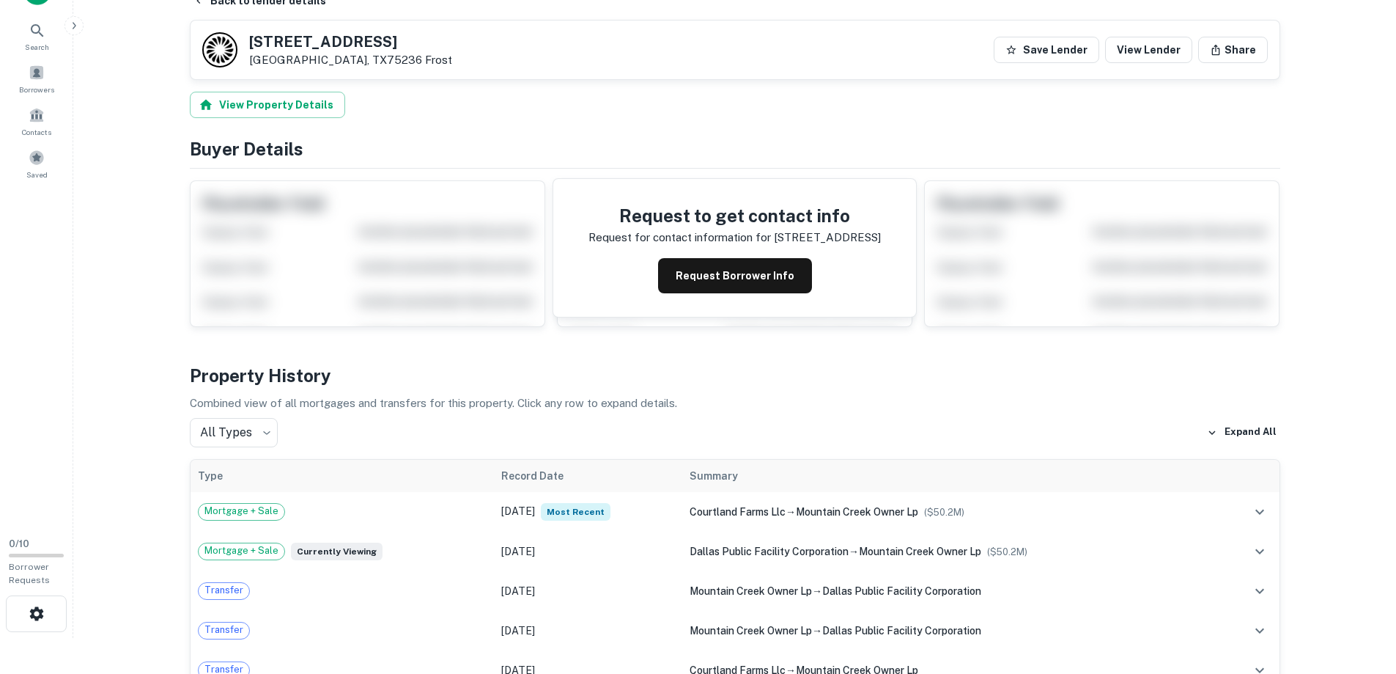
scroll to position [0, 0]
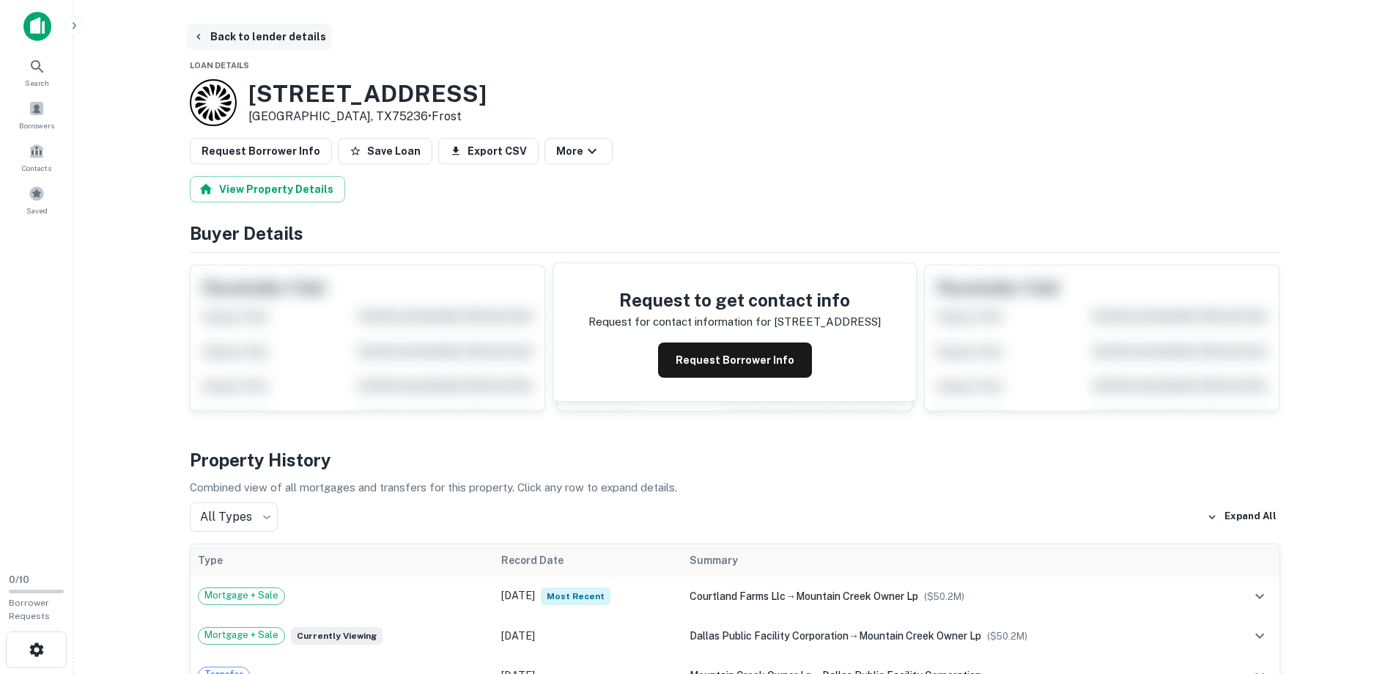
click at [265, 36] on button "Back to lender details" at bounding box center [259, 36] width 145 height 26
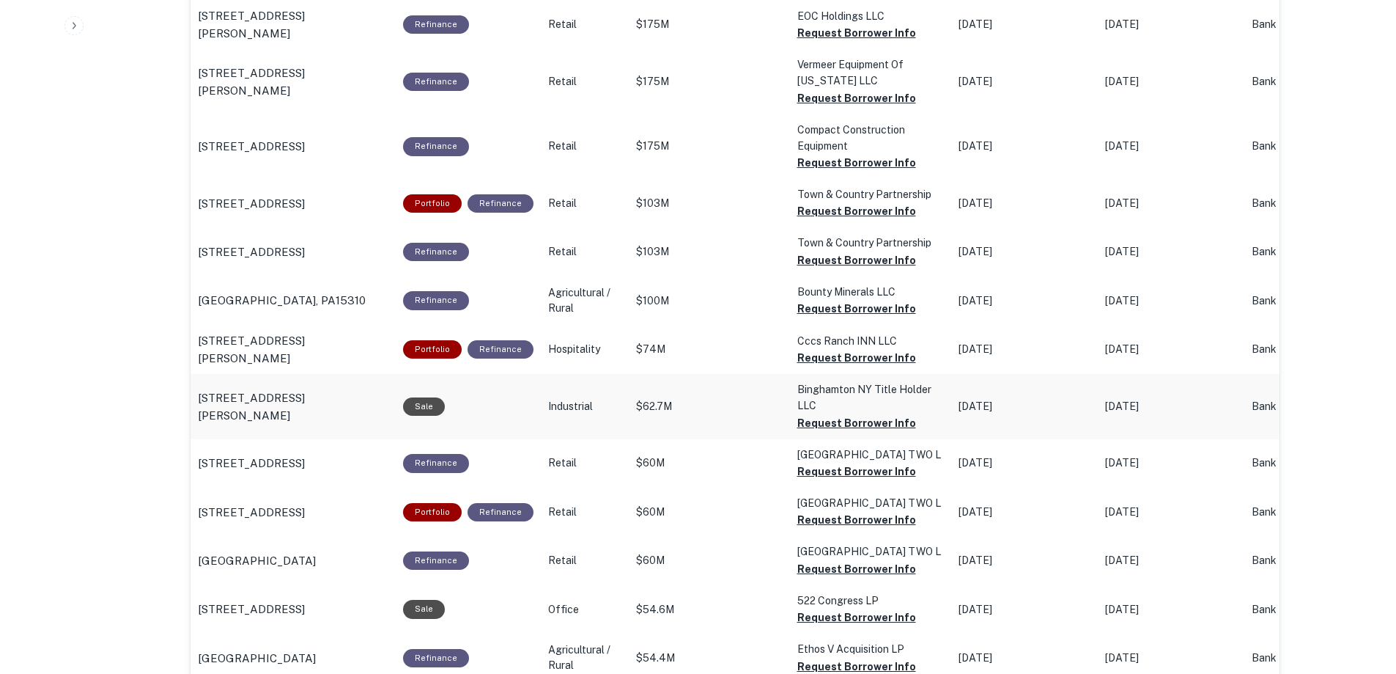
scroll to position [1026, 0]
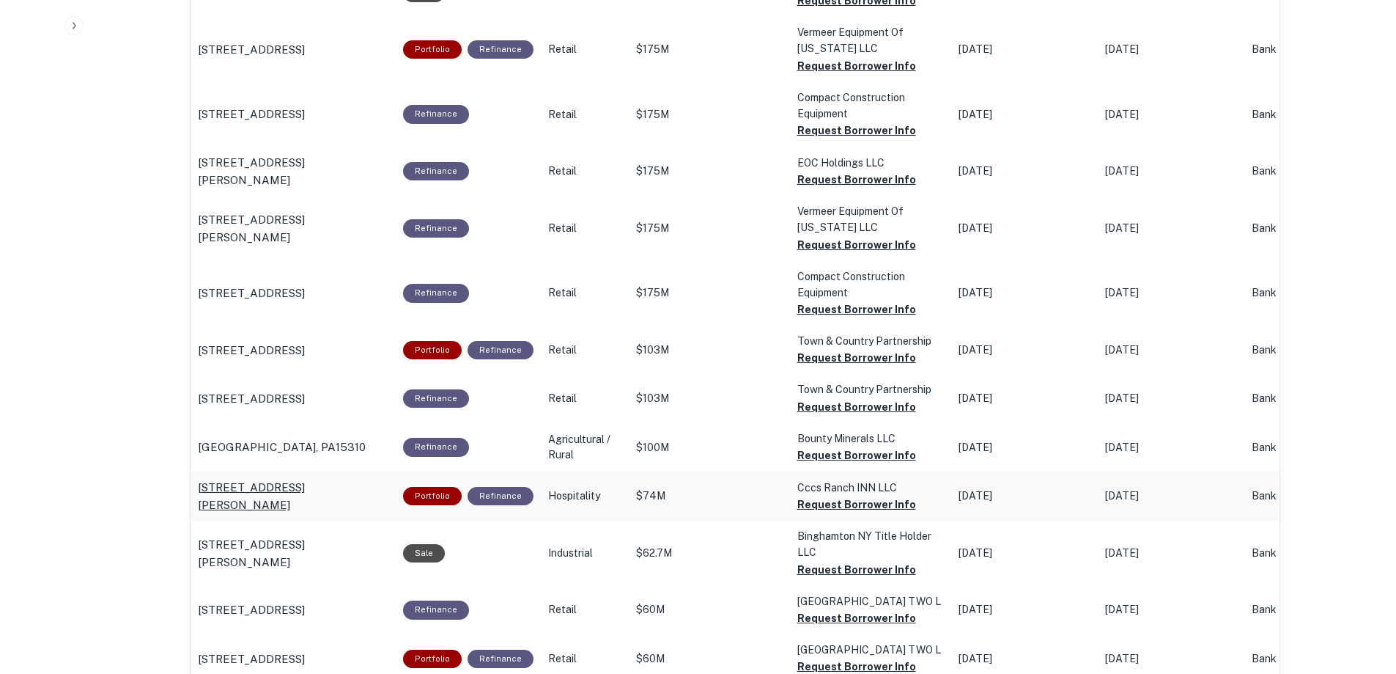
click at [297, 483] on p "45 E Pearl Ave Jackson, WY83001" at bounding box center [293, 496] width 191 height 34
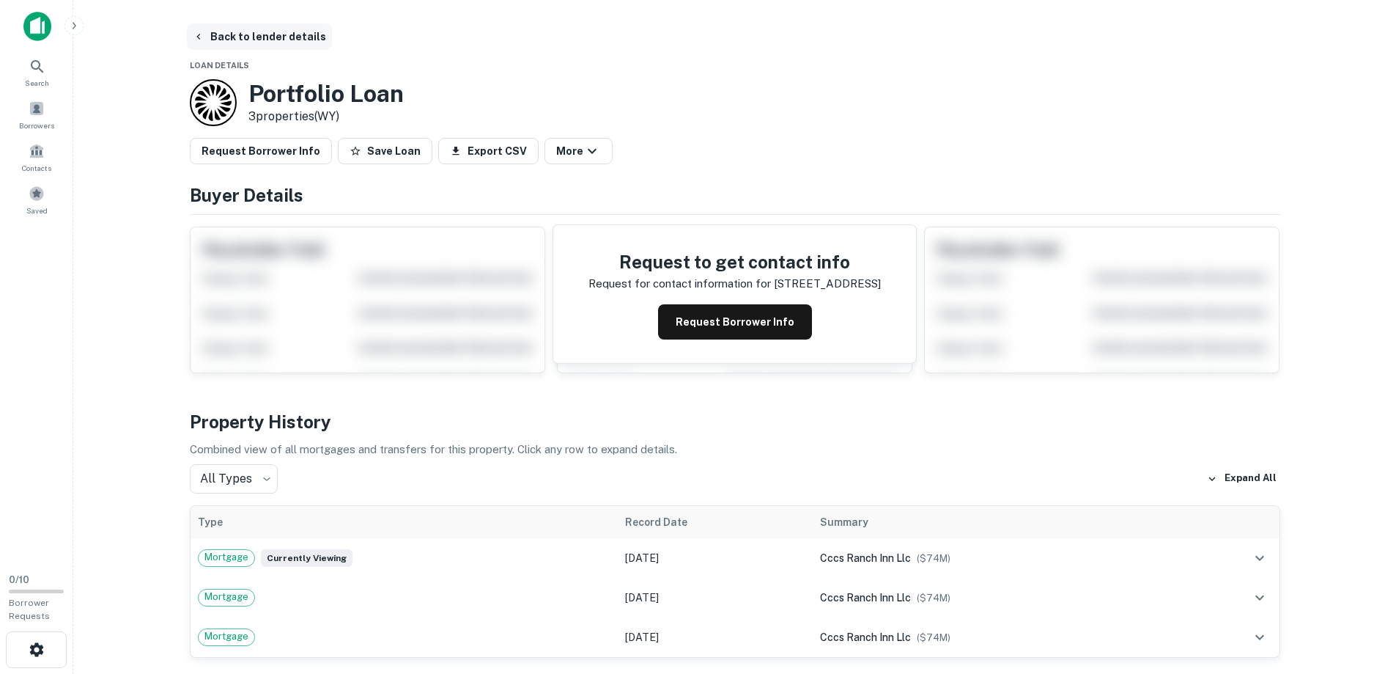
click at [270, 34] on button "Back to lender details" at bounding box center [259, 36] width 145 height 26
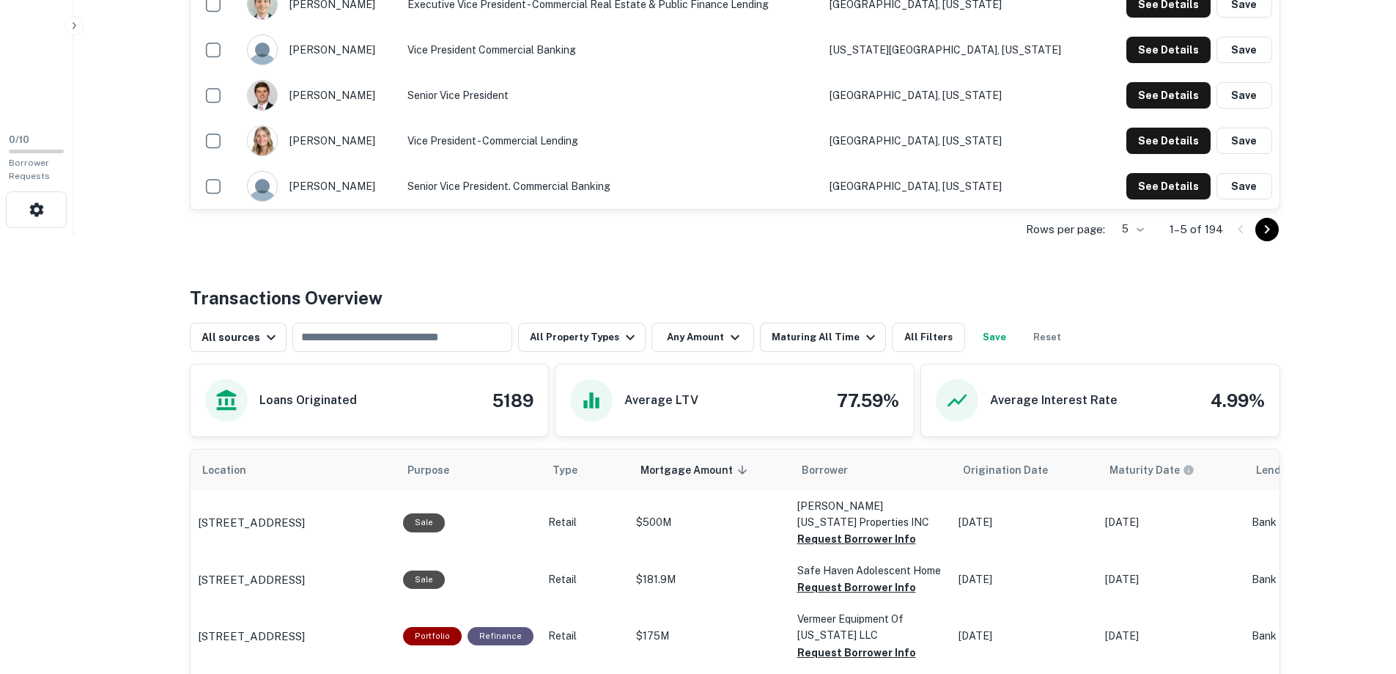
scroll to position [586, 0]
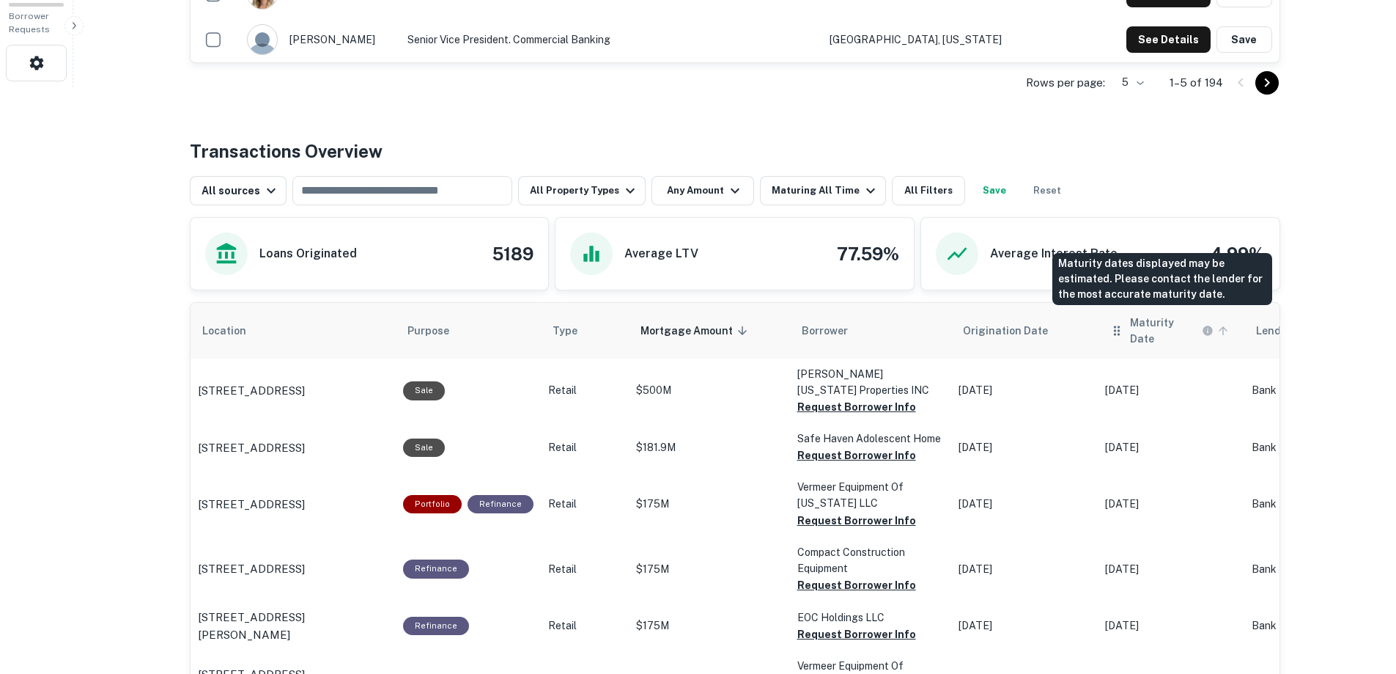
click at [1174, 320] on h6 "Maturity Date" at bounding box center [1164, 330] width 69 height 32
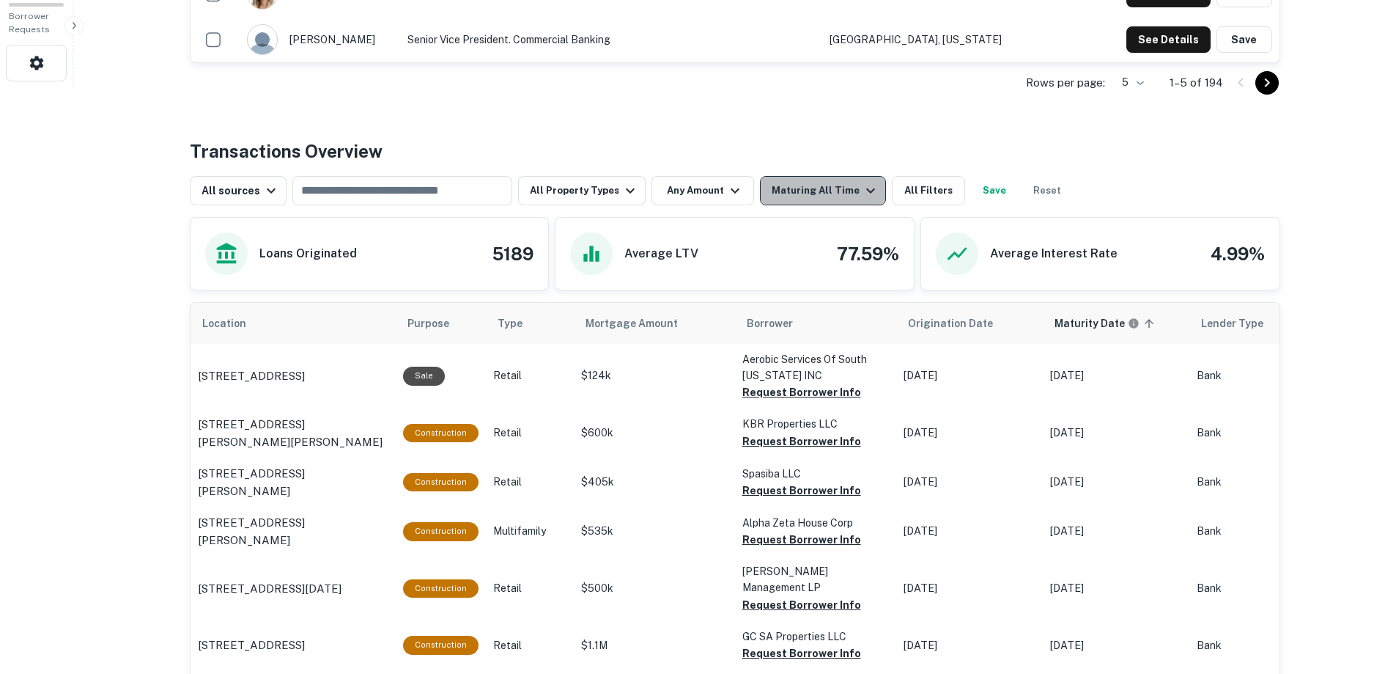
click at [862, 189] on icon "button" at bounding box center [871, 191] width 18 height 18
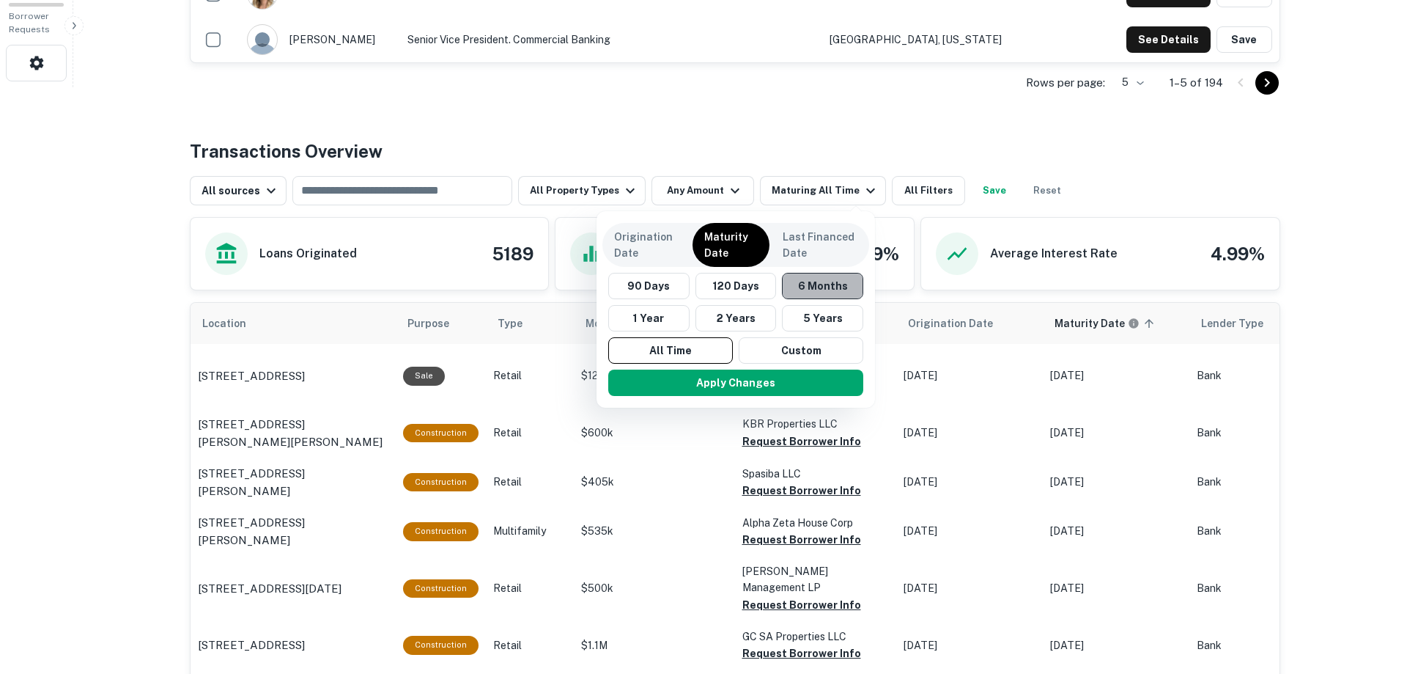
click at [837, 284] on button "6 Months" at bounding box center [822, 286] width 81 height 26
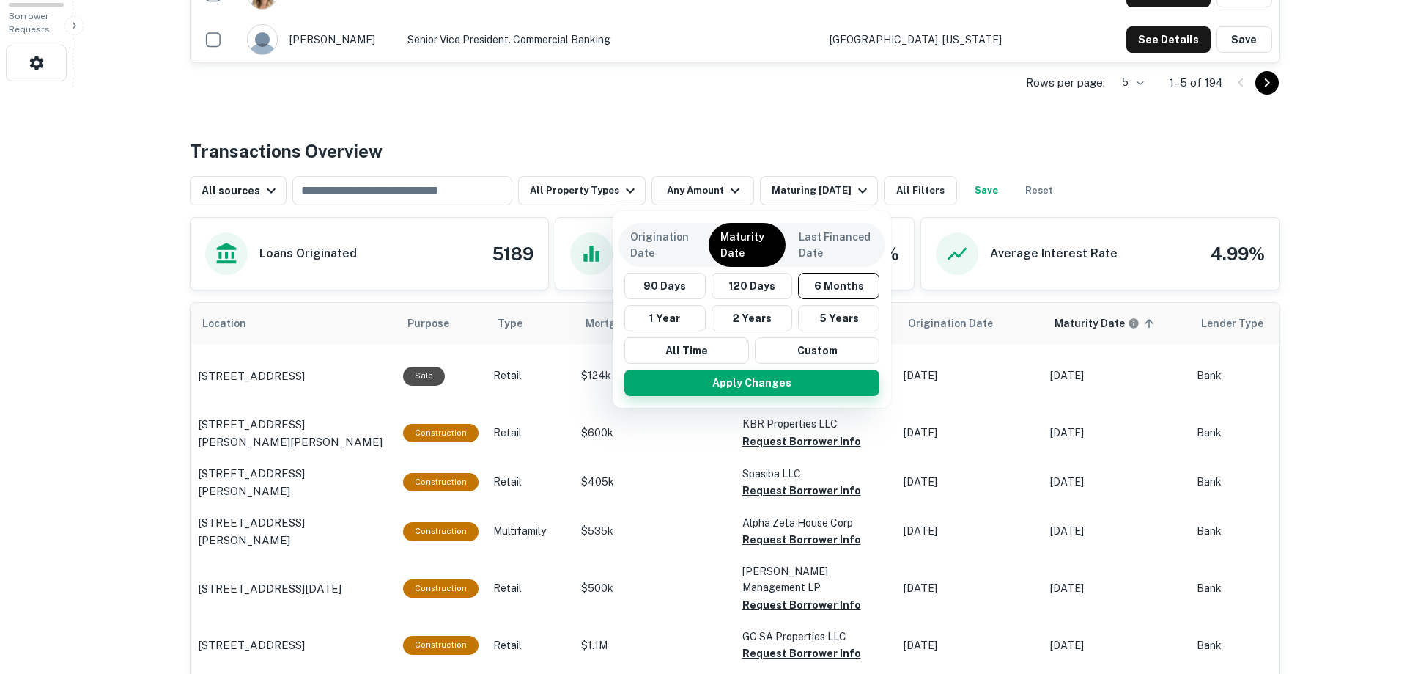
click at [777, 378] on button "Apply Changes" at bounding box center [752, 382] width 255 height 26
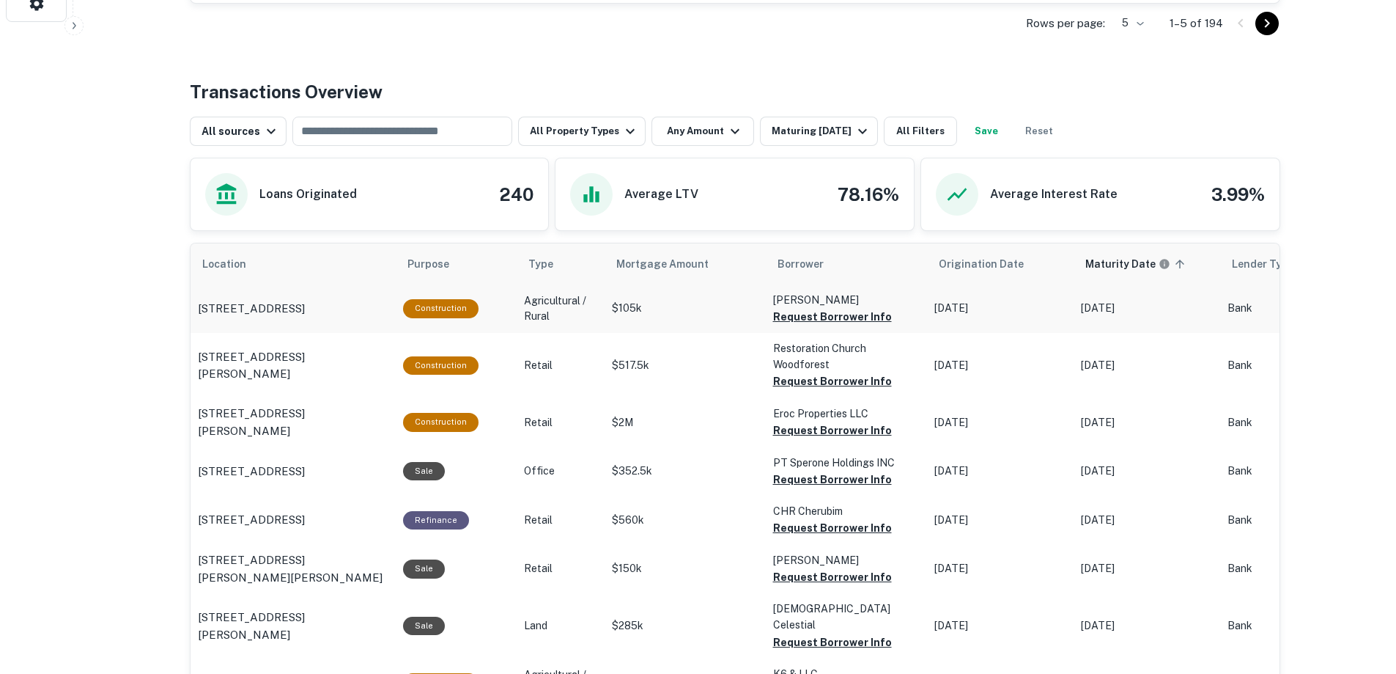
scroll to position [586, 0]
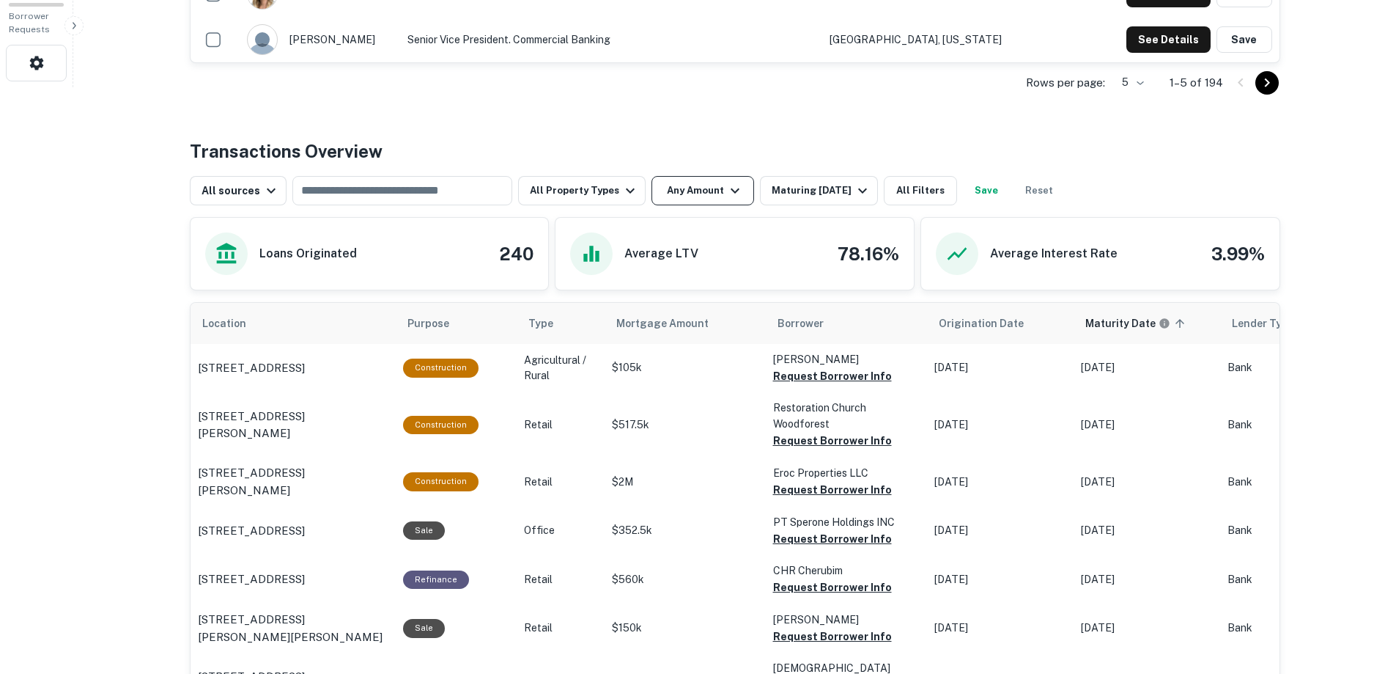
click at [713, 191] on button "Any Amount" at bounding box center [703, 190] width 103 height 29
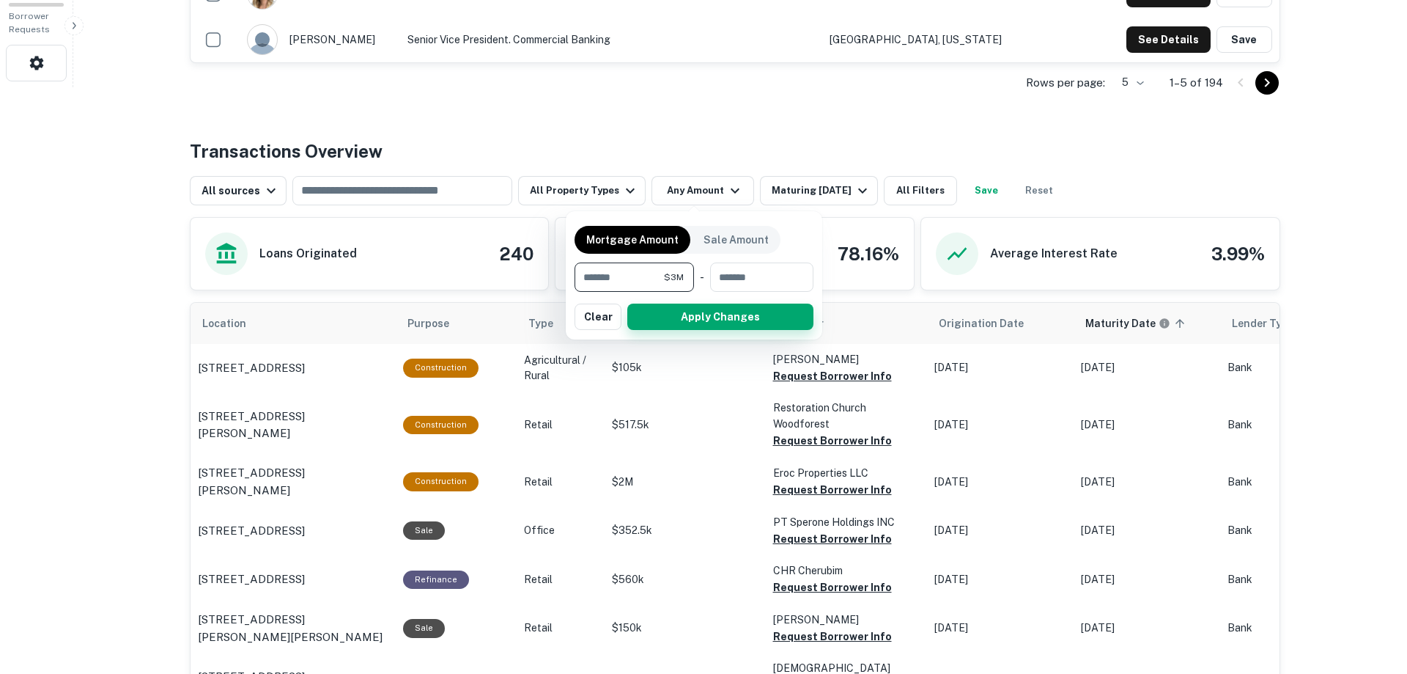
type input "*******"
click at [718, 312] on button "Apply Changes" at bounding box center [720, 316] width 186 height 26
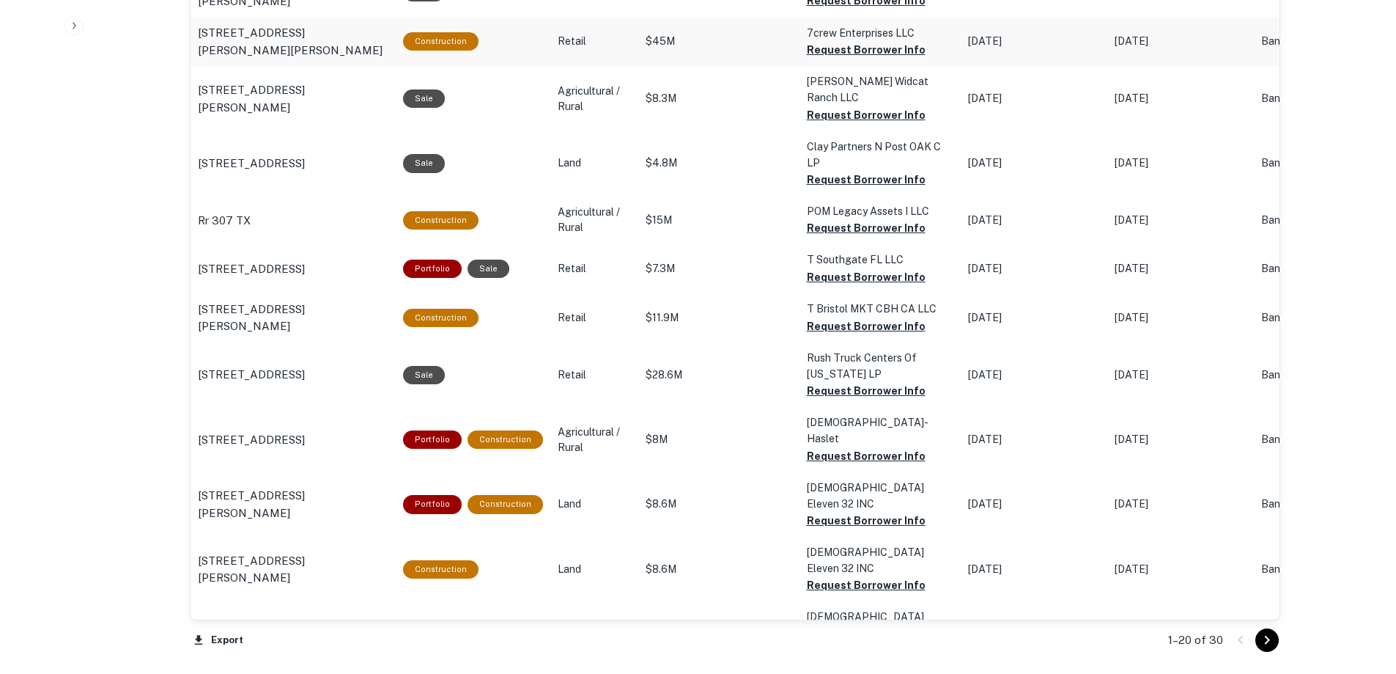
scroll to position [1466, 0]
